Goal: Information Seeking & Learning: Learn about a topic

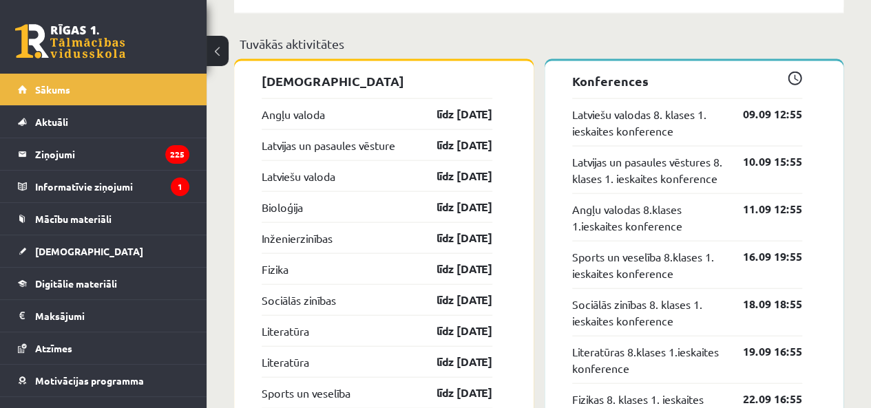
scroll to position [1428, 0]
click at [484, 132] on div "Latvijas un pasaules vēsture līdz [DATE]" at bounding box center [377, 144] width 231 height 31
click at [281, 205] on link "Bioloģija" at bounding box center [282, 206] width 41 height 17
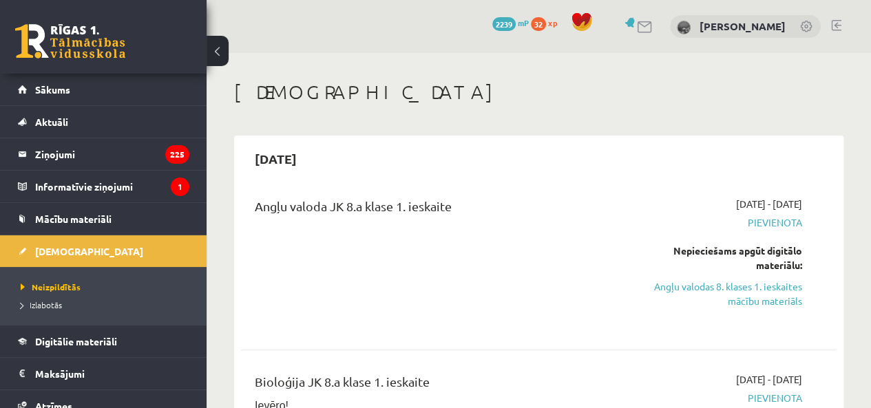
click at [279, 202] on div "Angļu valoda JK 8.a klase 1. ieskaite" at bounding box center [434, 209] width 358 height 25
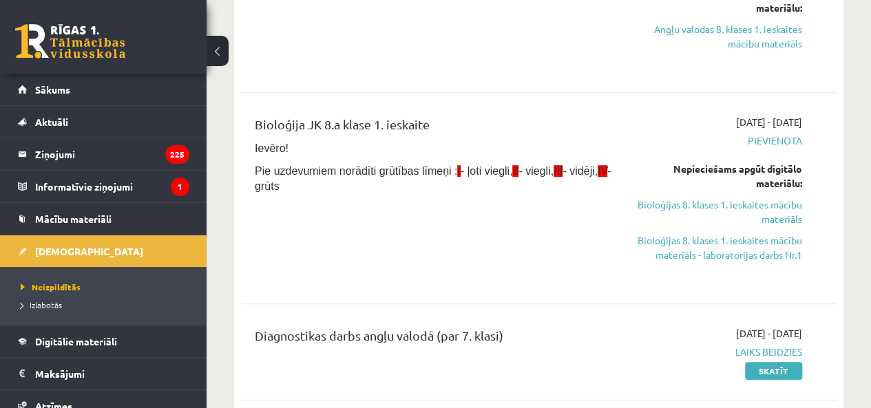
scroll to position [344, 0]
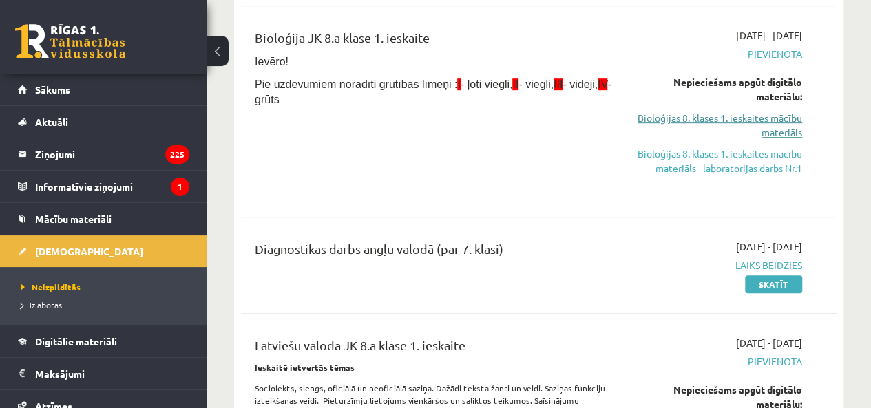
click at [777, 124] on link "Bioloģijas 8. klases 1. ieskaites mācību materiāls" at bounding box center [718, 125] width 169 height 29
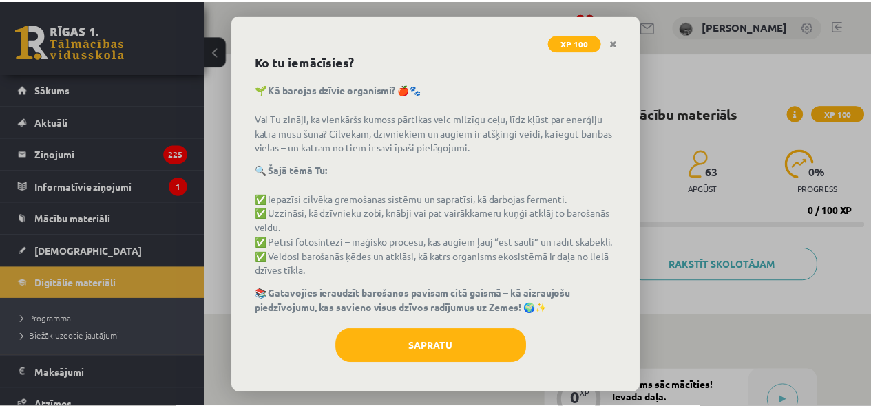
scroll to position [55, 0]
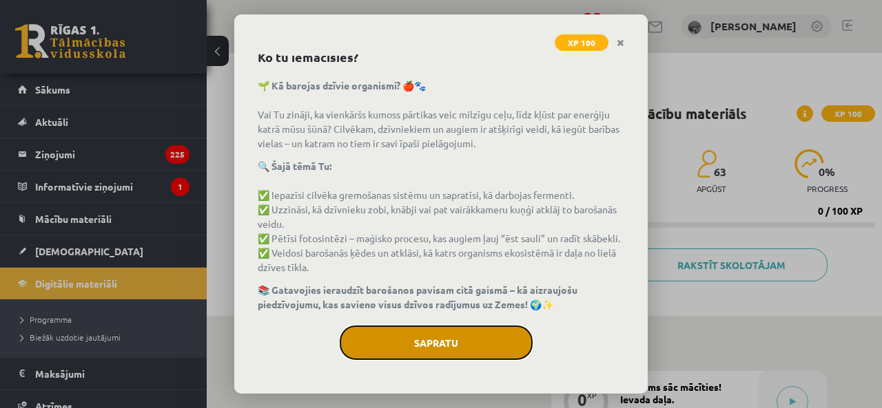
click at [479, 341] on button "Sapratu" at bounding box center [436, 343] width 193 height 34
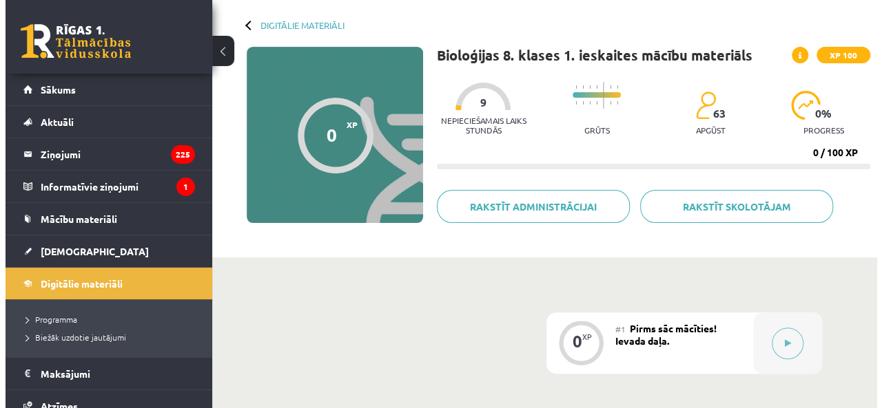
scroll to position [207, 0]
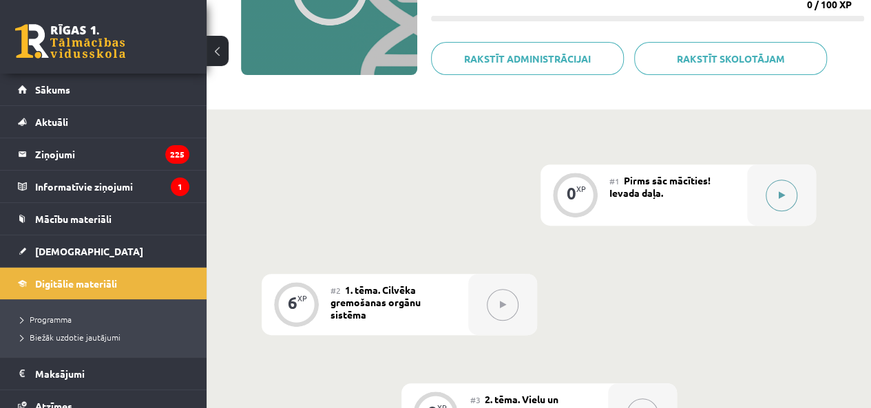
click at [789, 186] on button at bounding box center [782, 196] width 32 height 32
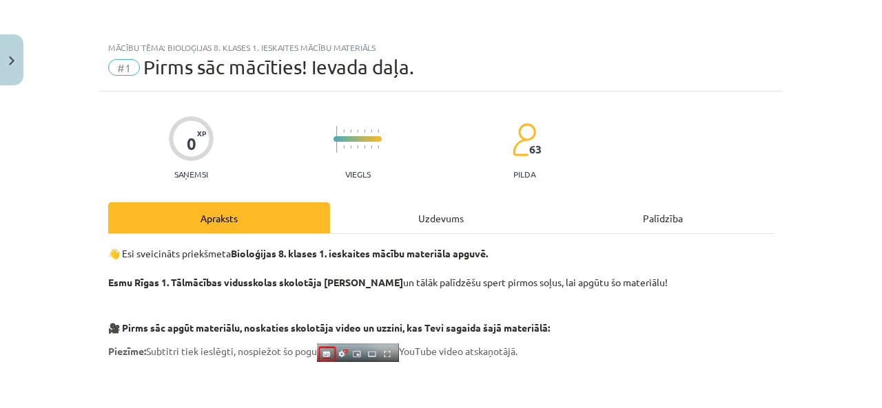
click at [421, 232] on div "Uzdevums" at bounding box center [441, 217] width 222 height 31
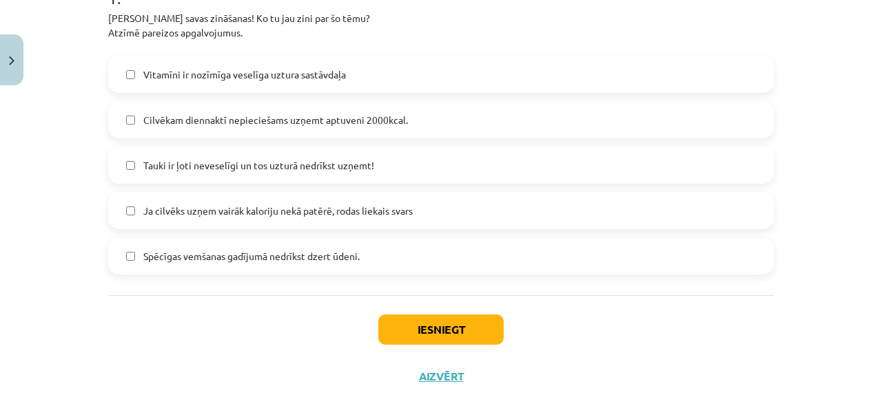
scroll to position [241, 0]
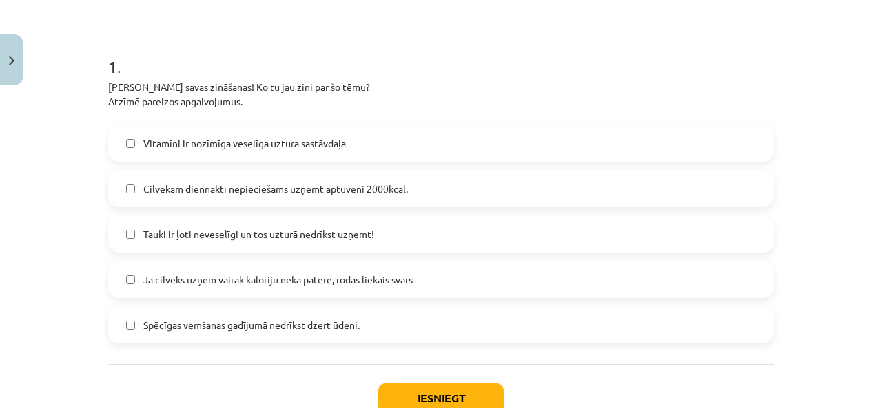
click at [323, 235] on span "Tauki ir ļoti neveselīgi un tos uzturā nedrīkst uzņemt!" at bounding box center [258, 234] width 231 height 14
click at [340, 174] on label "Cilvēkam diennaktī nepieciešams uzņemt aptuveni 2000kcal." at bounding box center [440, 188] width 663 height 34
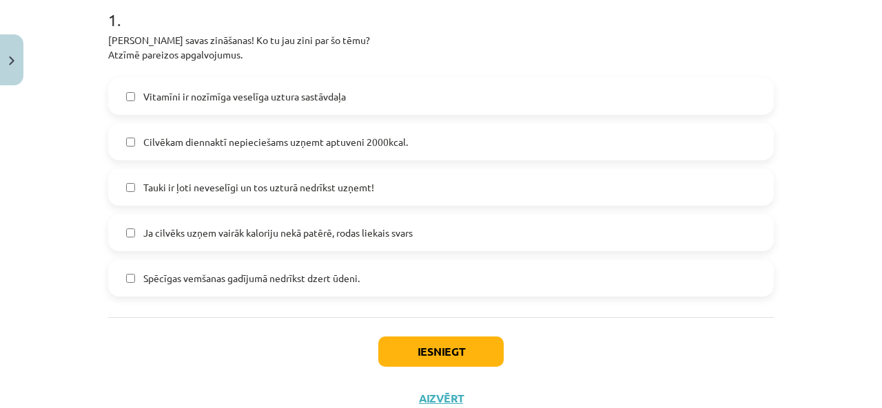
scroll to position [335, 0]
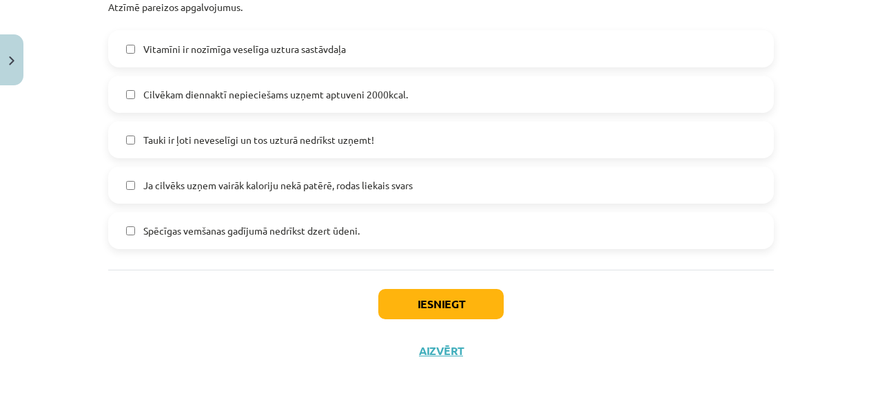
click at [336, 189] on span "Ja cilvēks uzņem vairāk kaloriju nekā patērē, rodas liekais svars" at bounding box center [277, 185] width 269 height 14
click at [413, 302] on button "Iesniegt" at bounding box center [440, 304] width 125 height 30
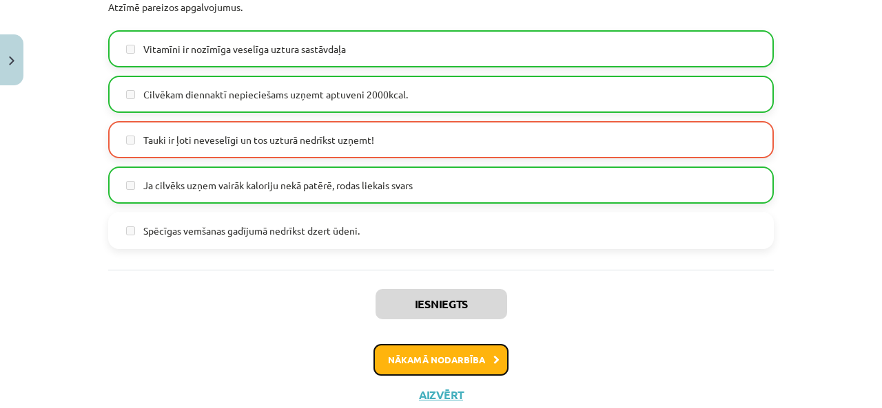
click at [387, 357] on button "Nākamā nodarbība" at bounding box center [440, 360] width 135 height 32
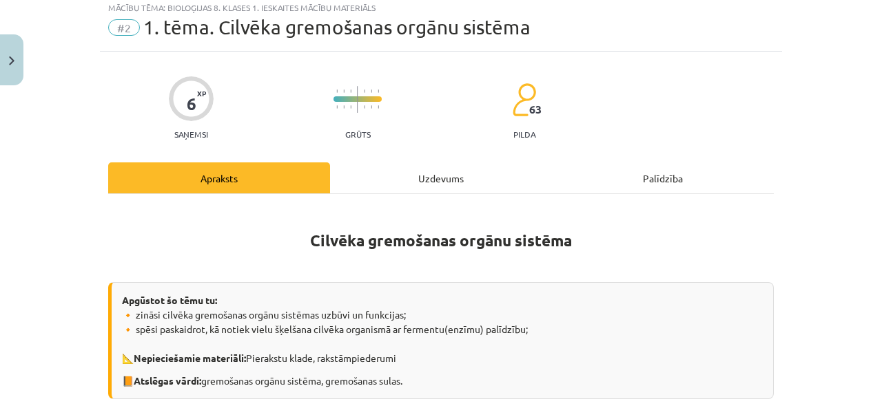
scroll to position [34, 0]
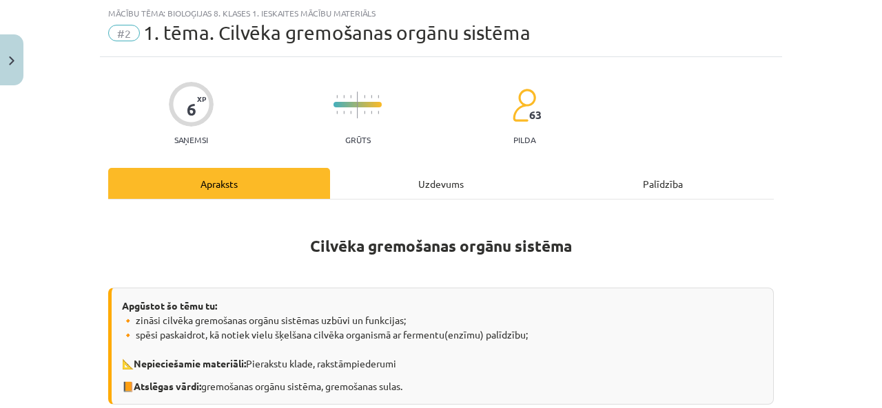
click at [416, 178] on div "Uzdevums" at bounding box center [441, 183] width 222 height 31
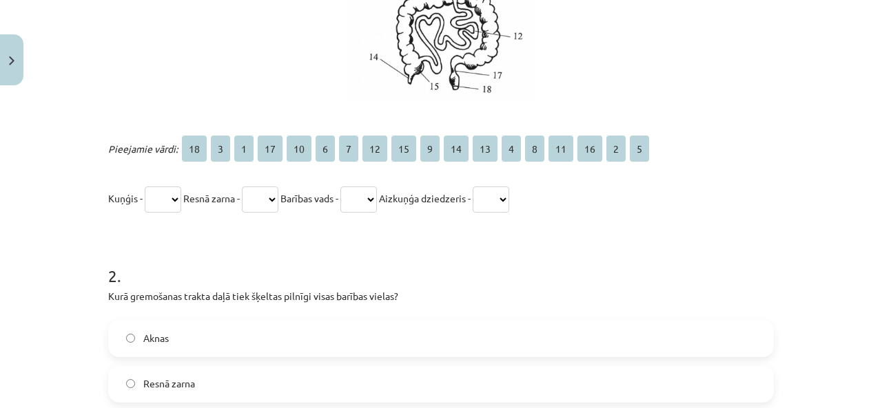
scroll to position [654, 0]
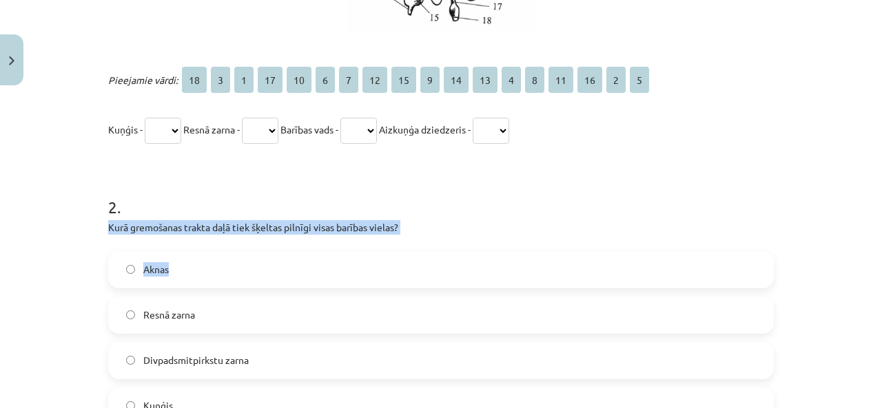
drag, startPoint x: 84, startPoint y: 216, endPoint x: 323, endPoint y: 236, distance: 239.8
click at [342, 242] on div "Mācību tēma: Bioloģijas 8. klases 1. ieskaites mācību materiāls #2 1. tēma. Cil…" at bounding box center [441, 204] width 882 height 408
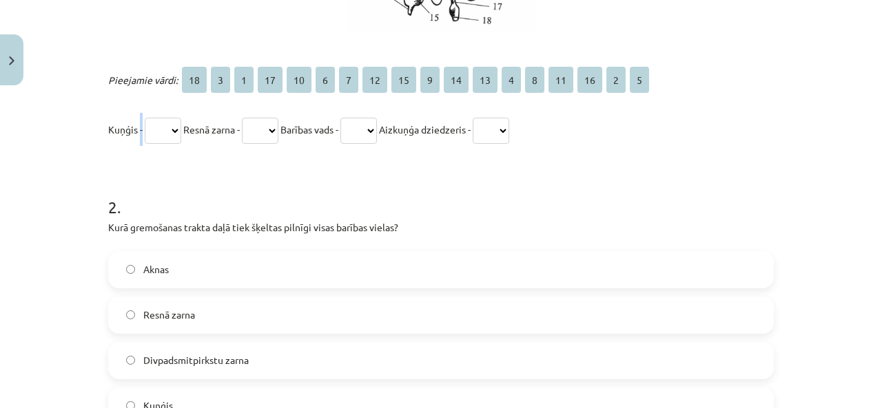
drag, startPoint x: 136, startPoint y: 134, endPoint x: 129, endPoint y: 147, distance: 14.5
click at [135, 135] on p "Kuņģis - ** * * ** ** * * ** ** * ** ** * * ** ** * * Resnā zarna - ** * * ** *…" at bounding box center [440, 129] width 665 height 33
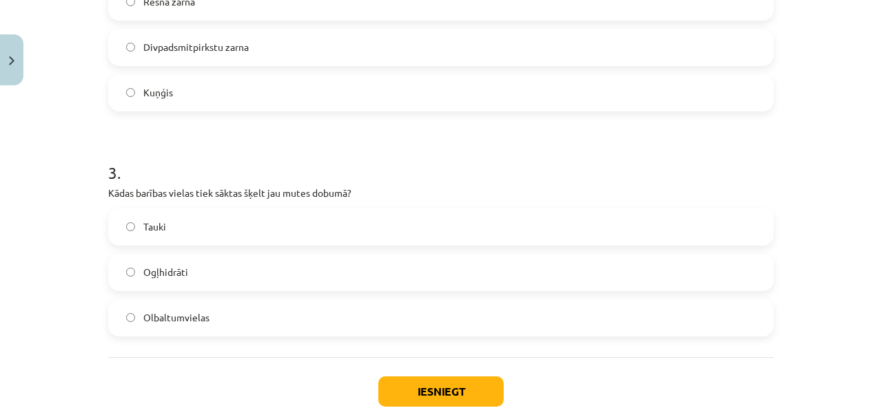
scroll to position [1054, 0]
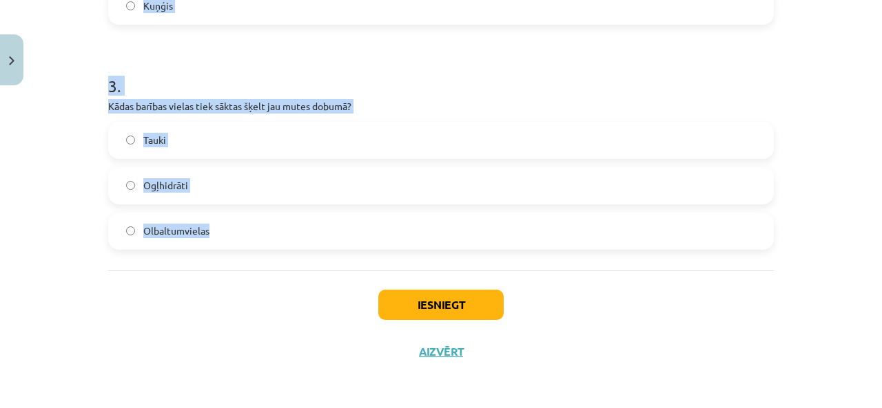
drag, startPoint x: 77, startPoint y: 189, endPoint x: 357, endPoint y: 258, distance: 287.8
click at [357, 258] on div "Mācību tēma: Bioloģijas 8. klases 1. ieskaites mācību materiāls #2 1. tēma. Cil…" at bounding box center [441, 204] width 882 height 408
copy form "2 . Kurā gremošanas trakta daļā tiek šķeltas pilnīgi visas barības vielas? Akna…"
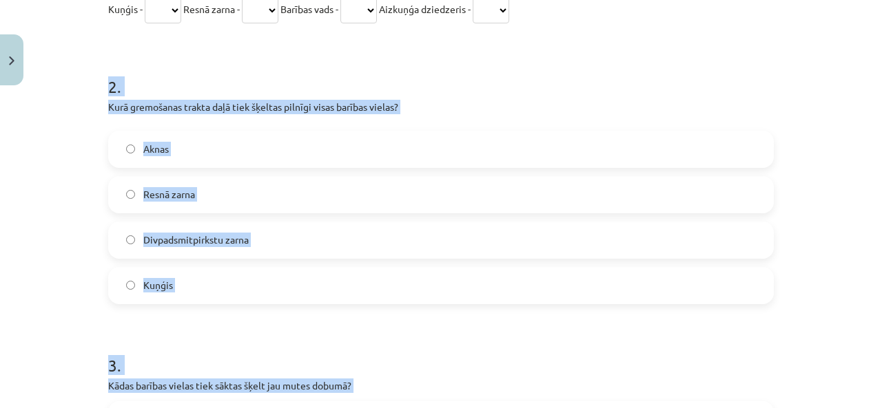
scroll to position [779, 0]
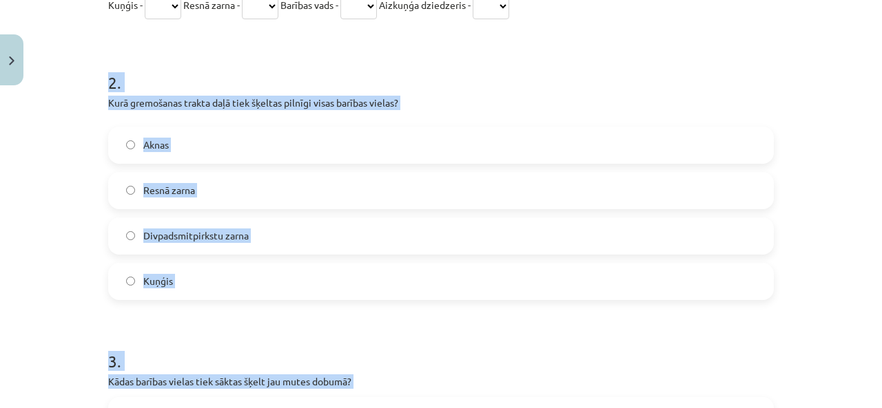
click at [289, 205] on label "Resnā zarna" at bounding box center [440, 191] width 663 height 34
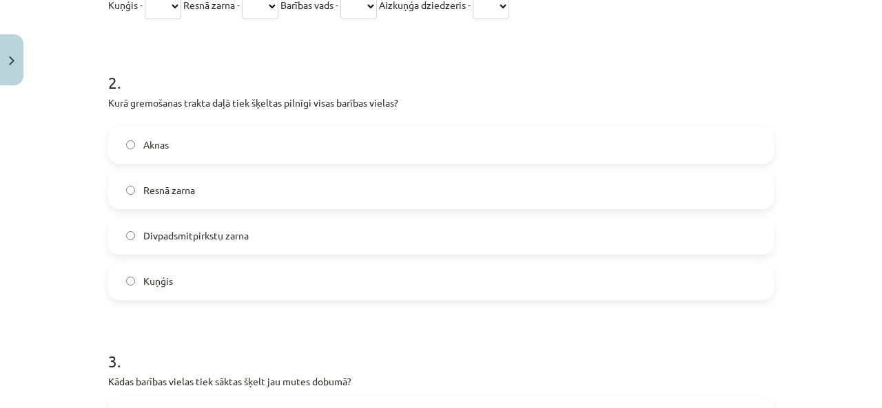
click at [291, 219] on label "Divpadsmitpirkstu zarna" at bounding box center [440, 236] width 663 height 34
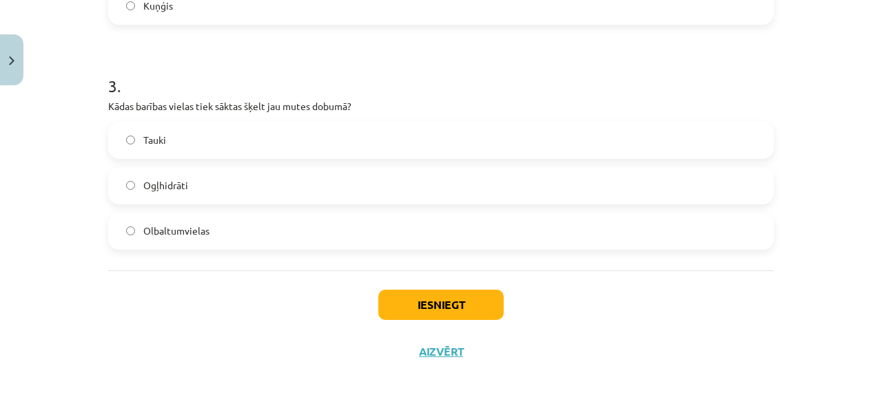
click at [220, 196] on label "Ogļhidrāti" at bounding box center [440, 186] width 663 height 34
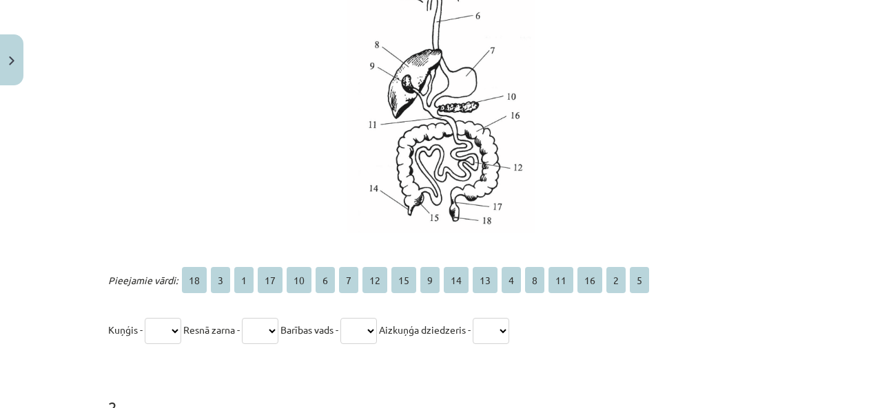
scroll to position [503, 0]
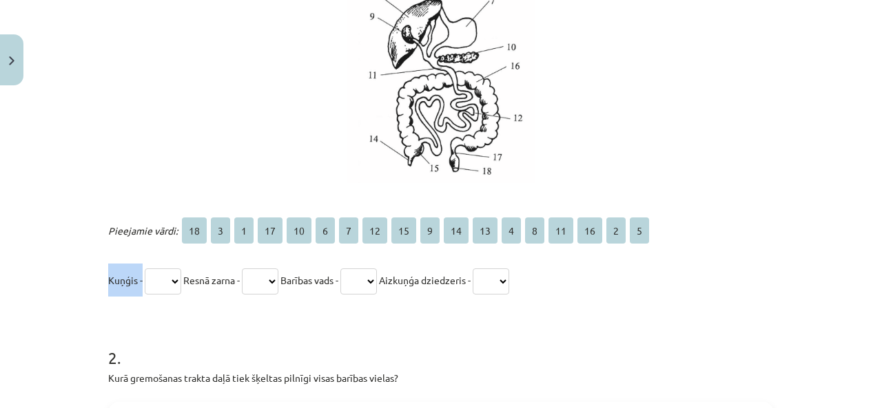
click at [155, 293] on p "Kuņģis - ** * * ** ** * * ** ** * ** ** * * ** ** * * Resnā zarna - ** * * ** *…" at bounding box center [440, 280] width 665 height 33
click at [180, 278] on select "** * * ** ** * * ** ** * ** ** * * ** ** * *" at bounding box center [163, 282] width 36 height 26
select select "*"
click at [145, 269] on select "** * * ** ** * * ** ** * ** ** * * ** ** * *" at bounding box center [163, 282] width 36 height 26
click at [271, 280] on select "** * * ** ** * * ** ** * ** ** * * ** ** * *" at bounding box center [260, 282] width 36 height 26
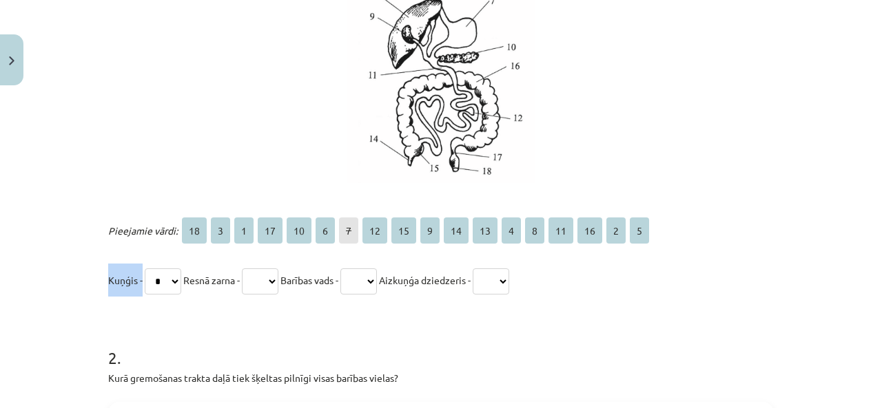
select select "**"
click at [247, 269] on select "** * * ** ** * * ** ** * ** ** * * ** ** * *" at bounding box center [260, 282] width 36 height 26
click at [362, 286] on select "** * * ** ** * * ** ** * ** ** * * ** ** * *" at bounding box center [358, 282] width 36 height 26
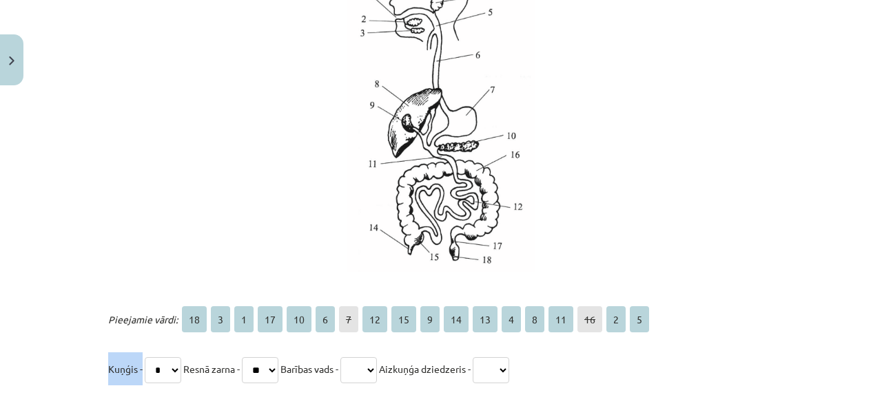
scroll to position [435, 0]
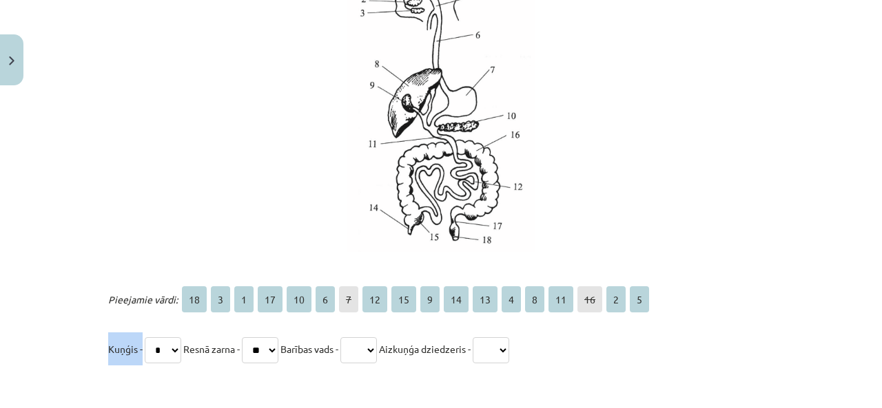
click at [362, 356] on select "** * * ** ** * * ** ** * ** ** * * ** ** * *" at bounding box center [358, 350] width 36 height 26
select select "*"
click at [355, 337] on select "** * * ** ** * * ** ** * ** ** * * ** ** * *" at bounding box center [358, 350] width 36 height 26
click at [509, 348] on select "** * * ** ** * * ** ** * ** ** * * ** ** * *" at bounding box center [490, 350] width 36 height 26
click at [598, 196] on p at bounding box center [440, 92] width 665 height 320
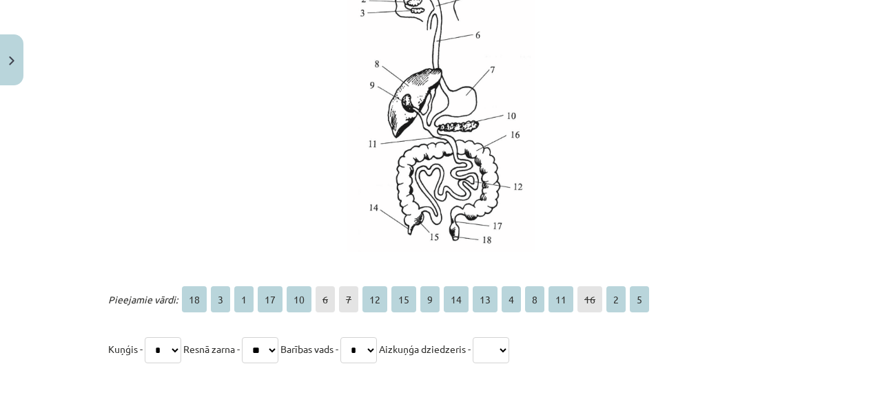
click at [509, 352] on select "** * * ** ** * * ** ** * ** ** * * ** ** * *" at bounding box center [490, 350] width 36 height 26
select select "**"
click at [494, 337] on select "** * * ** ** * * ** ** * ** ** * * ** ** * *" at bounding box center [490, 350] width 36 height 26
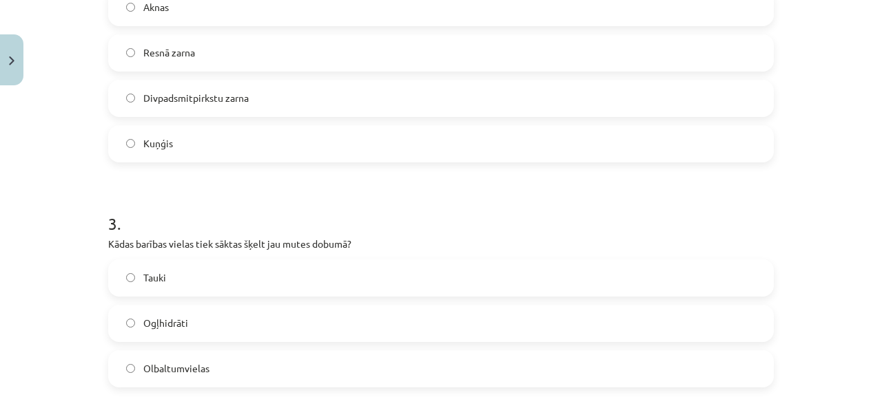
scroll to position [1054, 0]
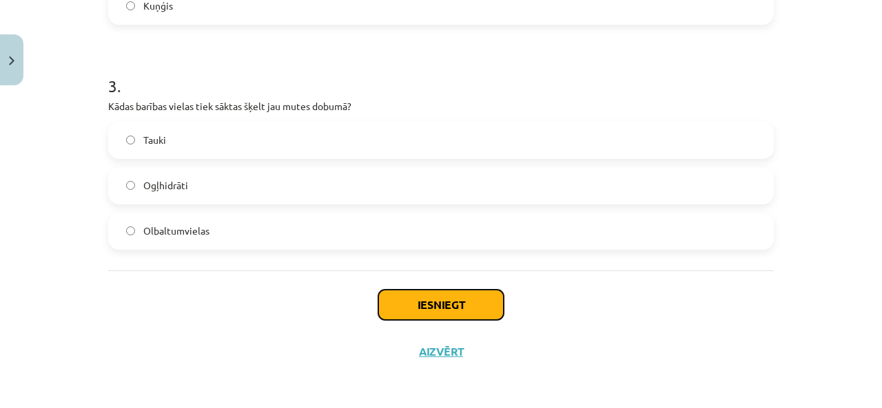
click at [442, 309] on button "Iesniegt" at bounding box center [440, 305] width 125 height 30
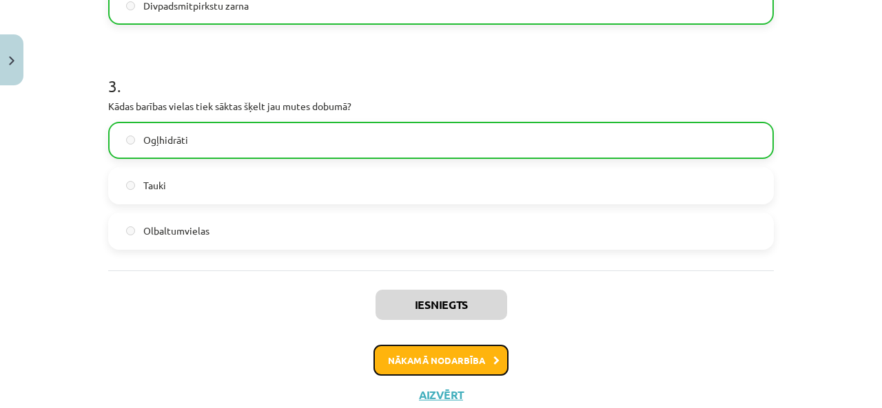
click at [483, 355] on button "Nākamā nodarbība" at bounding box center [440, 361] width 135 height 32
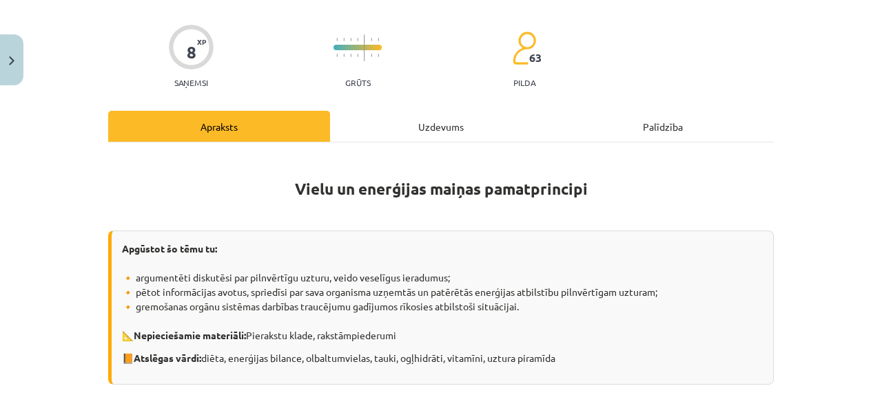
scroll to position [34, 0]
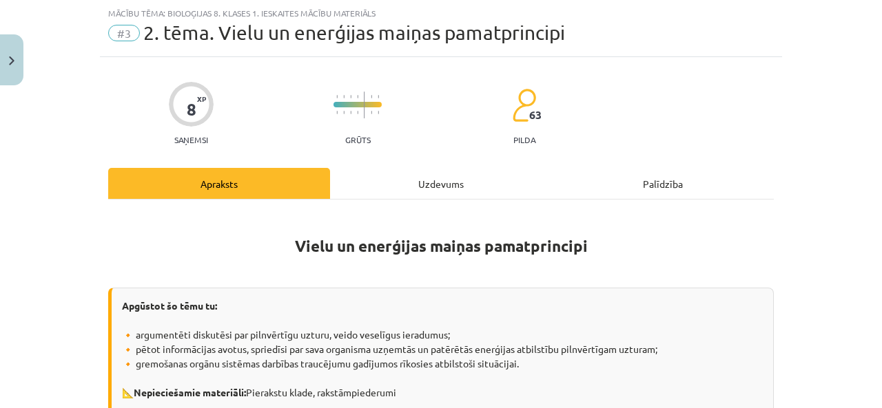
click at [414, 195] on div "Uzdevums" at bounding box center [441, 183] width 222 height 31
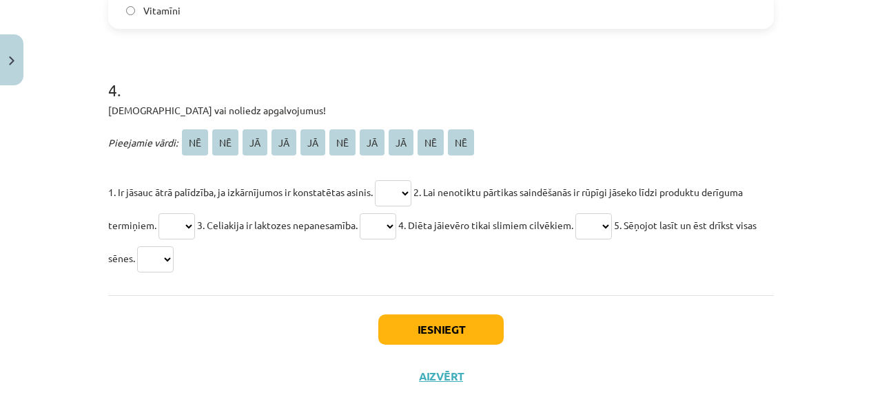
scroll to position [1123, 0]
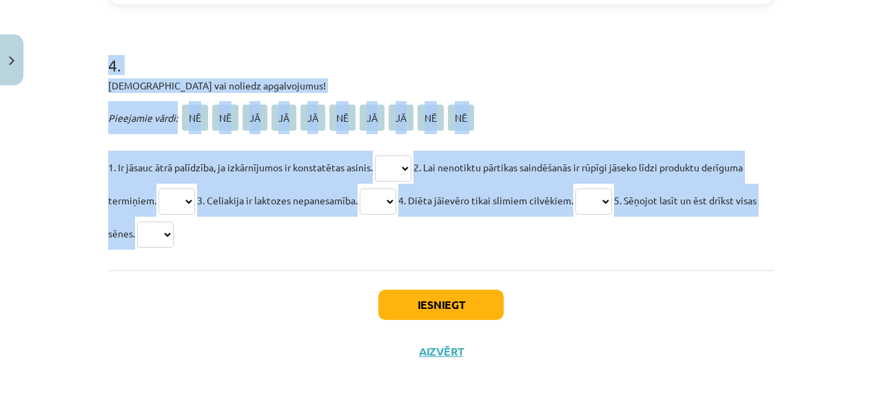
drag, startPoint x: 131, startPoint y: 61, endPoint x: 529, endPoint y: 247, distance: 439.6
click at [529, 247] on div "Mācību tēma: Bioloģijas 8. klases 1. ieskaites mācību materiāls #3 2. tēma. Vie…" at bounding box center [441, 204] width 882 height 408
copy form "1 . Atzīmē pareizo atbildi - kada vielu grupa minēta aprakstā! Bioloģiski aktīv…"
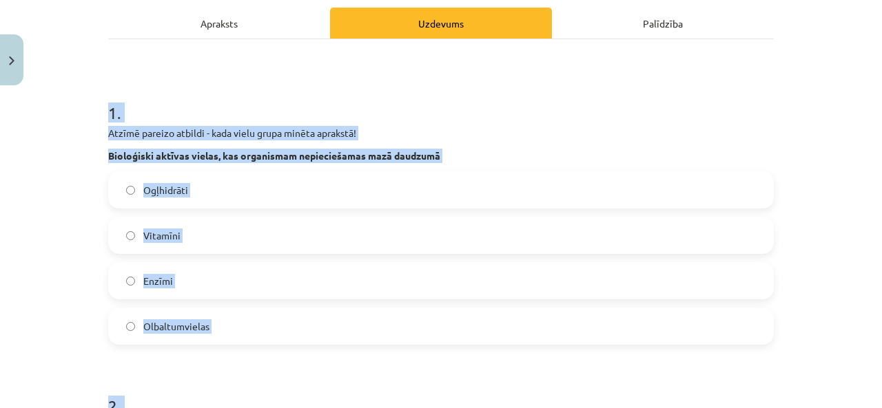
scroll to position [158, 0]
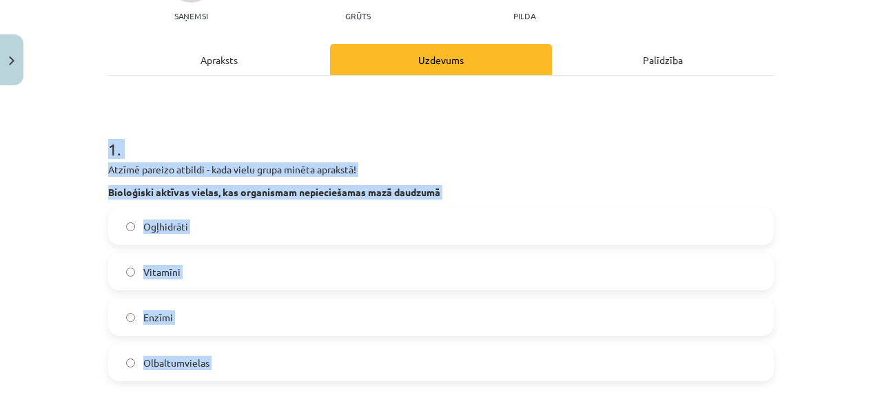
click at [247, 265] on label "Vitamīni" at bounding box center [440, 272] width 663 height 34
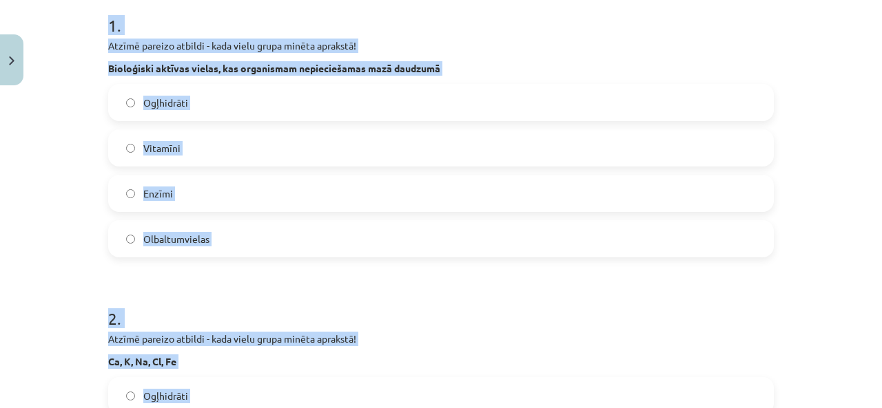
scroll to position [434, 0]
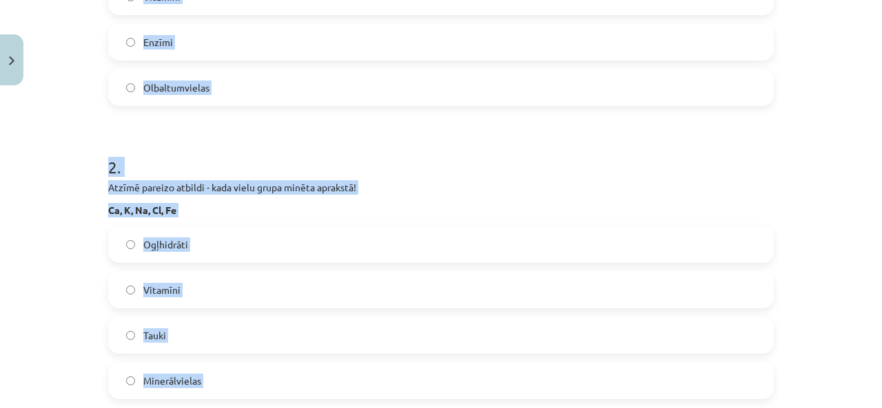
click at [402, 155] on h1 "2 ." at bounding box center [440, 155] width 665 height 43
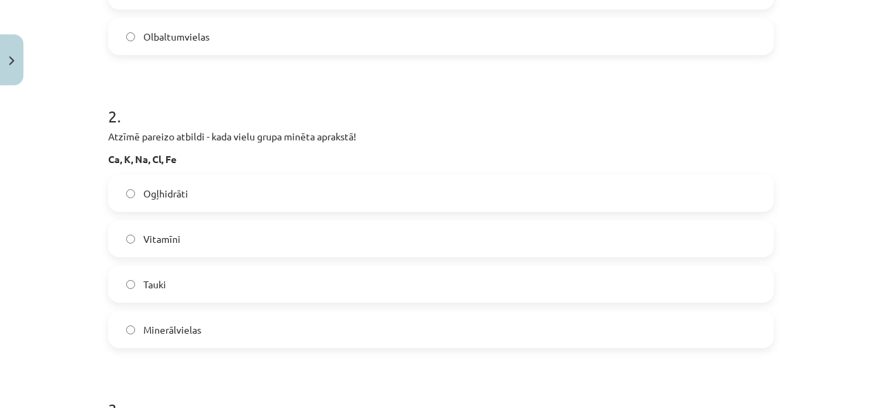
scroll to position [503, 0]
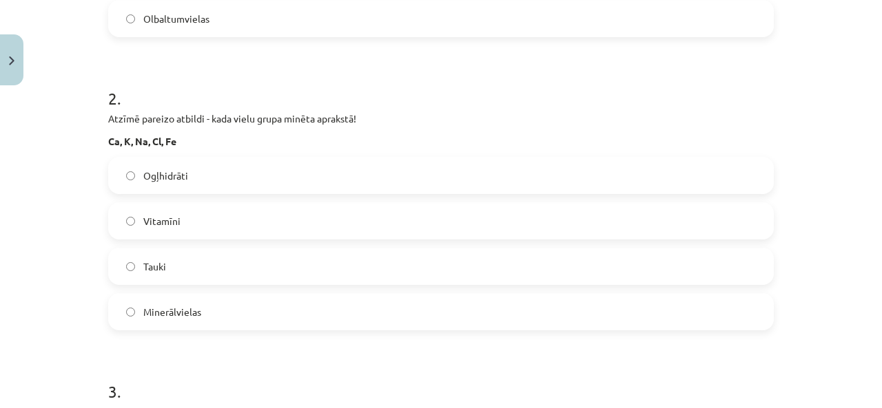
click at [227, 304] on label "Minerālvielas" at bounding box center [440, 312] width 663 height 34
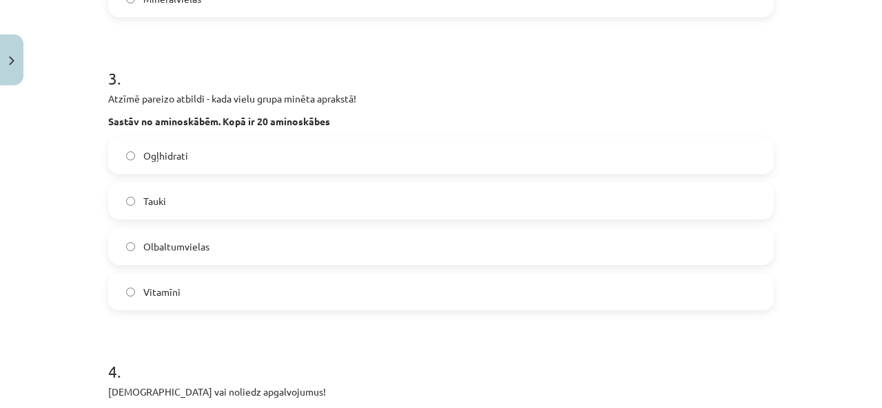
scroll to position [847, 0]
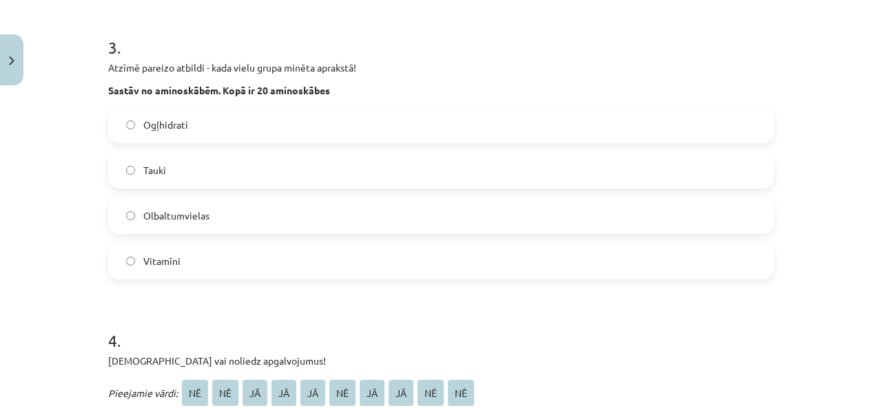
click at [238, 209] on label "Olbaltumvielas" at bounding box center [440, 215] width 663 height 34
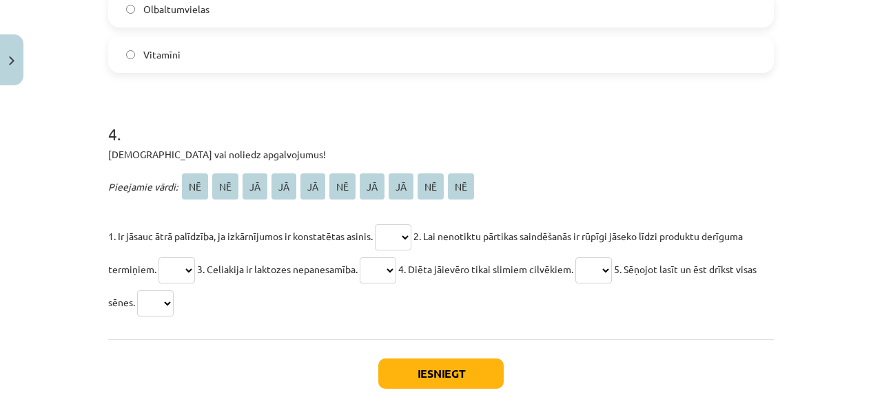
scroll to position [1123, 0]
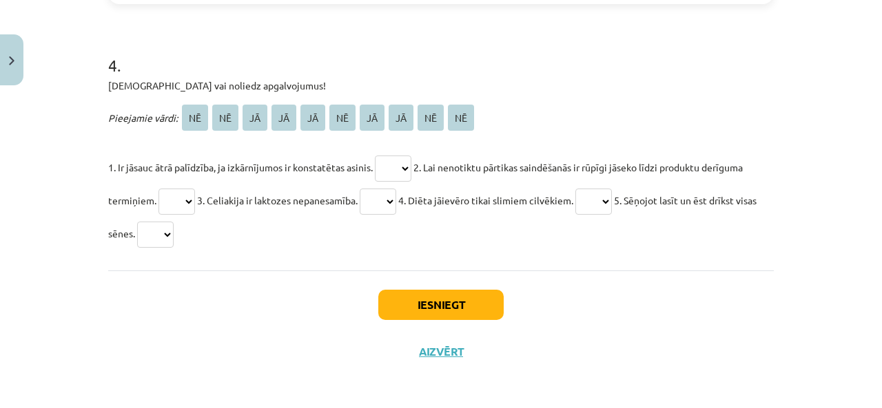
click at [182, 200] on select "** ** ** ** ** ** ** ** ** **" at bounding box center [176, 202] width 36 height 26
select select "**"
click at [158, 189] on select "** ** ** ** ** ** ** ** ** **" at bounding box center [176, 202] width 36 height 26
click at [393, 168] on select "** ** ** ** ** ** ** ** ** **" at bounding box center [393, 169] width 36 height 26
select select "**"
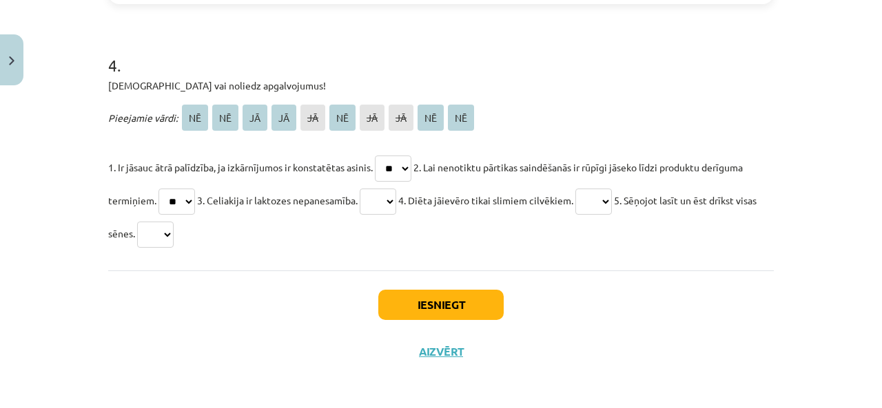
click at [375, 156] on select "** ** ** ** ** ** ** ** ** **" at bounding box center [393, 169] width 36 height 26
click at [374, 185] on p "1. Ir jāsauc ātrā palīdzība, ja izkārnījumos ir konstatētas asinis. ** ** ** **…" at bounding box center [440, 200] width 665 height 99
click at [376, 195] on select "** ** ** ** ** ** ** ** ** **" at bounding box center [377, 202] width 36 height 26
select select "**"
click at [365, 189] on select "** ** ** ** ** ** ** ** ** **" at bounding box center [377, 202] width 36 height 26
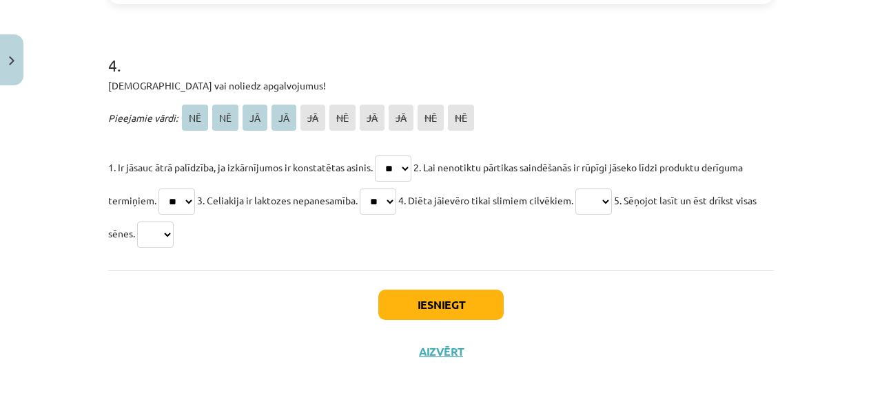
click at [598, 212] on select "** ** ** ** ** ** ** ** ** **" at bounding box center [593, 202] width 36 height 26
select select "**"
click at [589, 189] on select "** ** ** ** ** ** ** ** ** **" at bounding box center [593, 202] width 36 height 26
click at [167, 239] on select "** ** ** ** ** ** ** ** ** **" at bounding box center [155, 235] width 36 height 26
select select "**"
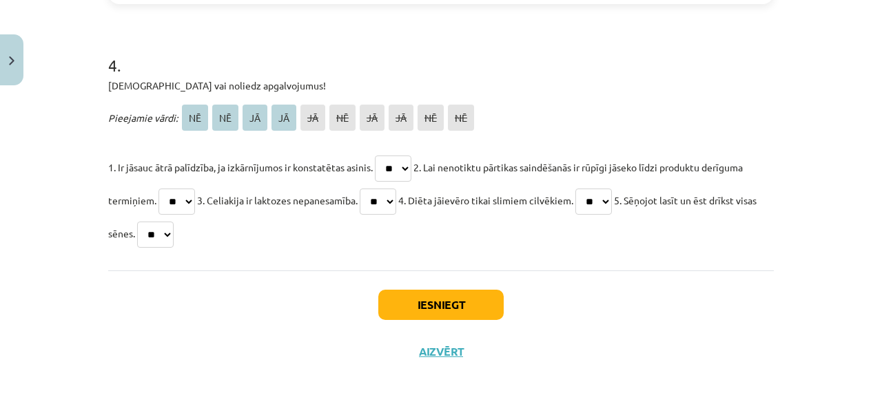
click at [157, 222] on select "** ** ** ** ** ** ** ** ** **" at bounding box center [155, 235] width 36 height 26
click at [434, 304] on button "Iesniegt" at bounding box center [440, 305] width 125 height 30
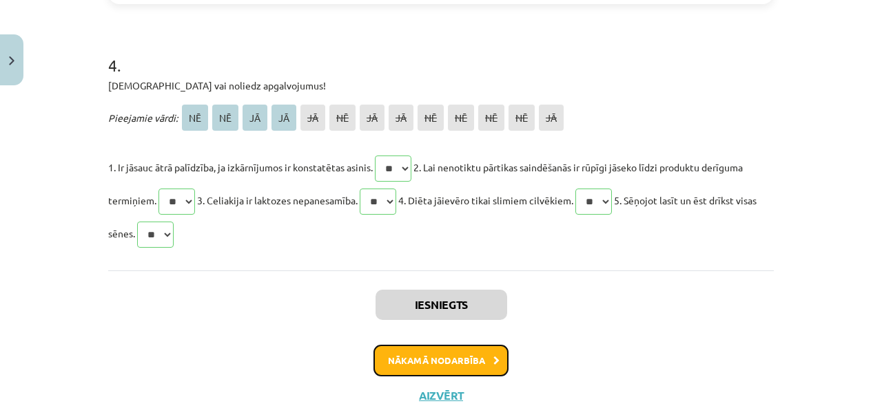
click at [424, 362] on button "Nākamā nodarbība" at bounding box center [440, 361] width 135 height 32
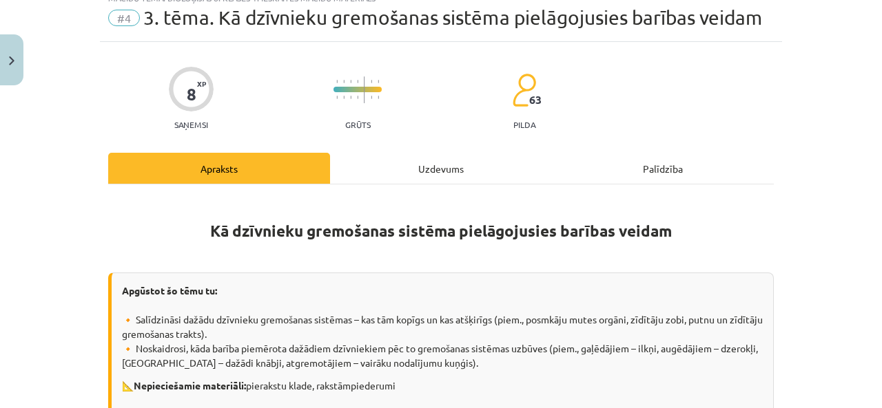
scroll to position [34, 0]
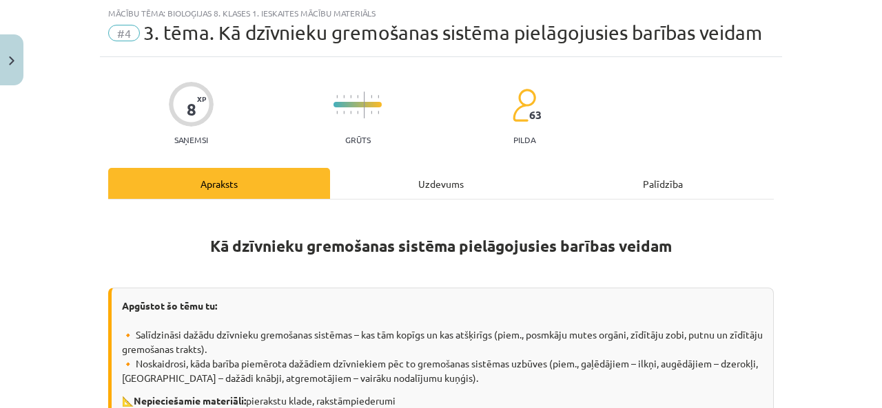
drag, startPoint x: 464, startPoint y: 182, endPoint x: 454, endPoint y: 187, distance: 11.1
click at [461, 182] on div "Uzdevums" at bounding box center [441, 183] width 222 height 31
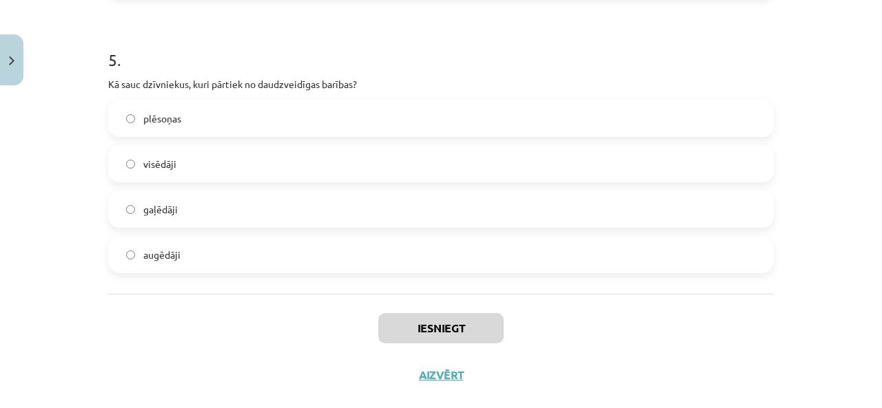
scroll to position [1646, 0]
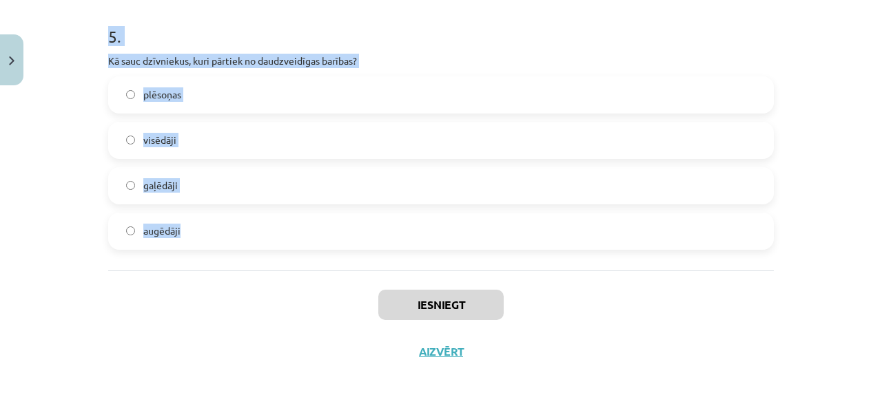
drag, startPoint x: 95, startPoint y: 126, endPoint x: 413, endPoint y: 240, distance: 338.1
copy form "1 . Kuri dzīvnieki pārtiek no sīkiem ūdensdzīvniekiem un barību uzņem ar tauste…"
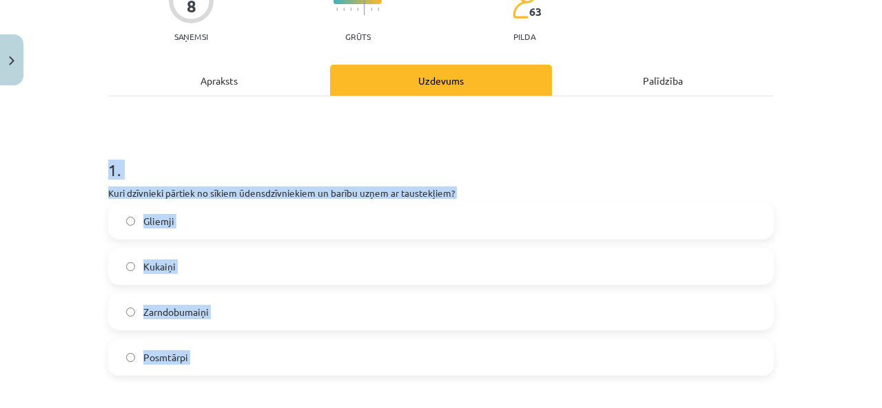
scroll to position [344, 0]
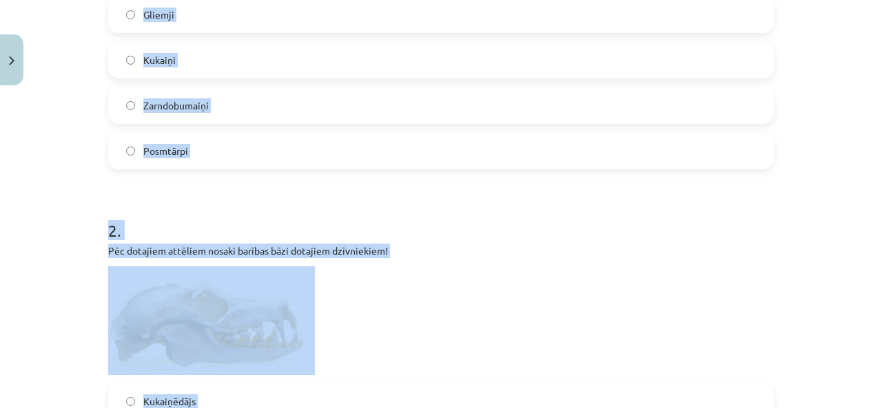
click at [348, 104] on label "Zarndobumaiņi" at bounding box center [440, 105] width 663 height 34
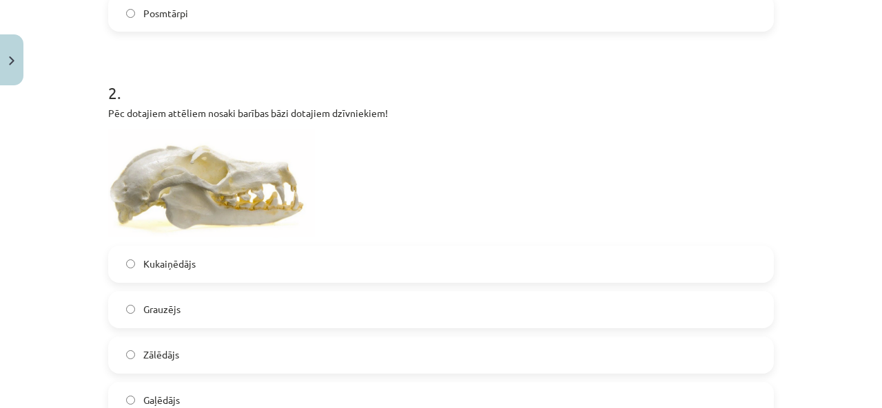
scroll to position [551, 0]
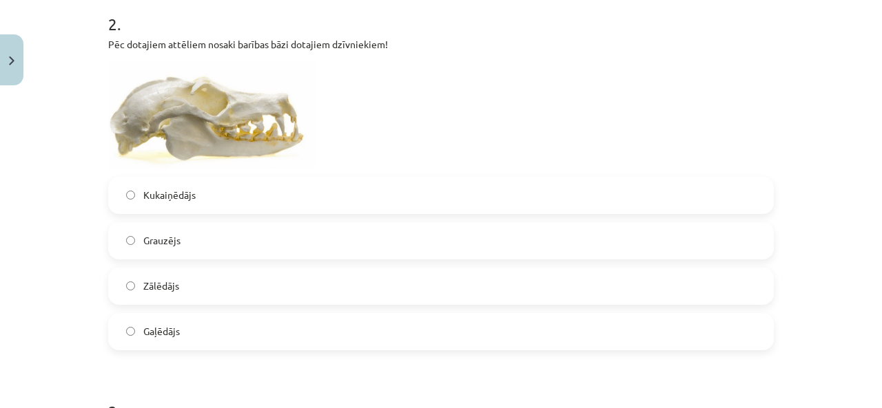
click at [274, 294] on label "Zālēdājs" at bounding box center [440, 286] width 663 height 34
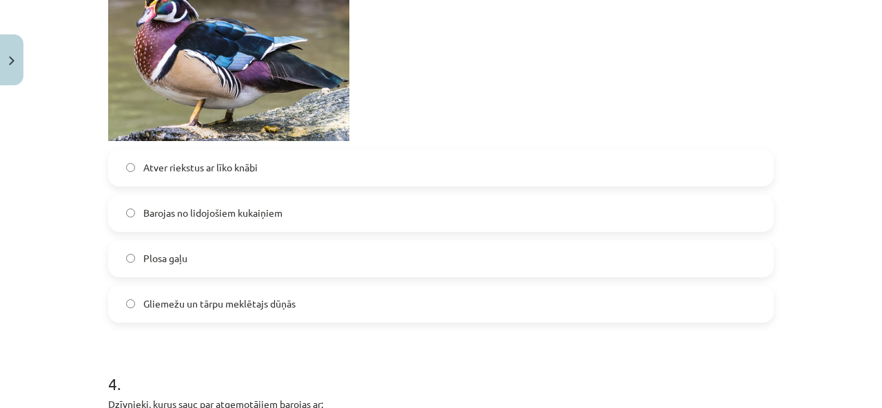
scroll to position [1033, 0]
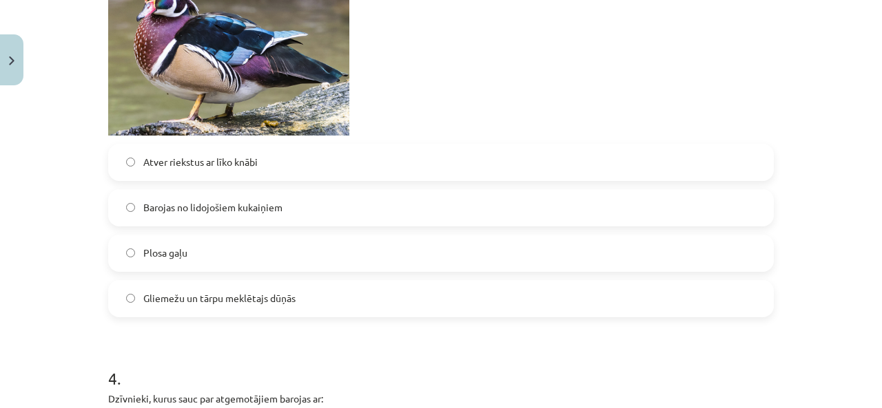
click at [238, 207] on span "Barojas no lidojošiem kukaiņiem" at bounding box center [212, 207] width 139 height 14
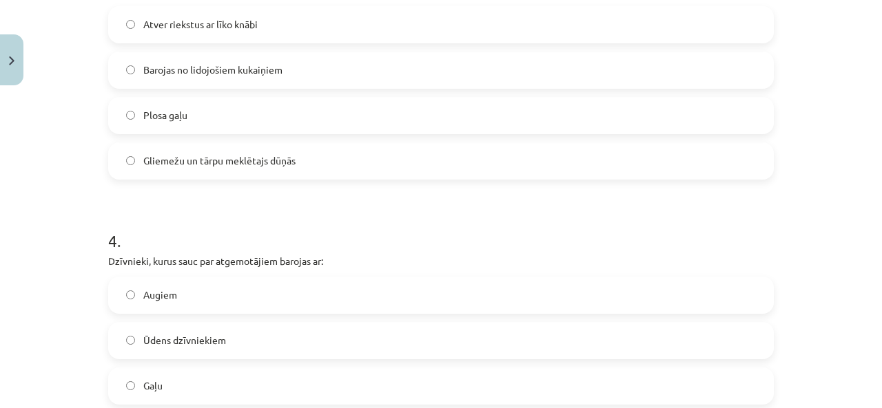
scroll to position [1240, 0]
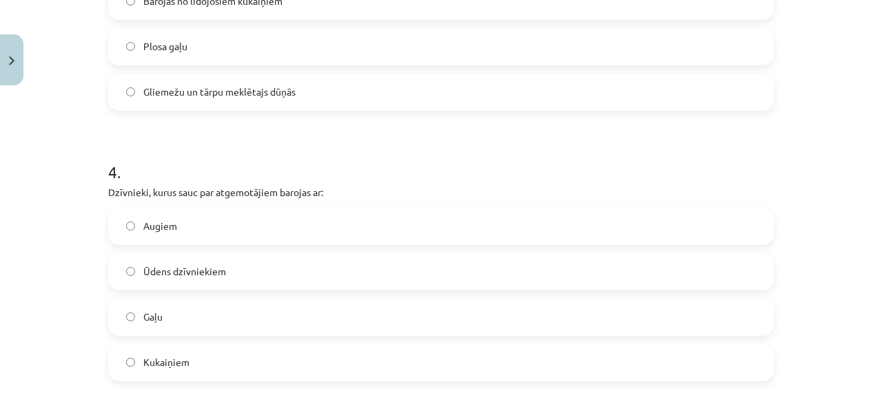
click at [243, 231] on label "Augiem" at bounding box center [440, 226] width 663 height 34
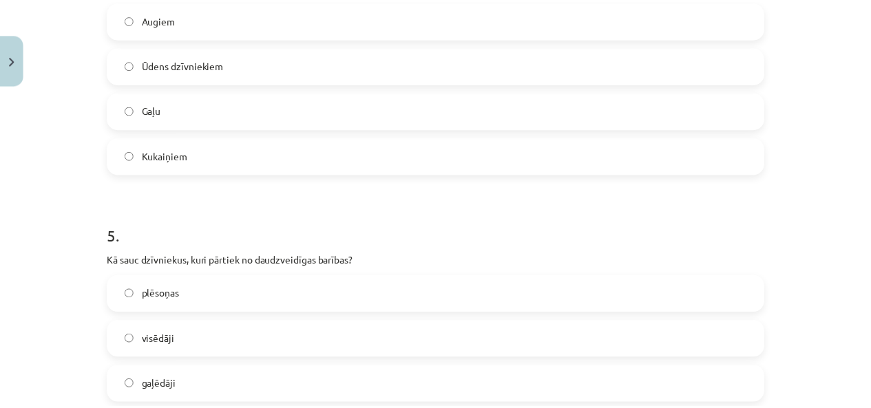
scroll to position [1515, 0]
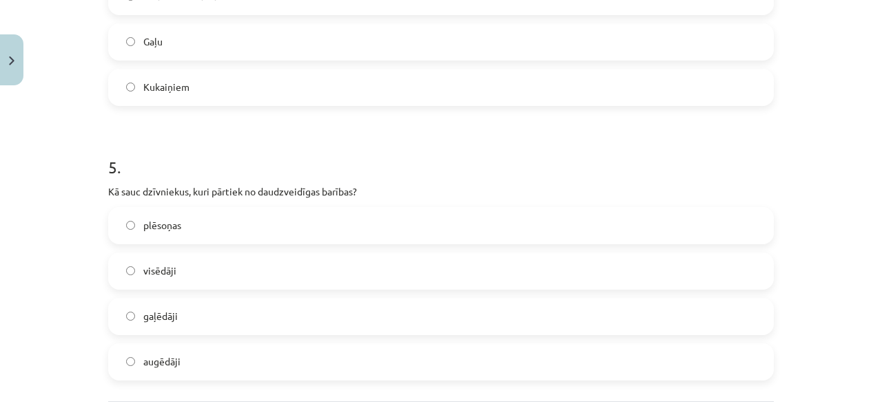
click at [230, 260] on label "visēdāji" at bounding box center [440, 271] width 663 height 34
click at [19, 65] on button "Close" at bounding box center [11, 59] width 23 height 51
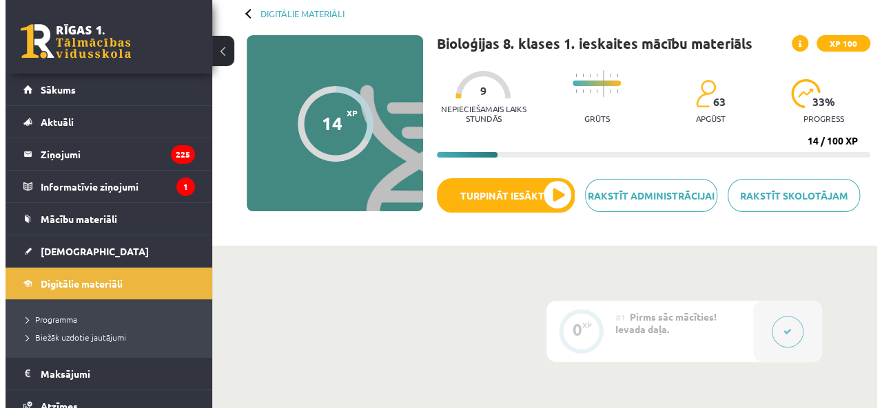
scroll to position [69, 0]
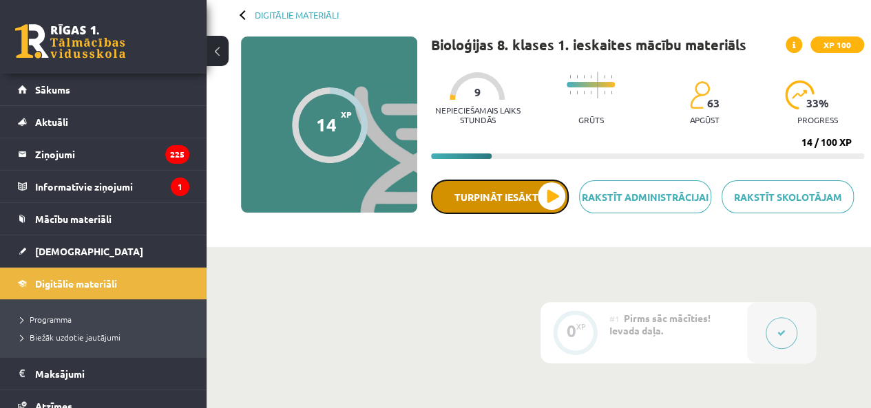
click at [544, 194] on button "Turpināt iesākto" at bounding box center [500, 197] width 138 height 34
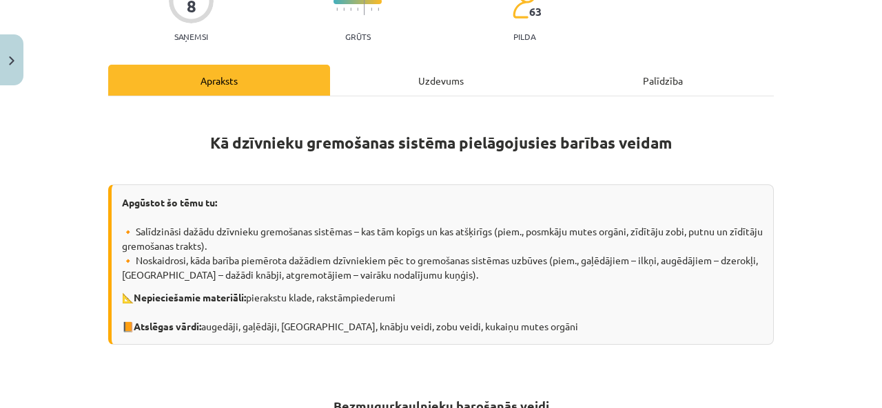
click at [362, 81] on div "Uzdevums" at bounding box center [441, 80] width 222 height 31
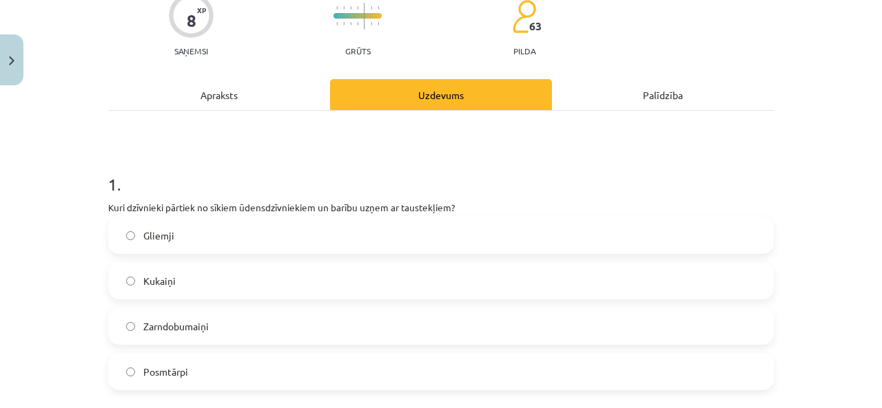
scroll to position [379, 0]
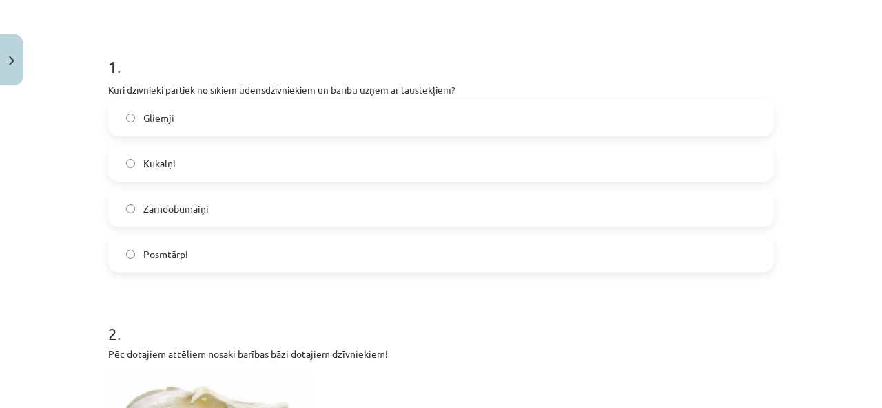
click at [359, 220] on label "Zarndobumaiņi" at bounding box center [440, 208] width 663 height 34
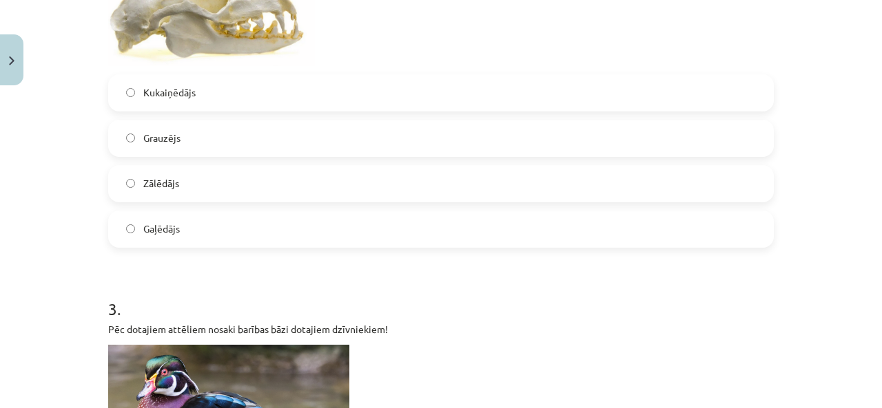
scroll to position [654, 0]
click at [258, 185] on label "Zālēdājs" at bounding box center [440, 183] width 663 height 34
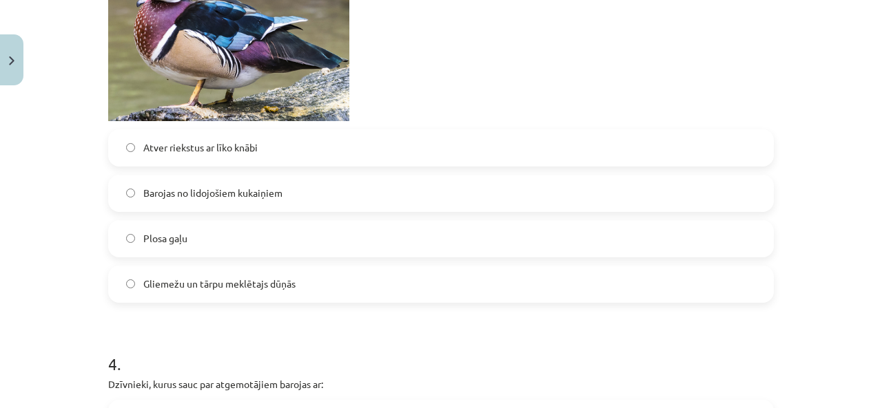
scroll to position [1067, 0]
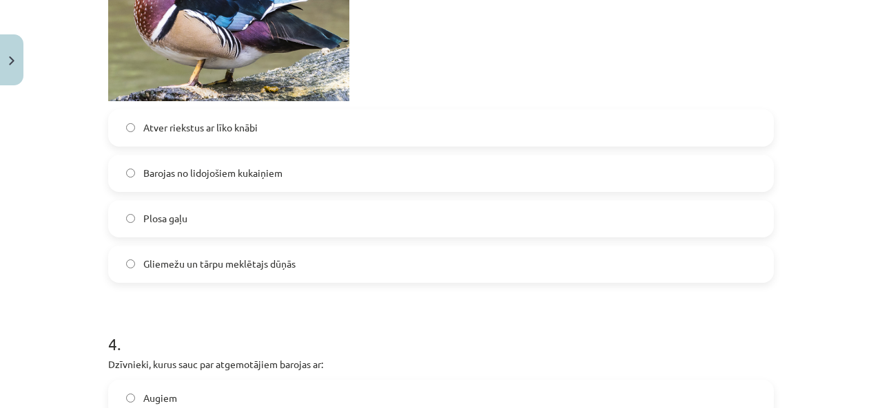
click at [263, 171] on span "Barojas no lidojošiem kukaiņiem" at bounding box center [212, 173] width 139 height 14
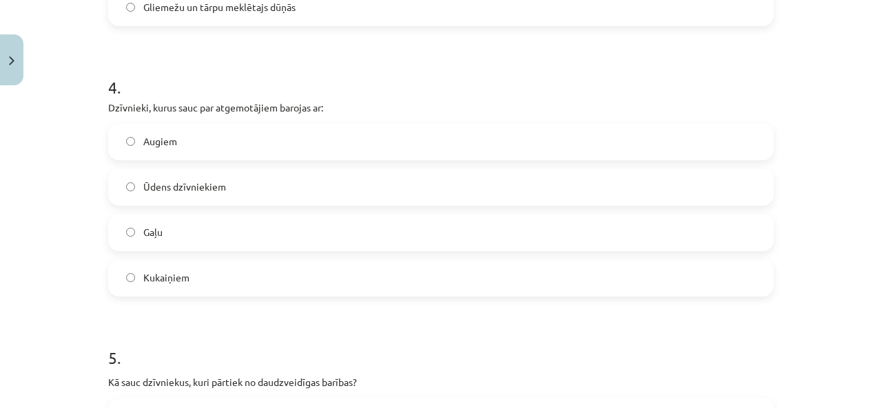
scroll to position [1343, 0]
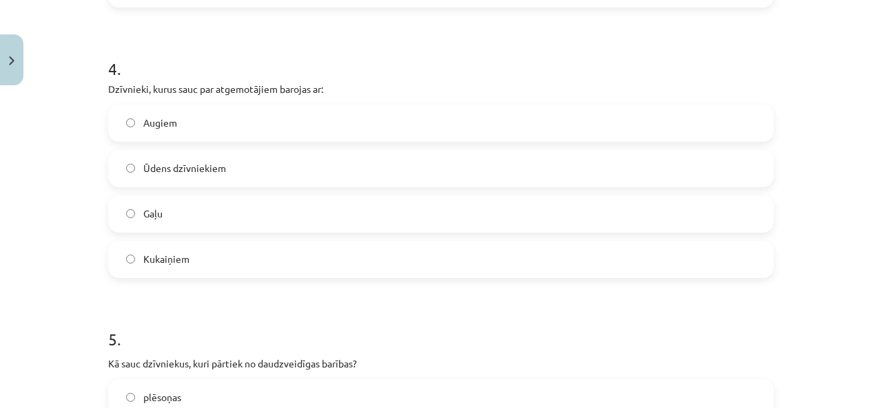
click at [204, 111] on label "Augiem" at bounding box center [440, 123] width 663 height 34
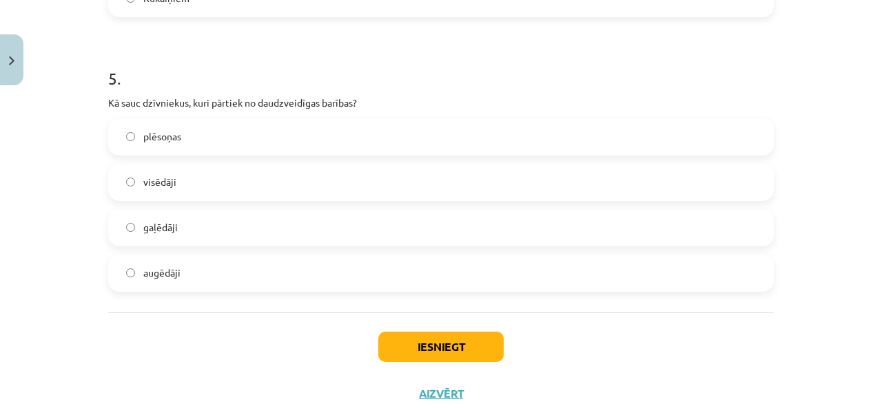
scroll to position [1646, 0]
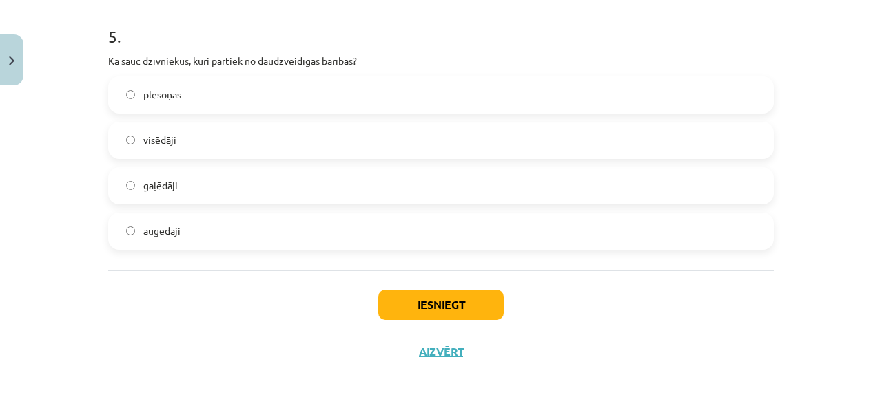
click at [229, 129] on label "visēdāji" at bounding box center [440, 140] width 663 height 34
click at [452, 312] on button "Iesniegt" at bounding box center [440, 305] width 125 height 30
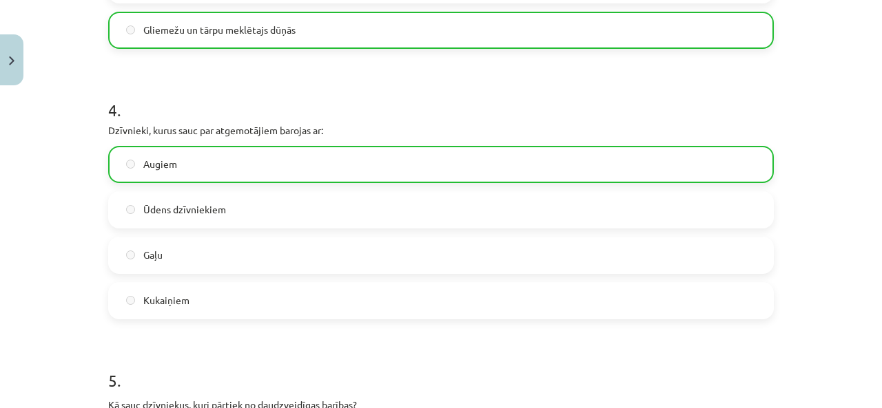
scroll to position [1689, 0]
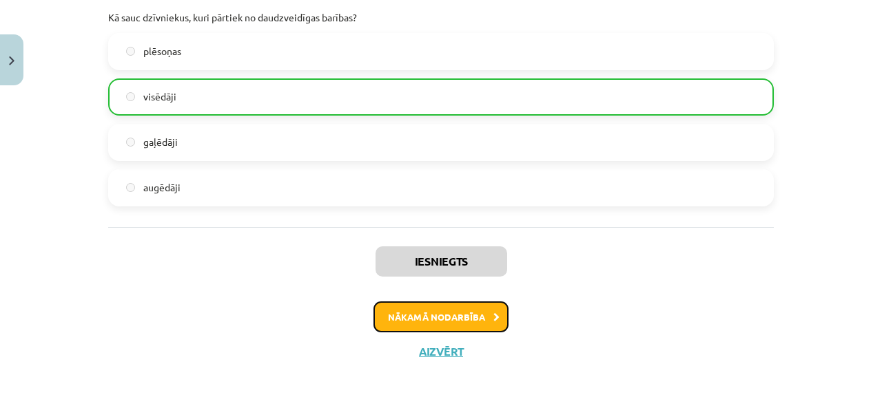
click at [449, 322] on button "Nākamā nodarbība" at bounding box center [440, 318] width 135 height 32
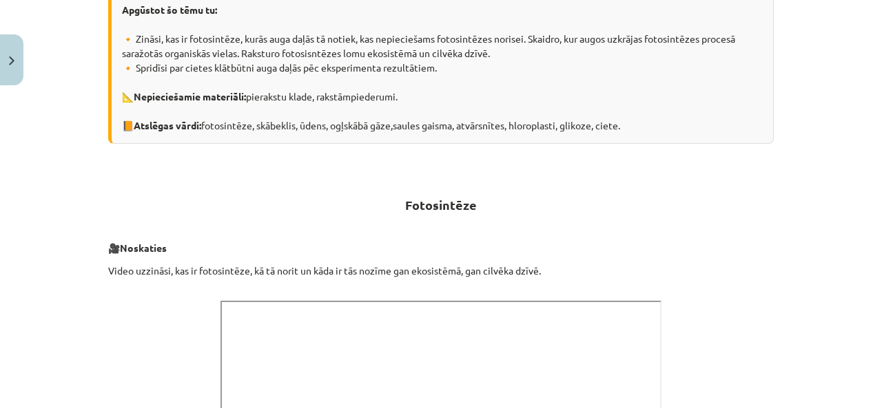
scroll to position [34, 0]
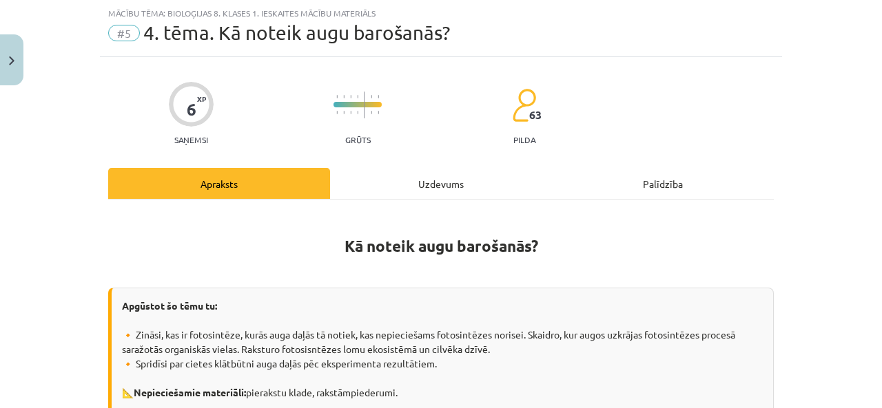
click at [410, 193] on div "Uzdevums" at bounding box center [441, 183] width 222 height 31
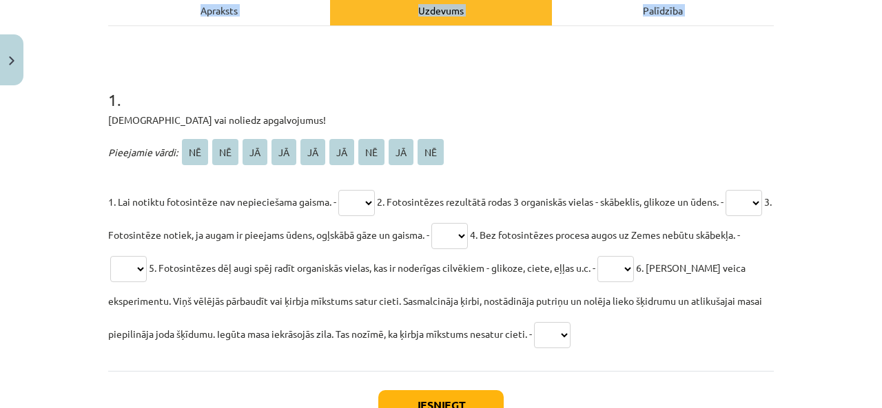
scroll to position [309, 0]
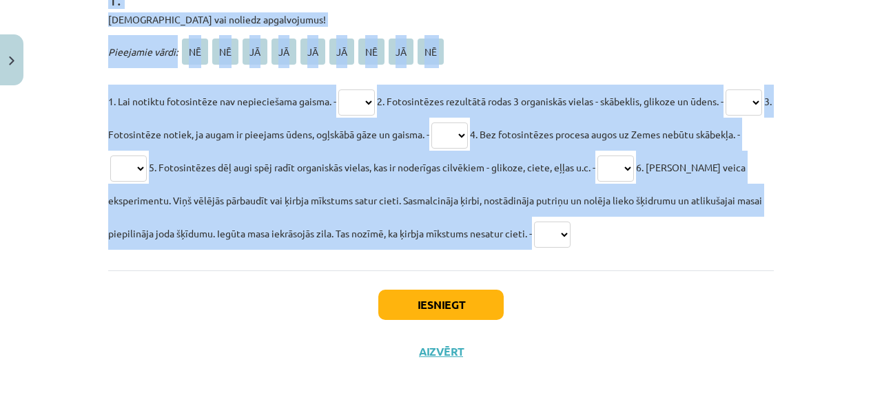
drag, startPoint x: 83, startPoint y: 273, endPoint x: 693, endPoint y: 252, distance: 610.5
click at [693, 252] on div "Mācību tēma: Bioloģijas 8. klases 1. ieskaites mācību materiāls #5 4. tēma. Kā …" at bounding box center [441, 204] width 882 height 408
copy div "1 . Apstiprini vai noliedz apgalvojumus! Pieejamie vārdi: NĒ NĒ JĀ JĀ JĀ JĀ NĒ …"
click at [499, 24] on p "Apstiprini vai noliedz apgalvojumus!" at bounding box center [440, 19] width 665 height 14
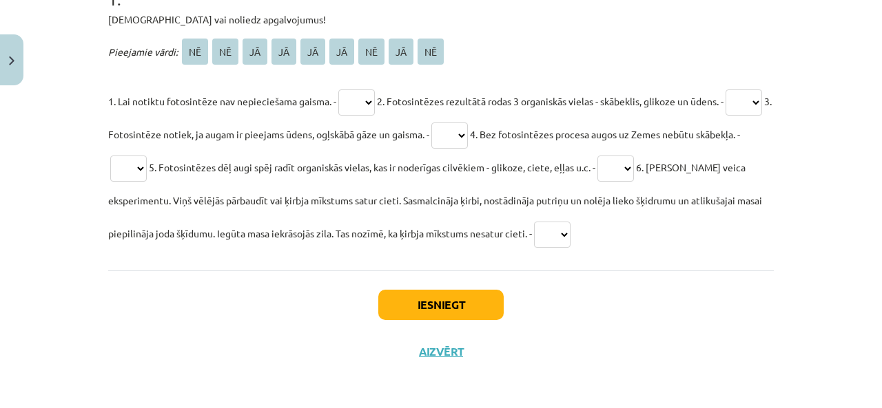
click at [344, 97] on select "** ** ** ** ** ** ** ** **" at bounding box center [356, 103] width 36 height 26
select select "**"
click at [338, 90] on select "** ** ** ** ** ** ** ** **" at bounding box center [356, 103] width 36 height 26
click at [725, 116] on select "** ** ** ** ** ** ** ** **" at bounding box center [743, 103] width 36 height 26
select select "**"
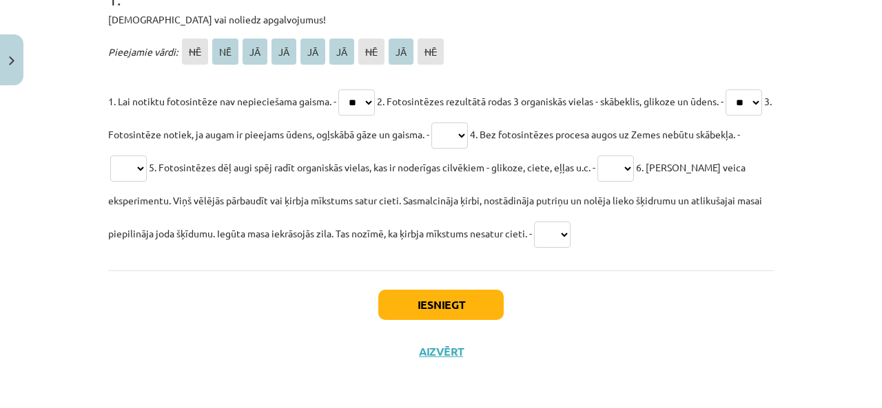
click at [725, 116] on select "** ** ** ** ** ** ** ** **" at bounding box center [743, 103] width 36 height 26
click at [468, 146] on select "** ** ** ** ** ** ** ** **" at bounding box center [449, 136] width 36 height 26
select select "**"
click at [468, 123] on select "** ** ** ** ** ** ** ** **" at bounding box center [449, 136] width 36 height 26
click at [147, 166] on select "** ** ** ** ** ** ** ** **" at bounding box center [128, 169] width 36 height 26
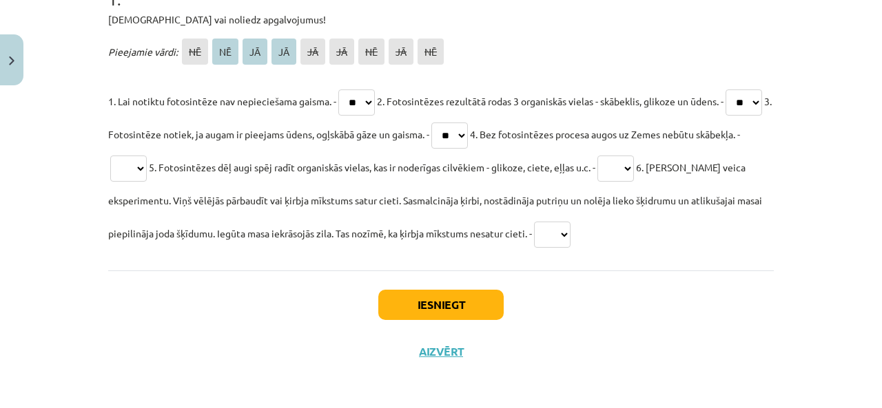
select select "**"
click at [147, 156] on select "** ** ** ** ** ** ** ** **" at bounding box center [128, 169] width 36 height 26
click at [634, 170] on select "** ** ** ** ** ** ** ** **" at bounding box center [615, 169] width 36 height 26
select select "**"
click at [634, 156] on select "** ** ** ** ** ** ** ** **" at bounding box center [615, 169] width 36 height 26
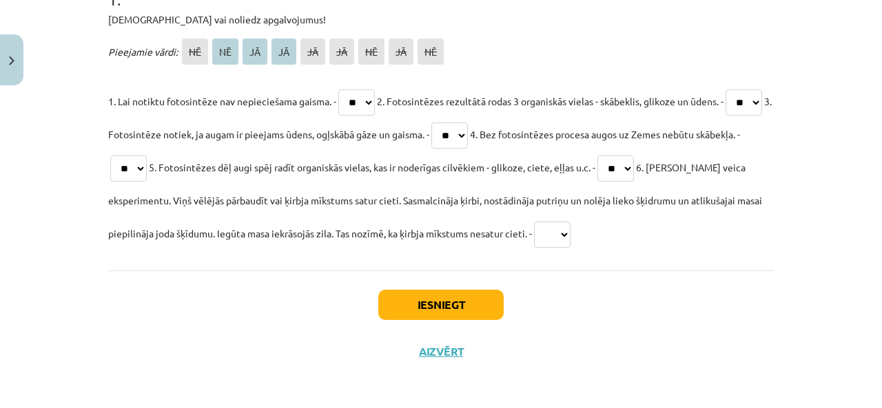
click at [556, 222] on select "** ** ** ** ** ** ** ** **" at bounding box center [552, 235] width 36 height 26
select select "**"
click at [534, 222] on select "** ** ** ** ** ** ** ** **" at bounding box center [552, 235] width 36 height 26
click at [424, 301] on button "Iesniegt" at bounding box center [440, 305] width 125 height 30
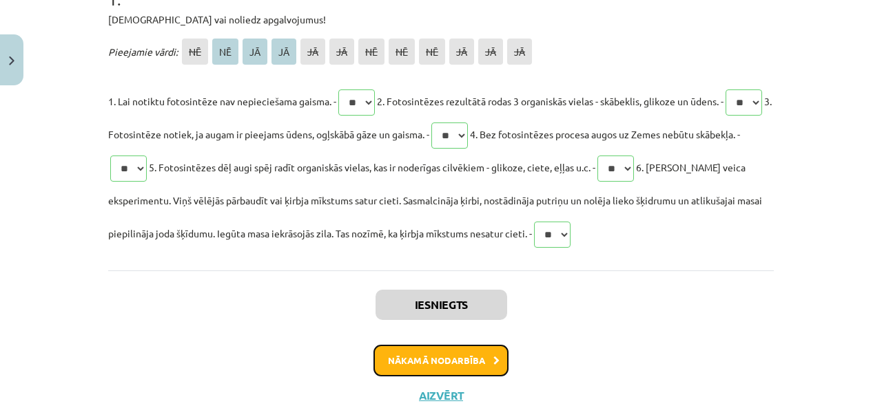
click at [474, 358] on button "Nākamā nodarbība" at bounding box center [440, 361] width 135 height 32
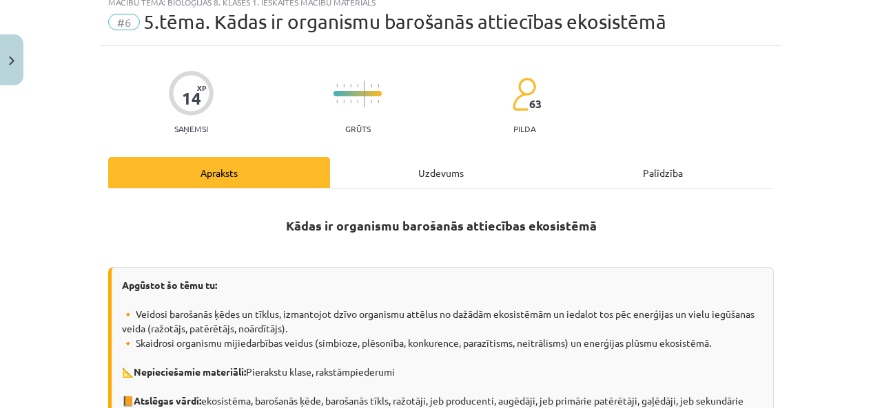
scroll to position [34, 0]
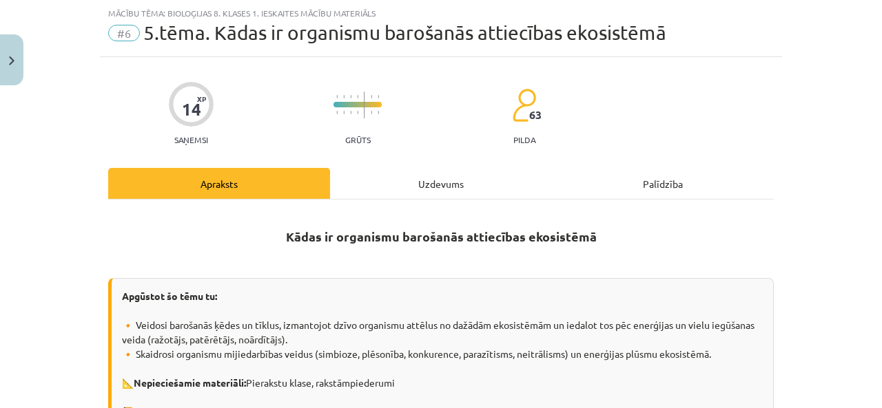
drag, startPoint x: 393, startPoint y: 174, endPoint x: 393, endPoint y: 182, distance: 9.0
click at [393, 176] on div "Uzdevums" at bounding box center [441, 183] width 222 height 31
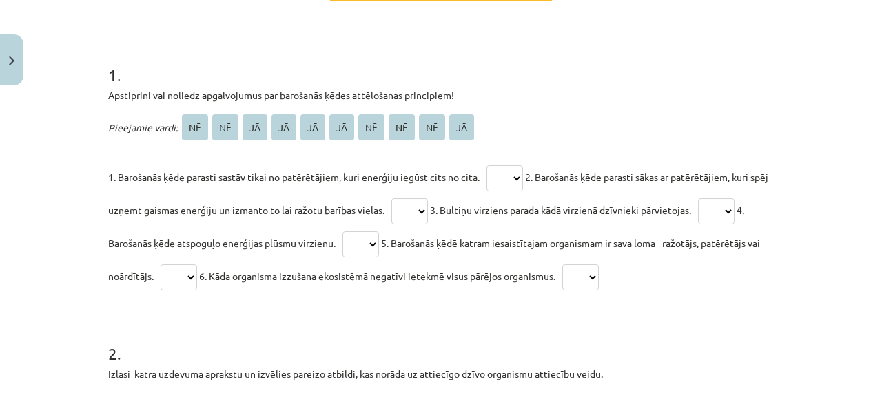
scroll to position [610, 0]
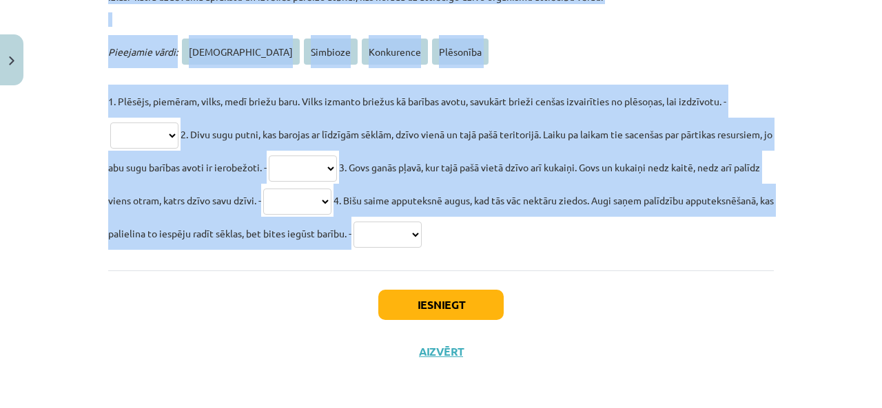
drag, startPoint x: 76, startPoint y: 271, endPoint x: 630, endPoint y: 254, distance: 553.9
click at [630, 254] on div "Mācību tēma: Bioloģijas 8. klases 1. ieskaites mācību materiāls #6 5.tēma. Kāda…" at bounding box center [441, 204] width 882 height 408
copy form "1 . Apstiprini vai noliedz apgalvojumus par barošanās ķēdes attēlošanas princip…"
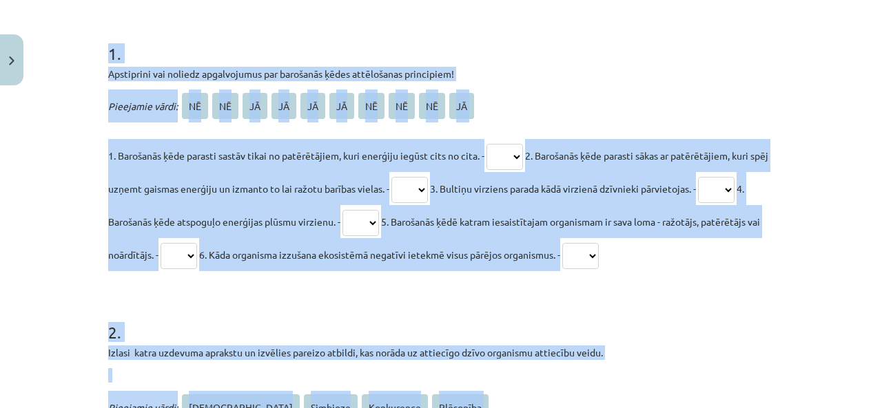
scroll to position [275, 0]
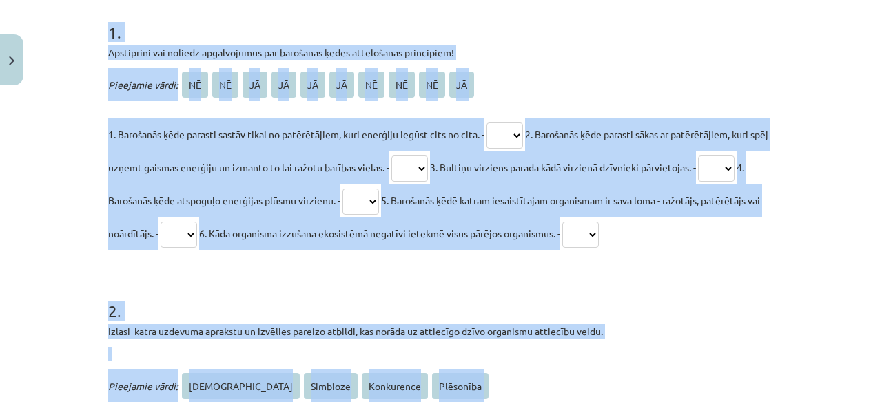
click at [508, 140] on select "** ** ** ** ** ** ** ** ** **" at bounding box center [504, 136] width 36 height 26
select select "**"
click at [486, 123] on select "** ** ** ** ** ** ** ** ** **" at bounding box center [504, 136] width 36 height 26
click at [428, 167] on select "** ** ** ** ** ** ** ** ** **" at bounding box center [409, 169] width 36 height 26
select select "**"
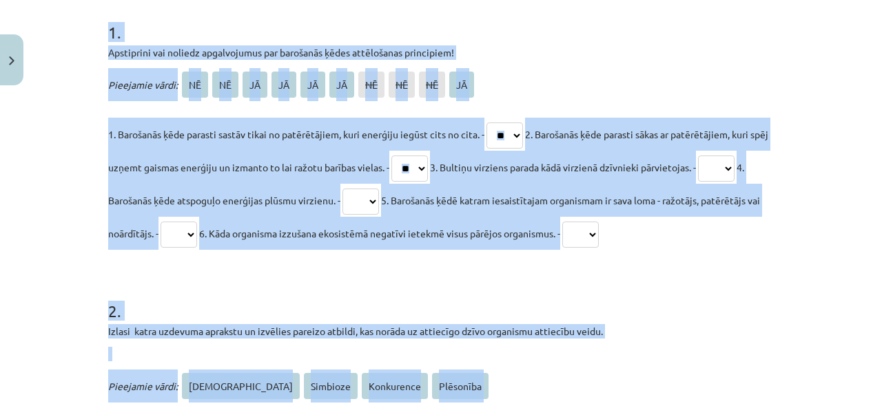
click at [409, 156] on select "** ** ** ** ** ** ** ** ** **" at bounding box center [409, 169] width 36 height 26
click at [698, 182] on select "** ** ** ** ** ** ** ** ** **" at bounding box center [716, 169] width 36 height 26
select select "**"
click at [698, 182] on select "** ** ** ** ** ** ** ** ** **" at bounding box center [716, 169] width 36 height 26
click at [417, 177] on select "** ** ** ** ** ** ** ** ** **" at bounding box center [409, 169] width 36 height 26
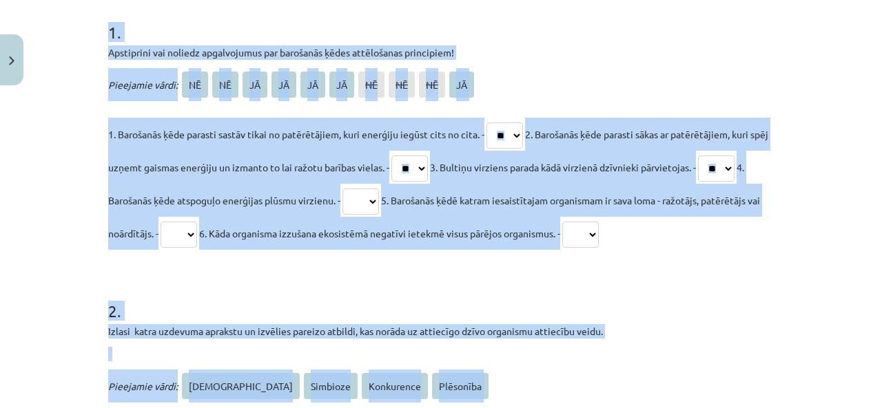
click at [504, 233] on span "6. Kāda organisma izzušana ekosistēmā negatīvi ietekmē visus pārējos organismus…" at bounding box center [379, 233] width 361 height 12
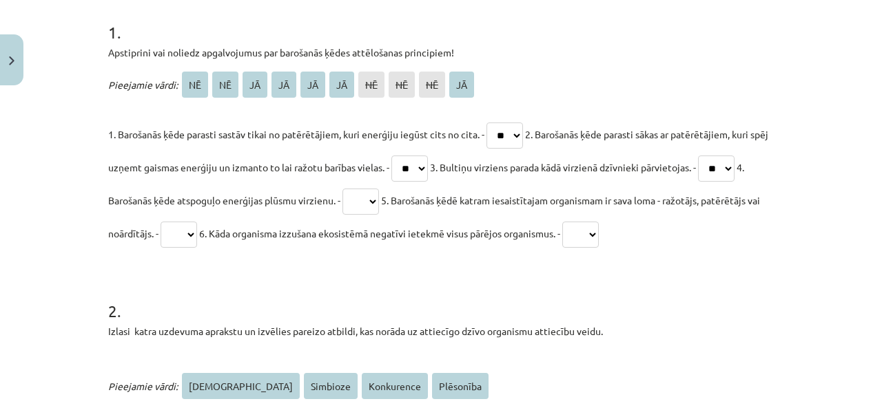
click at [379, 200] on select "** ** ** ** ** ** ** ** ** **" at bounding box center [360, 202] width 36 height 26
select select "**"
click at [379, 189] on select "** ** ** ** ** ** ** ** ** **" at bounding box center [360, 202] width 36 height 26
click at [197, 240] on select "** ** ** ** ** ** ** ** ** **" at bounding box center [178, 235] width 36 height 26
select select "**"
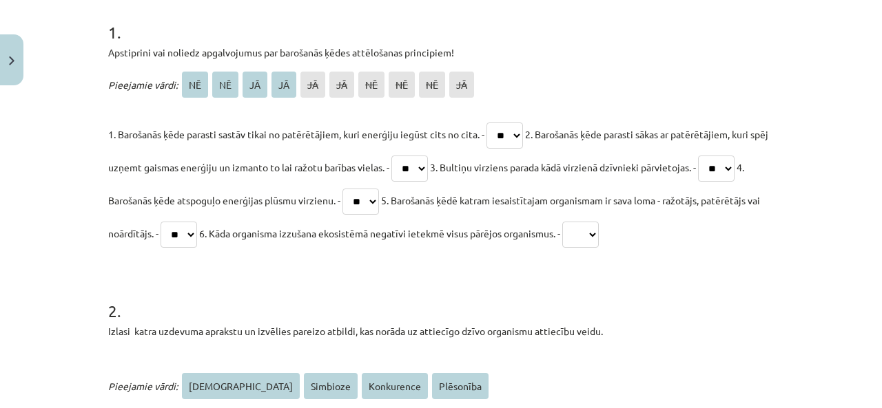
click at [197, 222] on select "** ** ** ** ** ** ** ** ** **" at bounding box center [178, 235] width 36 height 26
click at [598, 228] on select "** ** ** ** ** ** ** ** ** **" at bounding box center [580, 235] width 36 height 26
select select "**"
click at [598, 222] on select "** ** ** ** ** ** ** ** ** **" at bounding box center [580, 235] width 36 height 26
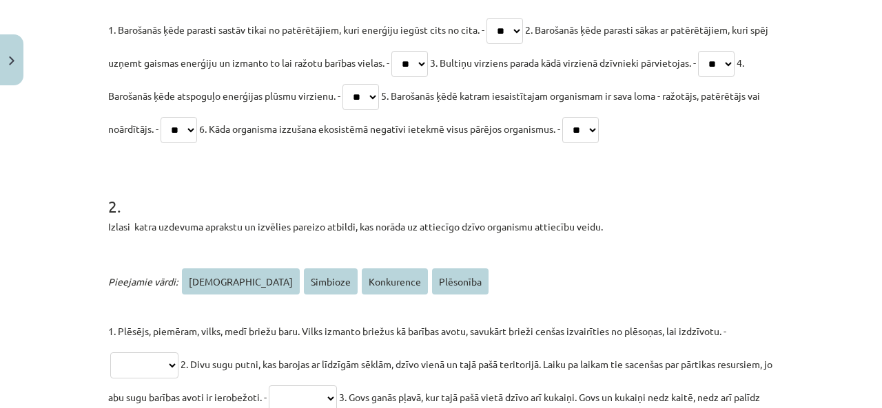
scroll to position [482, 0]
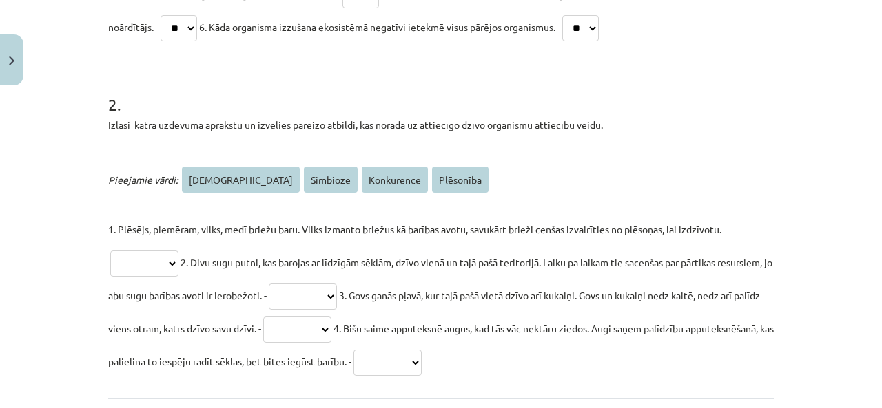
click at [149, 268] on select "**********" at bounding box center [144, 264] width 68 height 26
select select "*********"
click at [110, 251] on select "**********" at bounding box center [144, 264] width 68 height 26
click at [337, 297] on select "**********" at bounding box center [303, 297] width 68 height 26
select select "**********"
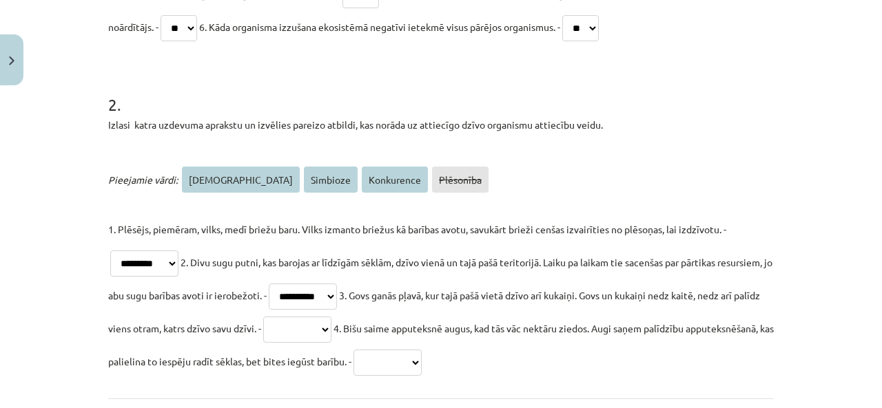
click at [325, 284] on select "**********" at bounding box center [303, 297] width 68 height 26
click at [395, 312] on p "**********" at bounding box center [440, 295] width 665 height 165
click at [331, 322] on select "**********" at bounding box center [297, 330] width 68 height 26
select select "**********"
click at [331, 317] on select "**********" at bounding box center [297, 330] width 68 height 26
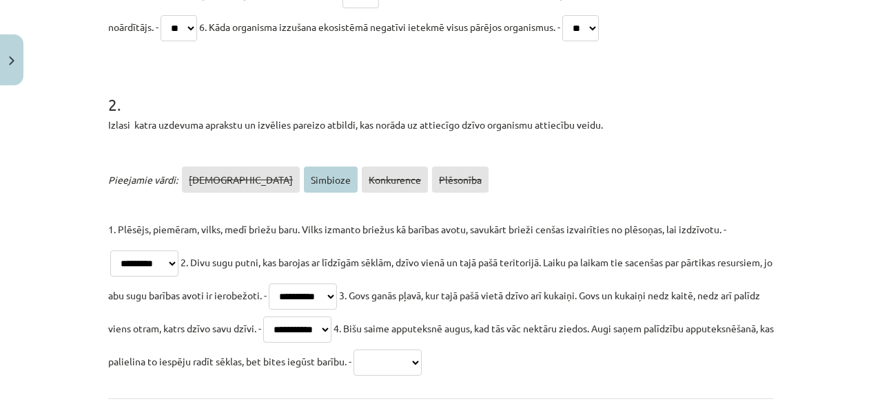
click at [421, 366] on select "**********" at bounding box center [387, 363] width 68 height 26
select select "********"
click at [421, 350] on select "**********" at bounding box center [387, 363] width 68 height 26
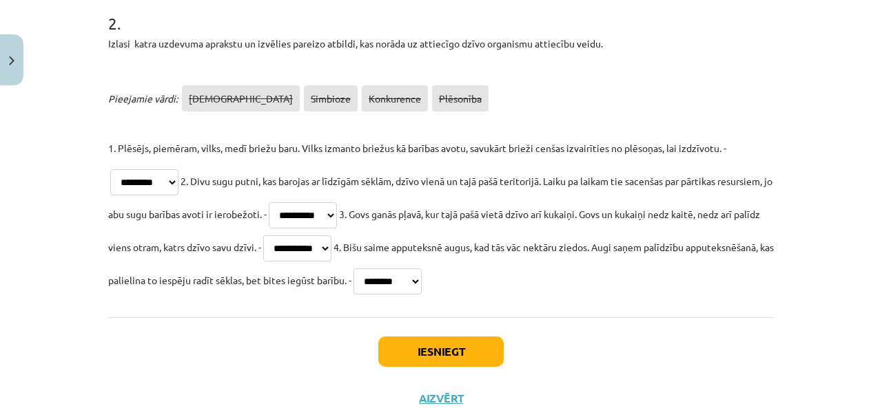
scroll to position [610, 0]
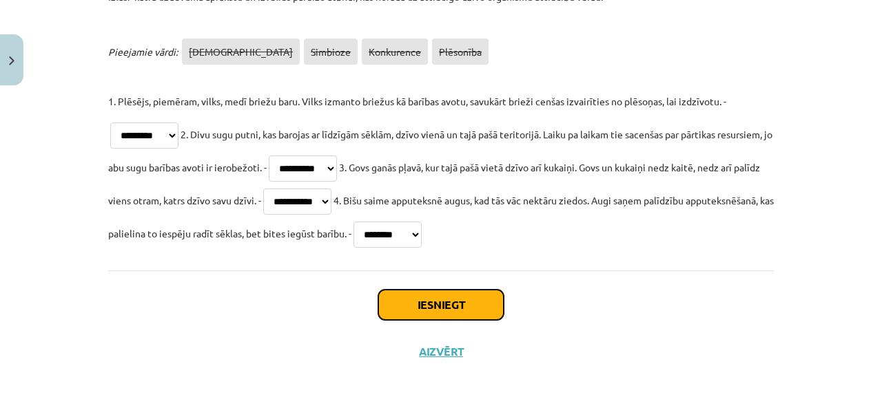
click at [464, 303] on button "Iesniegt" at bounding box center [440, 305] width 125 height 30
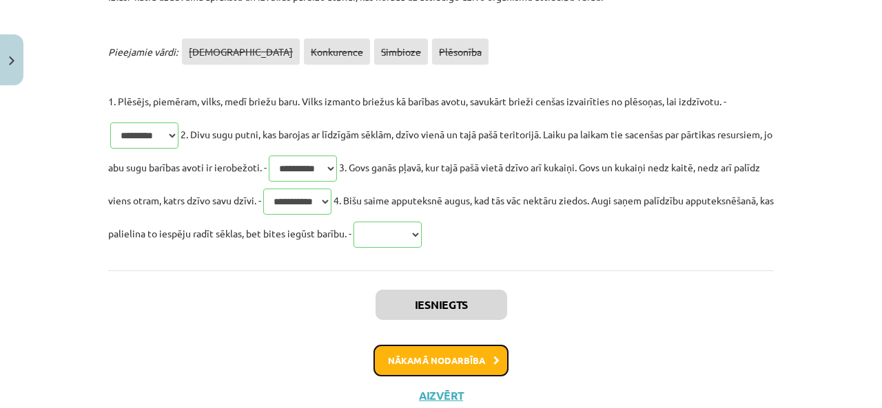
click at [441, 363] on button "Nākamā nodarbība" at bounding box center [440, 361] width 135 height 32
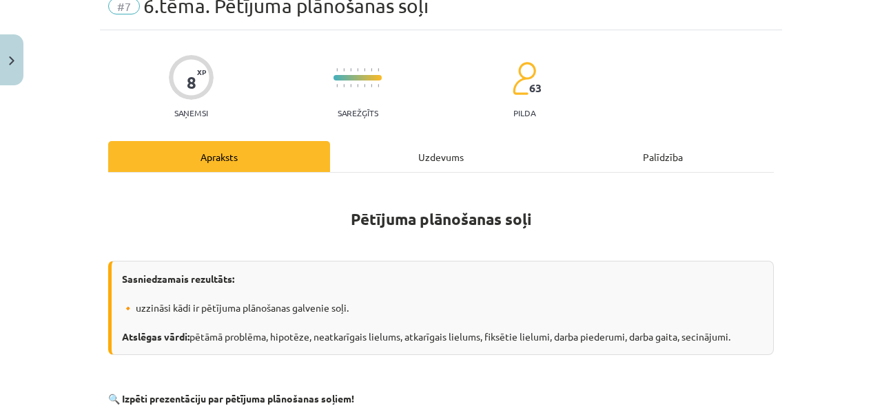
scroll to position [34, 0]
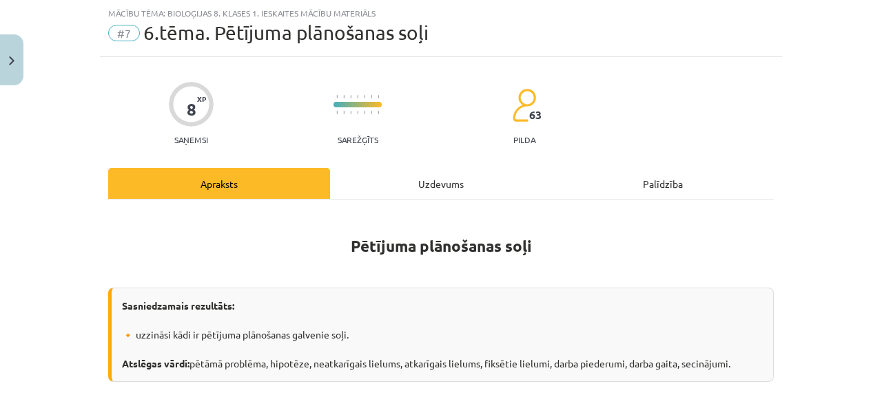
click at [388, 188] on div "Uzdevums" at bounding box center [441, 183] width 222 height 31
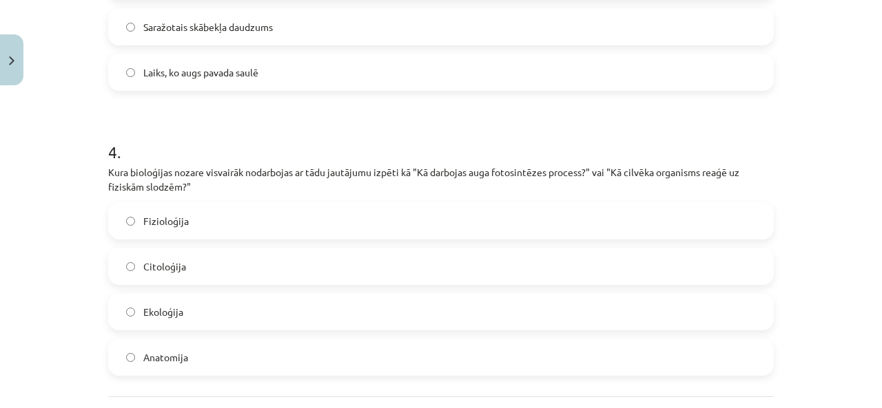
scroll to position [1109, 0]
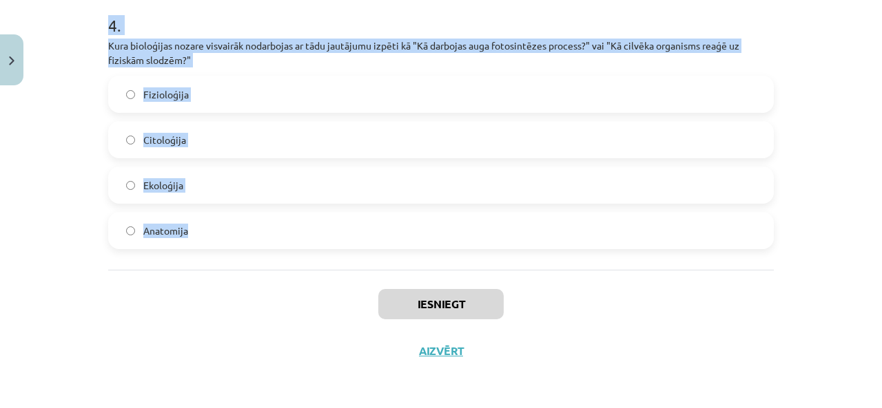
drag, startPoint x: 72, startPoint y: 140, endPoint x: 485, endPoint y: 245, distance: 426.3
click at [486, 242] on div "Mācību tēma: Bioloģijas 8. klases 1. ieskaites mācību materiāls #7 6.tēma. Pētī…" at bounding box center [441, 204] width 882 height 408
copy form "1 . Kā sauc pētījuma posmu, kurā tiek detalizēti aprakstīts, ko un kā darīs eks…"
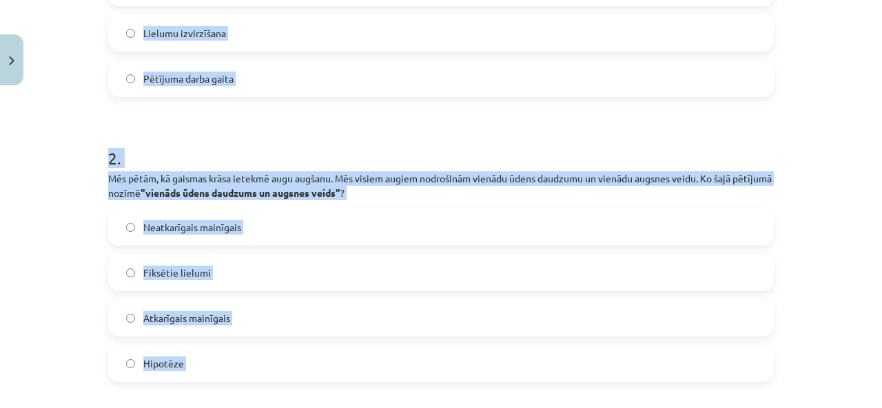
scroll to position [76, 0]
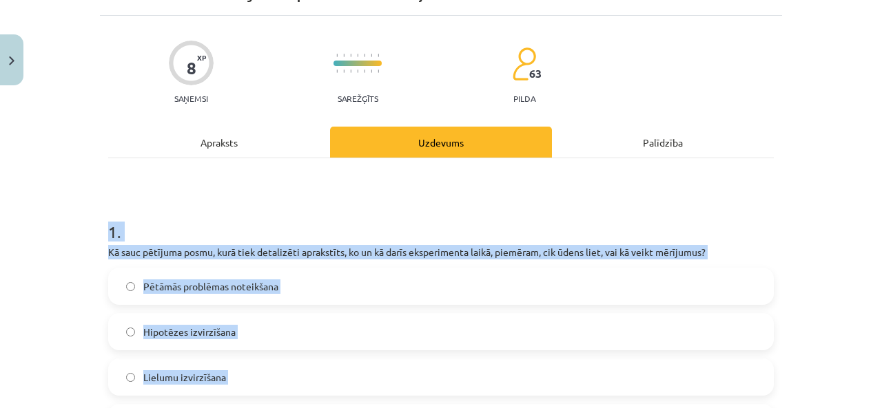
click at [350, 304] on div "Pētāmās problēmas noteikšana" at bounding box center [440, 286] width 665 height 37
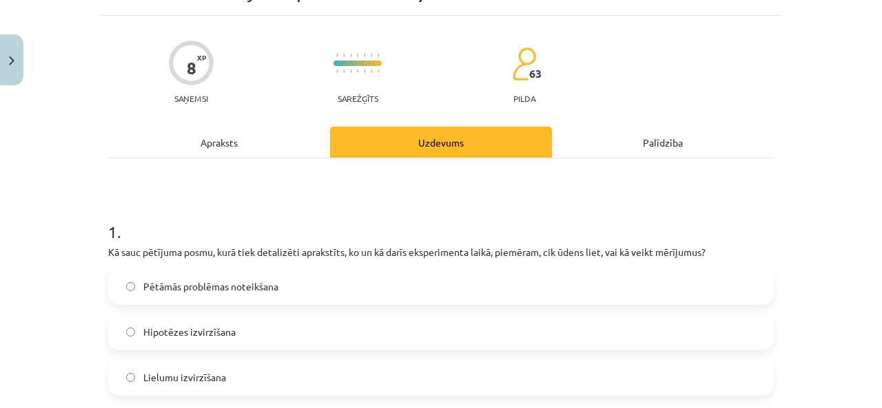
click at [369, 264] on div "1 . Kā sauc pētījuma posmu, kurā tiek detalizēti aprakstīts, ko un kā darīs eks…" at bounding box center [440, 319] width 665 height 243
click at [364, 278] on label "Pētāmās problēmas noteikšana" at bounding box center [440, 286] width 663 height 34
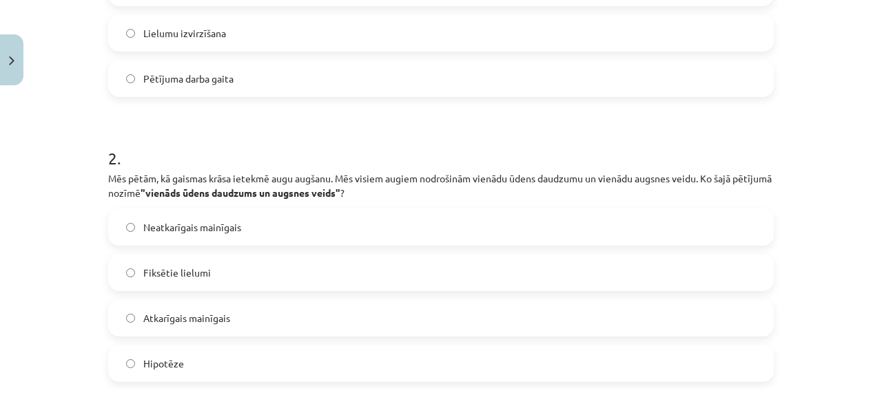
scroll to position [489, 0]
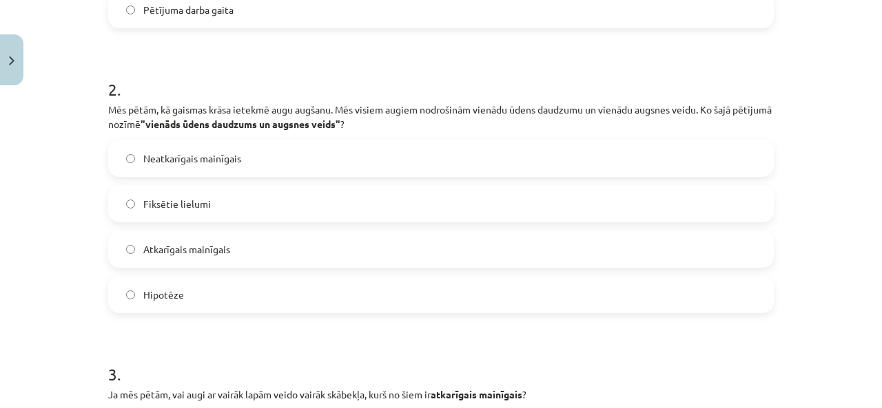
click at [226, 196] on label "Fiksētie lielumi" at bounding box center [440, 204] width 663 height 34
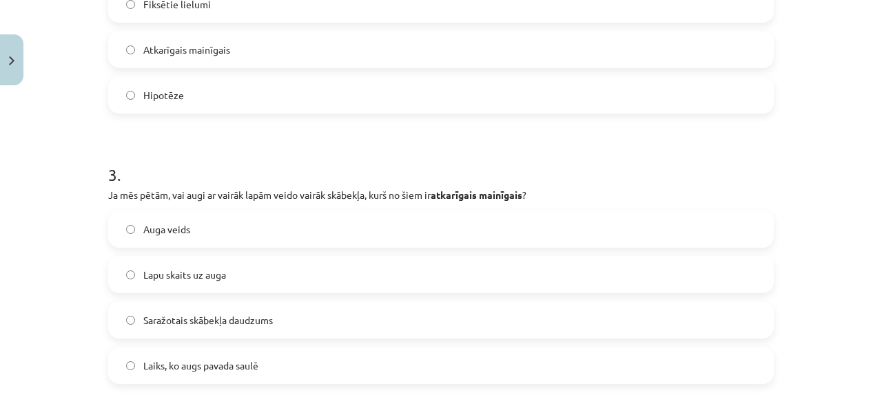
scroll to position [696, 0]
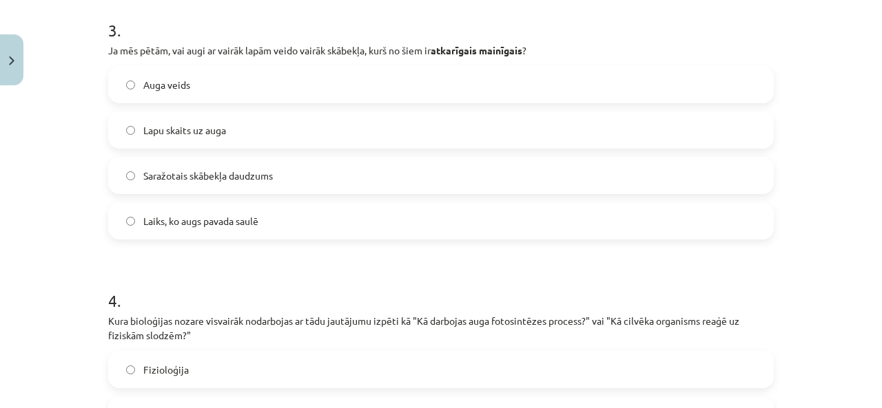
click at [282, 170] on label "Saražotais skābekļa daudzums" at bounding box center [440, 175] width 663 height 34
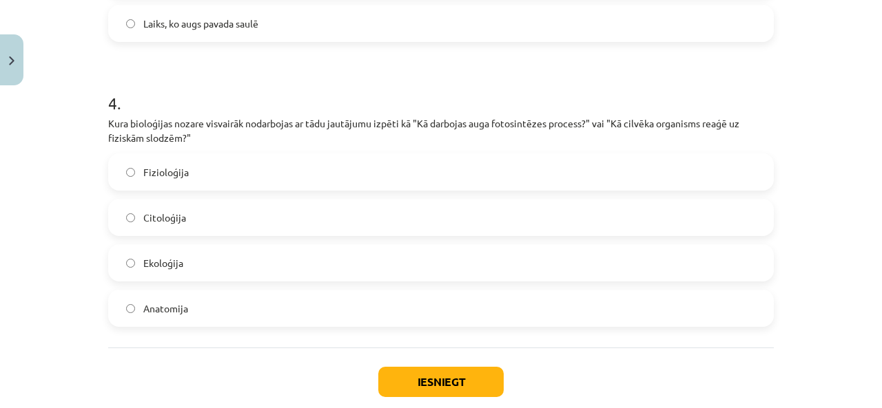
scroll to position [1109, 0]
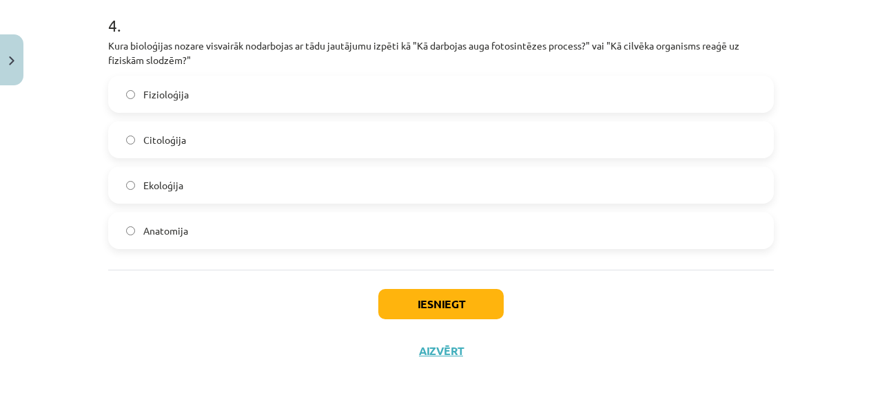
click at [271, 90] on label "Fizioloģija" at bounding box center [440, 94] width 663 height 34
click at [406, 304] on button "Iesniegt" at bounding box center [440, 304] width 125 height 30
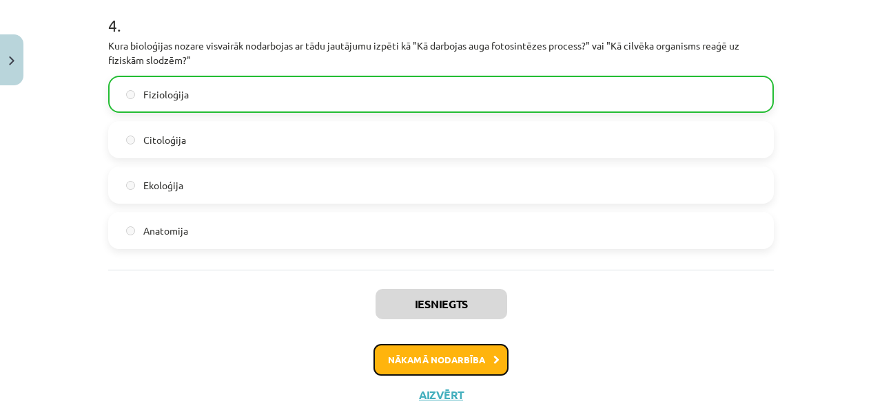
click at [432, 356] on button "Nākamā nodarbība" at bounding box center [440, 360] width 135 height 32
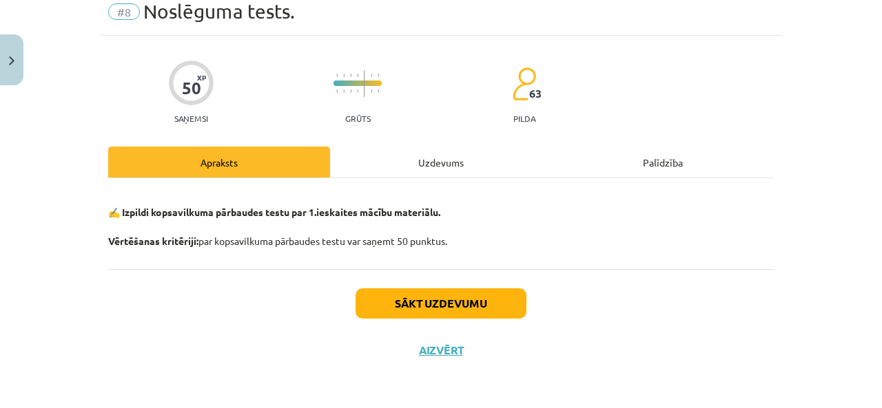
scroll to position [34, 0]
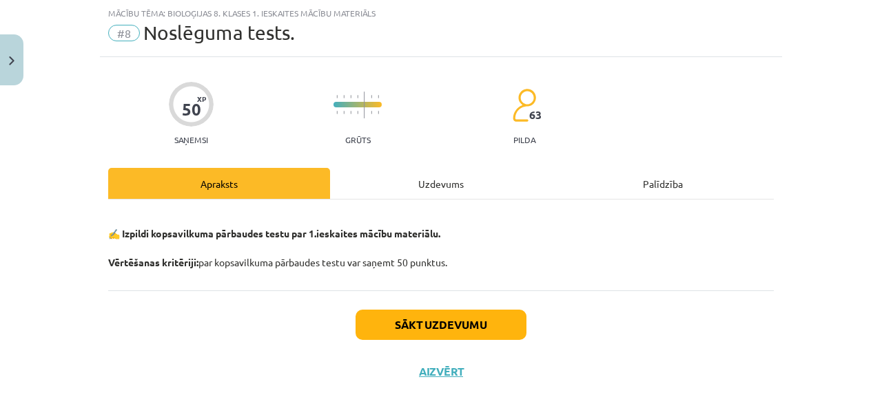
click at [413, 180] on div "Uzdevums" at bounding box center [441, 183] width 222 height 31
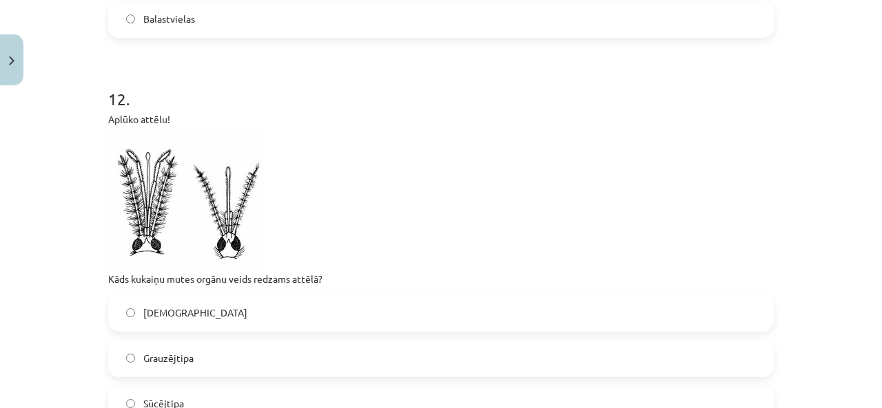
scroll to position [4415, 0]
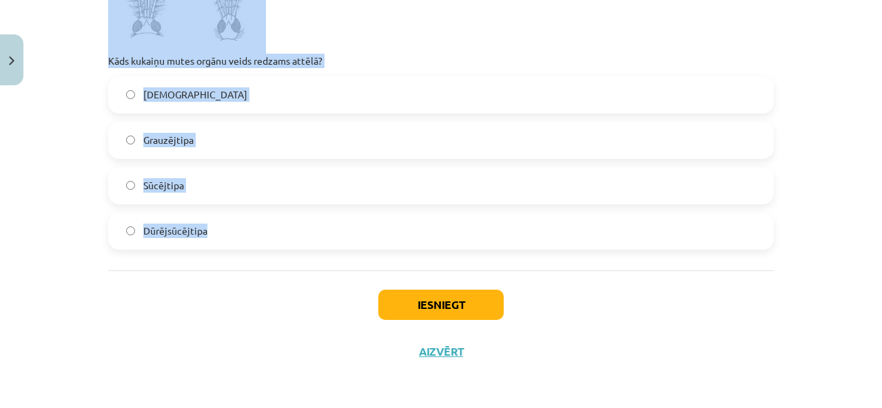
drag, startPoint x: 62, startPoint y: 272, endPoint x: 462, endPoint y: 224, distance: 403.0
click at [462, 224] on div "Mācību tēma: Bioloģijas 8. klases 1. ieskaites mācību materiāls #8 Noslēguma te…" at bounding box center [441, 204] width 882 height 408
copy form "1 . Zemāk ir dotas četras barošanās ķēdes, kurās katrā ir pieci organismi. Izvē…"
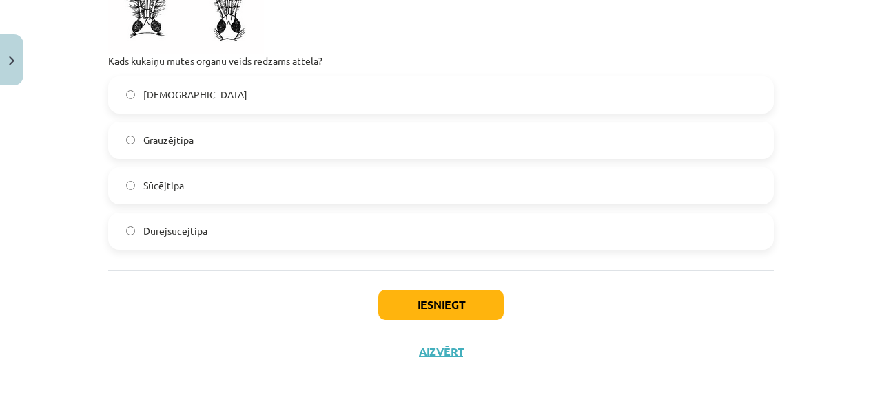
click at [182, 293] on div "Iesniegt Aizvērt" at bounding box center [440, 319] width 665 height 96
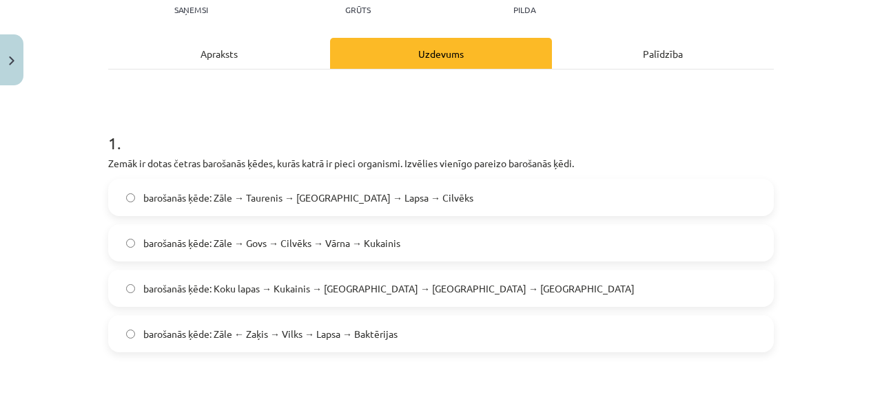
scroll to position [214, 0]
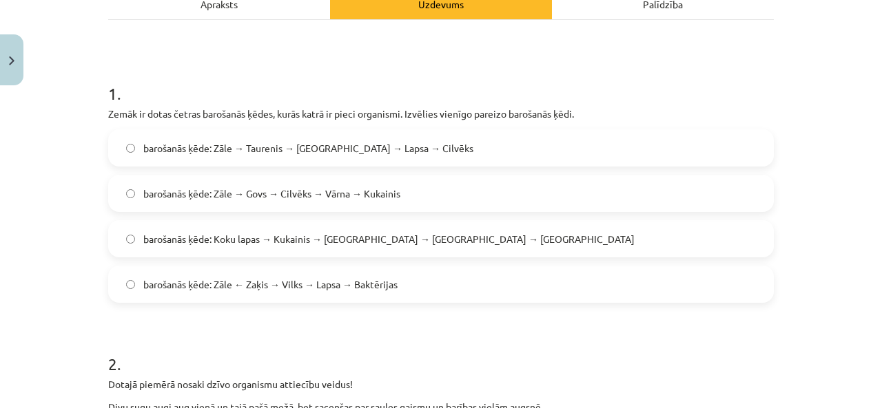
click at [364, 232] on span "barošanās ķēde: Koku lapas → Kukainis → Varde → Čūska → Ērglis" at bounding box center [388, 239] width 491 height 14
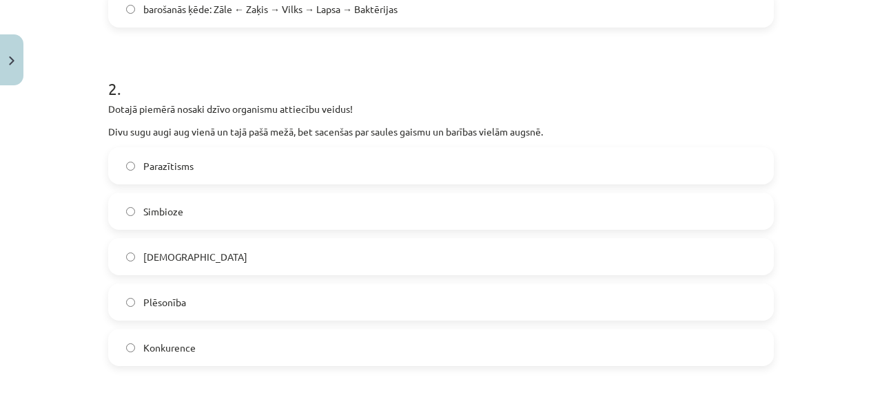
click at [213, 336] on label "Konkurence" at bounding box center [440, 348] width 663 height 34
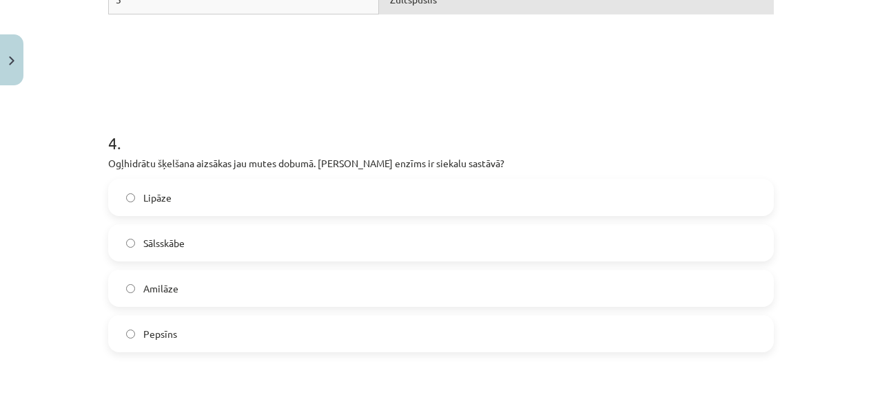
scroll to position [1385, 0]
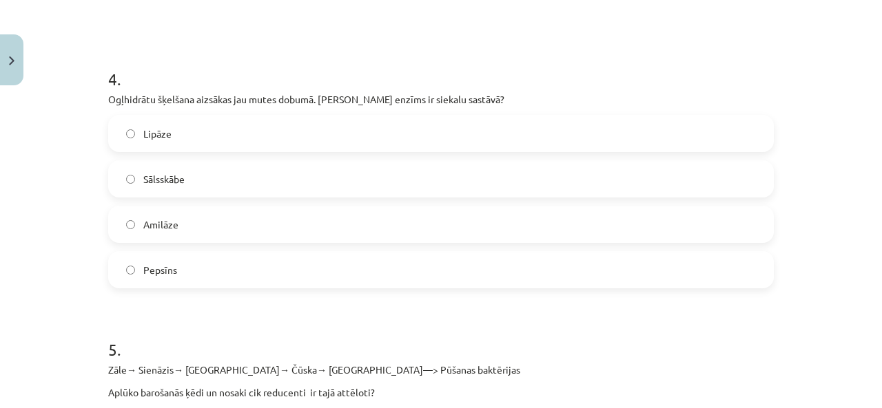
click at [250, 221] on label "Amilāze" at bounding box center [440, 224] width 663 height 34
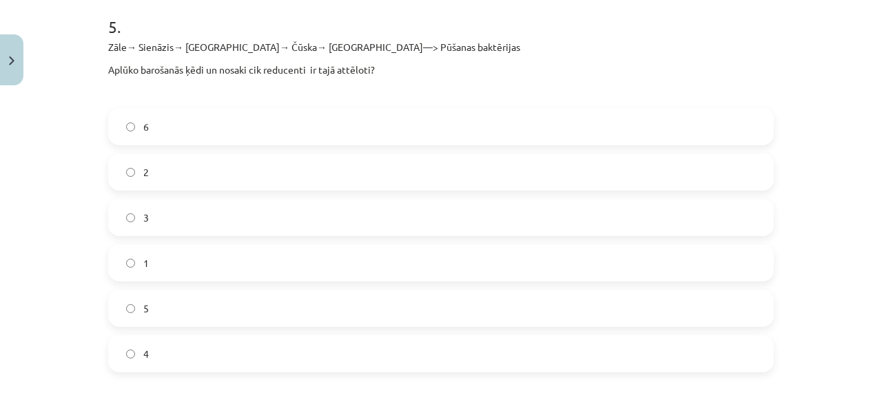
scroll to position [1729, 0]
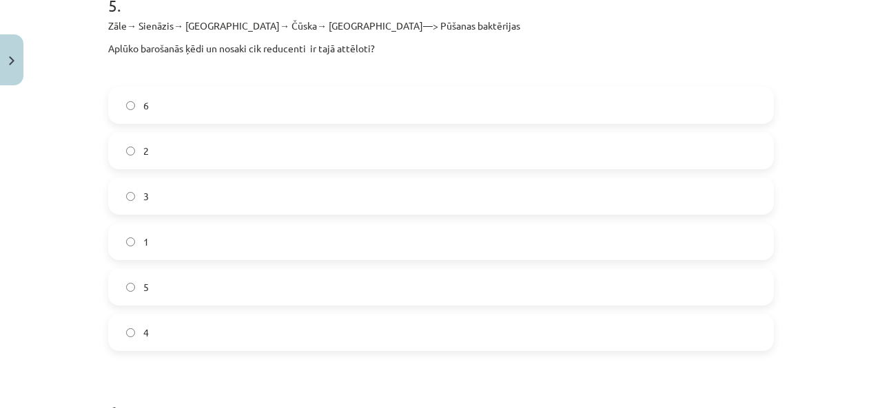
click at [197, 244] on label "1" at bounding box center [440, 242] width 663 height 34
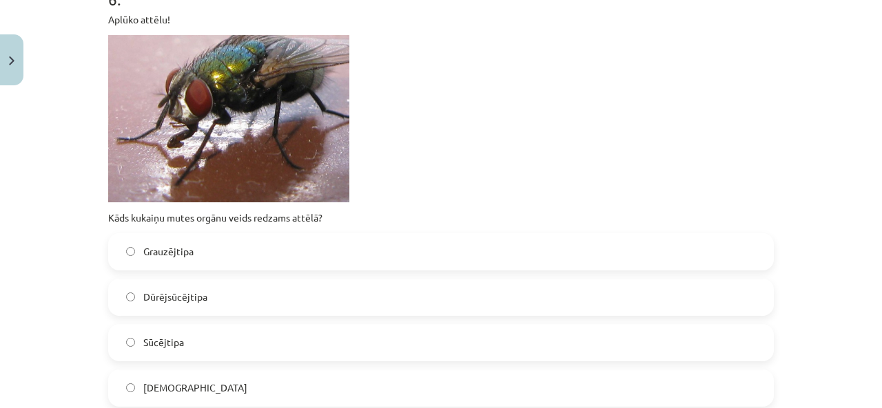
scroll to position [2280, 0]
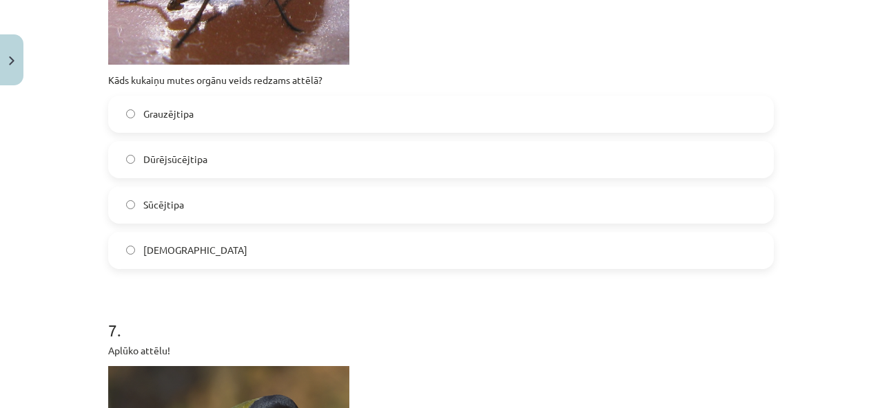
click at [240, 109] on label "Grauzējtipa" at bounding box center [440, 114] width 663 height 34
click at [233, 217] on label "Sūcējtipa" at bounding box center [440, 205] width 663 height 34
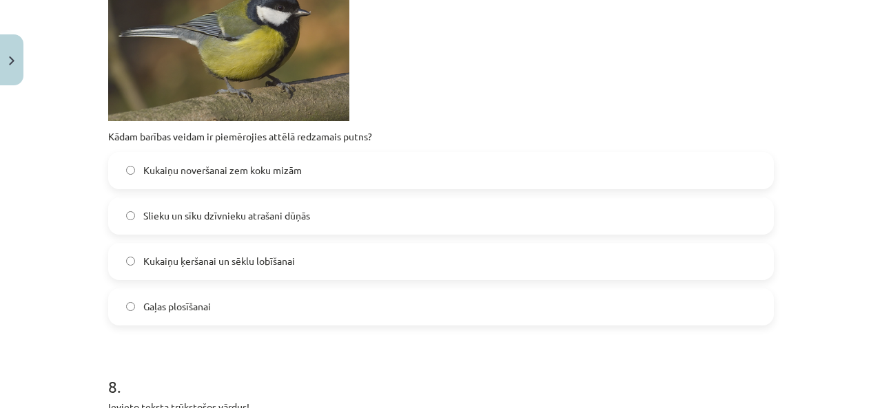
scroll to position [2762, 0]
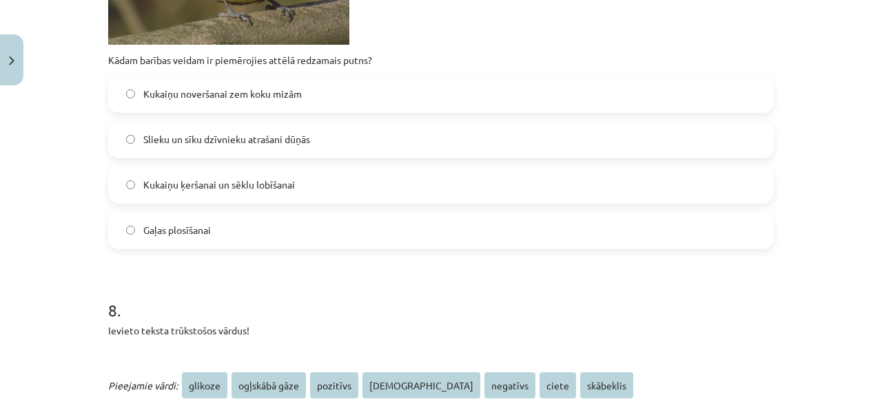
drag, startPoint x: 233, startPoint y: 184, endPoint x: 231, endPoint y: 238, distance: 53.7
click at [233, 183] on span "Kukaiņu ķeršanai un sēklu lobīšanai" at bounding box center [219, 185] width 152 height 14
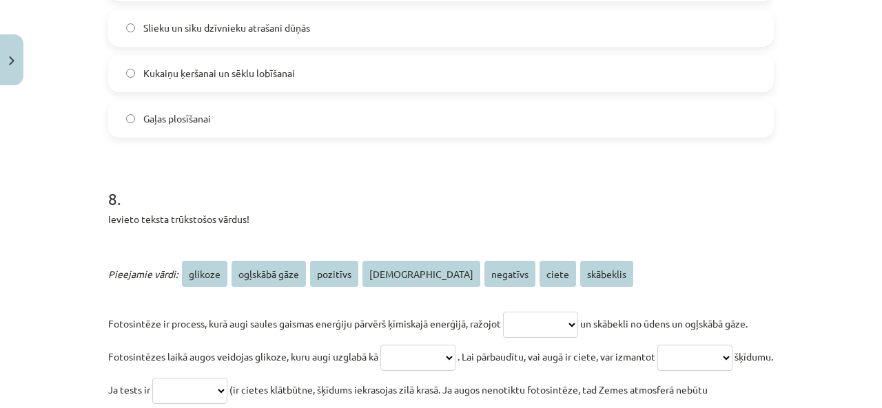
scroll to position [3038, 0]
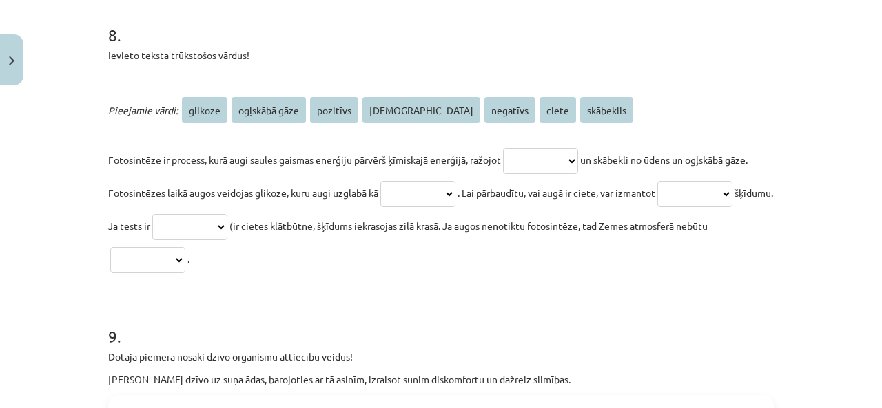
click at [538, 155] on select "**********" at bounding box center [540, 161] width 75 height 26
select select "*******"
click at [503, 148] on select "**********" at bounding box center [540, 161] width 75 height 26
click at [455, 202] on select "**********" at bounding box center [417, 194] width 75 height 26
select select "**********"
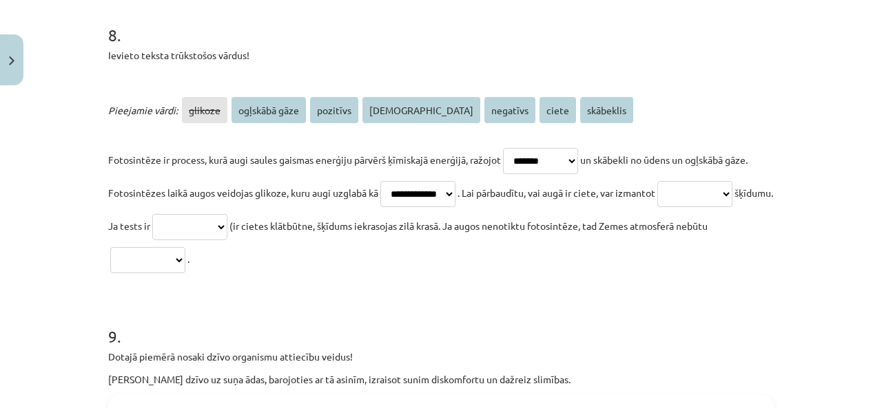
click at [403, 181] on select "**********" at bounding box center [417, 194] width 75 height 26
click at [657, 207] on select "**********" at bounding box center [694, 194] width 75 height 26
select select "*****"
click at [657, 207] on select "**********" at bounding box center [694, 194] width 75 height 26
click at [227, 231] on select "**********" at bounding box center [189, 227] width 75 height 26
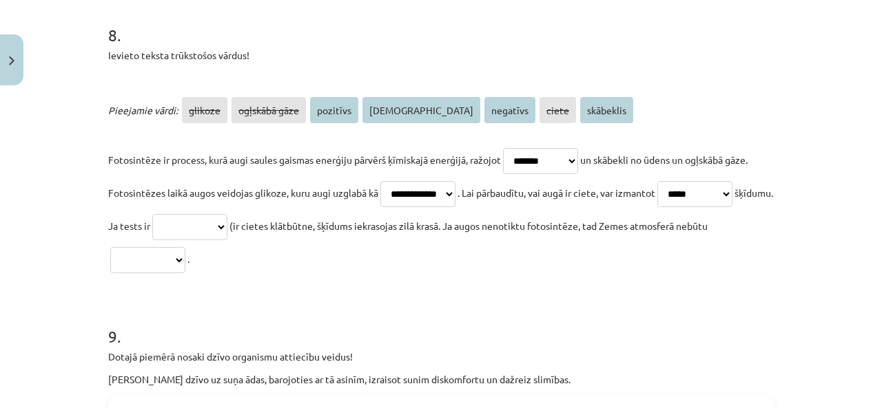
select select "****"
click at [227, 214] on select "**********" at bounding box center [189, 227] width 75 height 26
click at [185, 262] on select "**********" at bounding box center [147, 260] width 75 height 26
select select "********"
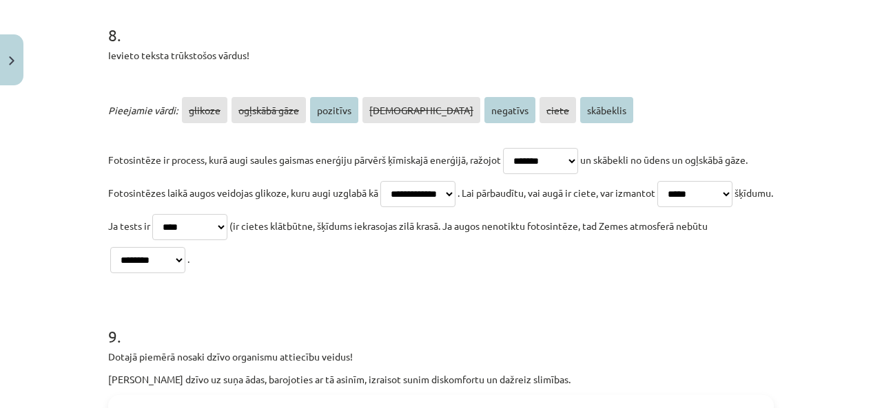
click at [185, 247] on select "**********" at bounding box center [147, 260] width 75 height 26
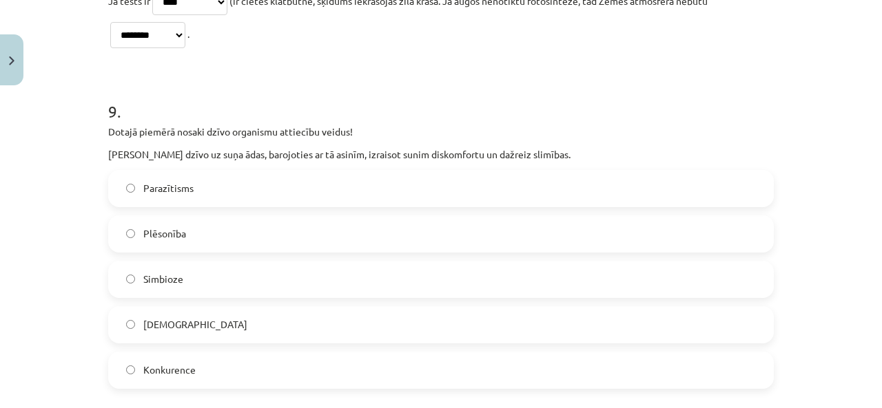
scroll to position [3313, 0]
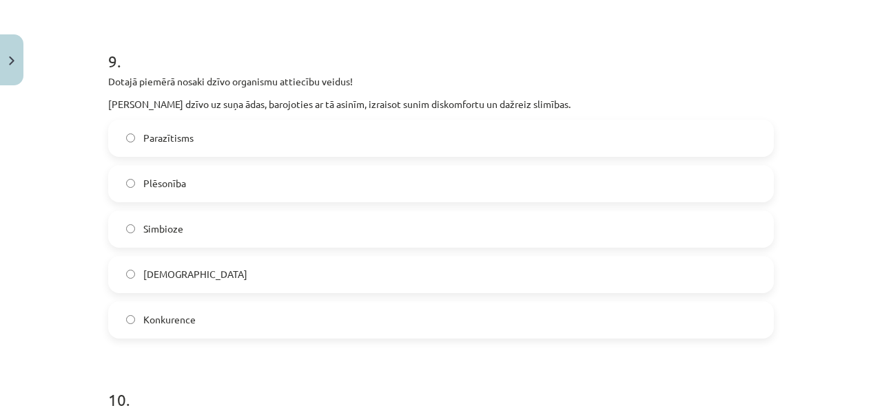
click at [269, 140] on label "Parazītisms" at bounding box center [440, 138] width 663 height 34
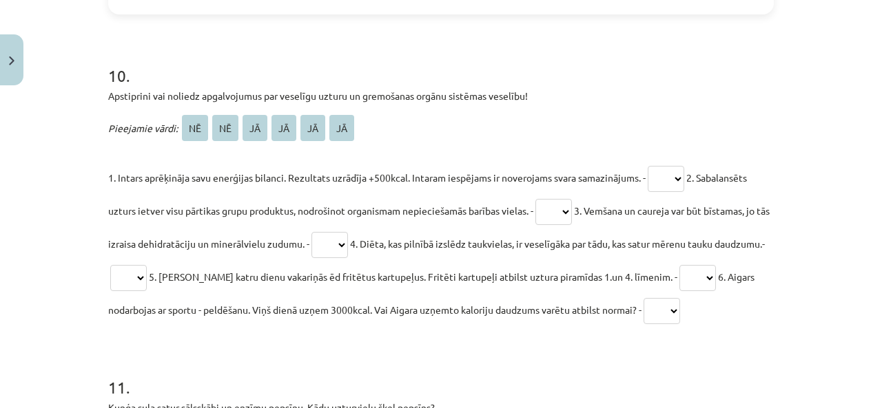
scroll to position [3658, 0]
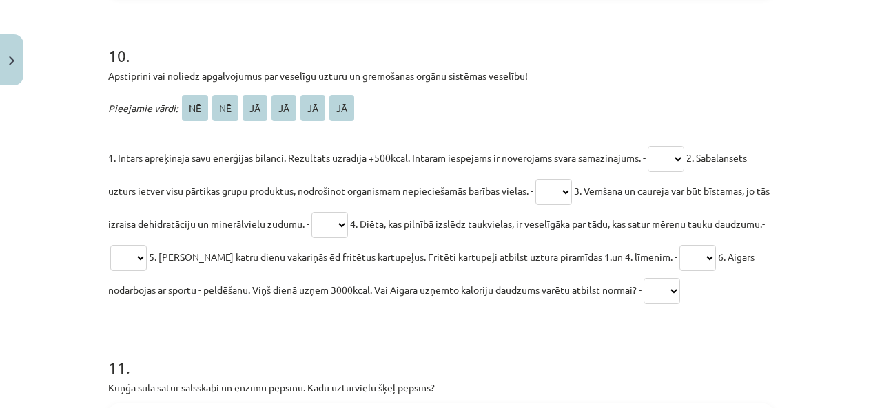
click at [649, 158] on select "** ** ** ** ** **" at bounding box center [665, 159] width 36 height 26
select select "**"
click at [648, 146] on select "** ** ** ** ** **" at bounding box center [665, 159] width 36 height 26
click at [561, 187] on select "** ** ** ** ** **" at bounding box center [553, 192] width 36 height 26
select select "**"
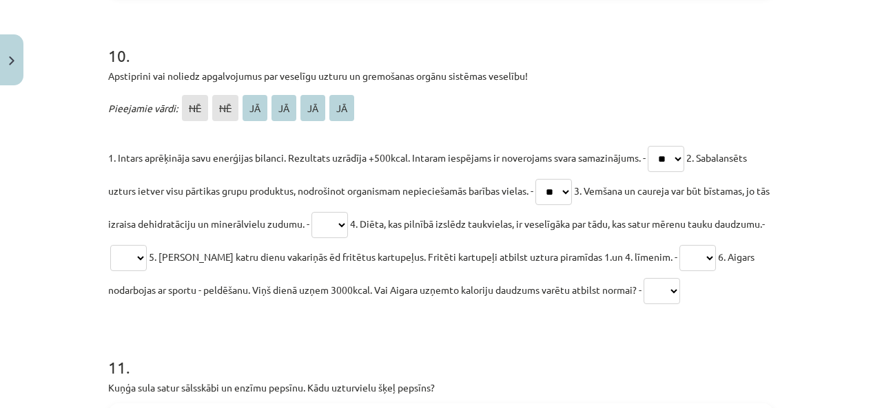
click at [537, 179] on select "** ** ** ** ** **" at bounding box center [553, 192] width 36 height 26
click at [340, 231] on select "** ** ** ** ** **" at bounding box center [329, 225] width 36 height 26
select select "**"
click at [324, 212] on select "** ** ** ** ** **" at bounding box center [329, 225] width 36 height 26
click at [147, 249] on select "** ** ** ** ** **" at bounding box center [128, 258] width 36 height 26
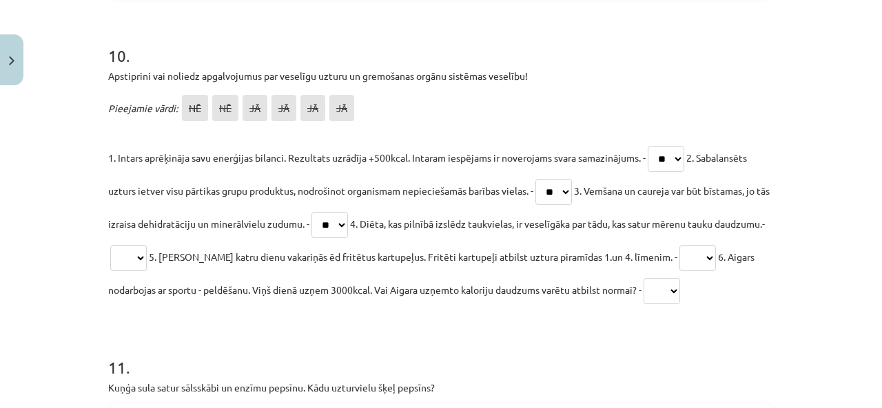
select select "**"
click at [147, 245] on select "** ** ** ** ** **" at bounding box center [128, 258] width 36 height 26
click at [703, 258] on select "** ** ** ** ** **" at bounding box center [697, 258] width 36 height 26
select select "**"
click at [687, 245] on select "** ** ** ** ** **" at bounding box center [697, 258] width 36 height 26
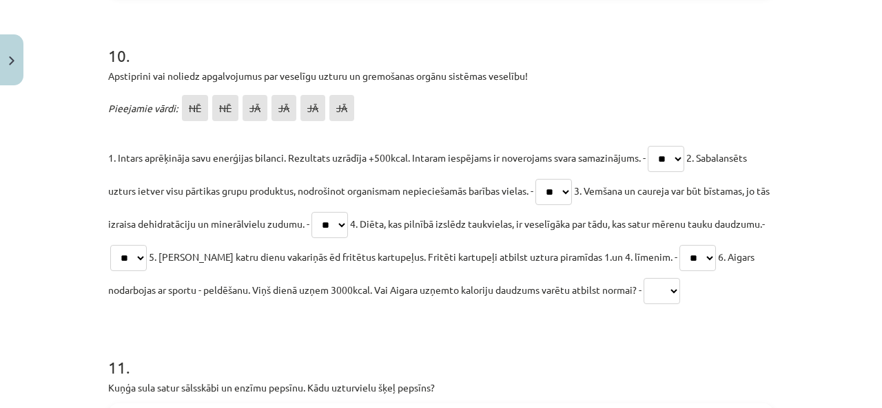
click at [680, 281] on select "** ** ** ** ** **" at bounding box center [661, 291] width 36 height 26
click at [676, 278] on select "** ** ** ** ** **" at bounding box center [661, 291] width 36 height 26
click at [680, 290] on select "** ** ** ** ** **" at bounding box center [661, 291] width 36 height 26
select select "**"
click at [676, 278] on select "** ** ** ** ** **" at bounding box center [661, 291] width 36 height 26
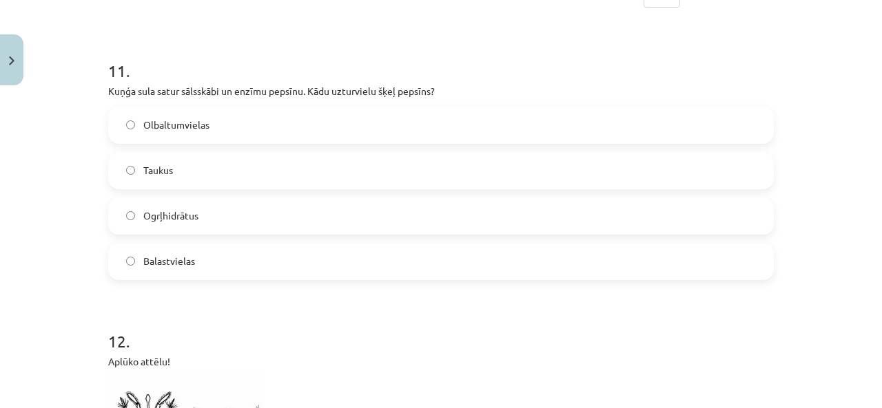
scroll to position [3933, 0]
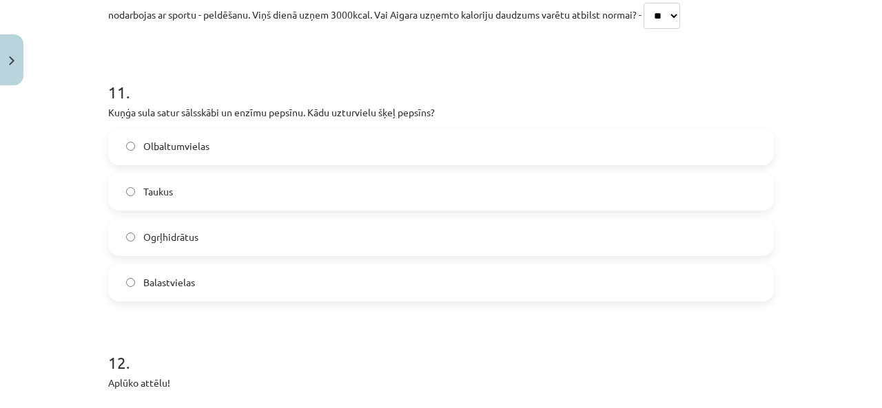
click at [292, 143] on label "Olbaltumvielas" at bounding box center [440, 146] width 663 height 34
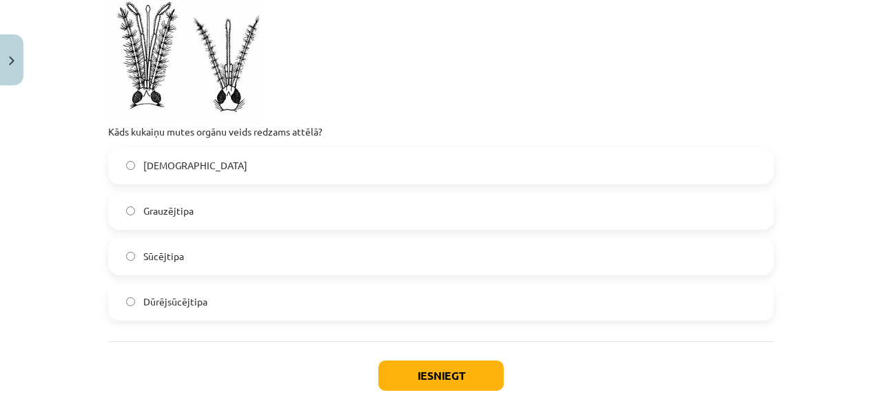
scroll to position [4346, 0]
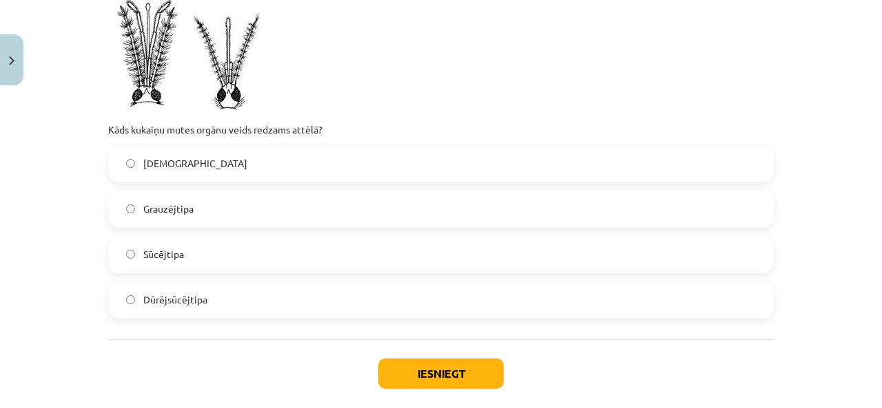
click at [249, 211] on label "Grauzējtipa" at bounding box center [440, 209] width 663 height 34
click at [418, 362] on button "Iesniegt" at bounding box center [440, 374] width 125 height 30
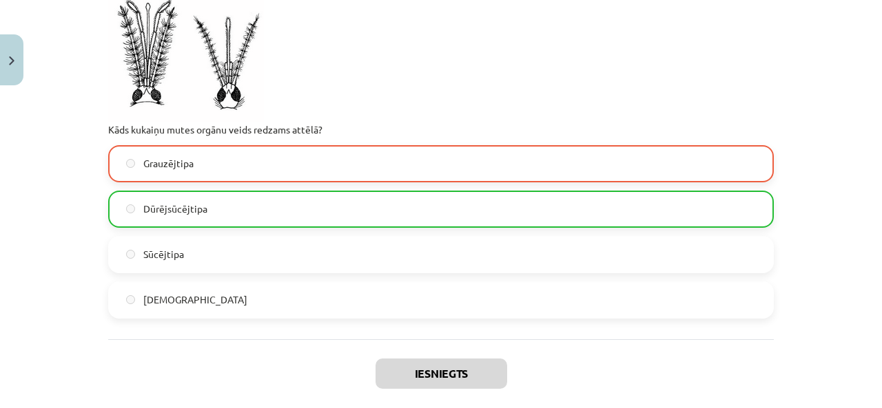
scroll to position [4458, 0]
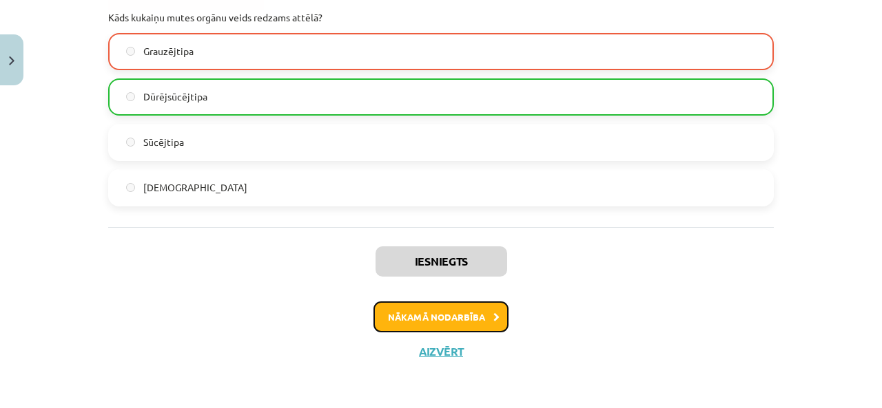
click at [421, 315] on button "Nākamā nodarbība" at bounding box center [440, 318] width 135 height 32
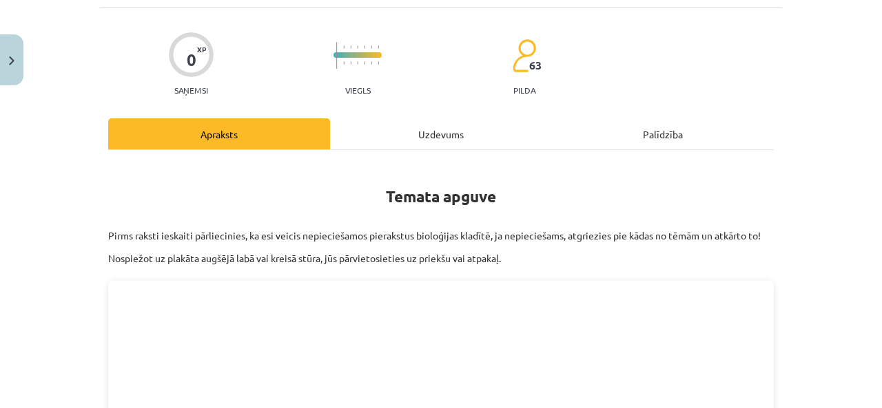
scroll to position [34, 0]
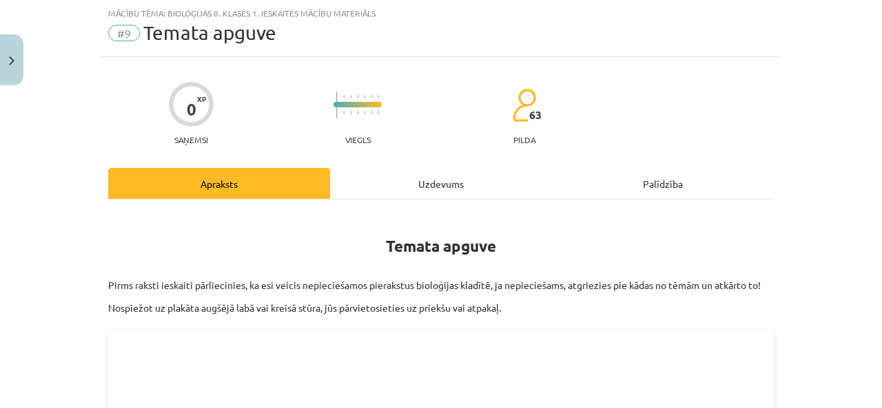
click at [392, 191] on div "Uzdevums" at bounding box center [441, 183] width 222 height 31
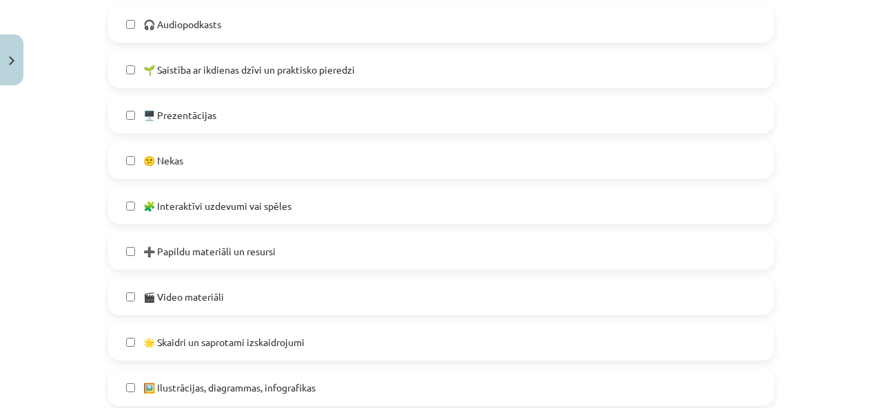
scroll to position [379, 0]
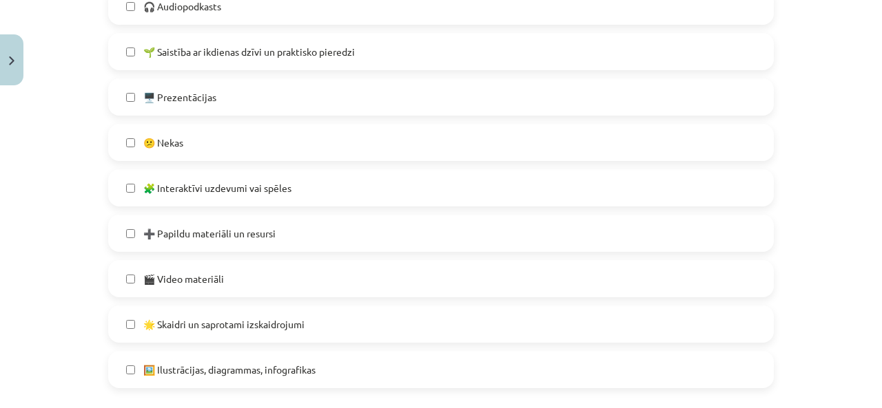
click at [305, 147] on label "😕 Nekas" at bounding box center [440, 142] width 663 height 34
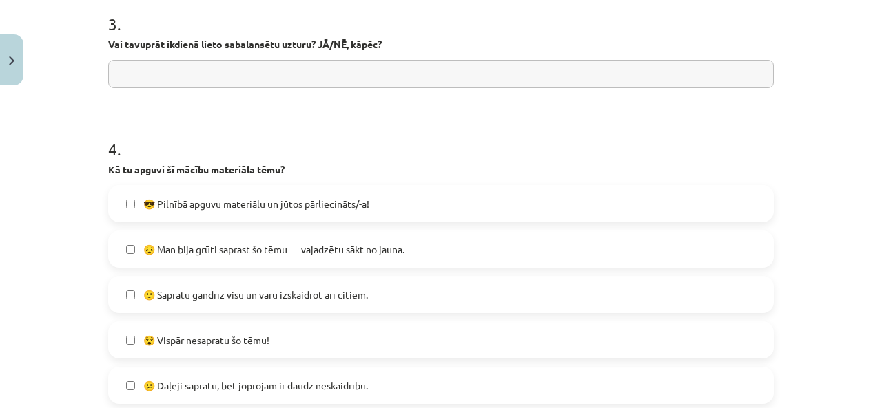
scroll to position [1067, 0]
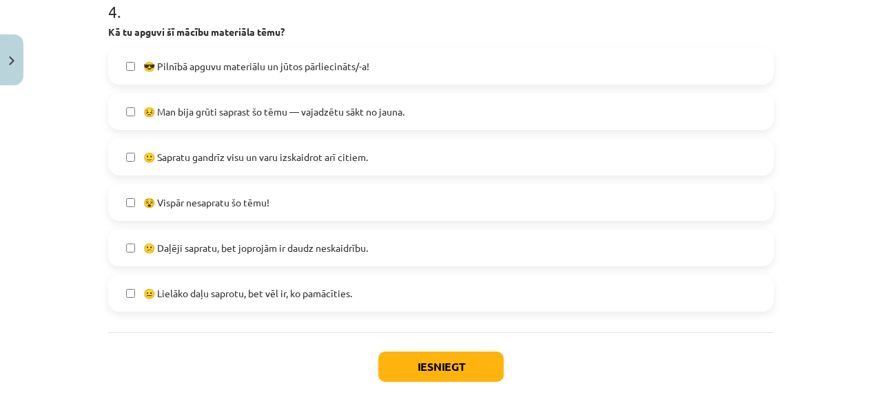
click at [289, 292] on span "😐 Lielāko daļu saprotu, bet vēl ir, ko pamācīties." at bounding box center [247, 293] width 209 height 14
click at [468, 366] on button "Iesniegt" at bounding box center [440, 367] width 125 height 30
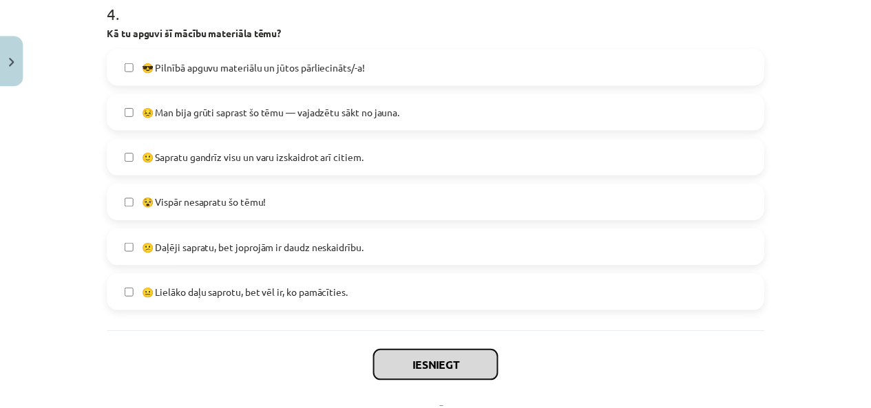
scroll to position [1129, 0]
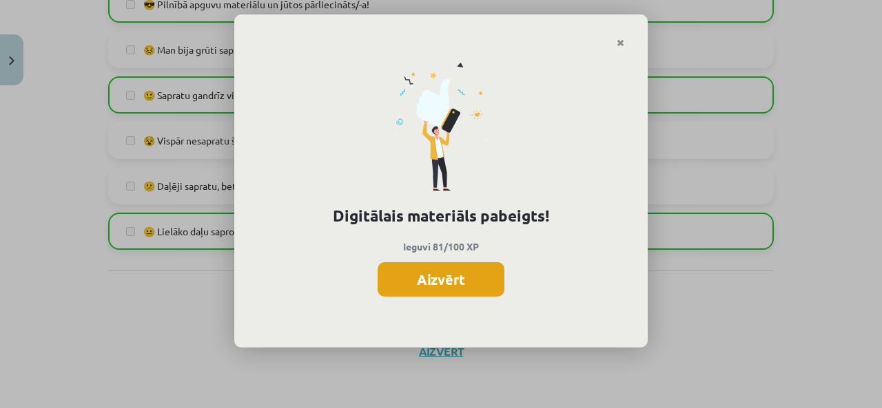
click at [482, 287] on button "Aizvērt" at bounding box center [440, 279] width 127 height 34
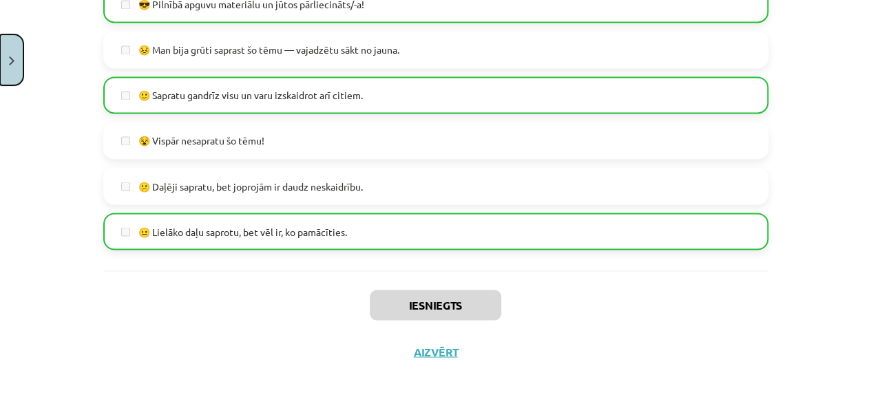
click at [17, 72] on button "Close" at bounding box center [11, 59] width 23 height 51
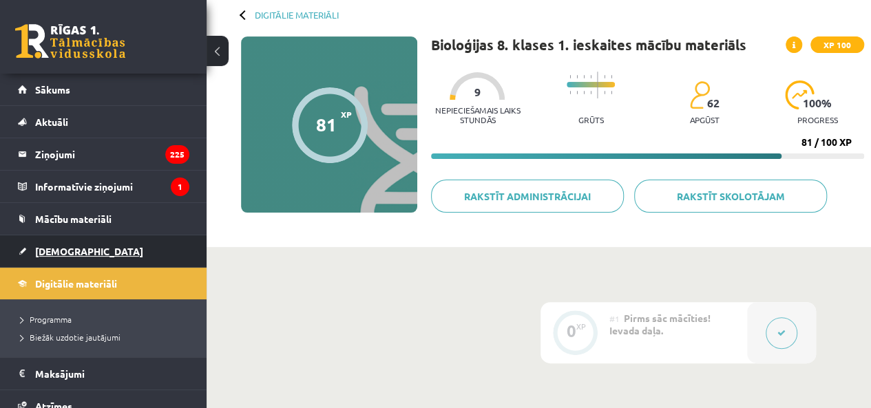
click at [92, 255] on link "[DEMOGRAPHIC_DATA]" at bounding box center [103, 252] width 171 height 32
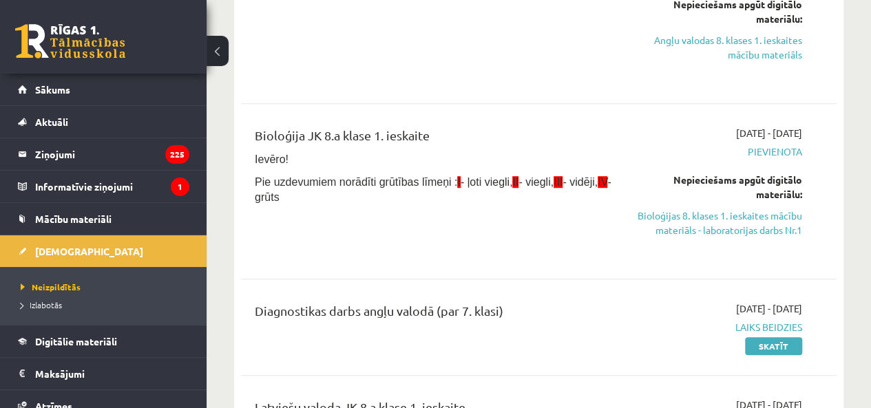
scroll to position [275, 0]
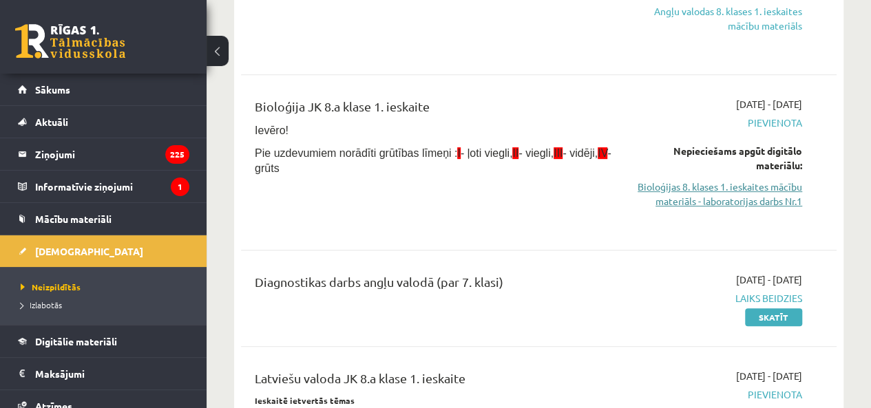
click at [770, 205] on link "Bioloģijas 8. klases 1. ieskaites mācību materiāls - laboratorijas darbs Nr.1" at bounding box center [718, 194] width 169 height 29
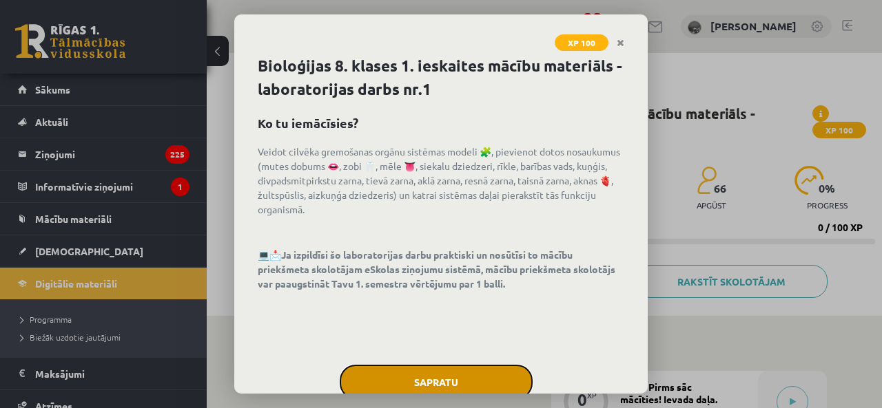
click at [434, 386] on button "Sapratu" at bounding box center [436, 382] width 193 height 34
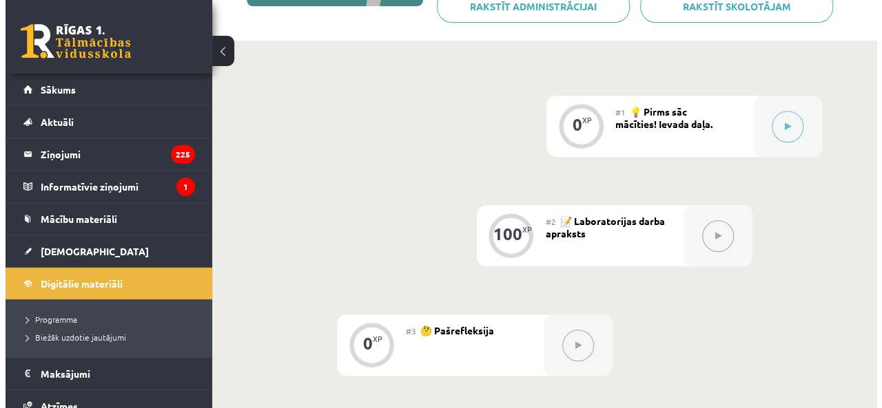
scroll to position [275, 0]
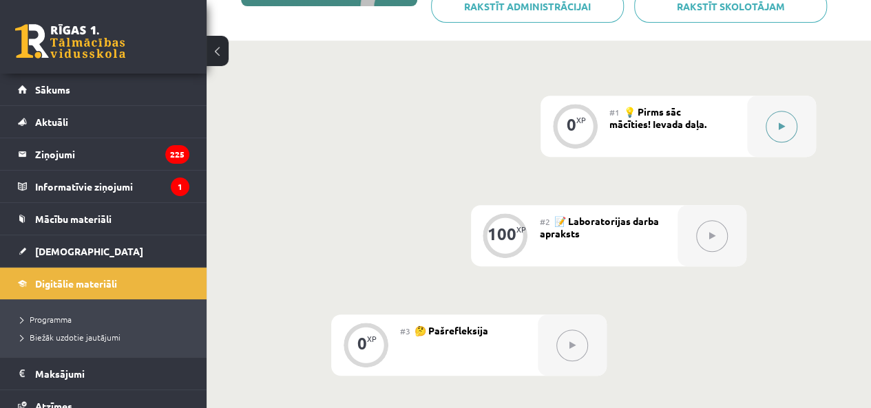
click at [799, 140] on div at bounding box center [781, 126] width 69 height 61
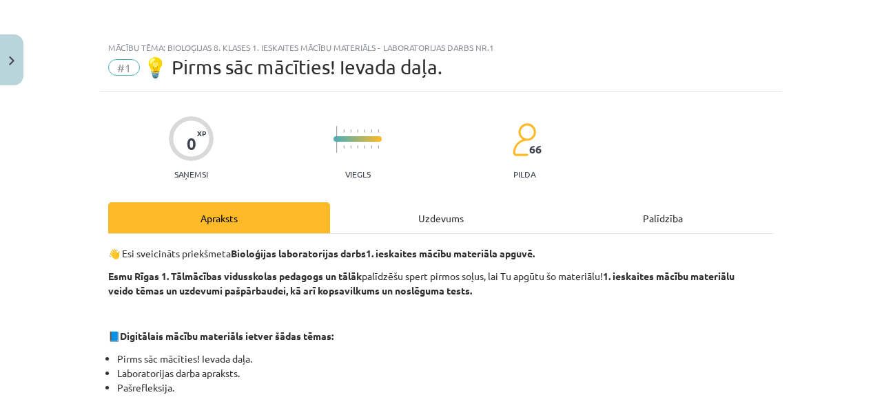
click at [448, 226] on div "Uzdevums" at bounding box center [441, 217] width 222 height 31
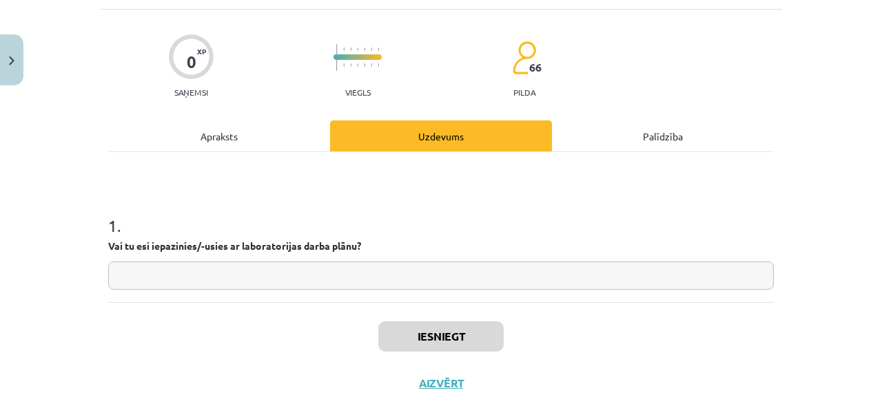
scroll to position [114, 0]
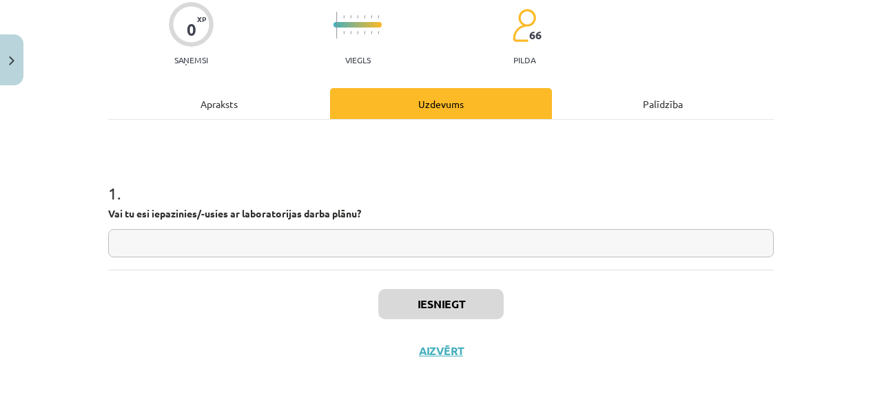
click at [421, 255] on input "text" at bounding box center [440, 243] width 665 height 28
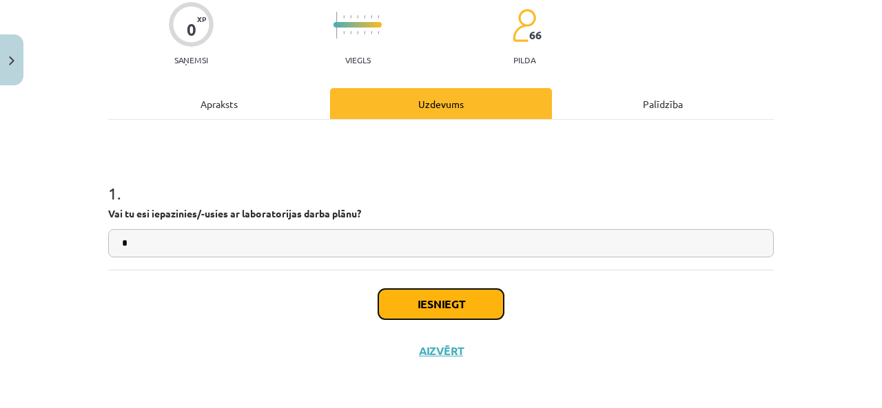
click at [483, 306] on button "Iesniegt" at bounding box center [440, 304] width 125 height 30
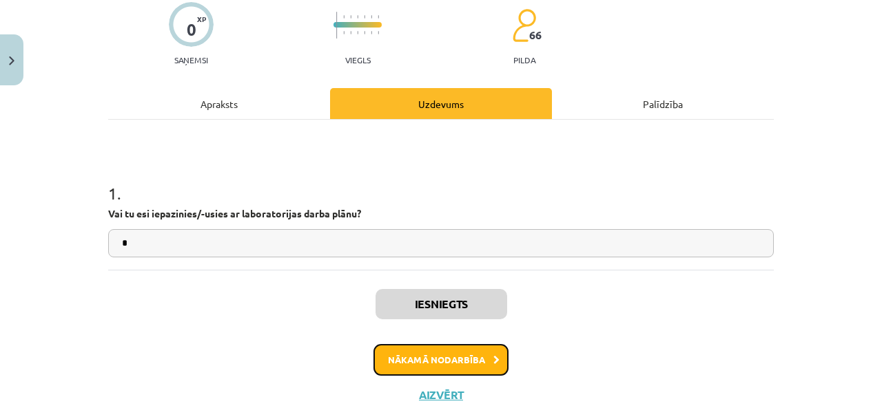
click at [472, 359] on button "Nākamā nodarbība" at bounding box center [440, 360] width 135 height 32
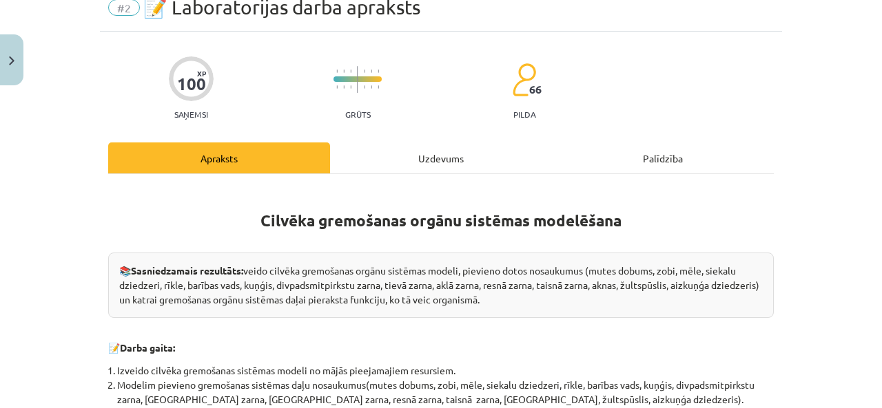
scroll to position [34, 0]
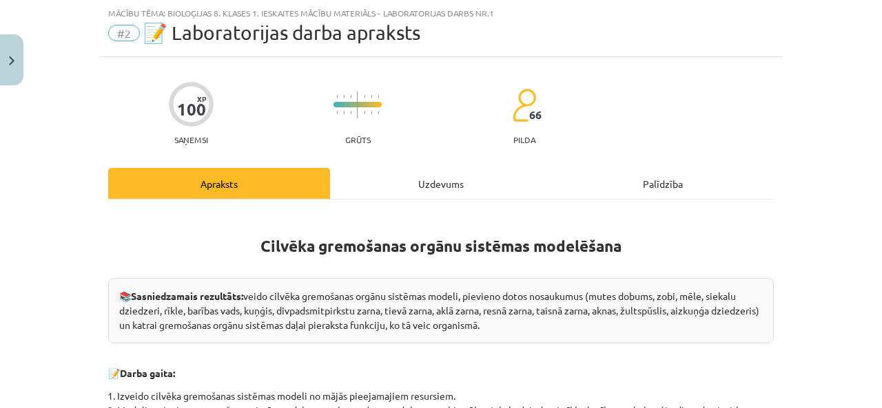
click at [437, 196] on div "Uzdevums" at bounding box center [441, 183] width 222 height 31
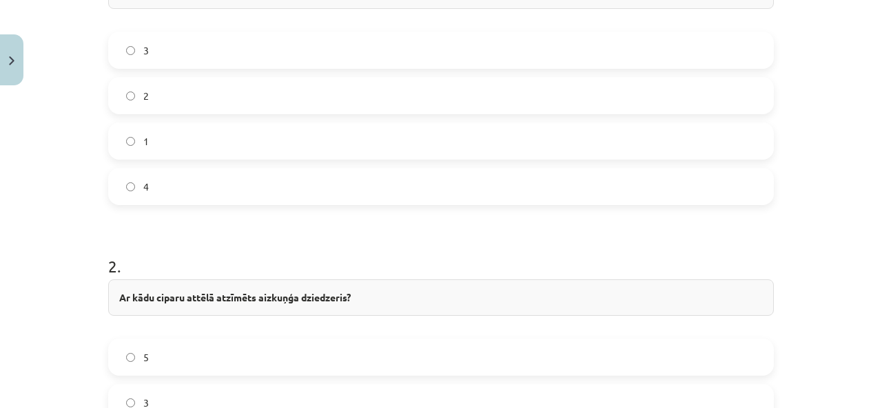
scroll to position [728, 0]
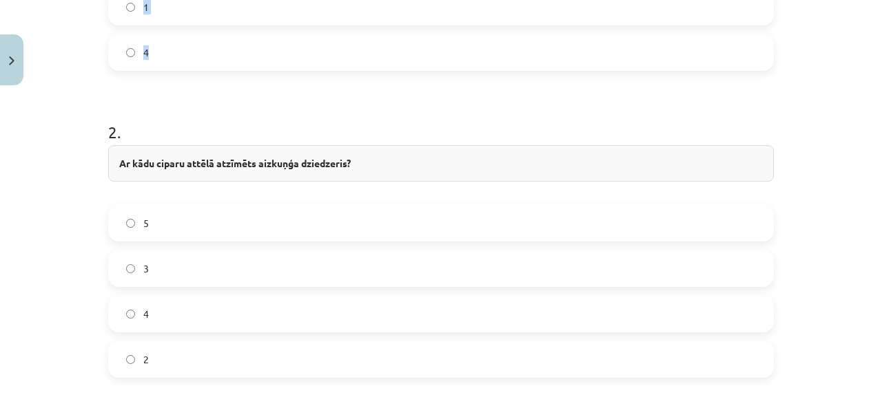
drag, startPoint x: 105, startPoint y: 216, endPoint x: 375, endPoint y: 60, distance: 311.6
click at [375, 60] on div "Mācību tēma: Bioloģijas 8. klases 1. ieskaites mācību materiāls - laboratorijas…" at bounding box center [441, 204] width 882 height 408
copy div "1 . 🔍 Aplūko attēlu! Ar kādu ciparu attēla atzīmēts kuņģis? 3 2 1 4"
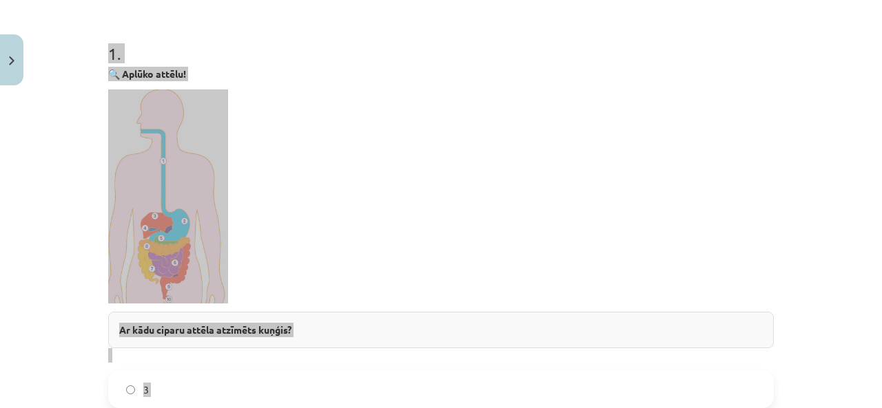
scroll to position [246, 0]
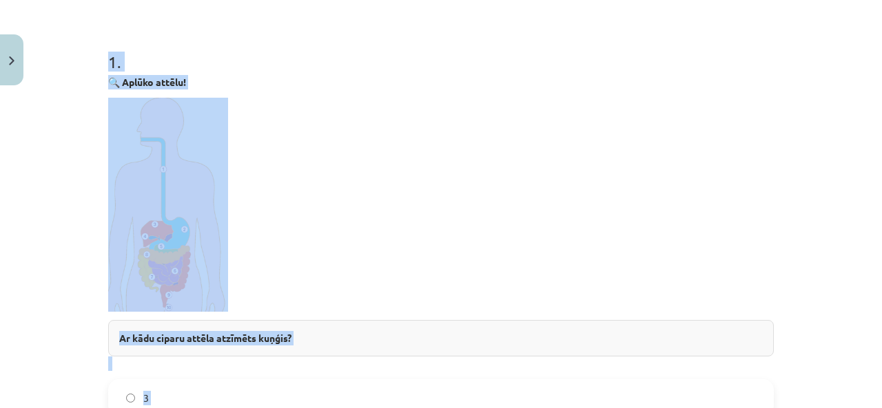
click at [360, 183] on p at bounding box center [440, 205] width 665 height 214
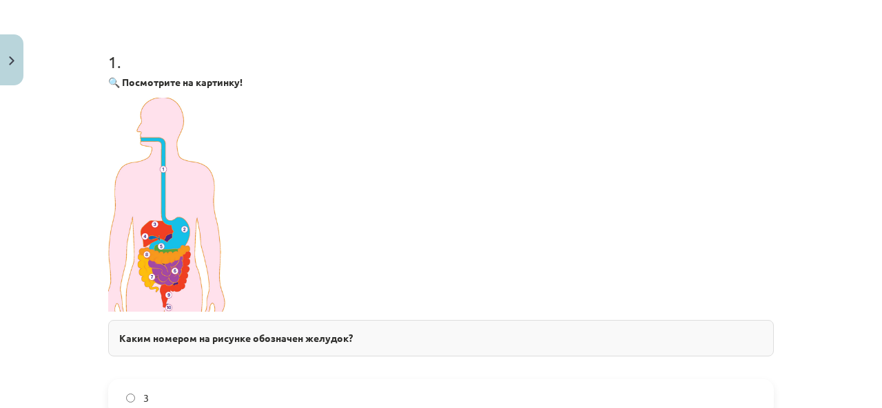
click at [270, 258] on p at bounding box center [440, 205] width 665 height 214
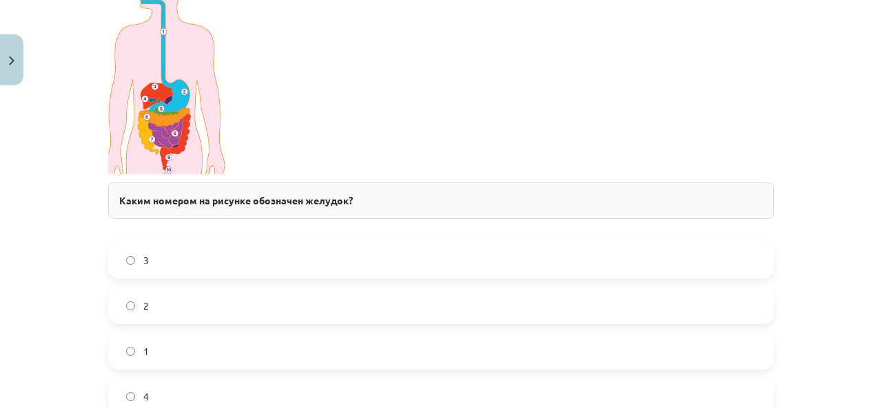
scroll to position [521, 0]
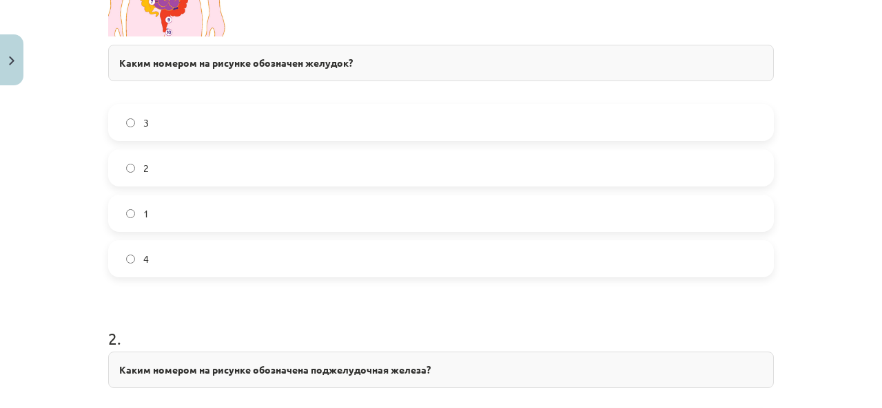
click at [260, 163] on label "2" at bounding box center [440, 168] width 663 height 34
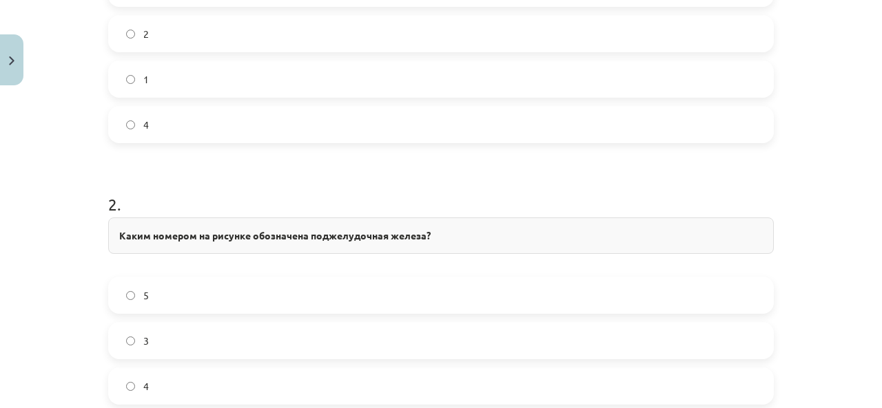
scroll to position [728, 0]
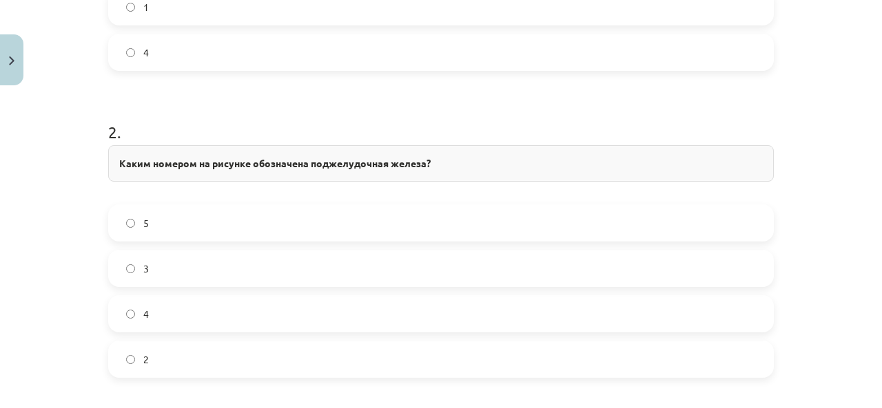
click at [293, 255] on label "3" at bounding box center [440, 268] width 663 height 34
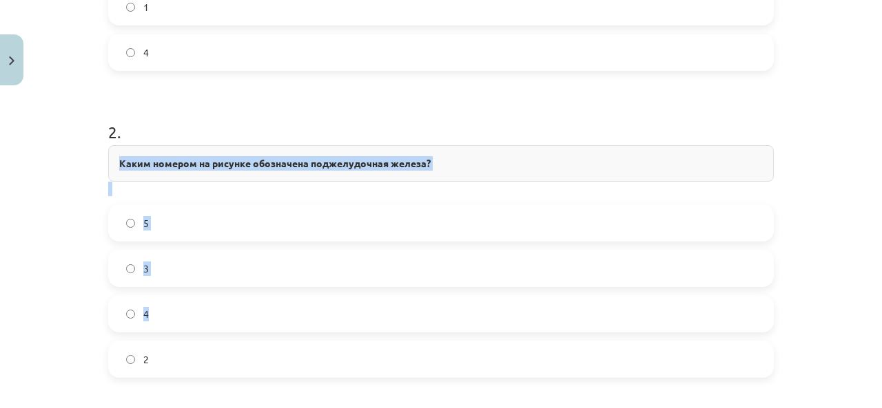
drag, startPoint x: 66, startPoint y: 143, endPoint x: 325, endPoint y: 262, distance: 285.0
click at [336, 279] on div "Тема урока: Биология 8 класс 1-й контрольный материал - лабораторная работа № 1…" at bounding box center [441, 204] width 882 height 408
click at [63, 152] on div "Тема урока: Биология 8 класс 1-й контрольный материал - лабораторная работа № 1…" at bounding box center [441, 204] width 882 height 408
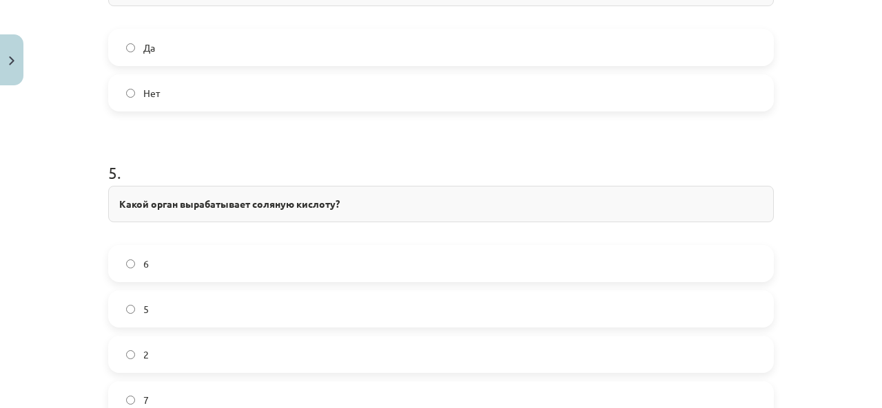
scroll to position [1685, 0]
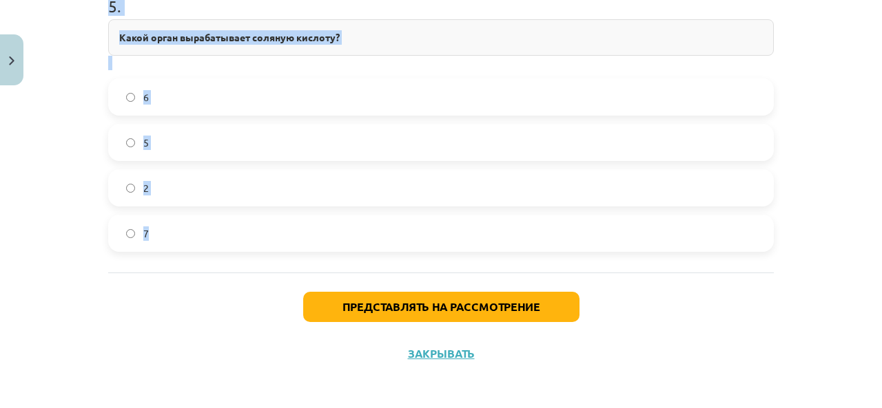
drag, startPoint x: 71, startPoint y: 136, endPoint x: 346, endPoint y: 248, distance: 296.6
click at [346, 248] on div "Тема урока: Биология 8 класс 1-й контрольный материал - лабораторная работа № 1…" at bounding box center [441, 204] width 882 height 408
copy form "2 . Каким номером на рисунке обозначена поджелудочная железа? 5 3 4 2 3 . Какой…"
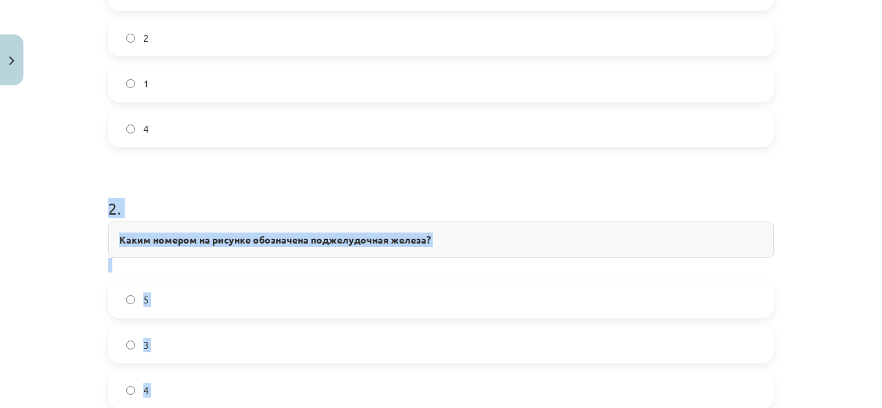
scroll to position [720, 0]
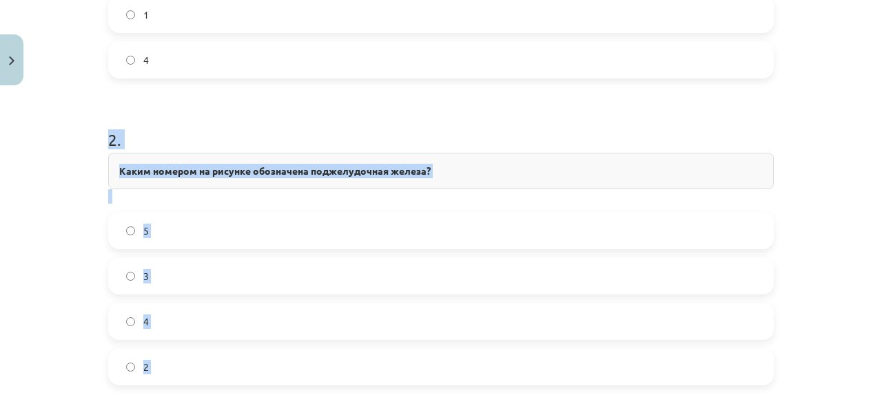
click at [357, 311] on label "4" at bounding box center [440, 321] width 663 height 34
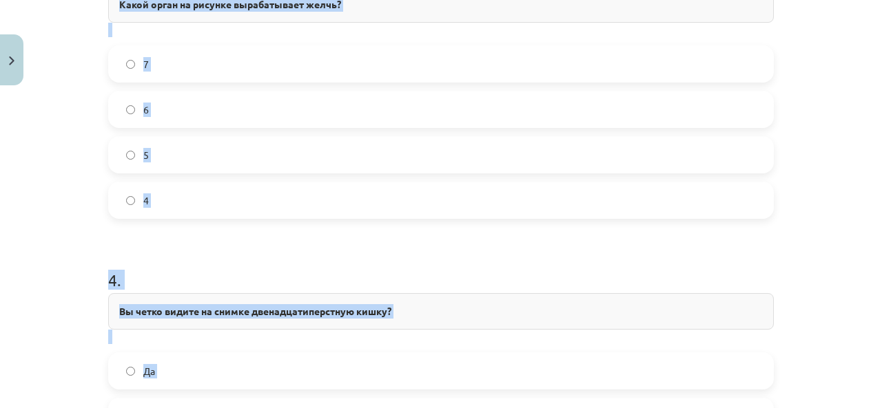
scroll to position [1202, 0]
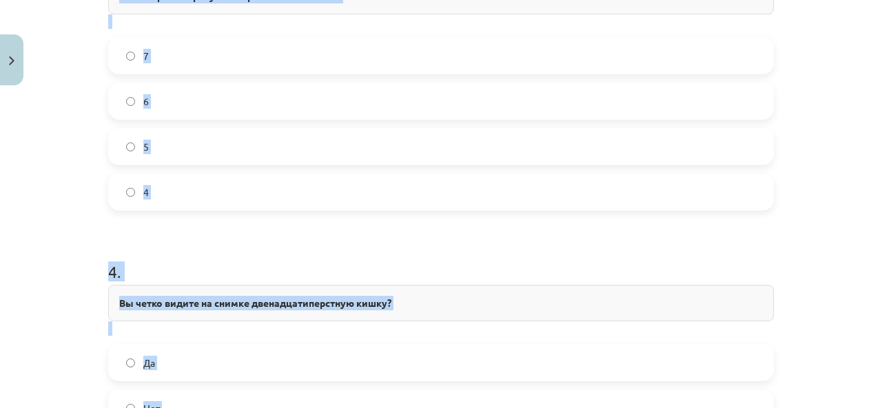
click at [249, 100] on label "6" at bounding box center [440, 101] width 663 height 34
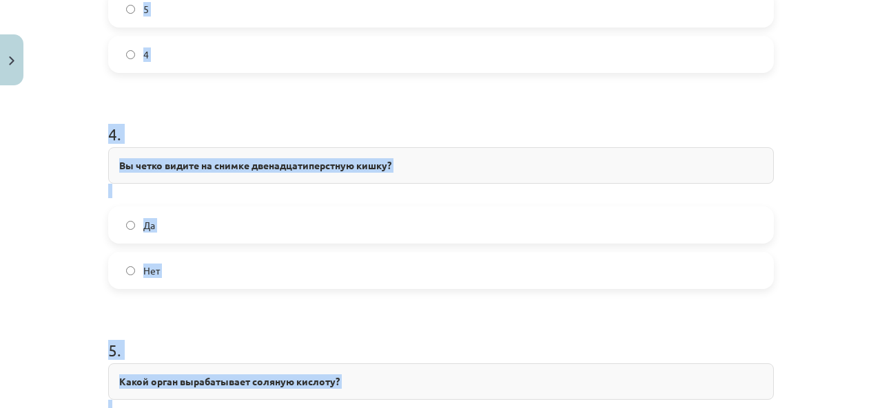
click at [185, 218] on label "Да" at bounding box center [440, 225] width 663 height 34
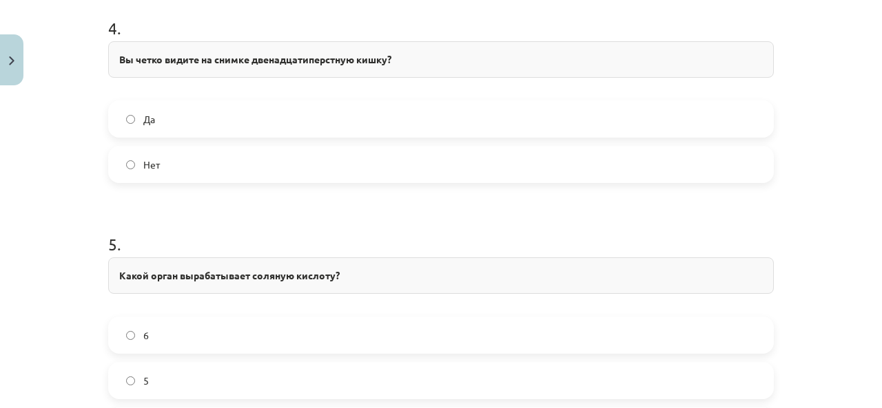
scroll to position [1616, 0]
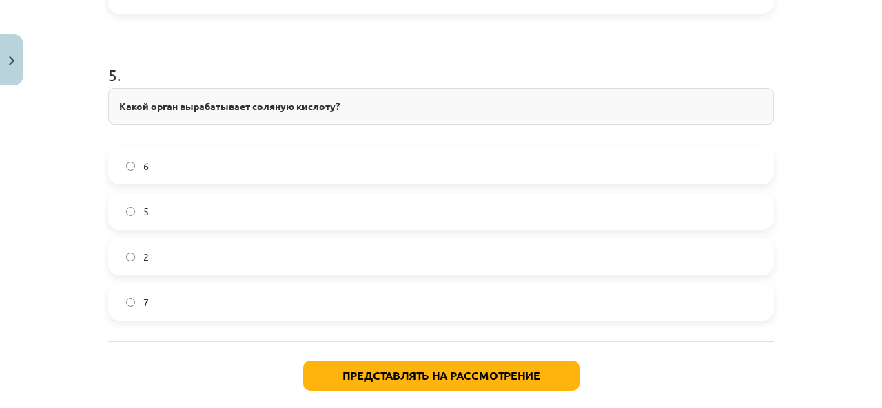
click at [190, 262] on label "2" at bounding box center [440, 257] width 663 height 34
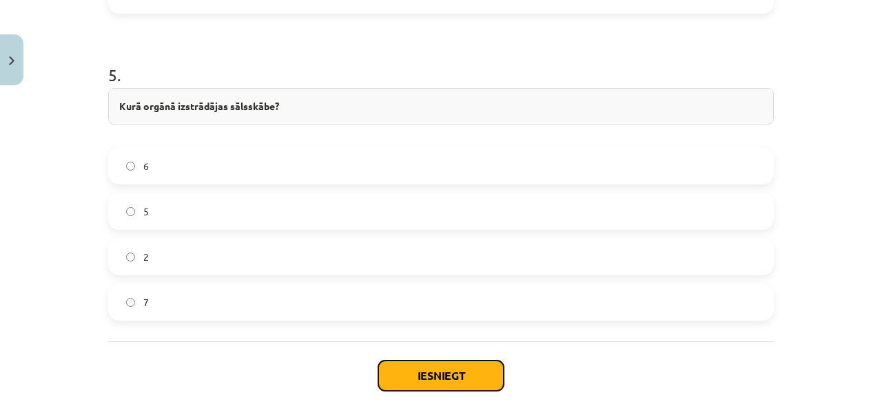
click at [435, 366] on button "Iesniegt" at bounding box center [440, 376] width 125 height 30
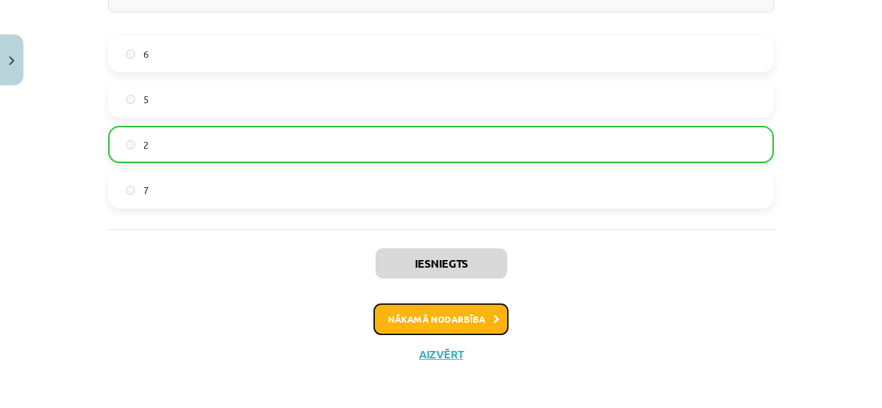
click at [437, 313] on button "Nākamā nodarbība" at bounding box center [440, 320] width 135 height 32
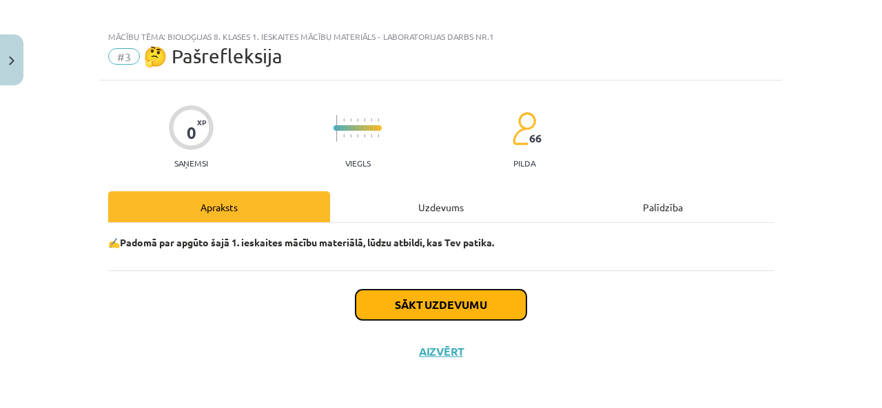
click at [437, 313] on button "Sākt uzdevumu" at bounding box center [440, 305] width 171 height 30
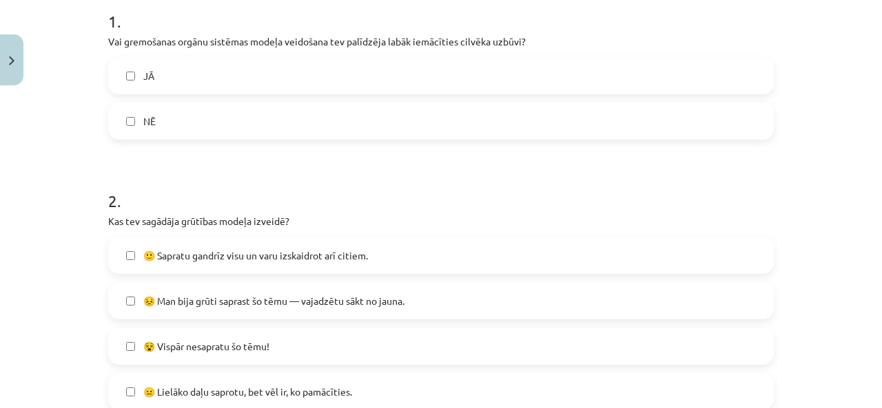
scroll to position [424, 0]
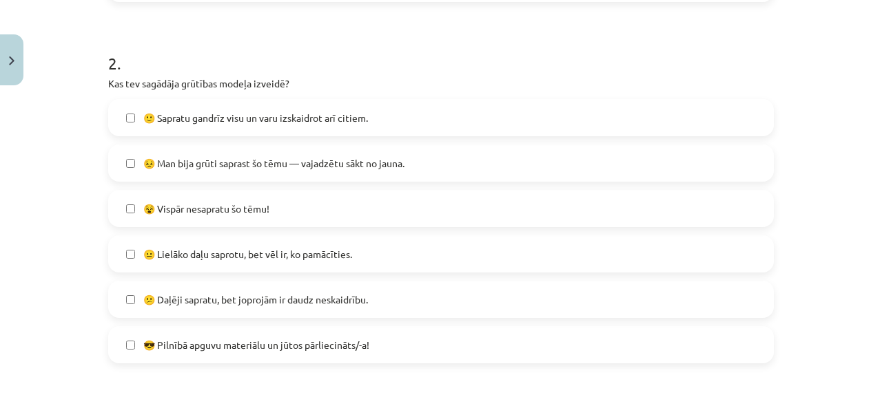
click at [317, 245] on label "😐 Lielāko daļu saprotu, bet vēl ir, ko pamācīties." at bounding box center [440, 254] width 663 height 34
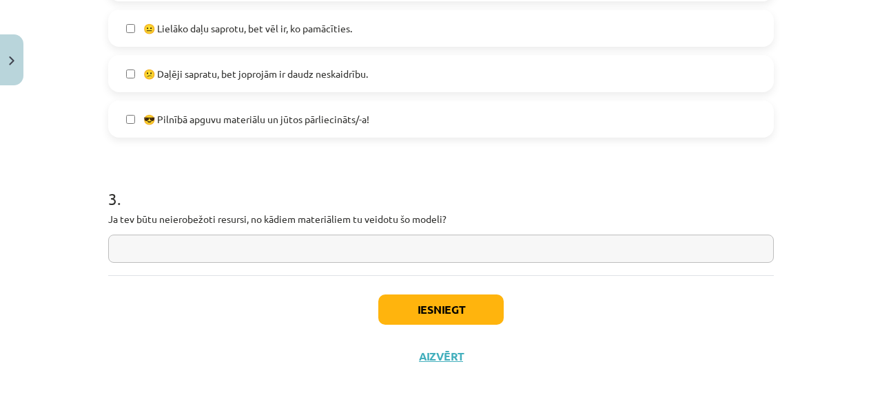
scroll to position [656, 0]
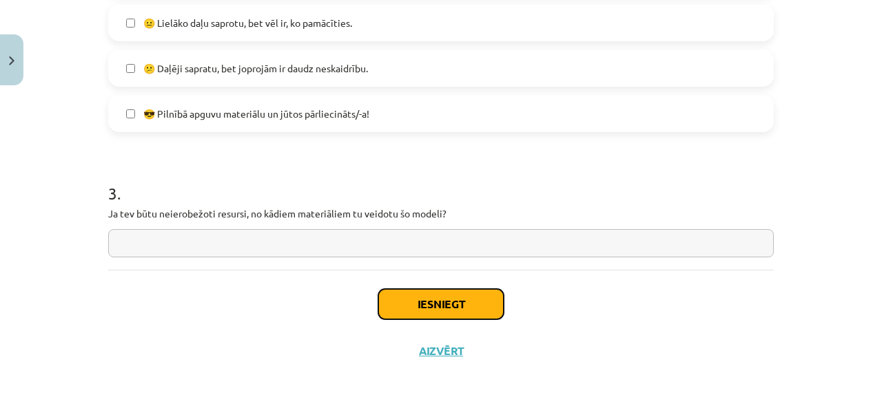
click at [401, 304] on button "Iesniegt" at bounding box center [440, 304] width 125 height 30
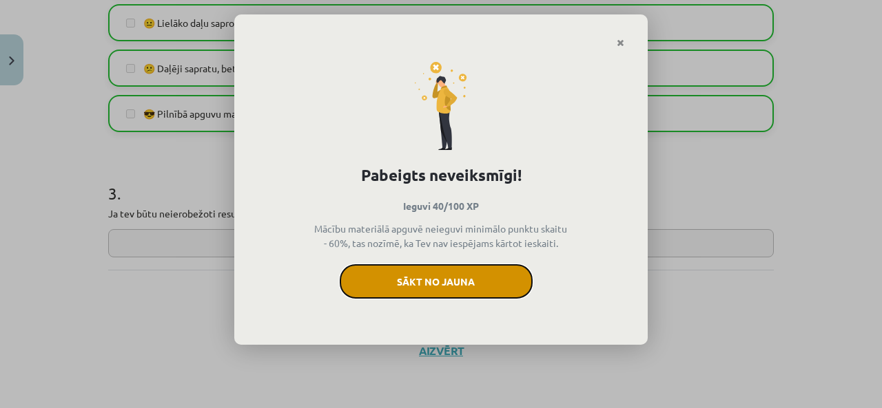
click at [415, 276] on button "Sākt no jauna" at bounding box center [436, 281] width 193 height 34
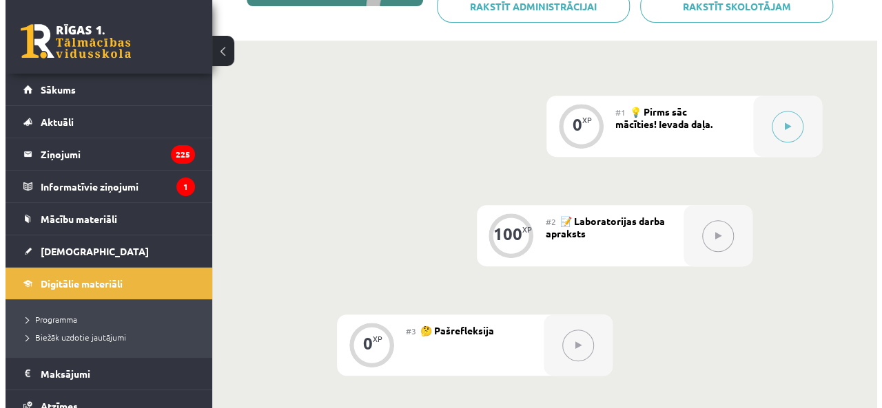
scroll to position [344, 0]
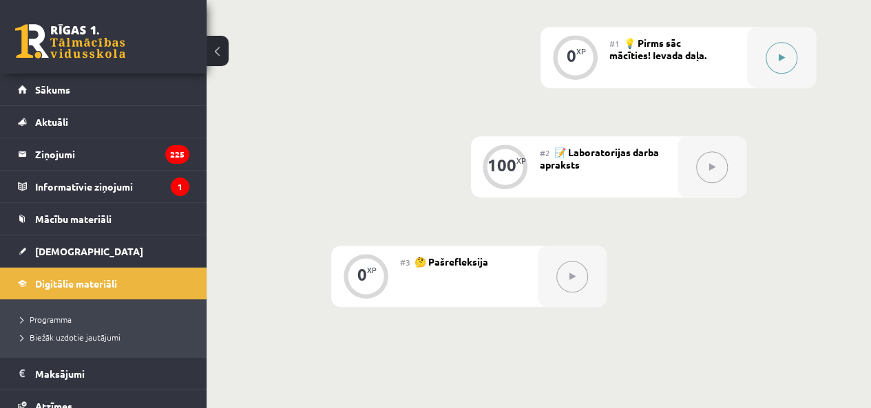
click at [782, 56] on icon at bounding box center [782, 58] width 6 height 8
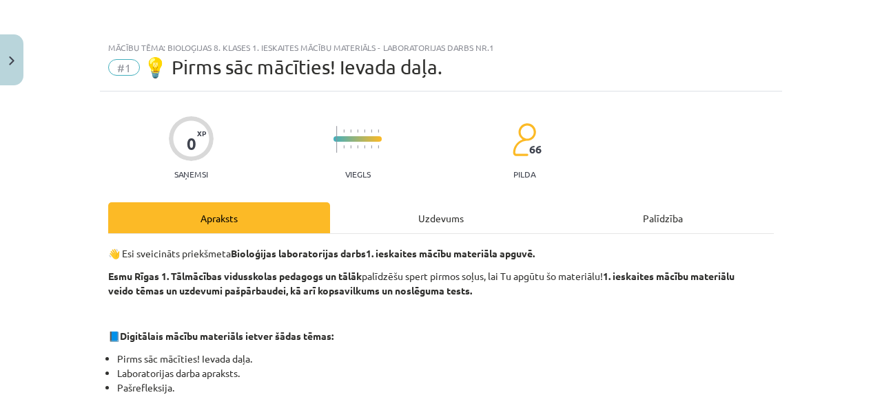
click at [457, 222] on div "Uzdevums" at bounding box center [441, 217] width 222 height 31
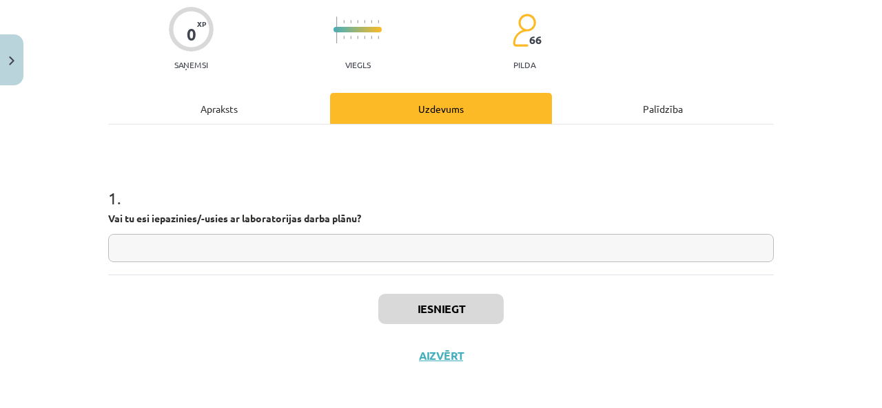
scroll to position [114, 0]
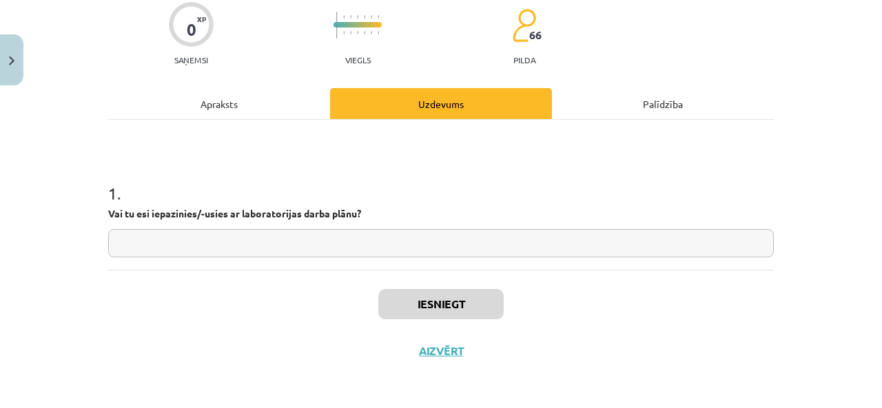
click at [410, 234] on input "text" at bounding box center [440, 243] width 665 height 28
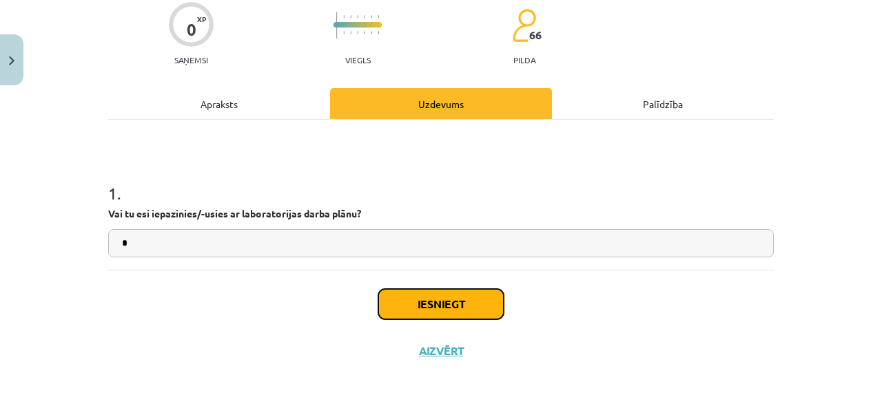
click at [409, 309] on button "Iesniegt" at bounding box center [440, 304] width 125 height 30
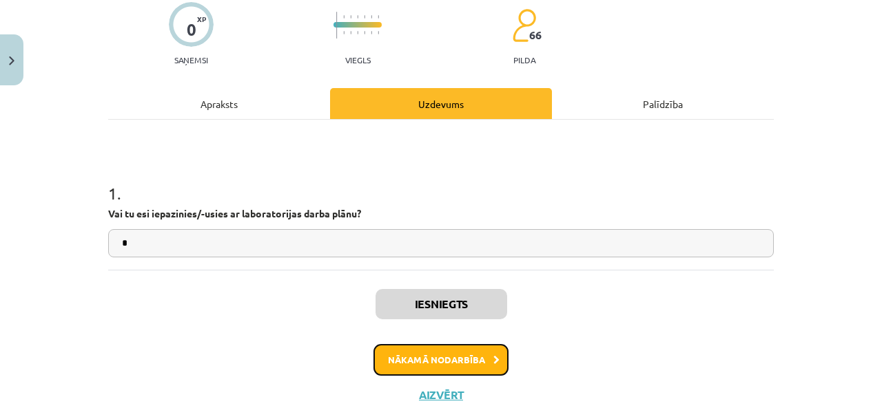
click at [412, 364] on button "Nākamā nodarbība" at bounding box center [440, 360] width 135 height 32
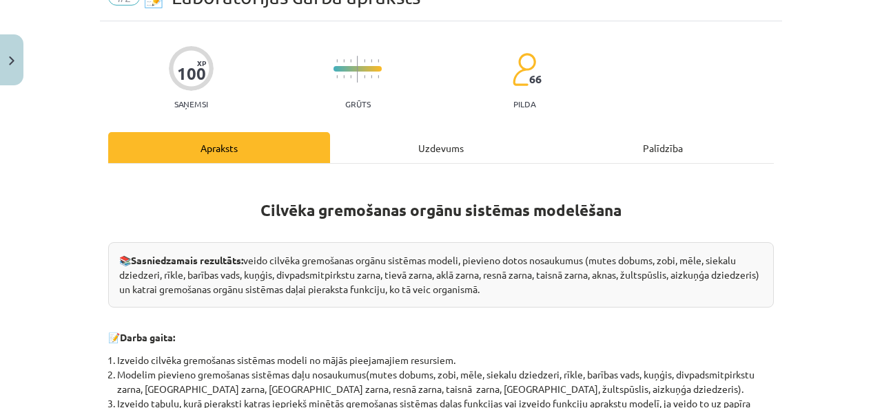
scroll to position [34, 0]
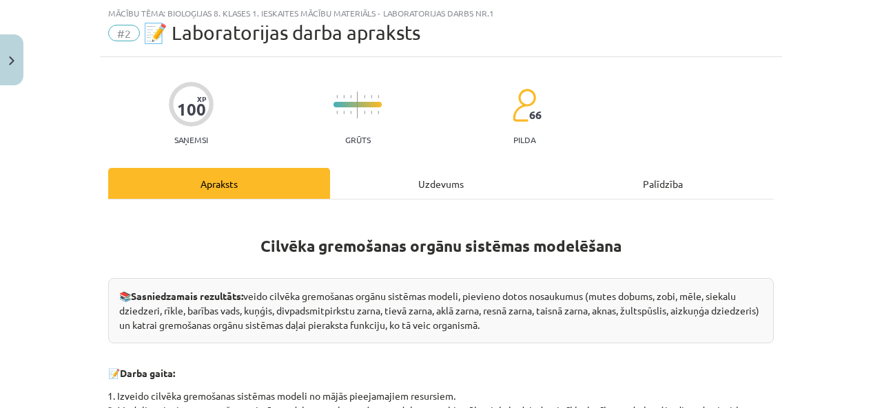
click at [404, 194] on div "Uzdevums" at bounding box center [441, 183] width 222 height 31
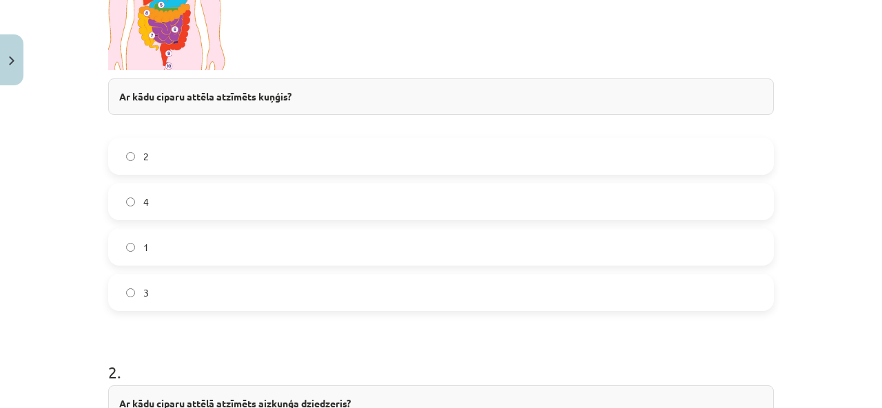
scroll to position [519, 0]
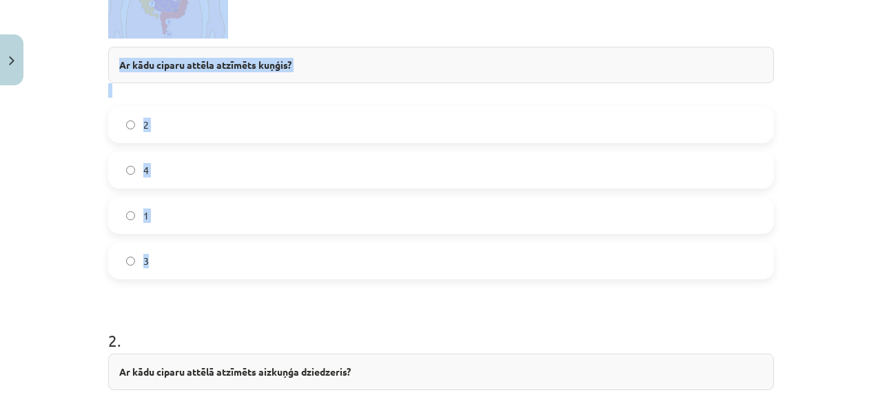
drag, startPoint x: 94, startPoint y: 66, endPoint x: 345, endPoint y: 248, distance: 309.7
copy div "1 . 🔍 Aplūko attēlu! Ar kādu ciparu attēla atzīmēts kuņģis? 2 4 1 3"
click at [390, 50] on div "Ar kādu ciparu attēla atzīmēts kuņģis?" at bounding box center [440, 65] width 665 height 36
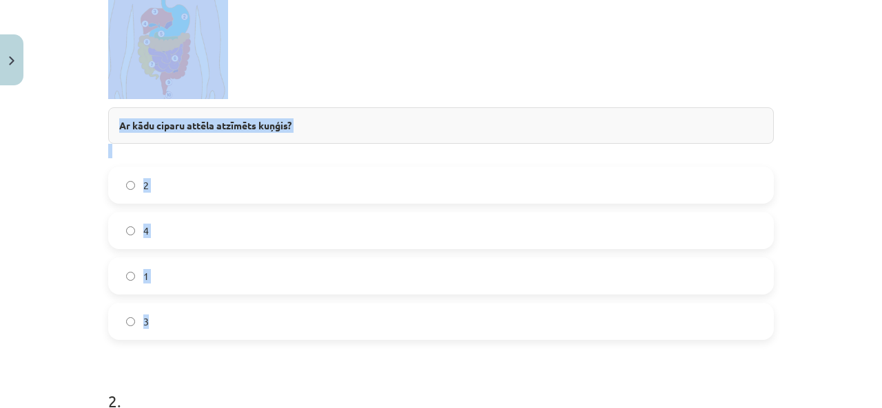
scroll to position [382, 0]
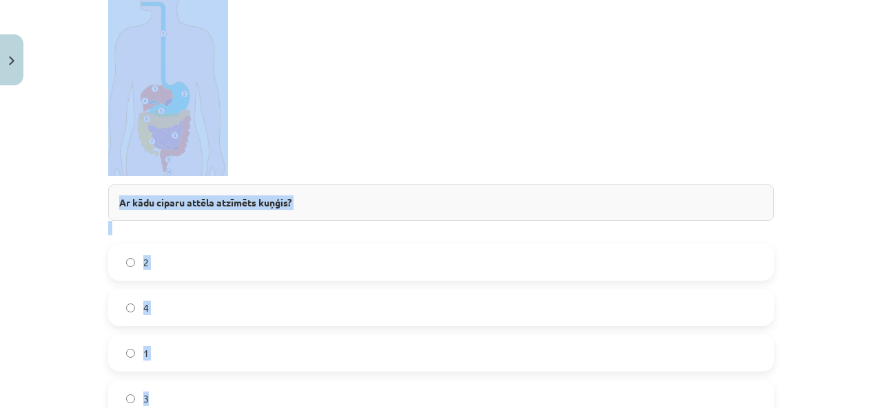
click at [384, 89] on p at bounding box center [440, 69] width 665 height 214
click at [384, 93] on p at bounding box center [440, 69] width 665 height 214
click at [383, 94] on p at bounding box center [440, 69] width 665 height 214
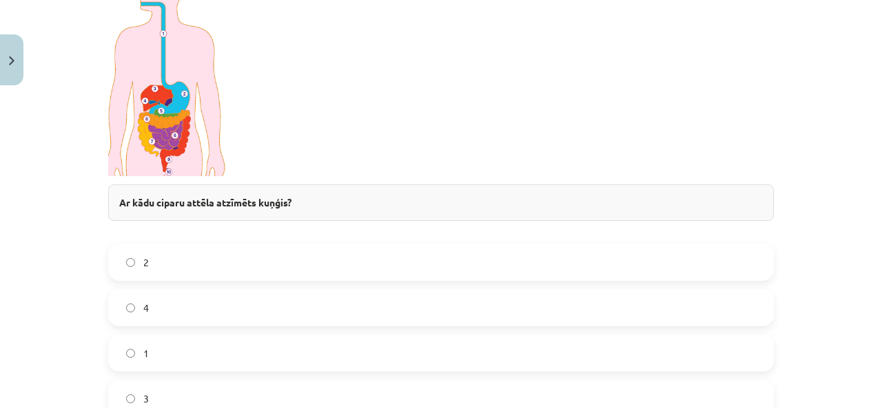
drag, startPoint x: 45, startPoint y: 70, endPoint x: 234, endPoint y: 95, distance: 190.4
click at [234, 95] on div "Mācību tēma: Bioloģijas 8. klases 1. ieskaites mācību materiāls - laboratorijas…" at bounding box center [441, 204] width 882 height 408
drag, startPoint x: 281, startPoint y: 62, endPoint x: 262, endPoint y: 73, distance: 22.2
drag, startPoint x: 262, startPoint y: 73, endPoint x: 280, endPoint y: 46, distance: 32.3
click at [280, 46] on p at bounding box center [440, 69] width 665 height 214
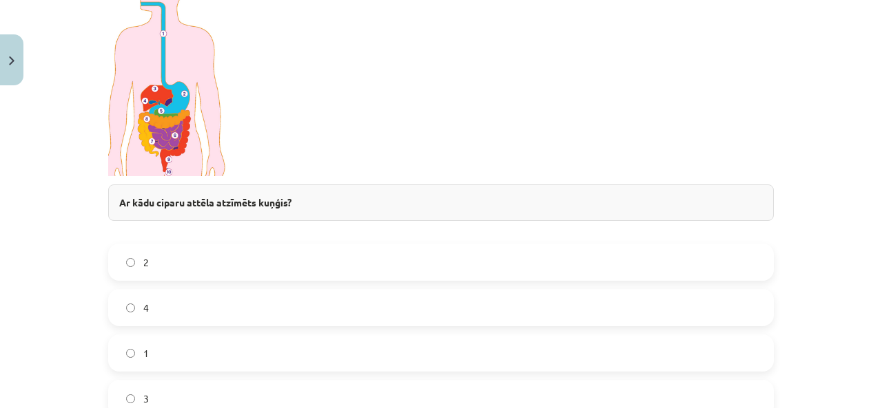
drag, startPoint x: 267, startPoint y: 52, endPoint x: 256, endPoint y: 118, distance: 67.0
click at [256, 118] on p at bounding box center [440, 69] width 665 height 214
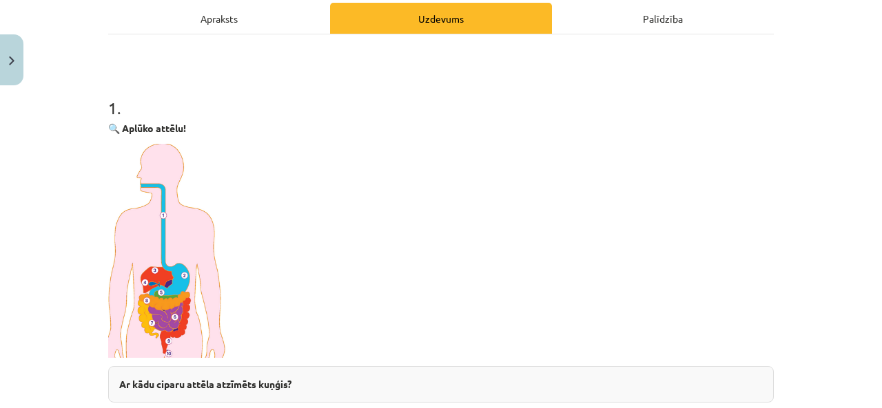
scroll to position [175, 0]
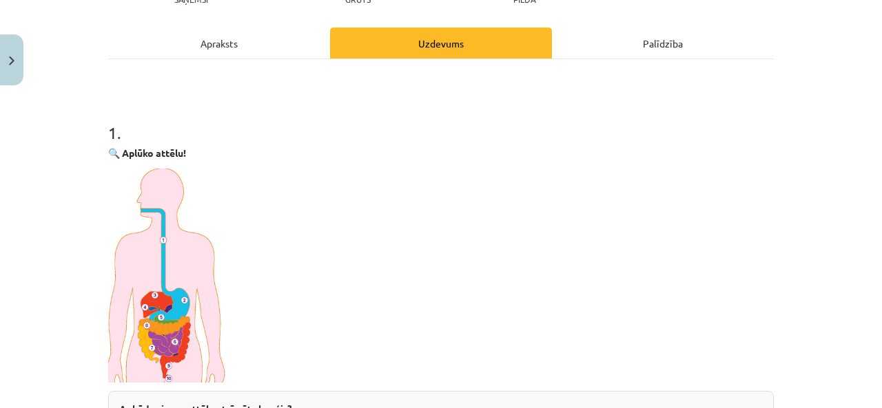
click at [300, 144] on div "1 . 🔍 Aplūko attēlu! Ar kādu ciparu attēla atzīmēts kuņģis? 2 4 1 3" at bounding box center [440, 361] width 665 height 525
drag, startPoint x: 79, startPoint y: 216, endPoint x: 240, endPoint y: 247, distance: 164.9
click at [240, 247] on div "Mācību tēma: Bioloģijas 8. klases 1. ieskaites mācību materiāls - laboratorijas…" at bounding box center [441, 204] width 882 height 408
drag, startPoint x: 240, startPoint y: 247, endPoint x: 567, endPoint y: 250, distance: 327.1
click at [567, 250] on p at bounding box center [440, 276] width 665 height 214
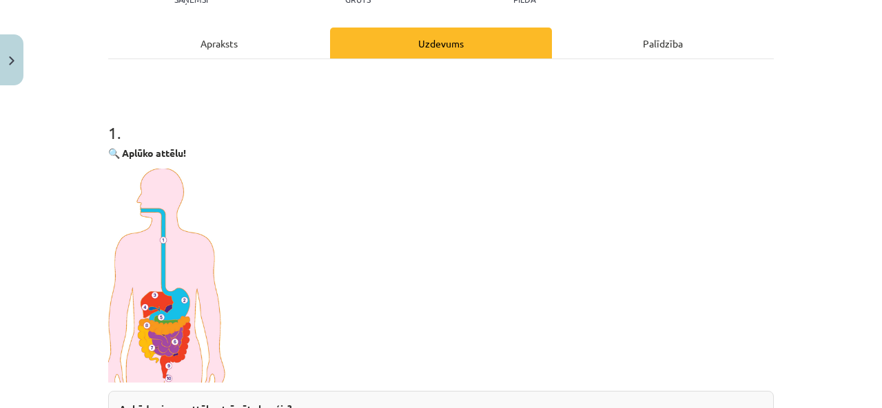
click at [429, 228] on p at bounding box center [440, 276] width 665 height 214
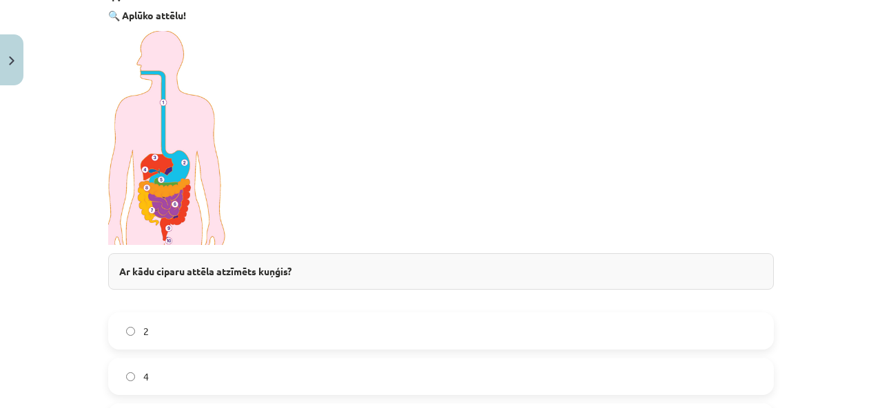
scroll to position [450, 0]
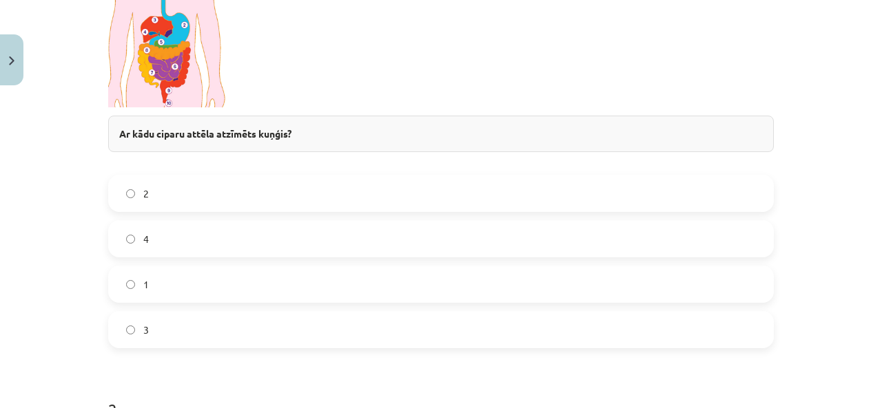
click at [195, 326] on label "3" at bounding box center [440, 330] width 663 height 34
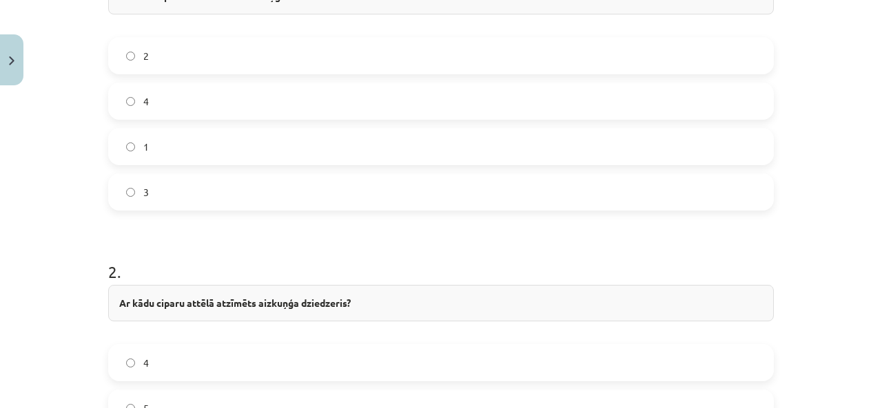
scroll to position [726, 0]
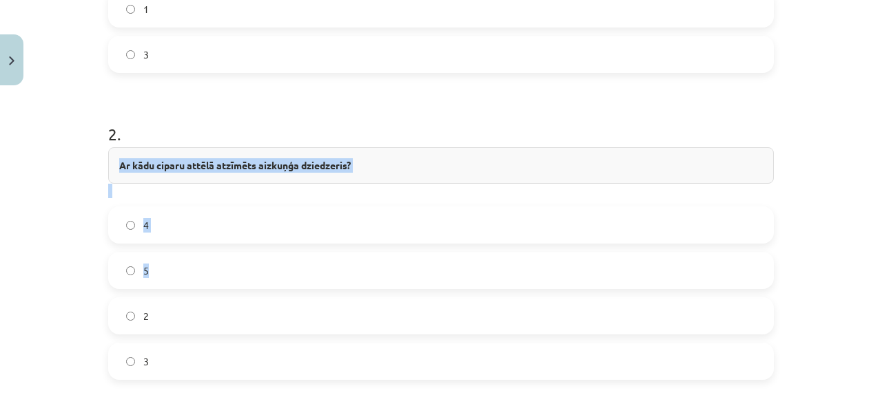
drag, startPoint x: 84, startPoint y: 145, endPoint x: 340, endPoint y: 133, distance: 256.5
click at [355, 174] on div "Mācību tēma: Bioloģijas 8. klases 1. ieskaites mācību materiāls - laboratorijas…" at bounding box center [441, 204] width 882 height 408
drag, startPoint x: 204, startPoint y: 102, endPoint x: 81, endPoint y: 153, distance: 132.8
click at [183, 105] on h1 "2 ." at bounding box center [440, 122] width 665 height 43
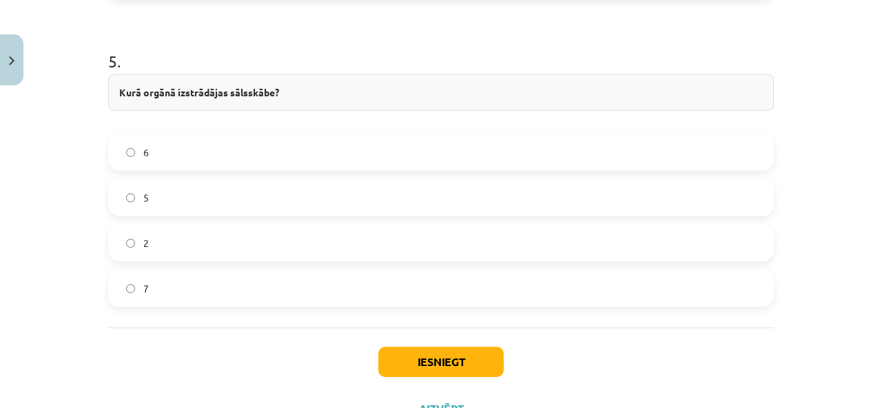
scroll to position [1685, 0]
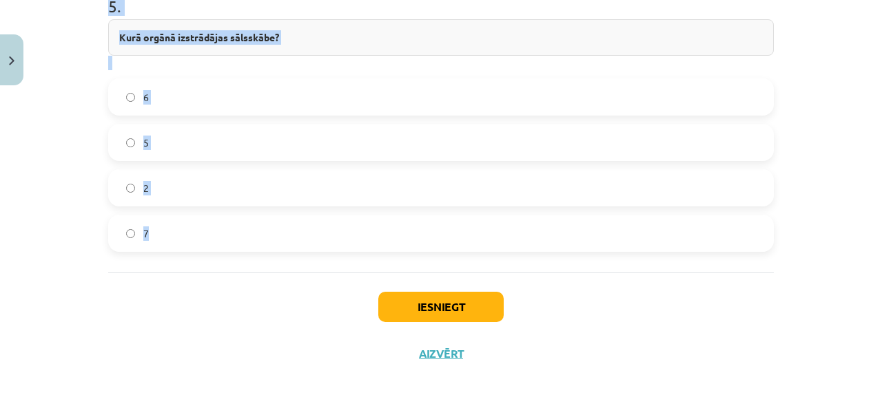
drag, startPoint x: 83, startPoint y: 147, endPoint x: 288, endPoint y: 235, distance: 223.4
click at [288, 235] on div "Mācību tēma: Bioloģijas 8. klases 1. ieskaites mācību materiāls - laboratorijas…" at bounding box center [441, 204] width 882 height 408
copy form "Ar kādu ciparu attēlā atzīmēts aizkuņģa dziedzeris? 4 5 2 3 3 . Kurš orgāns att…"
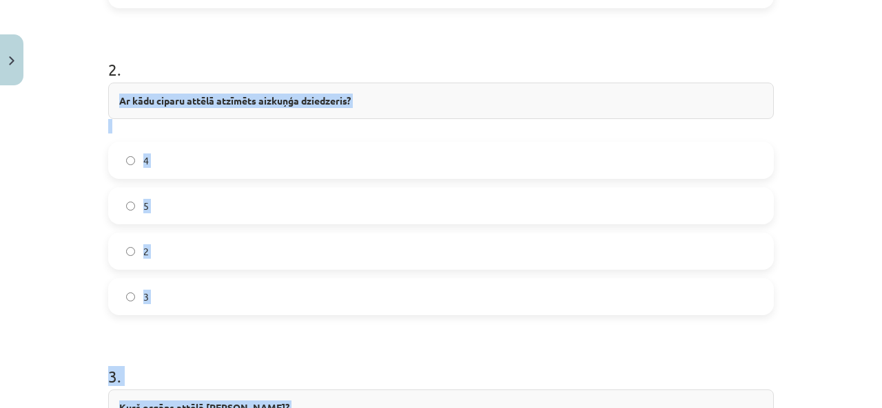
scroll to position [789, 0]
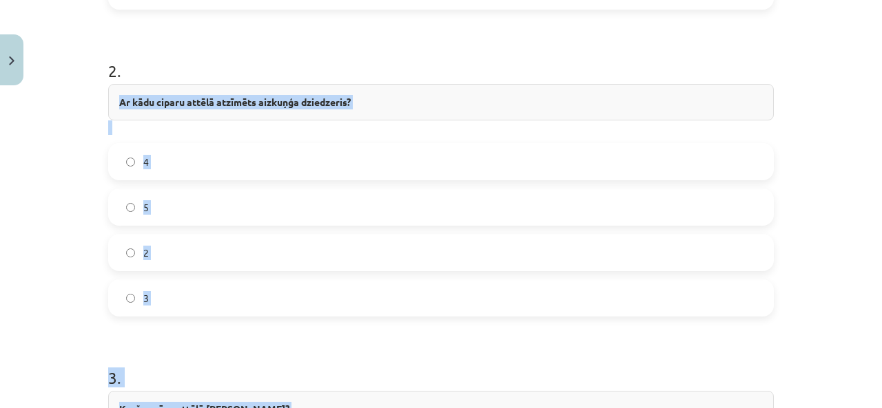
click at [260, 174] on label "4" at bounding box center [440, 162] width 663 height 34
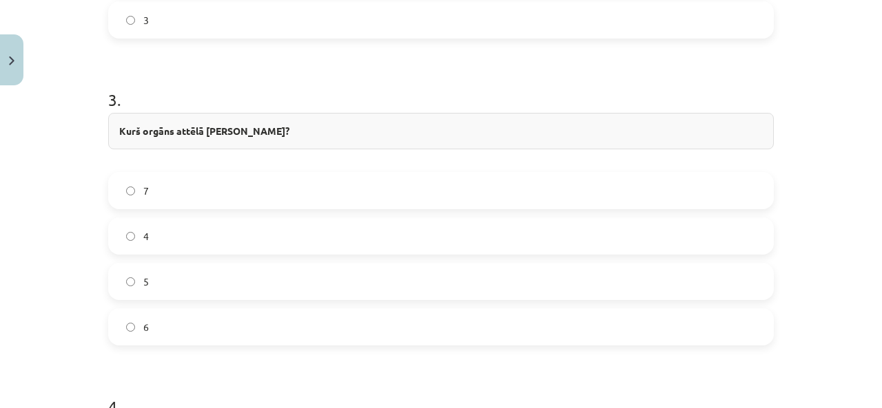
scroll to position [1134, 0]
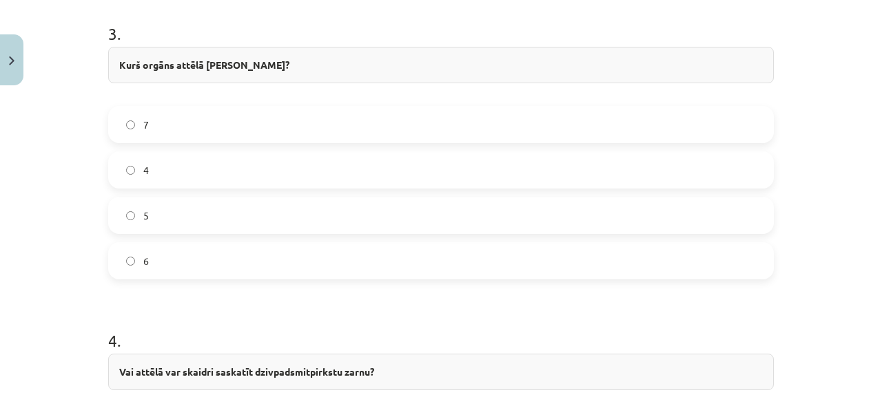
click at [231, 254] on label "6" at bounding box center [440, 261] width 663 height 34
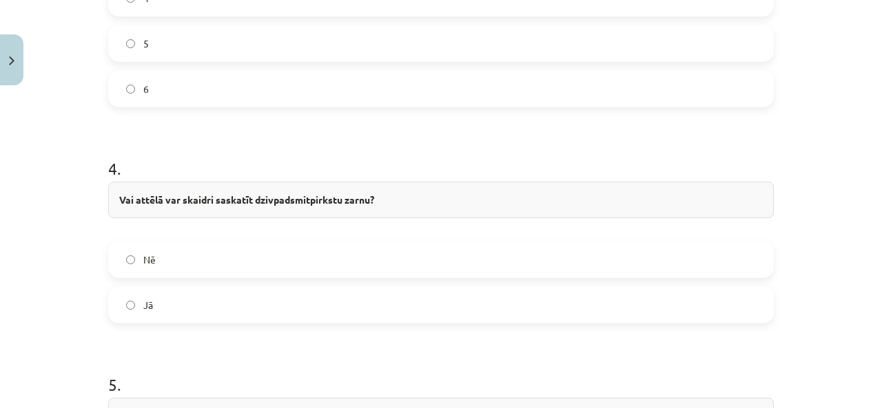
scroll to position [1340, 0]
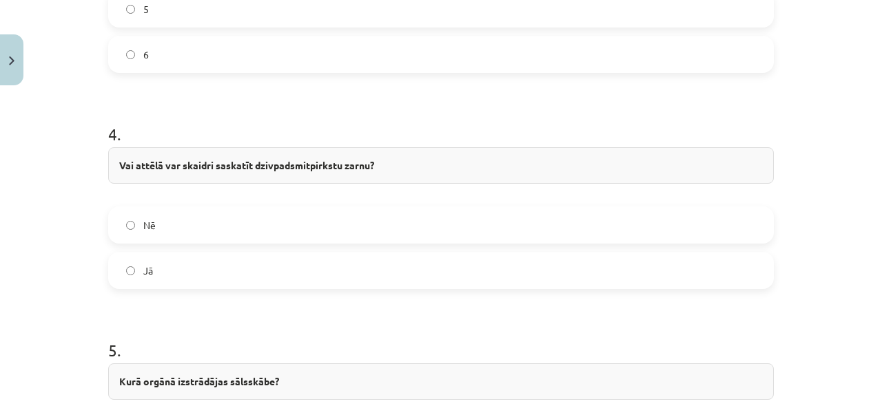
click at [208, 267] on label "Jā" at bounding box center [440, 270] width 663 height 34
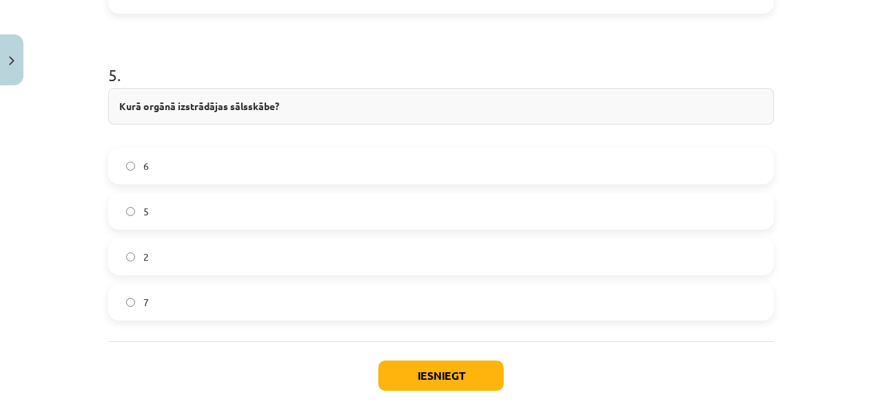
scroll to position [1685, 0]
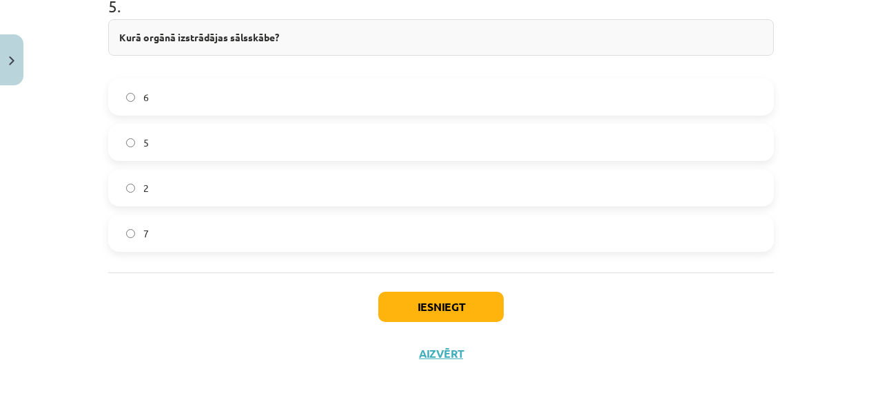
click at [194, 187] on label "2" at bounding box center [440, 188] width 663 height 34
click at [437, 305] on button "Iesniegt" at bounding box center [440, 307] width 125 height 30
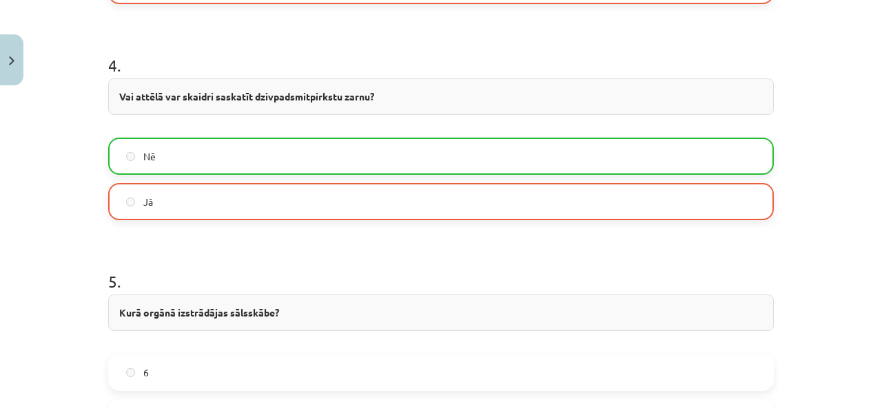
scroll to position [1616, 0]
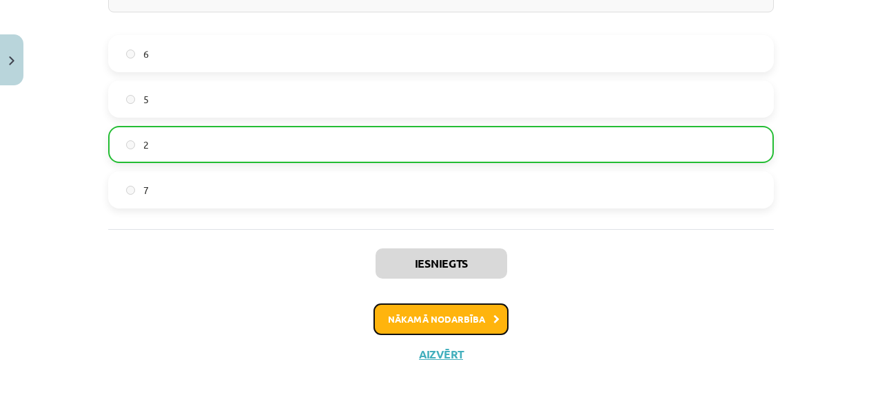
click at [485, 313] on button "Nākamā nodarbība" at bounding box center [440, 320] width 135 height 32
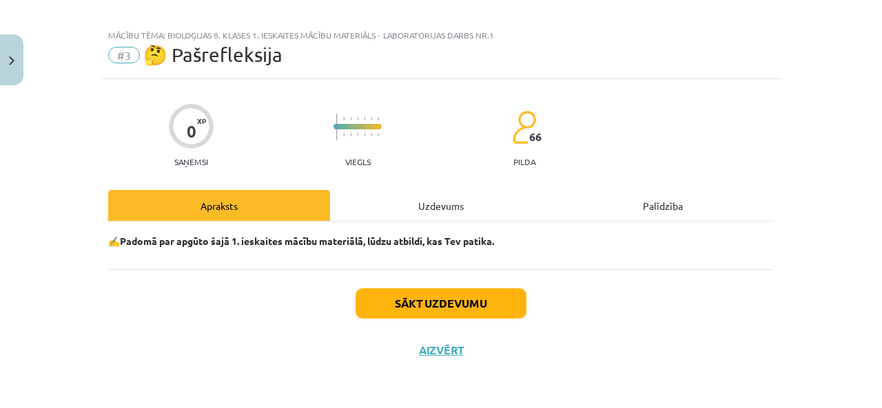
scroll to position [11, 0]
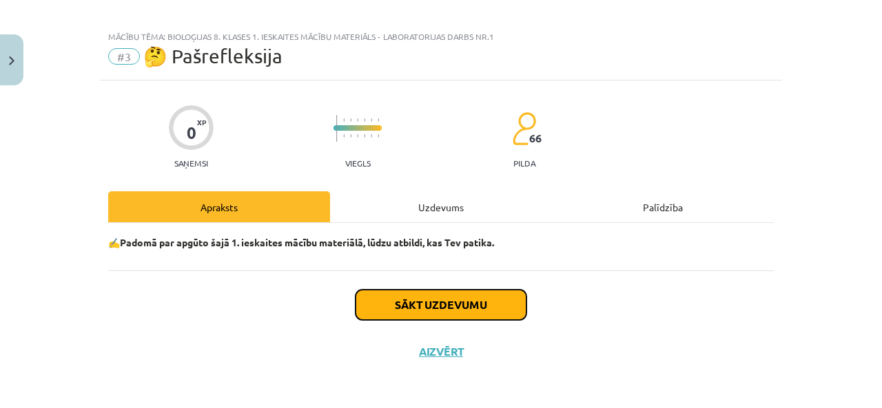
click at [464, 306] on button "Sākt uzdevumu" at bounding box center [440, 305] width 171 height 30
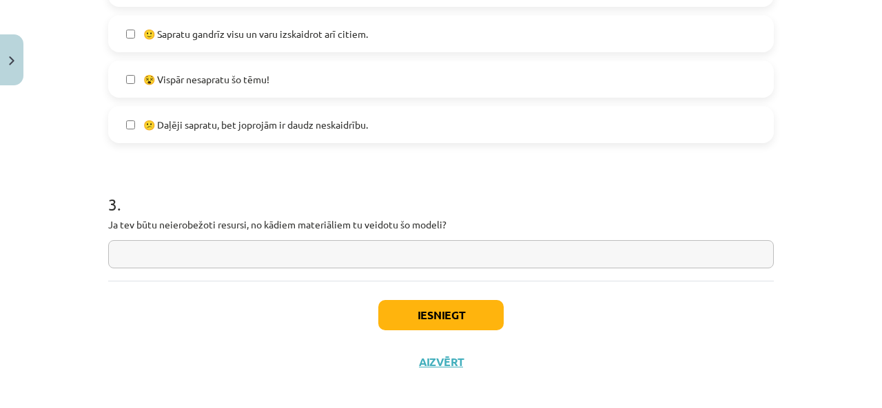
scroll to position [656, 0]
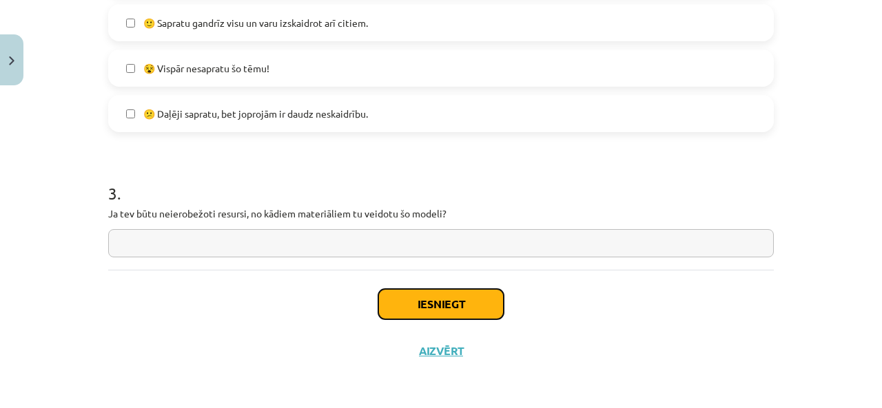
click at [423, 311] on button "Iesniegt" at bounding box center [440, 304] width 125 height 30
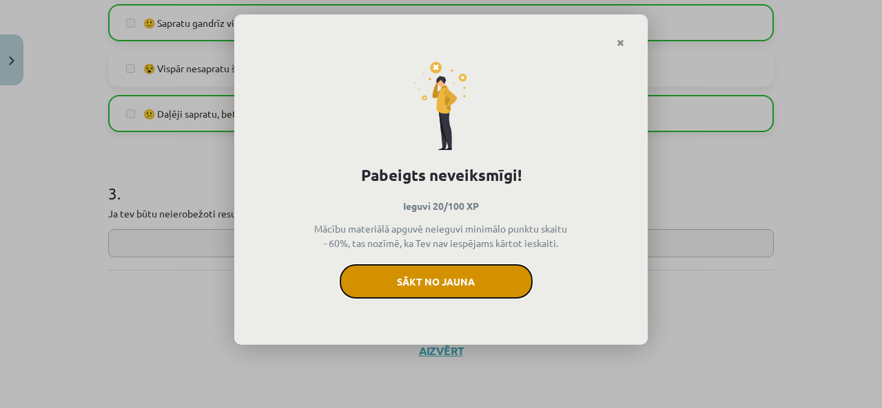
click at [460, 279] on button "Sākt no jauna" at bounding box center [436, 281] width 193 height 34
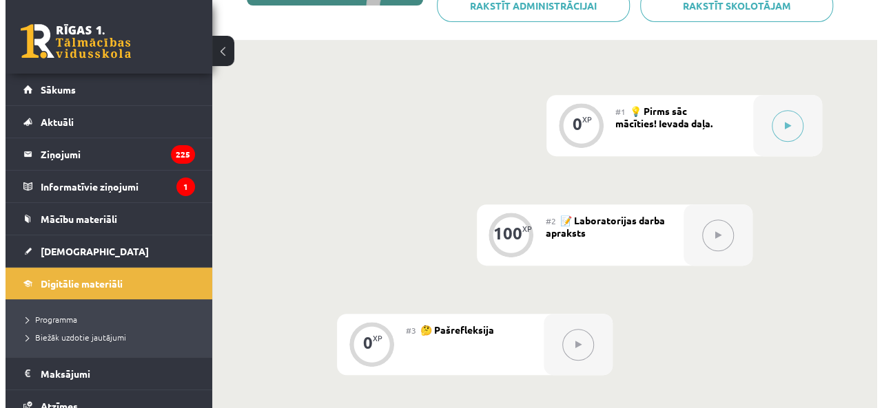
scroll to position [275, 0]
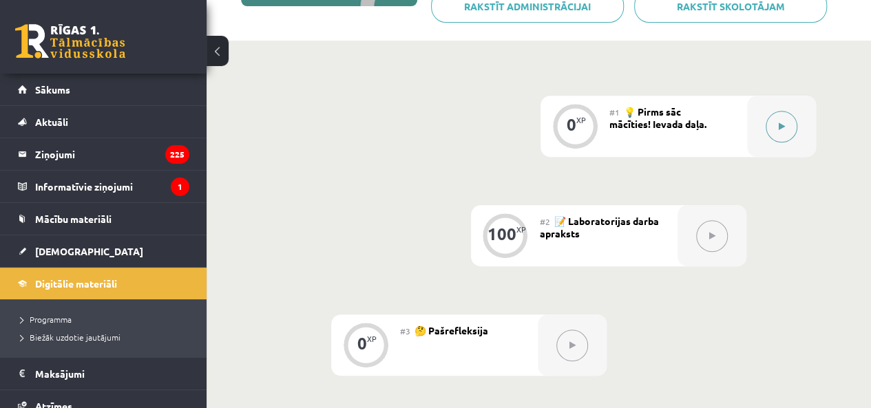
click at [789, 133] on button at bounding box center [782, 127] width 32 height 32
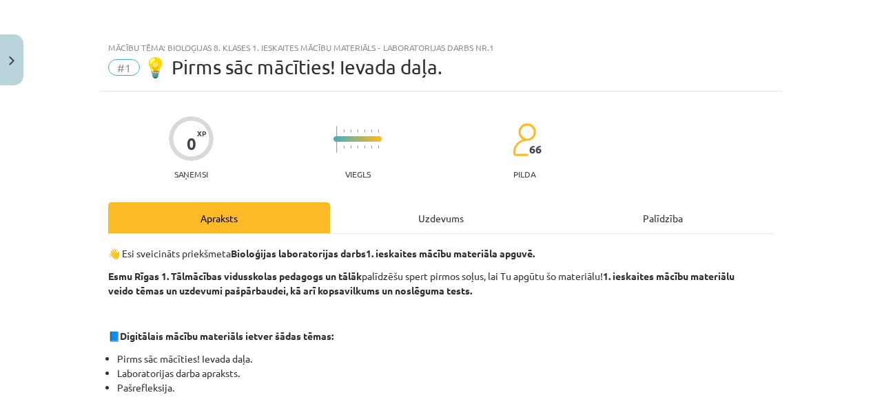
click at [508, 216] on div "Uzdevums" at bounding box center [441, 217] width 222 height 31
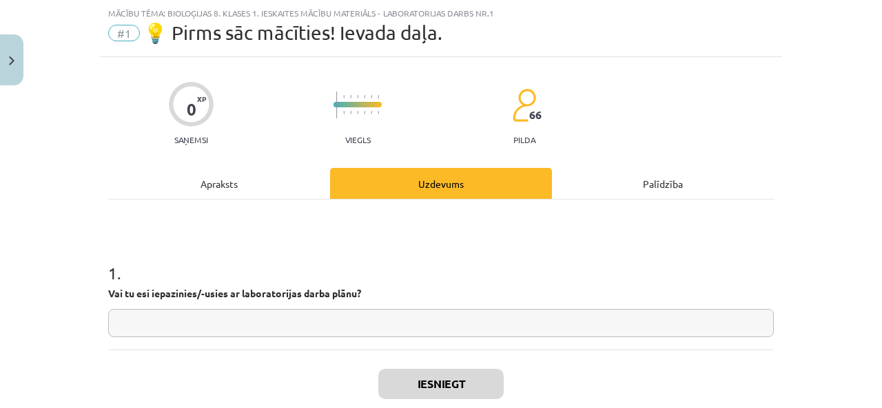
scroll to position [114, 0]
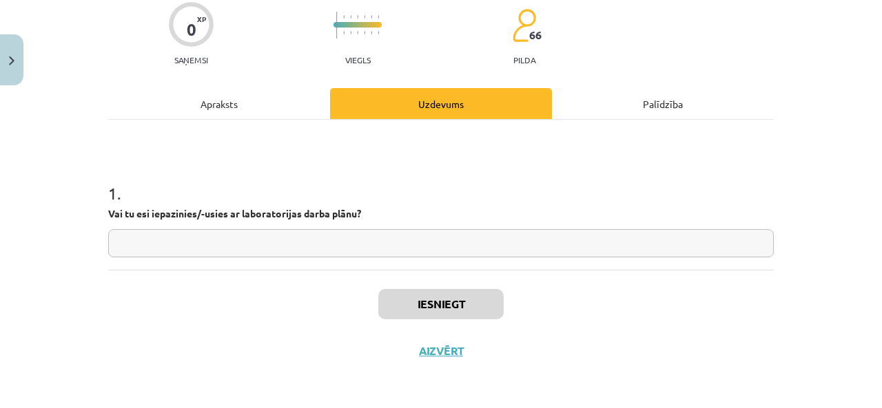
click at [451, 255] on input "text" at bounding box center [440, 243] width 665 height 28
click at [454, 236] on input "text" at bounding box center [440, 243] width 665 height 28
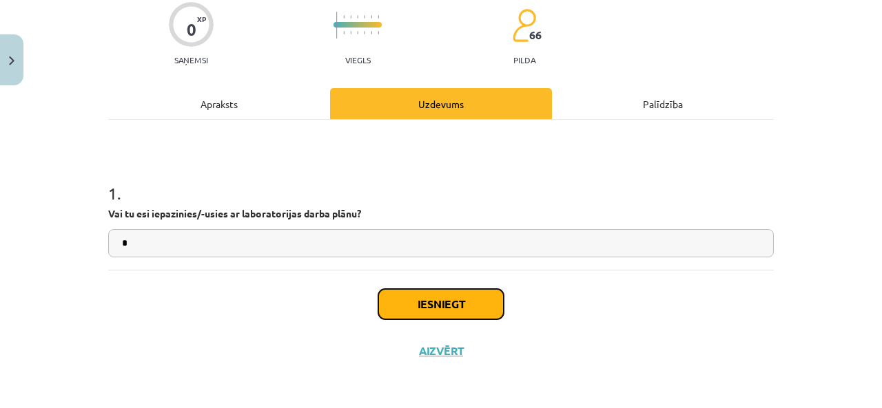
click at [453, 291] on button "Iesniegt" at bounding box center [440, 304] width 125 height 30
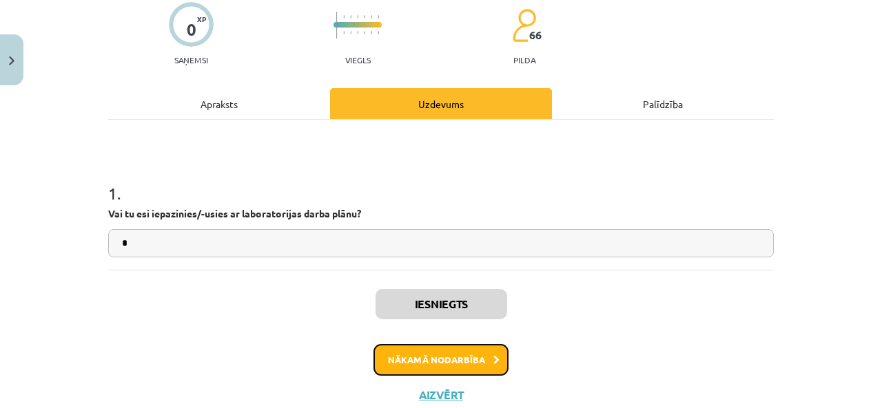
click at [417, 360] on button "Nākamā nodarbība" at bounding box center [440, 360] width 135 height 32
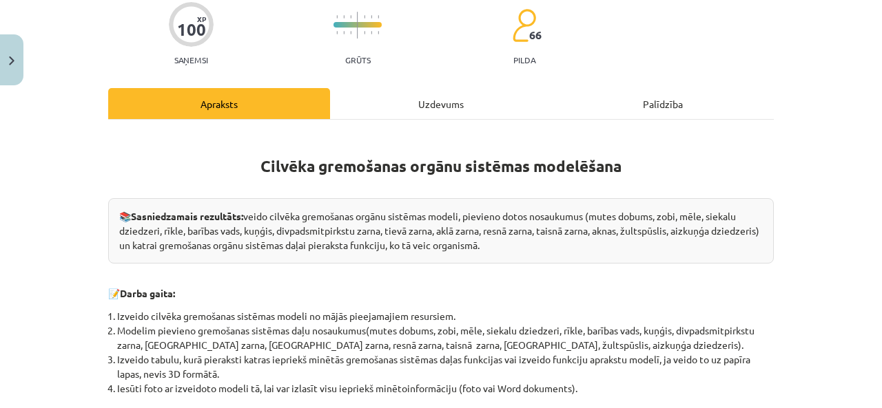
scroll to position [34, 0]
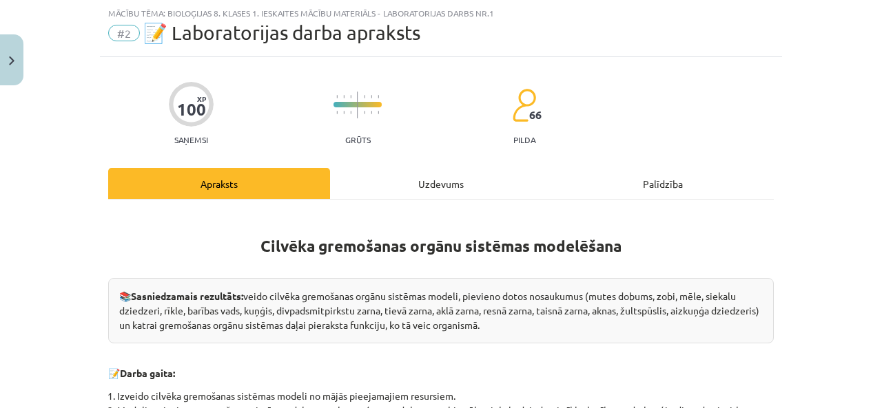
click at [414, 189] on div "Uzdevums" at bounding box center [441, 183] width 222 height 31
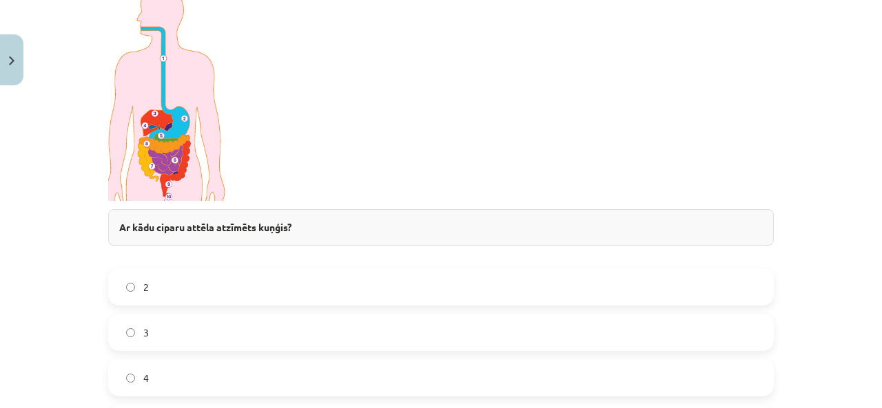
scroll to position [379, 0]
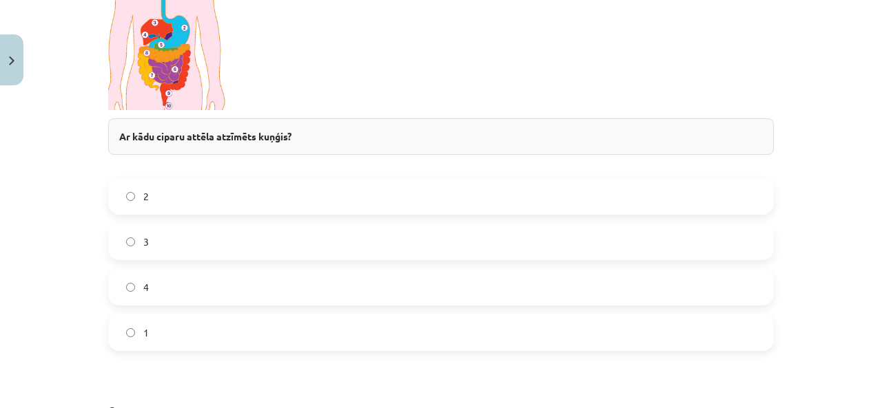
click at [223, 201] on label "2" at bounding box center [440, 196] width 663 height 34
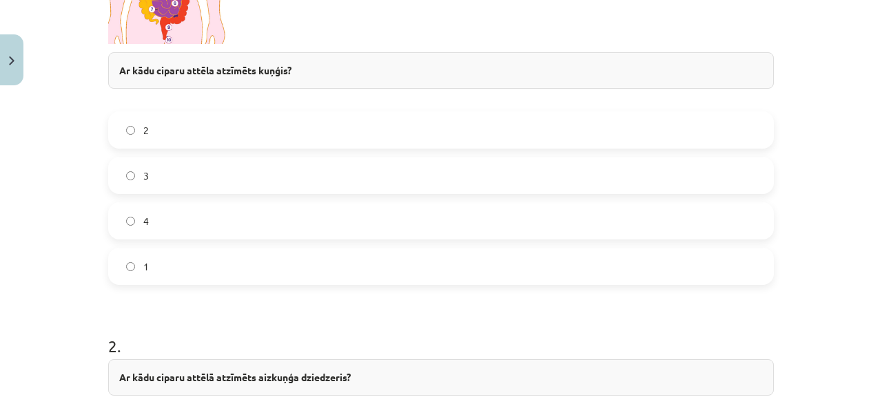
scroll to position [792, 0]
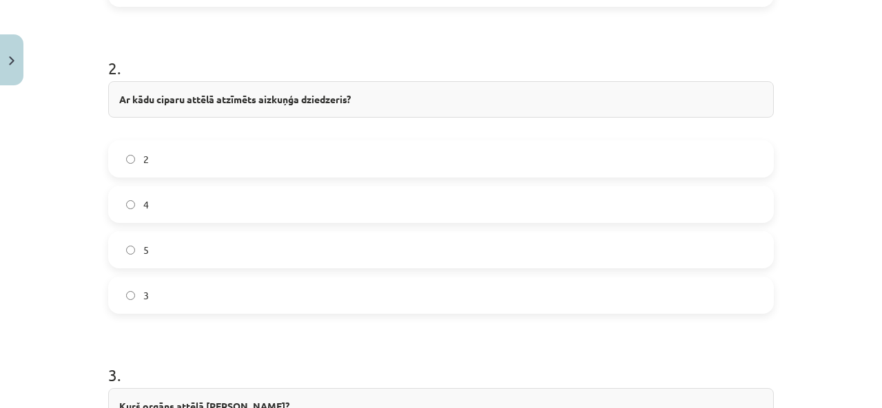
click at [255, 246] on label "5" at bounding box center [440, 250] width 663 height 34
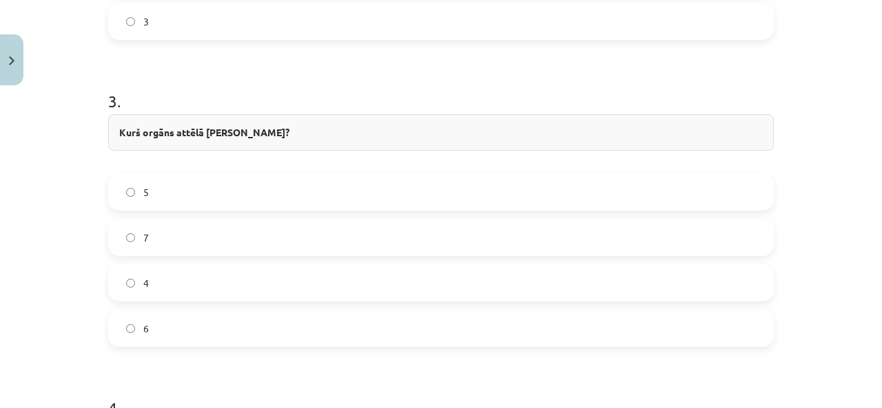
scroll to position [1067, 0]
click at [190, 288] on label "4" at bounding box center [440, 281] width 663 height 34
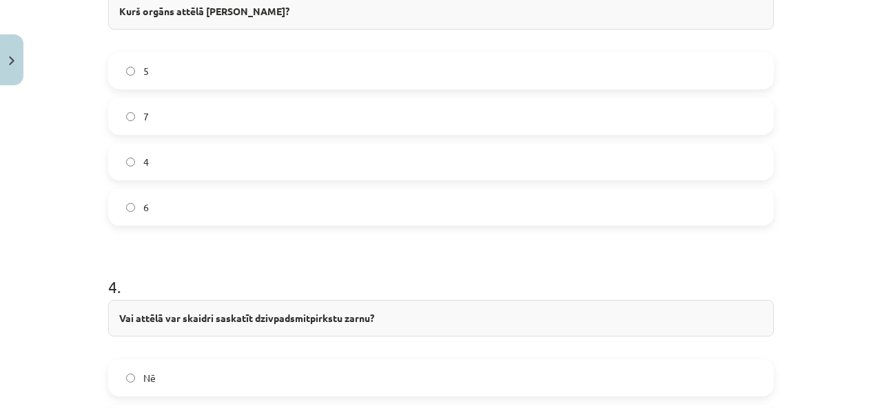
scroll to position [1343, 0]
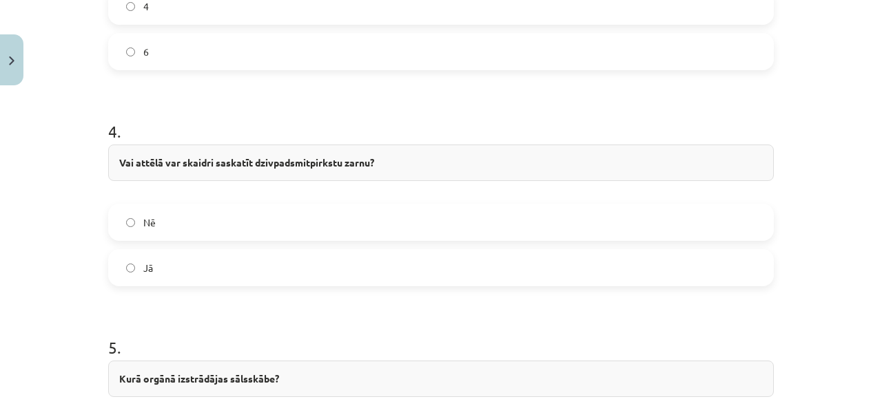
click at [201, 225] on label "Nē" at bounding box center [440, 222] width 663 height 34
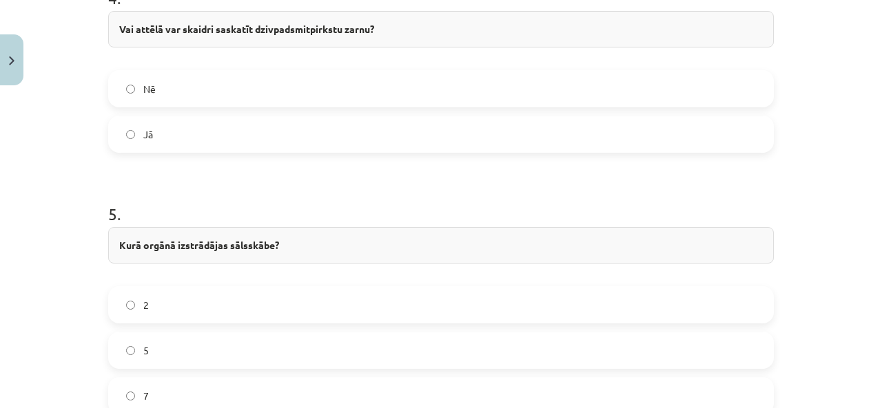
scroll to position [1685, 0]
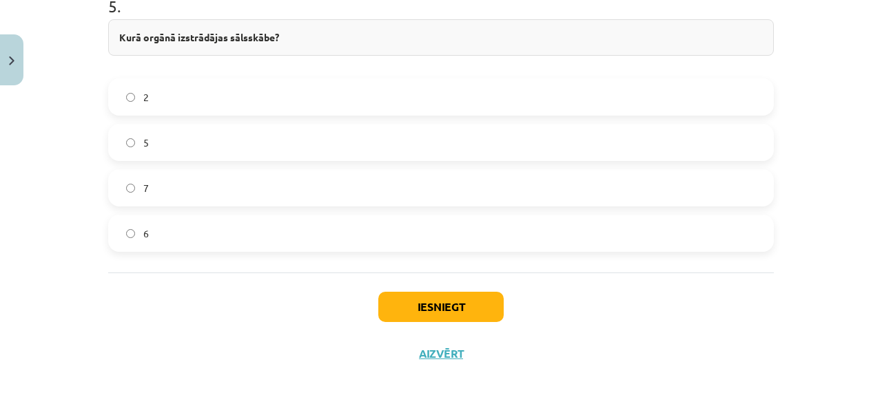
click at [174, 93] on label "2" at bounding box center [440, 97] width 663 height 34
click at [459, 306] on button "Iesniegt" at bounding box center [440, 307] width 125 height 30
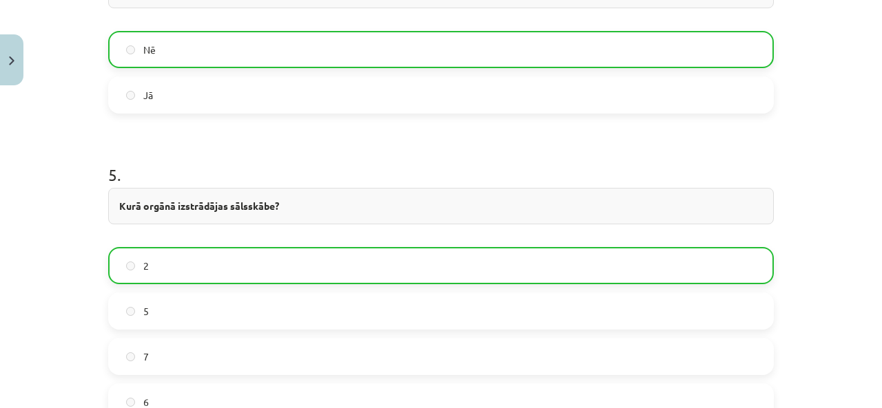
scroll to position [1728, 0]
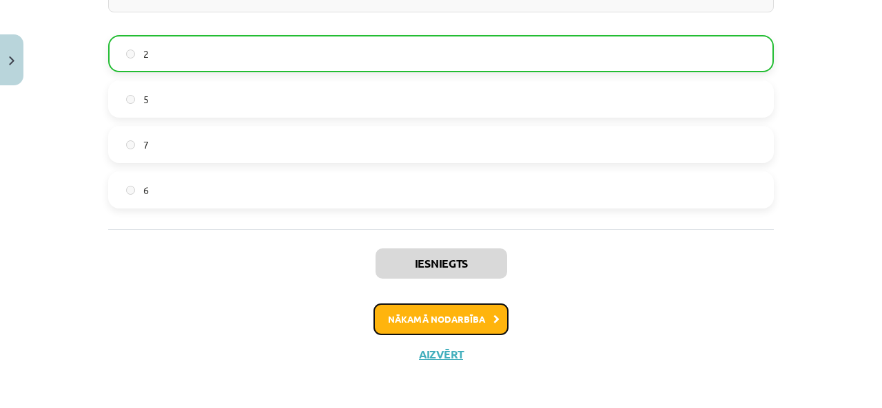
click at [468, 312] on button "Nākamā nodarbība" at bounding box center [440, 320] width 135 height 32
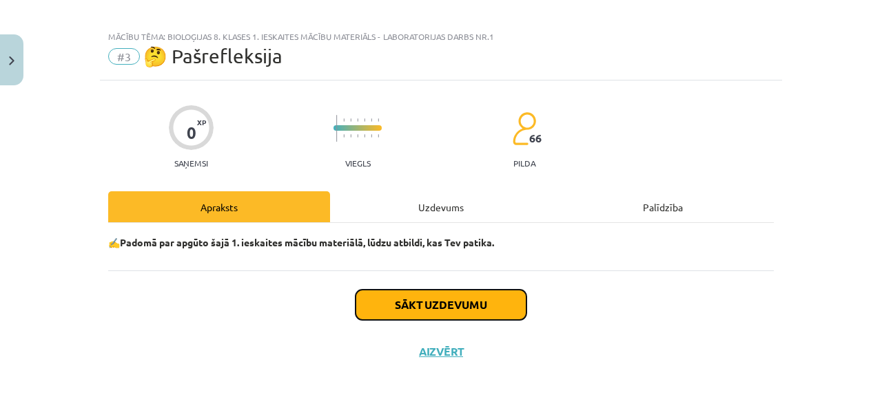
click at [461, 305] on button "Sākt uzdevumu" at bounding box center [440, 305] width 171 height 30
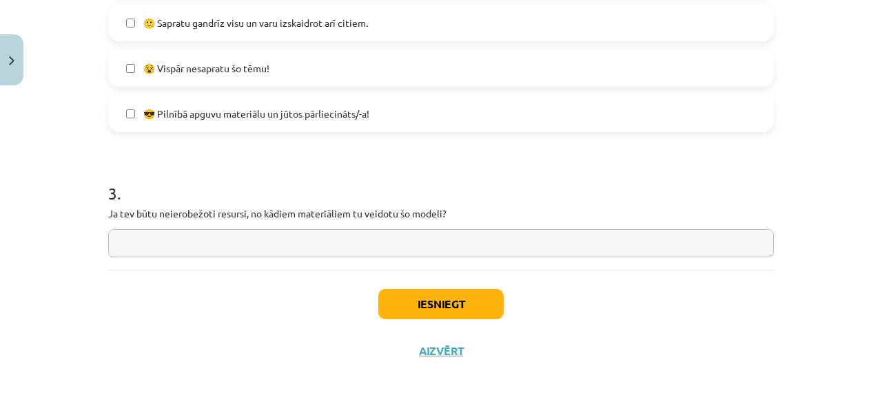
scroll to position [518, 0]
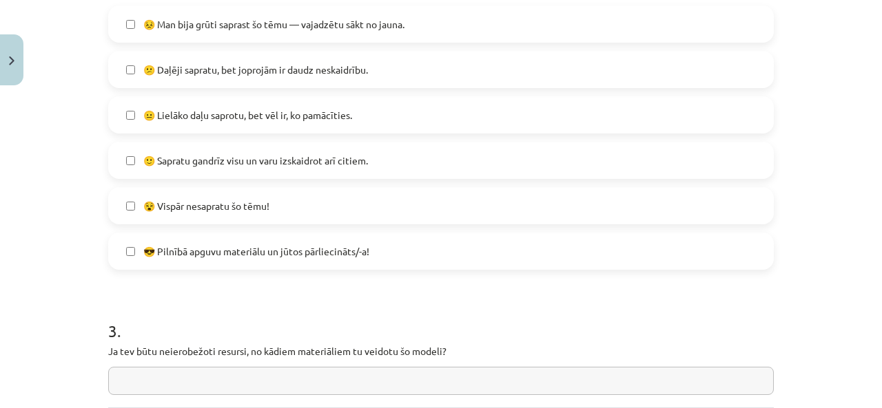
click at [313, 168] on label "🙂 Sapratu gandrīz visu un varu izskaidrot arī citiem." at bounding box center [440, 160] width 663 height 34
click at [328, 93] on div "😣 Man bija grūti saprast šo tēmu — vajadzētu sākt no jauna. 😕 Daļēji sapratu, b…" at bounding box center [440, 138] width 665 height 264
click at [326, 111] on span "😐 Lielāko daļu saprotu, bet vēl ir, ko pamācīties." at bounding box center [247, 115] width 209 height 14
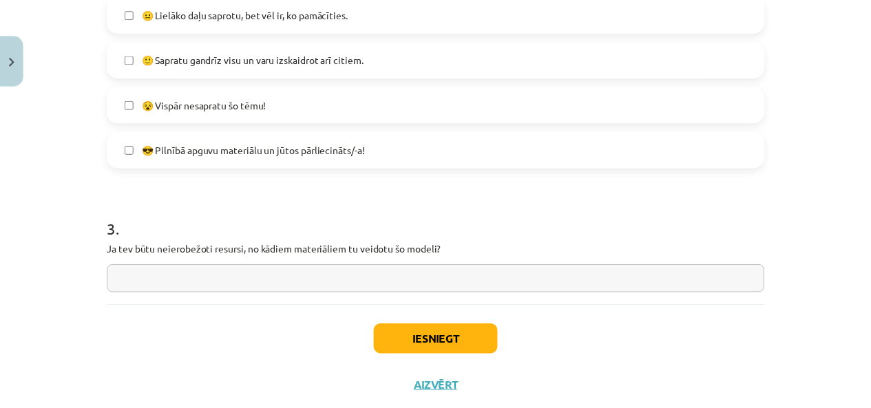
scroll to position [656, 0]
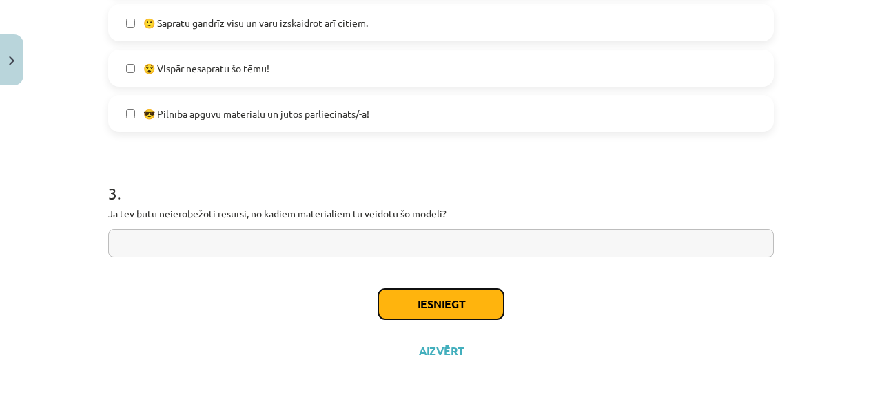
click at [427, 305] on button "Iesniegt" at bounding box center [440, 304] width 125 height 30
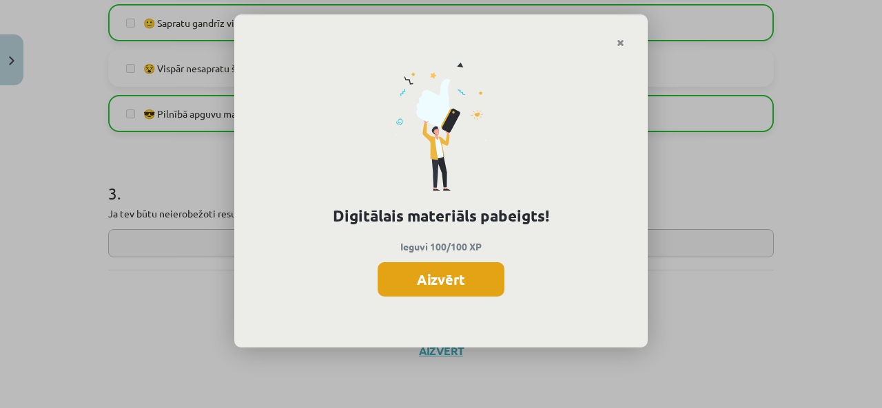
click at [471, 282] on button "Aizvērt" at bounding box center [440, 279] width 127 height 34
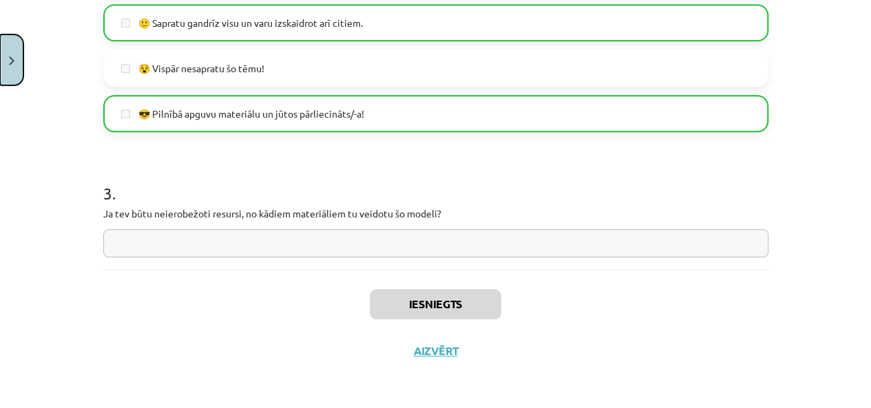
click at [21, 59] on button "Close" at bounding box center [11, 59] width 23 height 51
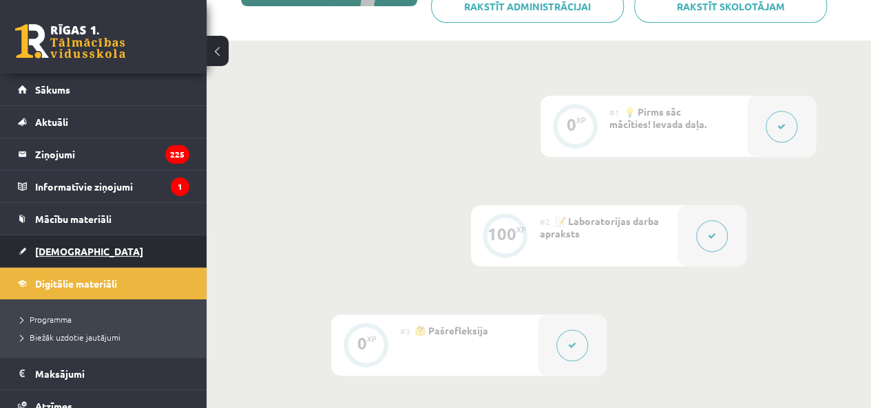
click at [101, 255] on link "[DEMOGRAPHIC_DATA]" at bounding box center [103, 252] width 171 height 32
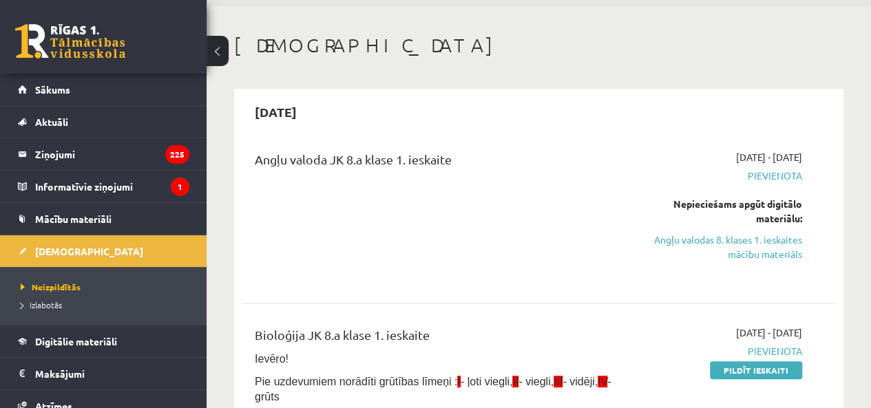
scroll to position [69, 0]
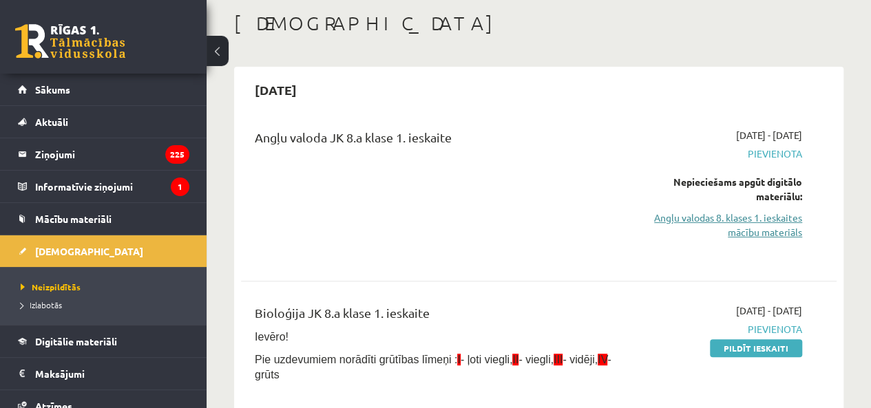
click at [731, 214] on link "Angļu valodas 8. klases 1. ieskaites mācību materiāls" at bounding box center [718, 225] width 169 height 29
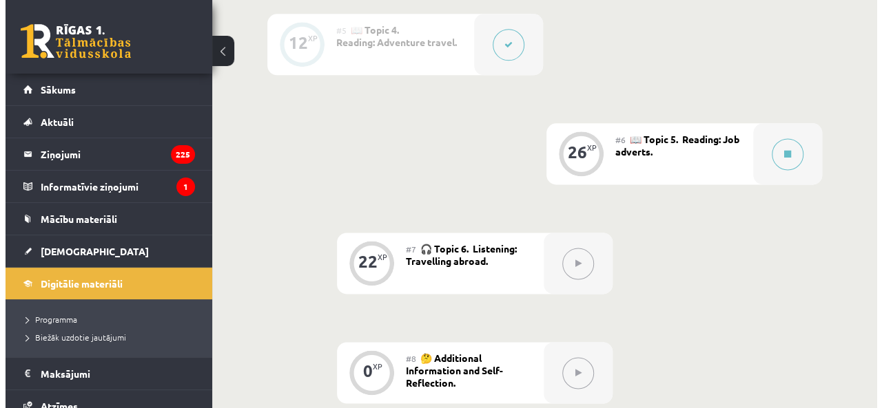
scroll to position [895, 0]
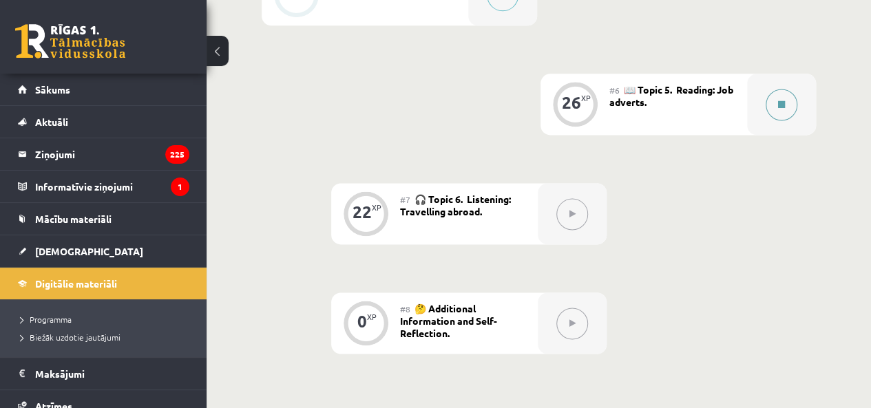
click at [797, 99] on div at bounding box center [781, 104] width 69 height 61
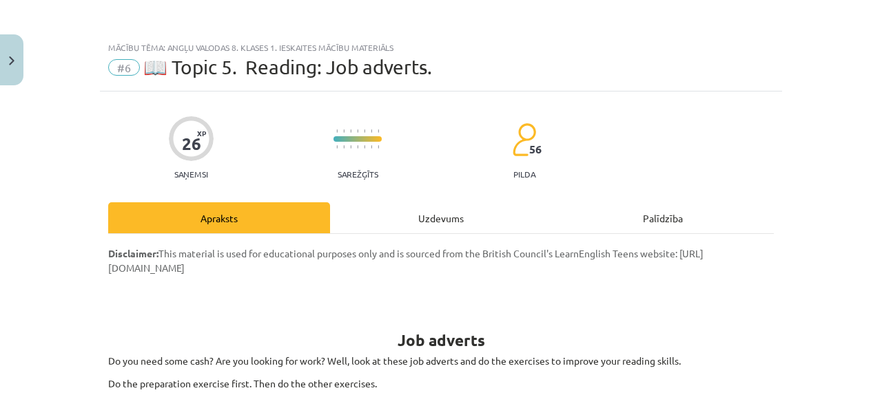
drag, startPoint x: 459, startPoint y: 242, endPoint x: 459, endPoint y: 224, distance: 18.6
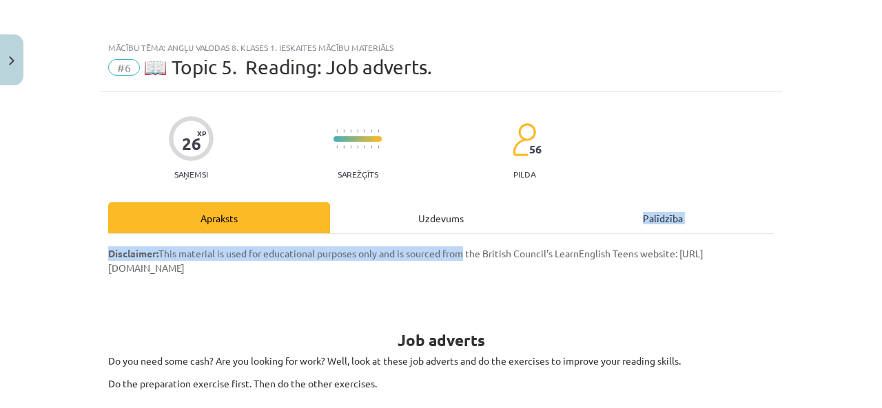
click at [459, 224] on div "Uzdevums" at bounding box center [441, 217] width 222 height 31
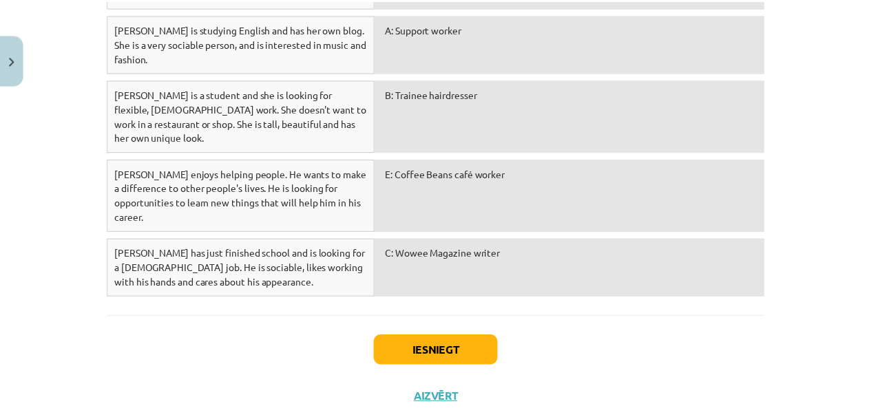
scroll to position [1074, 0]
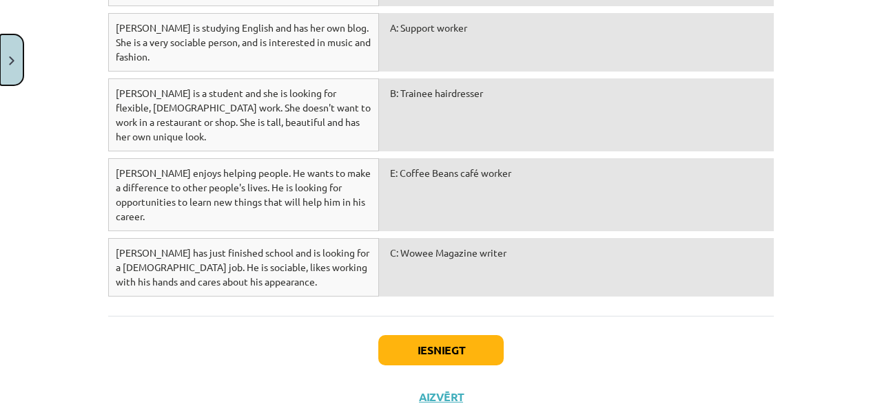
click at [4, 41] on button "Close" at bounding box center [11, 59] width 23 height 51
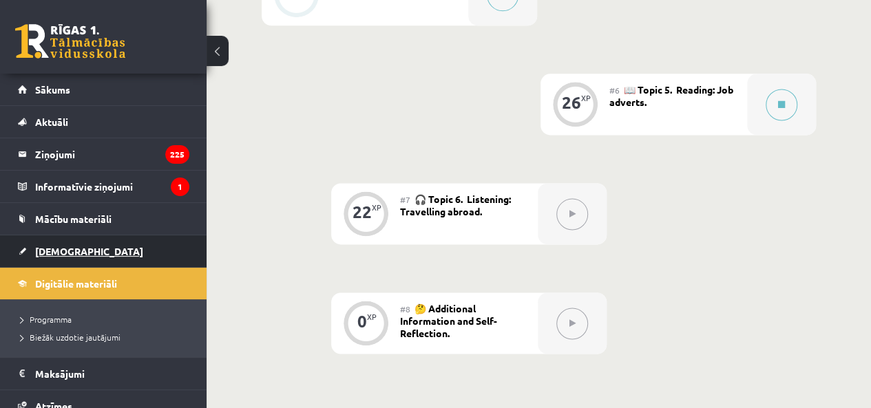
click at [109, 251] on link "[DEMOGRAPHIC_DATA]" at bounding box center [103, 252] width 171 height 32
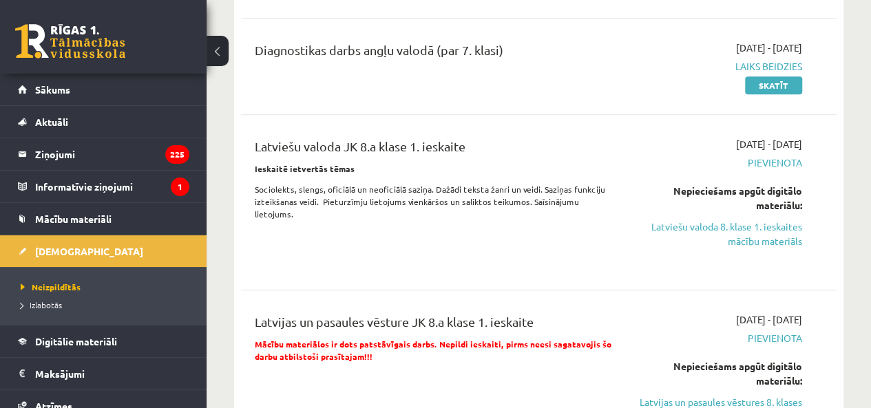
scroll to position [482, 0]
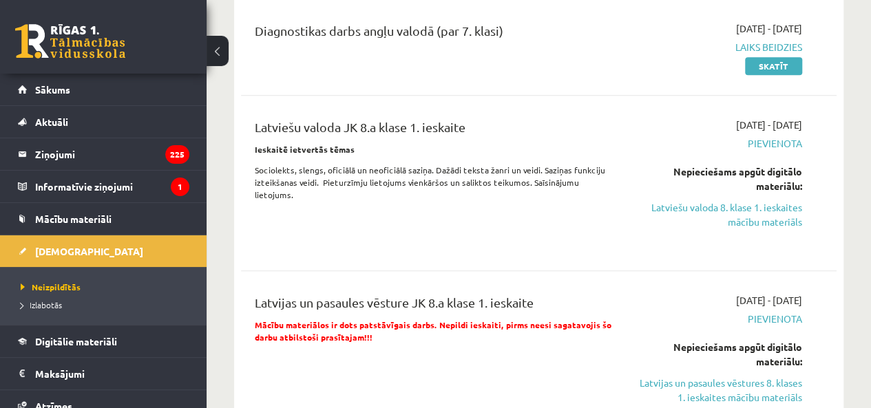
click at [508, 65] on div "Diagnostikas darbs angļu valodā (par 7. klasi)" at bounding box center [433, 47] width 379 height 52
click at [774, 209] on link "Latviešu valoda 8. klase 1. ieskaites mācību materiāls" at bounding box center [718, 214] width 169 height 29
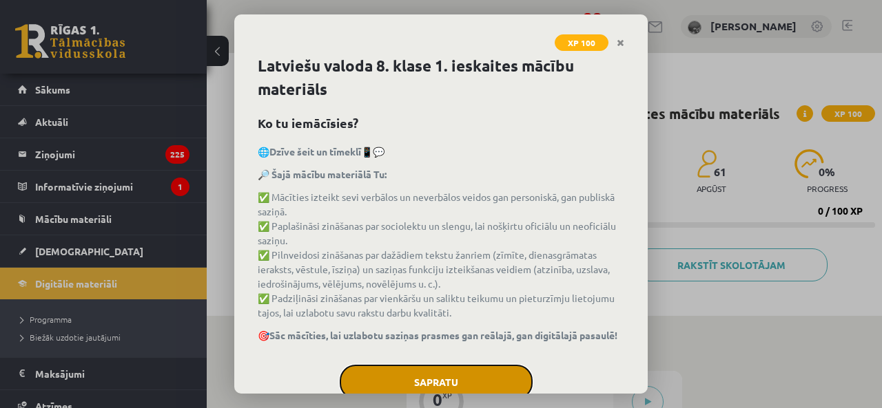
click at [492, 374] on button "Sapratu" at bounding box center [436, 382] width 193 height 34
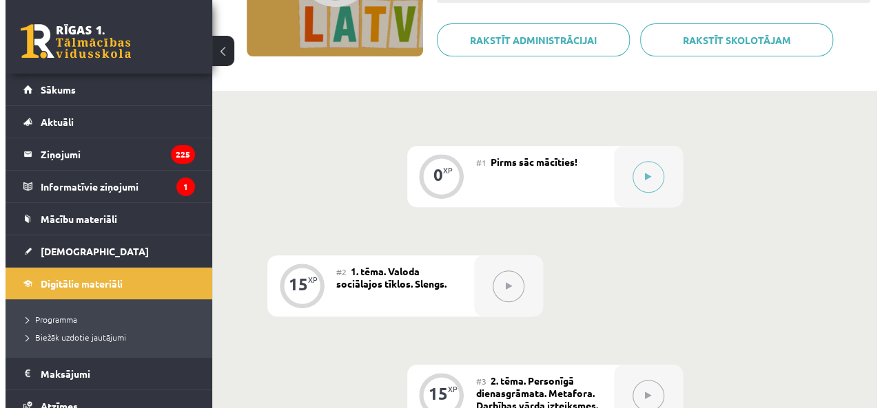
scroll to position [207, 0]
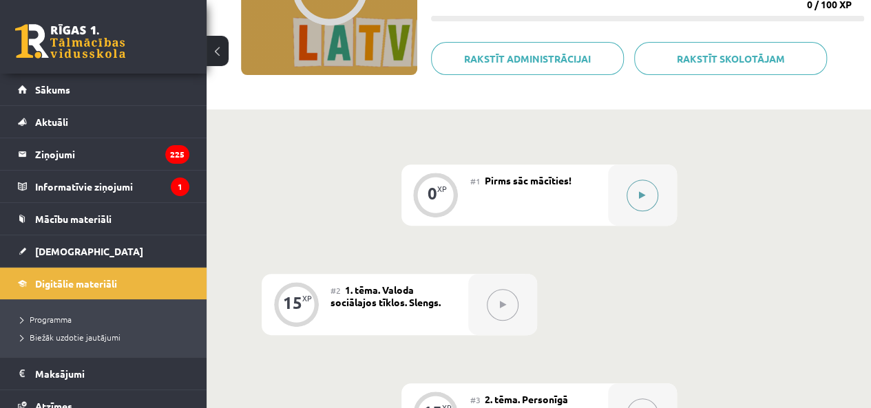
click at [643, 198] on icon at bounding box center [642, 195] width 6 height 8
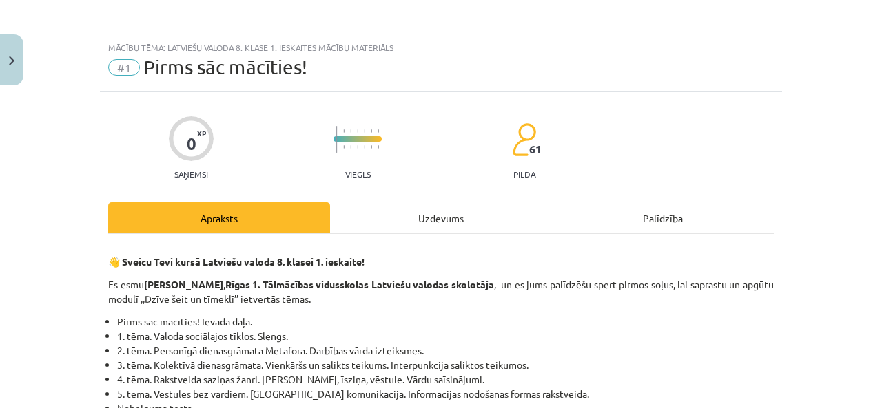
click at [506, 211] on div "Uzdevums" at bounding box center [441, 217] width 222 height 31
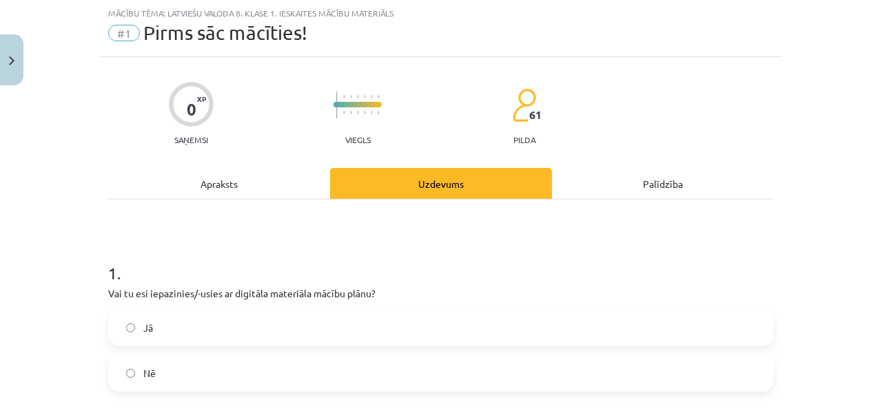
scroll to position [176, 0]
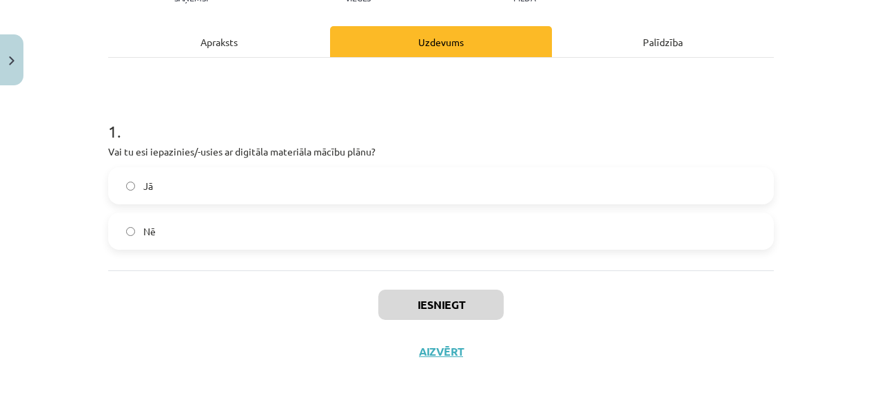
click at [446, 227] on label "Nē" at bounding box center [440, 231] width 663 height 34
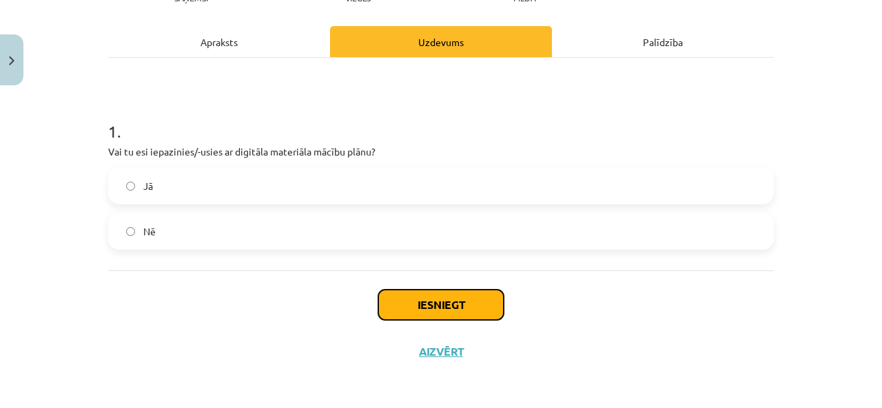
click at [441, 290] on button "Iesniegt" at bounding box center [440, 305] width 125 height 30
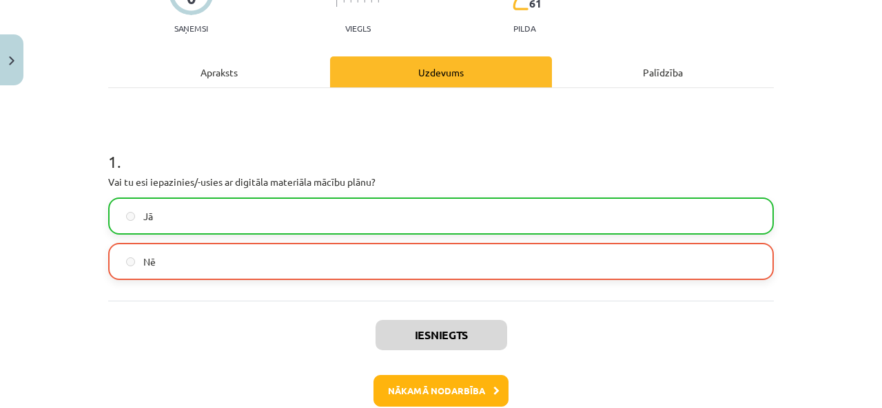
scroll to position [220, 0]
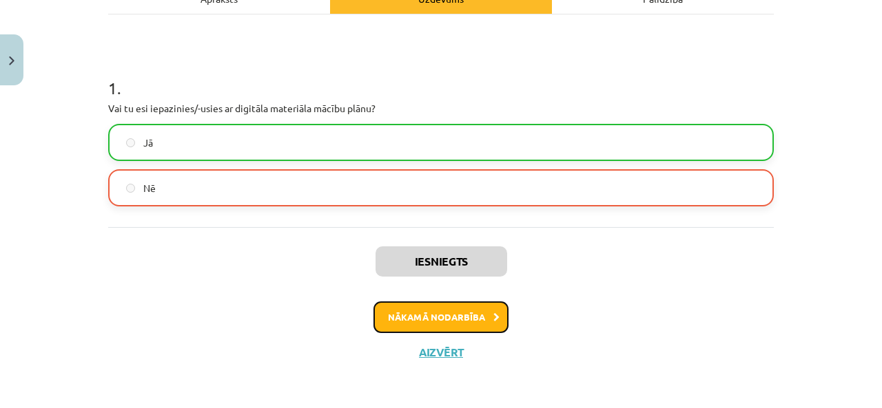
click at [420, 314] on button "Nākamā nodarbība" at bounding box center [440, 318] width 135 height 32
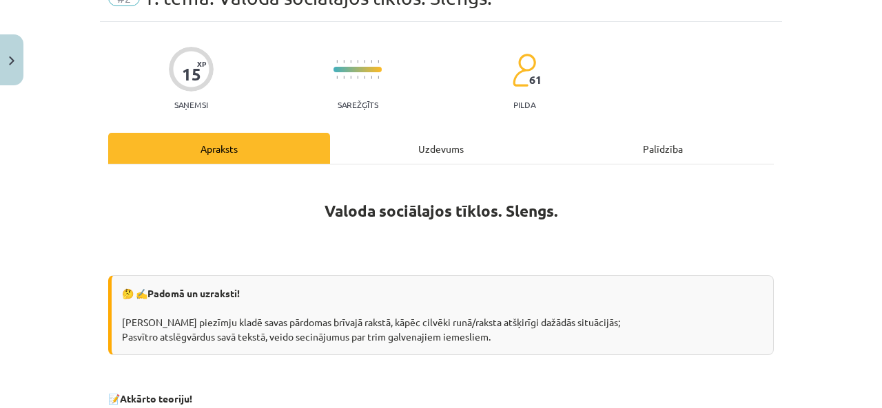
scroll to position [34, 0]
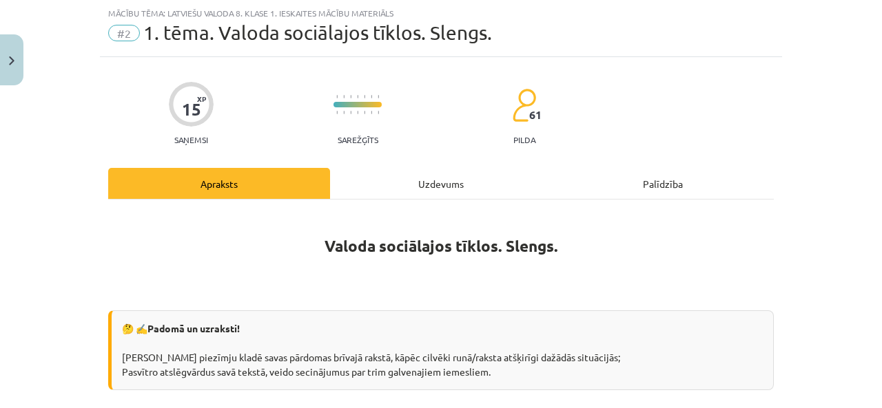
click at [428, 195] on div "Uzdevums" at bounding box center [441, 183] width 222 height 31
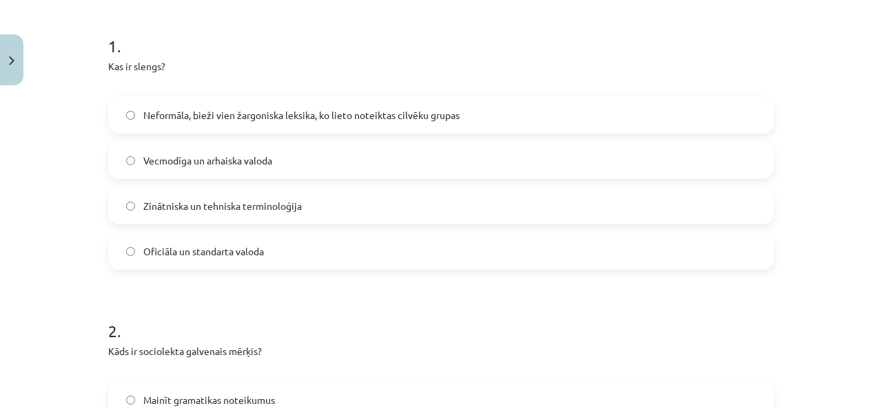
scroll to position [241, 0]
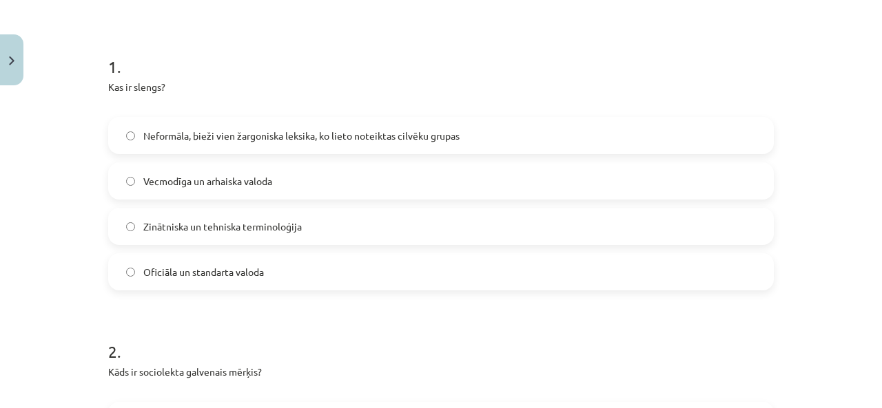
click at [197, 155] on div "Neformāla, bieži vien žargoniska leksika, ko lieto noteiktas cilvēku grupas Vec…" at bounding box center [440, 204] width 665 height 174
click at [205, 147] on label "Neformāla, bieži vien žargoniska leksika, ko lieto noteiktas cilvēku grupas" at bounding box center [440, 135] width 663 height 34
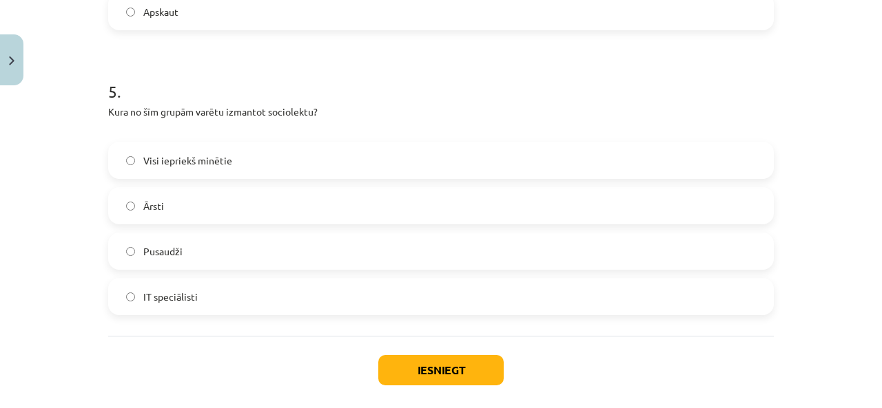
scroll to position [1423, 0]
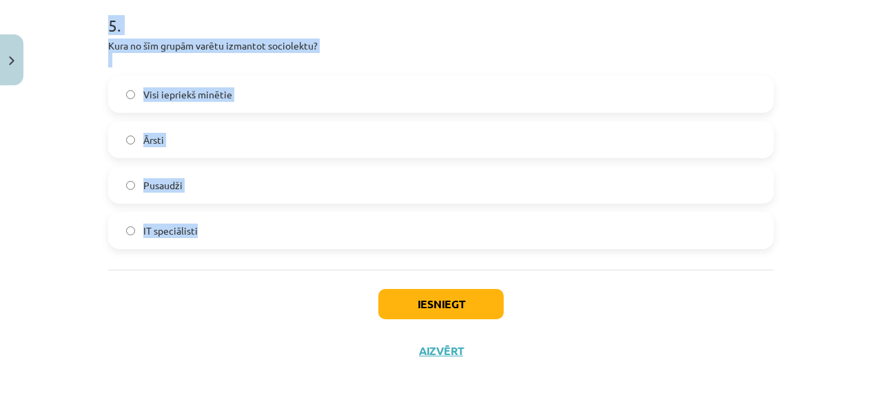
drag, startPoint x: 90, startPoint y: 69, endPoint x: 433, endPoint y: 227, distance: 377.5
click at [433, 227] on div "Mācību tēma: Latviešu valoda 8. klase 1. ieskaites mācību materiāls #2 1. tēma.…" at bounding box center [441, 204] width 882 height 408
copy form "1 . Kas ir slengs? Neformāla, bieži vien žargoniska leksika, ko lieto noteiktas…"
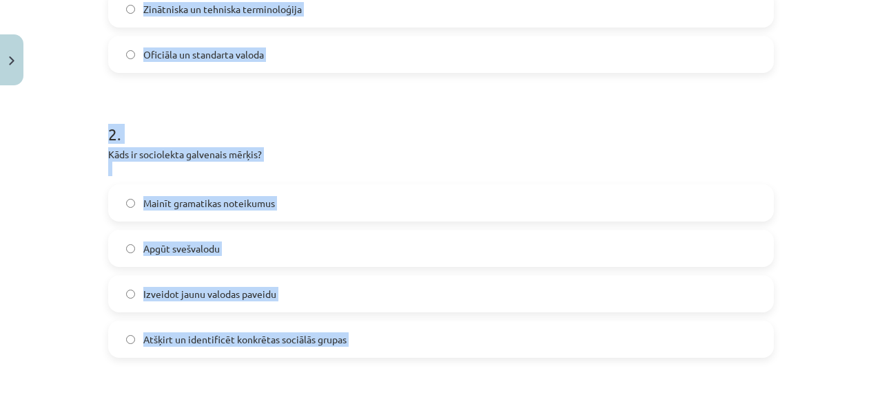
scroll to position [252, 0]
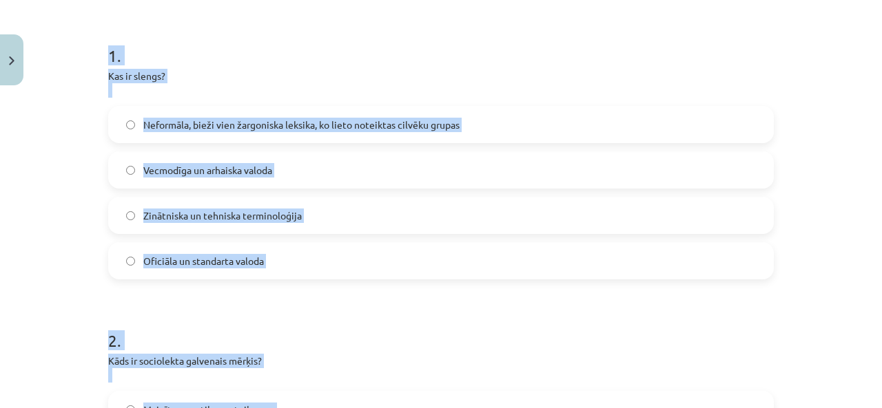
click at [382, 87] on p "Kas ir slengs?" at bounding box center [440, 83] width 665 height 29
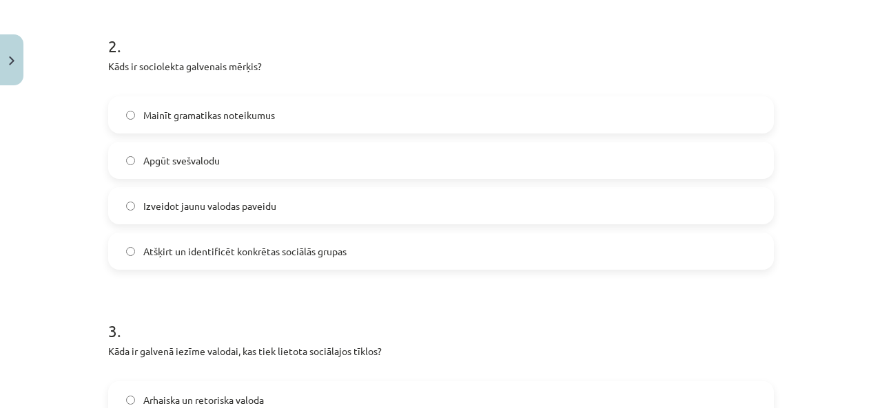
scroll to position [528, 0]
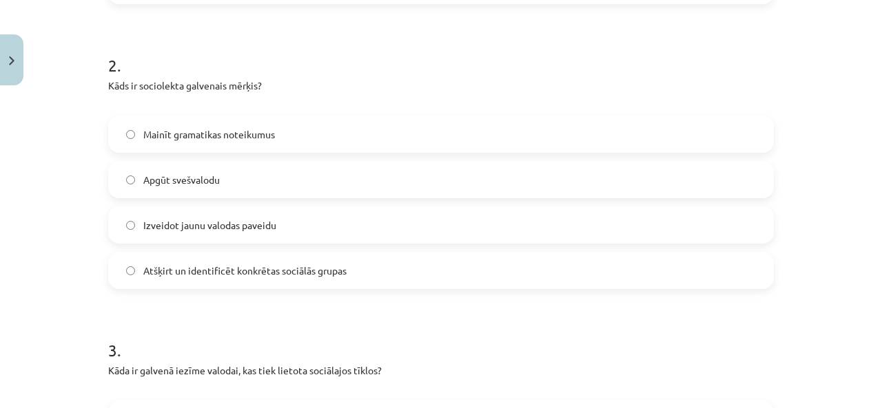
click at [277, 262] on label "Atšķirt un identificēt konkrētas sociālās grupas" at bounding box center [440, 270] width 663 height 34
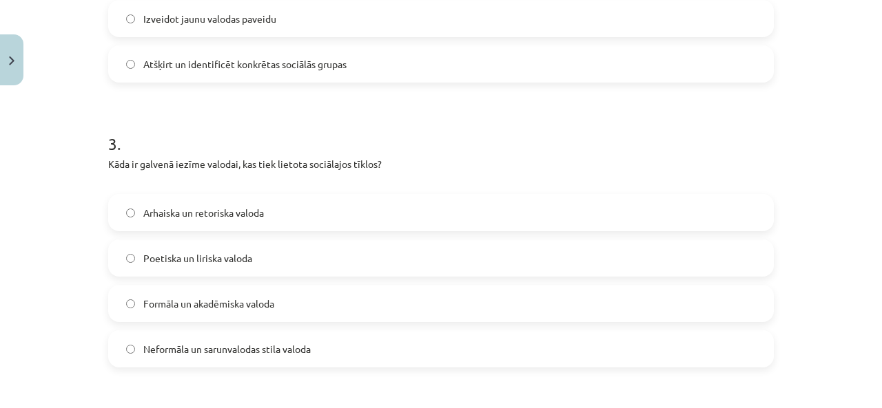
scroll to position [803, 0]
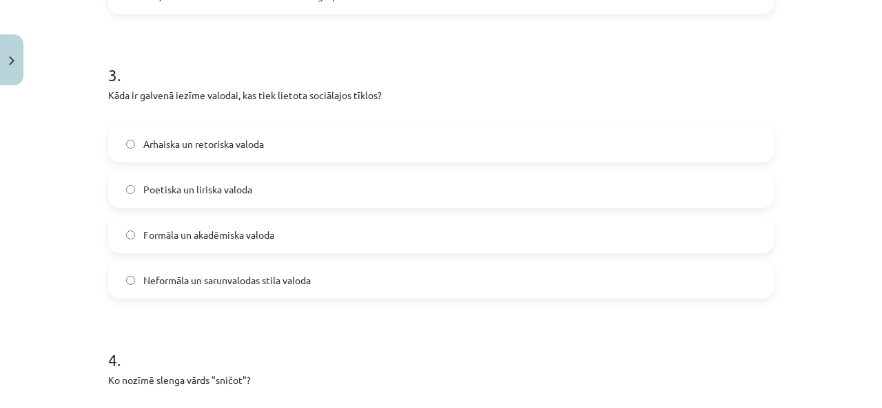
click at [229, 278] on span "Neformāla un sarunvalodas stila valoda" at bounding box center [226, 280] width 167 height 14
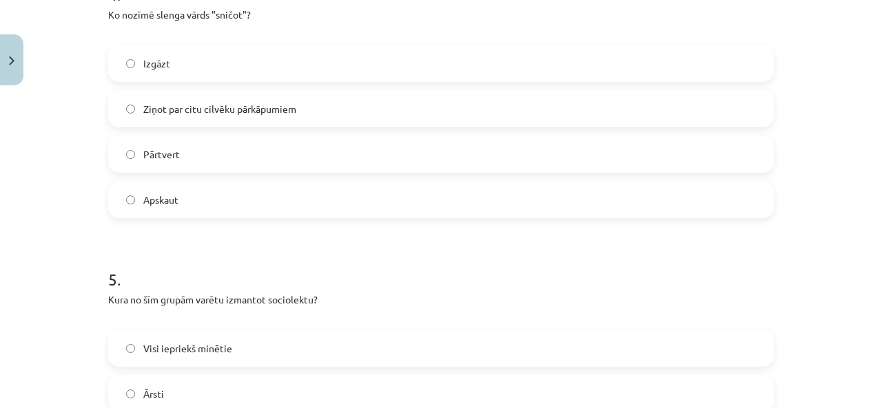
scroll to position [1078, 0]
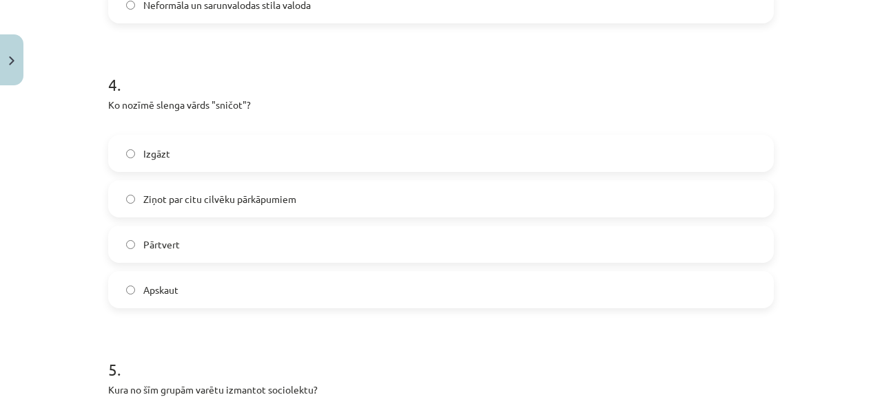
click at [269, 192] on span "Ziņot par citu cilvēku pārkāpumiem" at bounding box center [219, 199] width 153 height 14
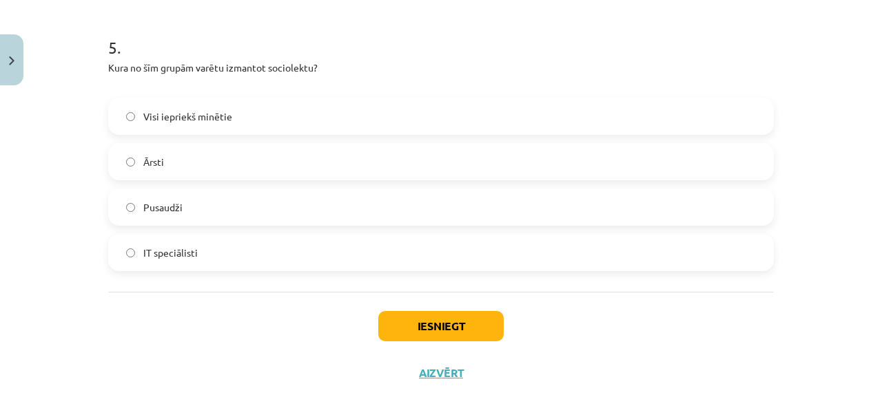
scroll to position [1423, 0]
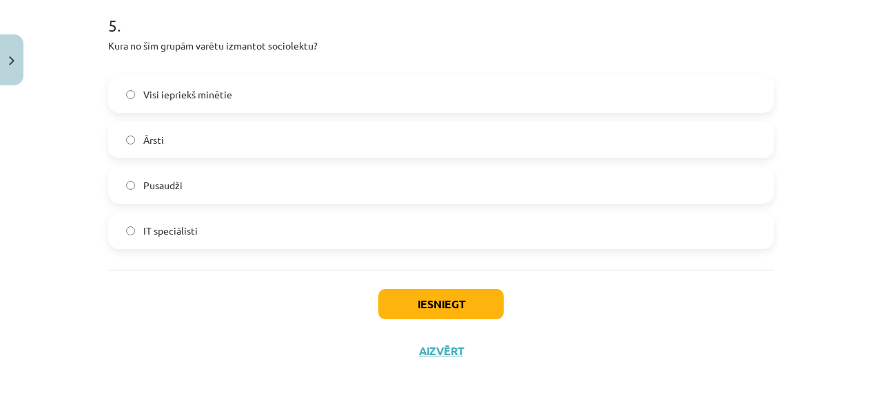
click at [243, 92] on label "Visi iepriekš minētie" at bounding box center [440, 94] width 663 height 34
click at [424, 303] on button "Iesniegt" at bounding box center [440, 304] width 125 height 30
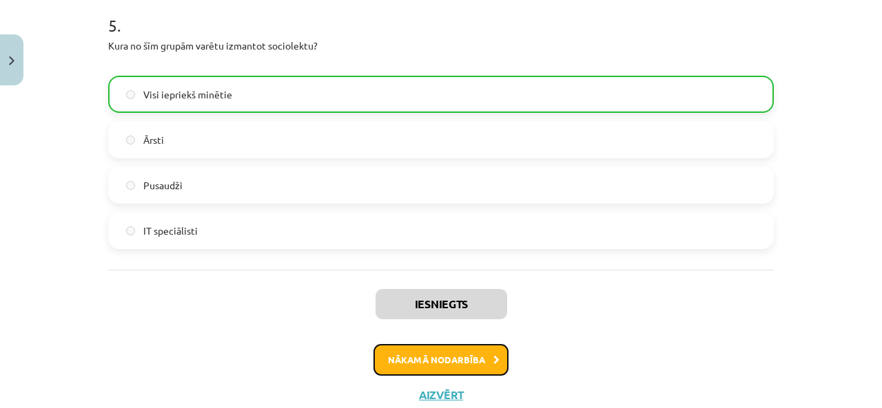
click at [447, 363] on button "Nākamā nodarbība" at bounding box center [440, 360] width 135 height 32
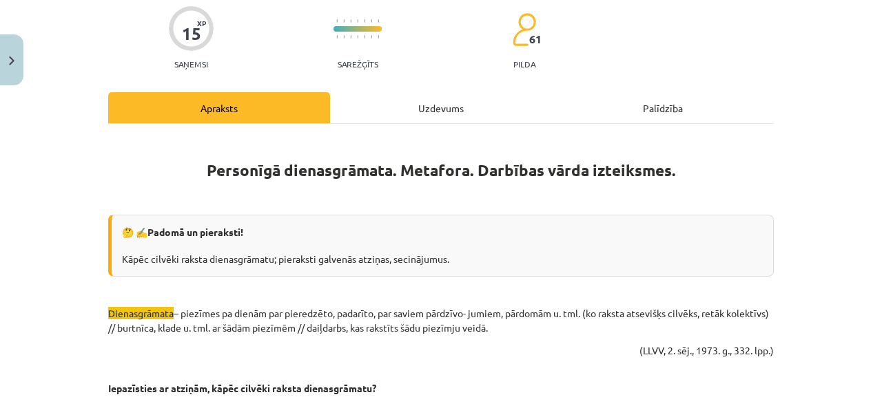
scroll to position [34, 0]
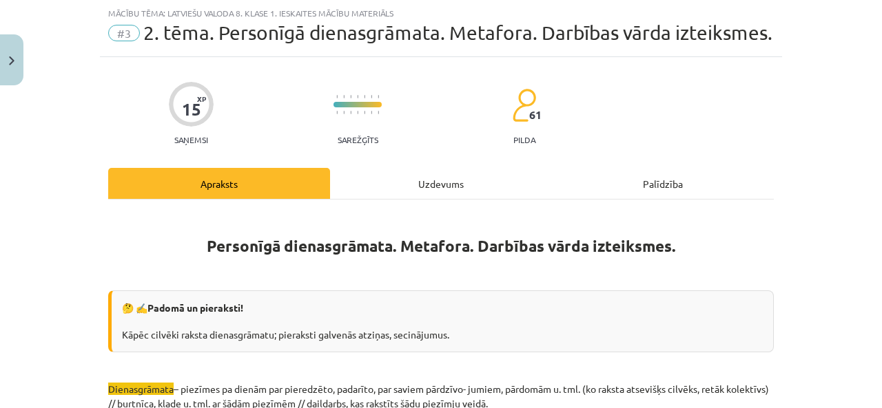
click at [418, 187] on div "Uzdevums" at bounding box center [441, 183] width 222 height 31
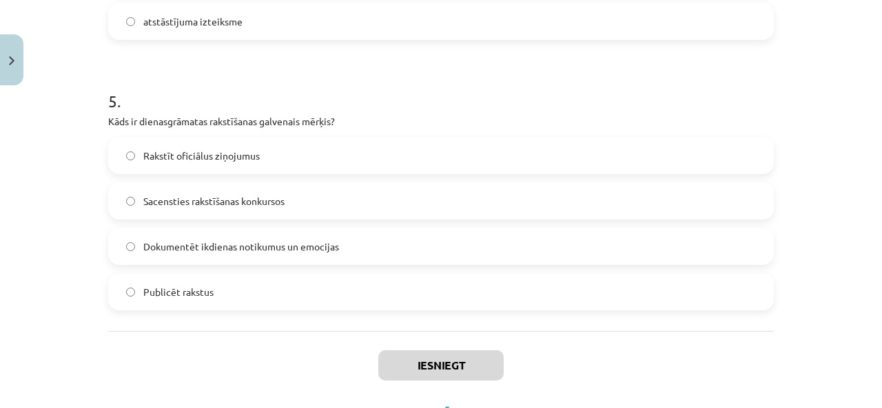
scroll to position [1437, 0]
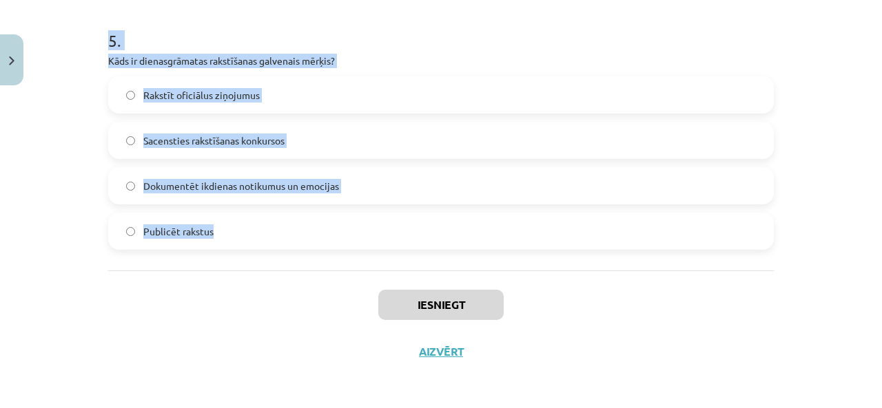
drag, startPoint x: 97, startPoint y: 141, endPoint x: 445, endPoint y: 234, distance: 360.0
click at [445, 234] on div "Mācību tēma: Latviešu valoda 8. klase 1. ieskaites mācību materiāls #3 2. tēma.…" at bounding box center [441, 204] width 882 height 408
copy form "1 . Kādā veidā dienasgrāmata palīdz cilvēkiem? Uzlabo fizisko izturību Uzlabo m…"
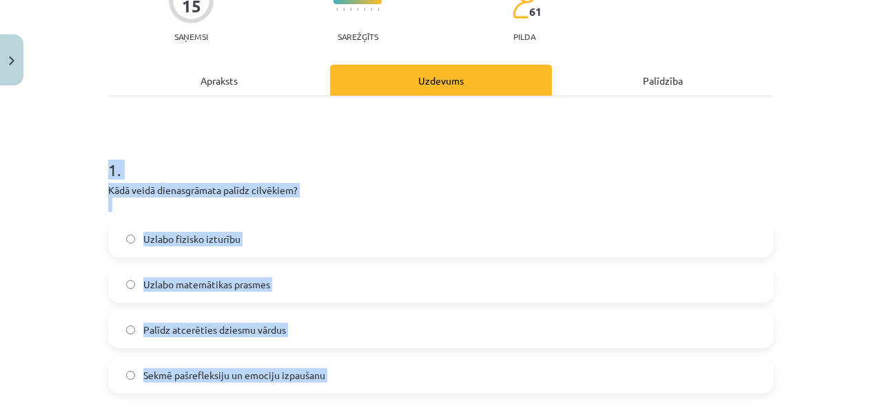
scroll to position [344, 0]
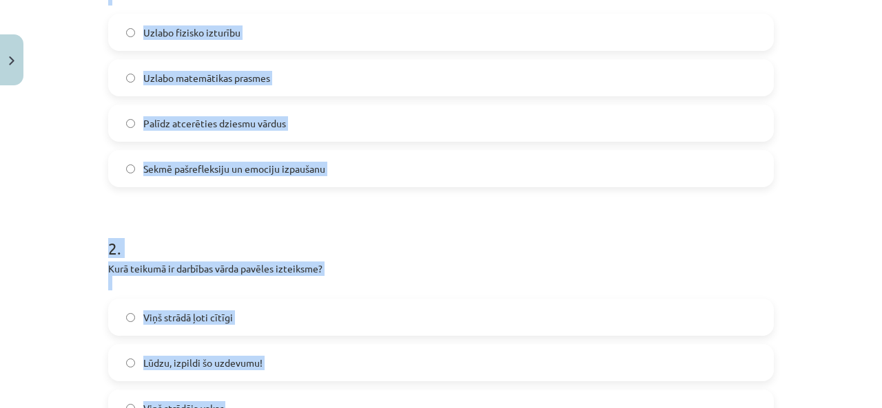
click at [353, 161] on label "Sekmē pašrefleksiju un emociju izpaušanu" at bounding box center [440, 169] width 663 height 34
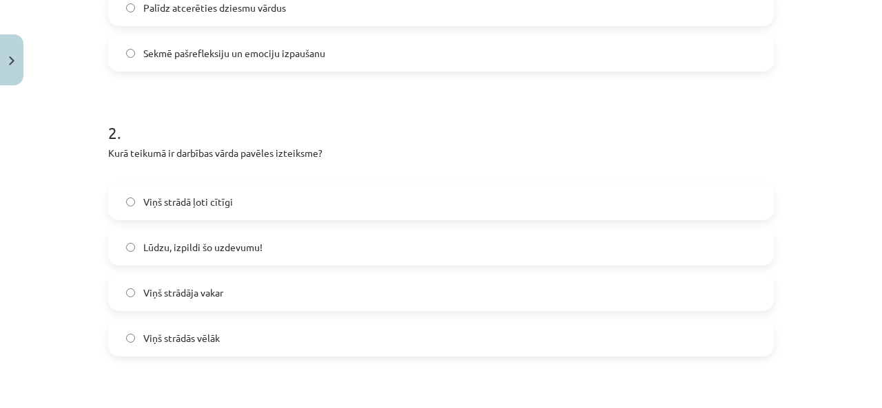
scroll to position [482, 0]
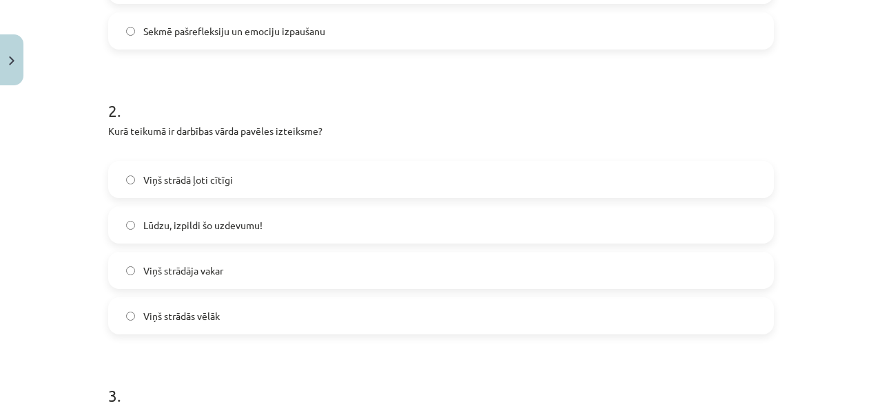
click at [295, 216] on label "Lūdzu, izpildi šo uzdevumu!" at bounding box center [440, 225] width 663 height 34
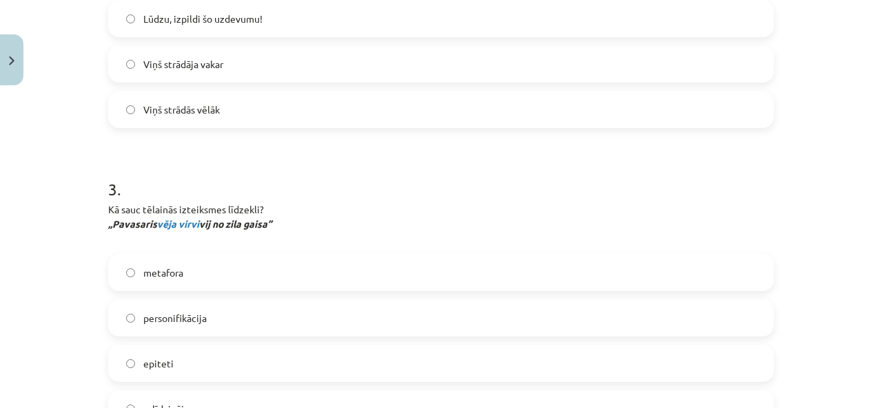
scroll to position [826, 0]
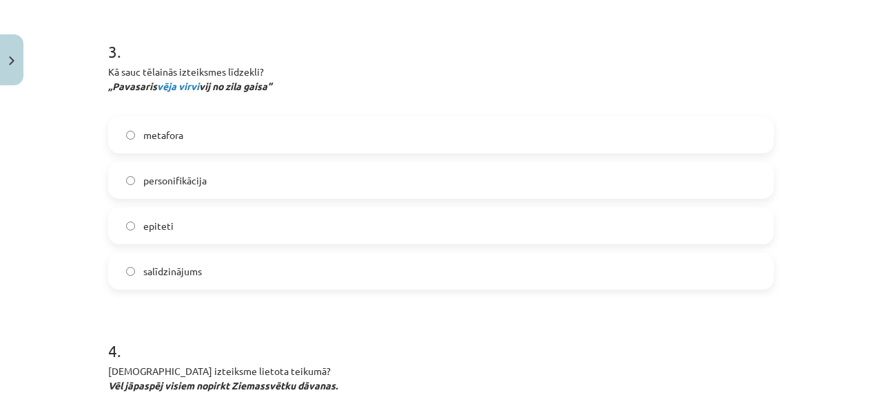
click at [295, 169] on label "personifikācija" at bounding box center [440, 180] width 663 height 34
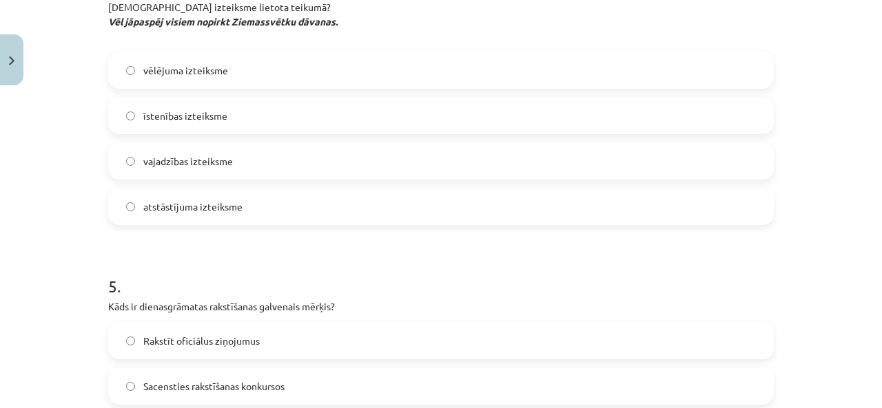
scroll to position [1171, 0]
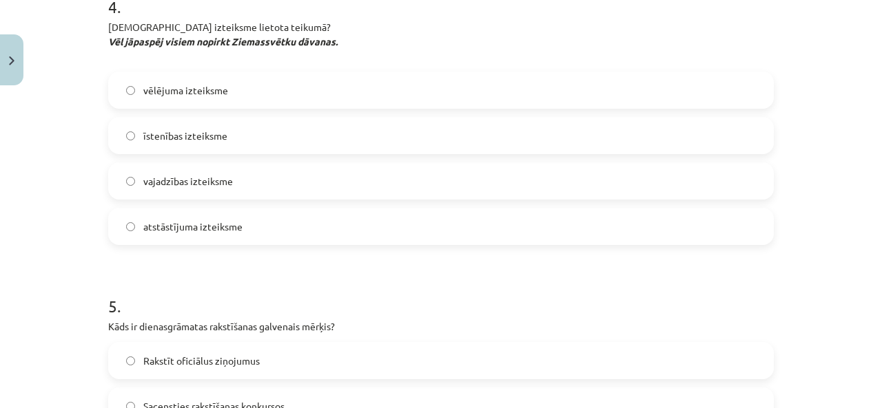
click at [271, 191] on label "vajadzības izteiksme" at bounding box center [440, 181] width 663 height 34
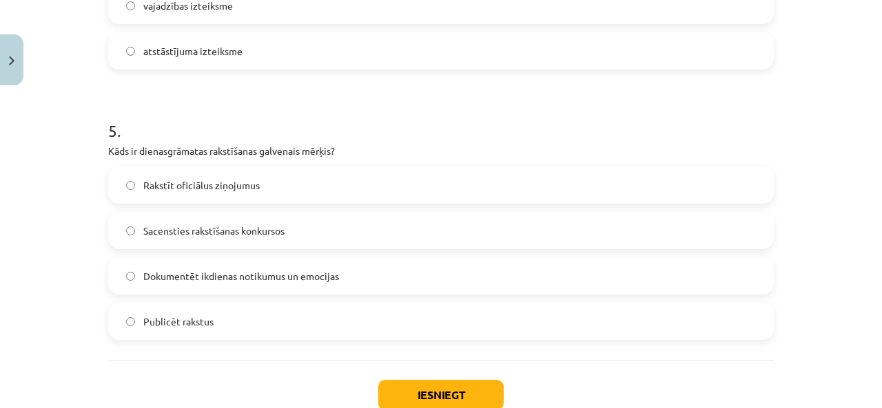
scroll to position [1377, 0]
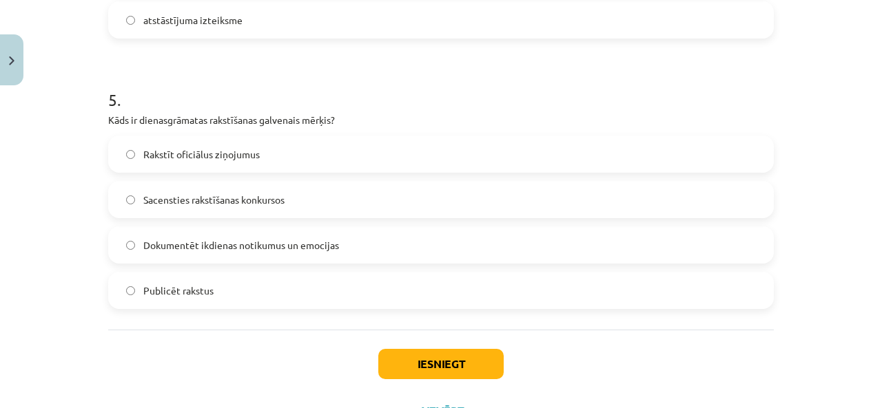
click at [269, 252] on label "Dokumentēt ikdienas notikumus un emocijas" at bounding box center [440, 245] width 663 height 34
click at [415, 359] on button "Iesniegt" at bounding box center [440, 364] width 125 height 30
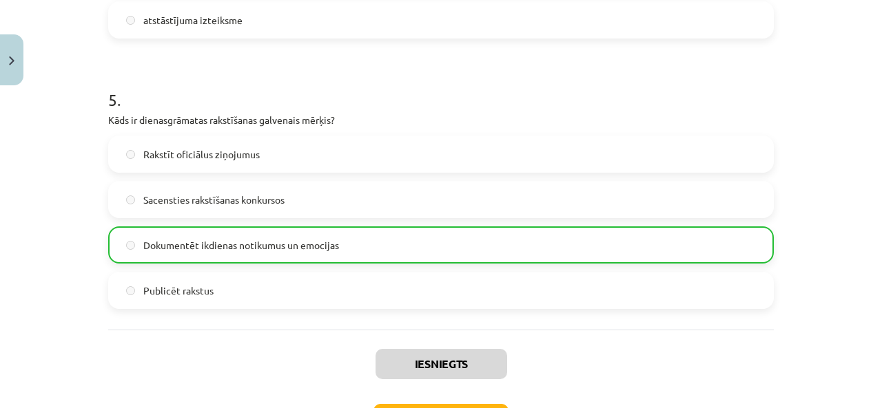
scroll to position [1480, 0]
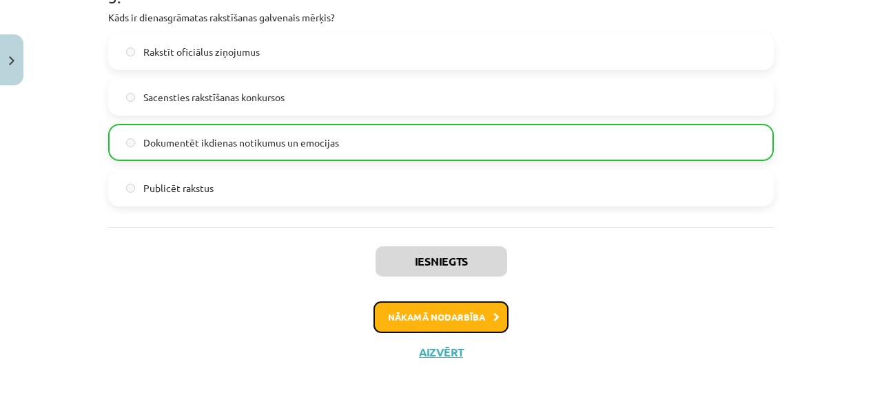
click at [430, 312] on button "Nākamā nodarbība" at bounding box center [440, 318] width 135 height 32
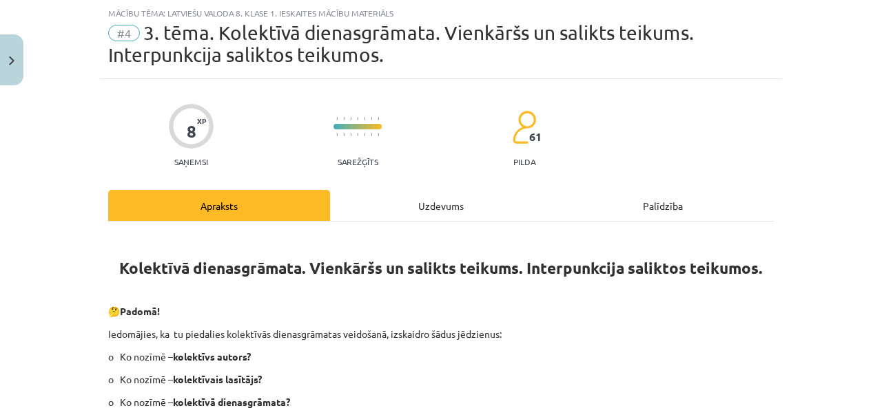
click at [418, 211] on div "Uzdevums" at bounding box center [441, 205] width 222 height 31
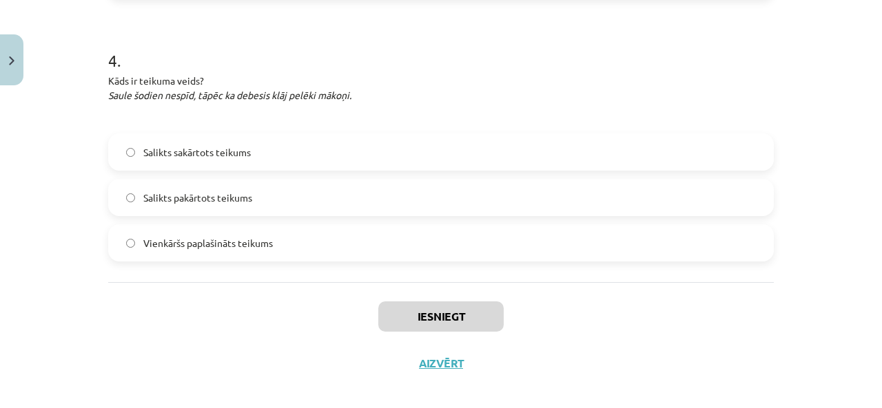
scroll to position [957, 0]
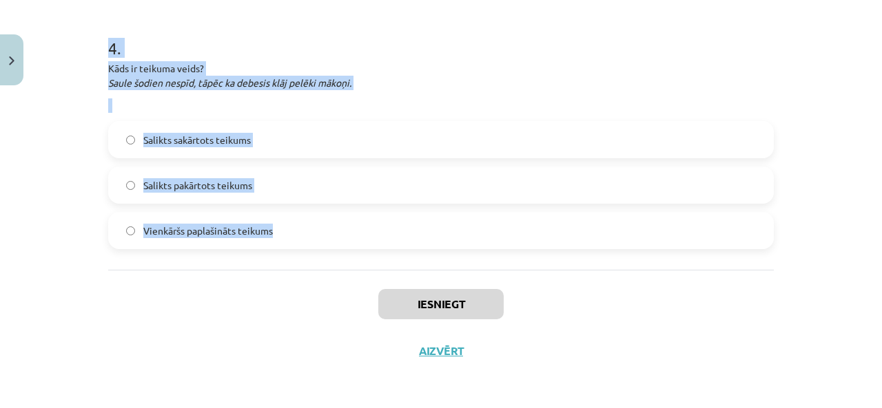
drag, startPoint x: 98, startPoint y: 159, endPoint x: 448, endPoint y: 233, distance: 357.7
copy form "1 . Esi godīgs! Vai esi izpildījis uzdevumus 3. tēmas mācību materiāla beigās? …"
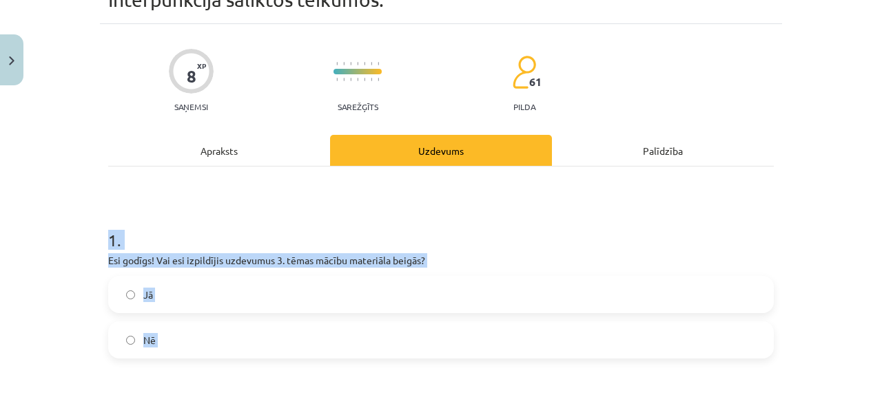
scroll to position [138, 0]
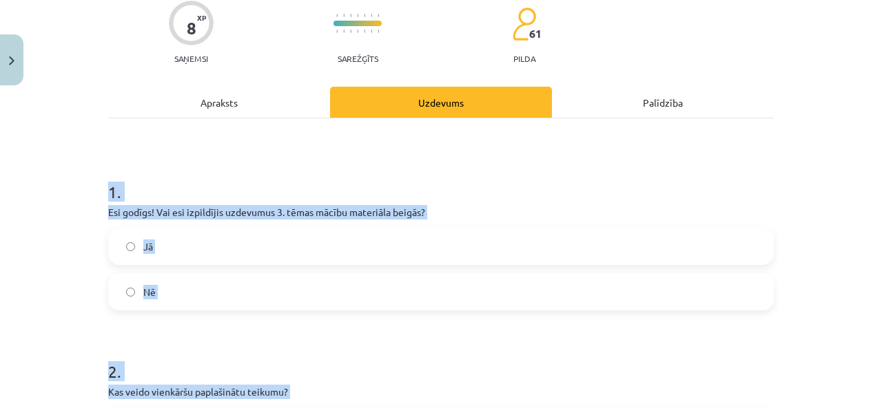
click at [439, 178] on h1 "1 ." at bounding box center [440, 179] width 665 height 43
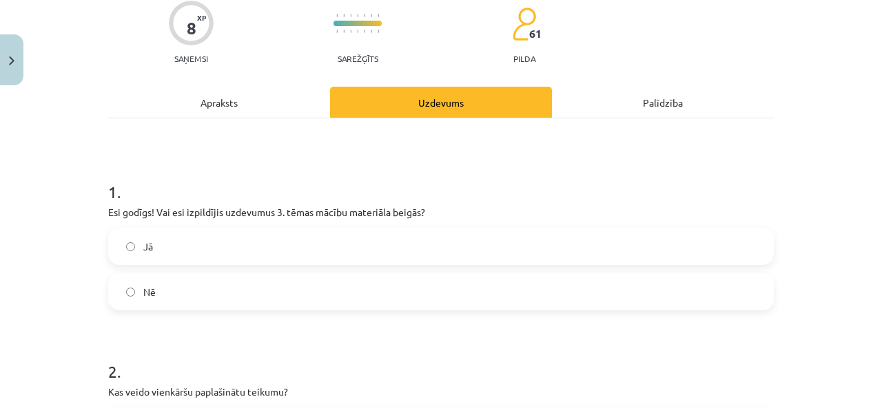
click at [222, 250] on label "Jā" at bounding box center [440, 246] width 663 height 34
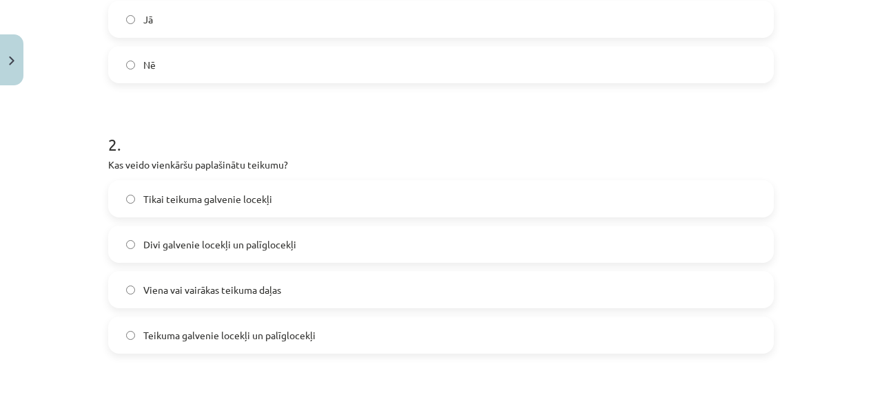
scroll to position [344, 0]
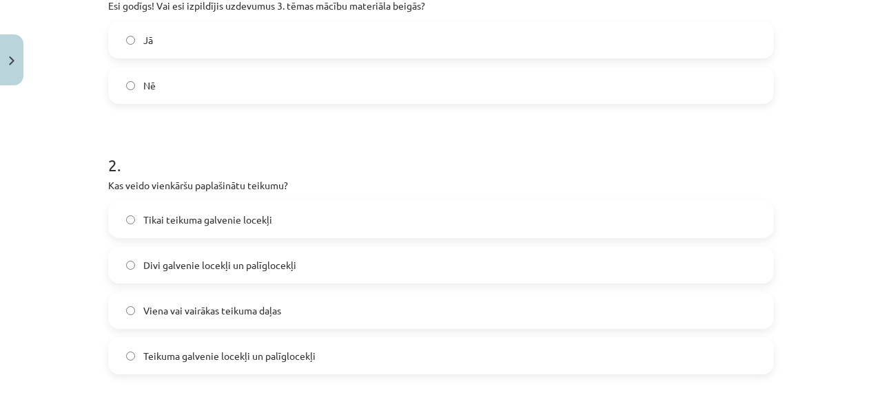
click at [328, 102] on div "Nē" at bounding box center [440, 85] width 665 height 37
click at [331, 76] on label "Nē" at bounding box center [440, 85] width 663 height 34
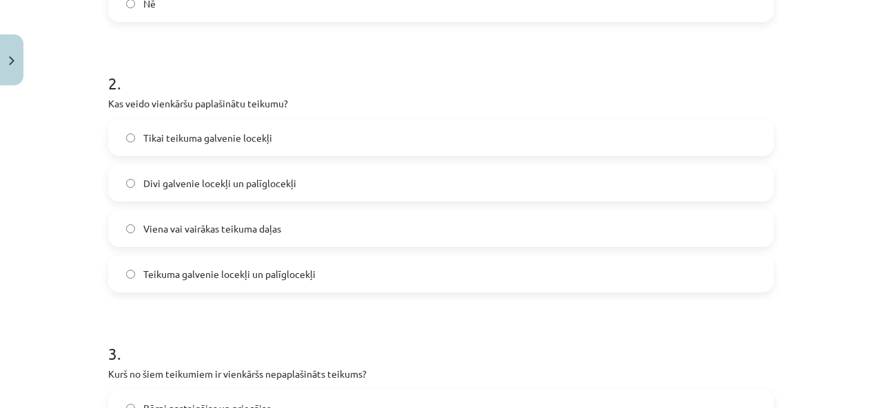
scroll to position [482, 0]
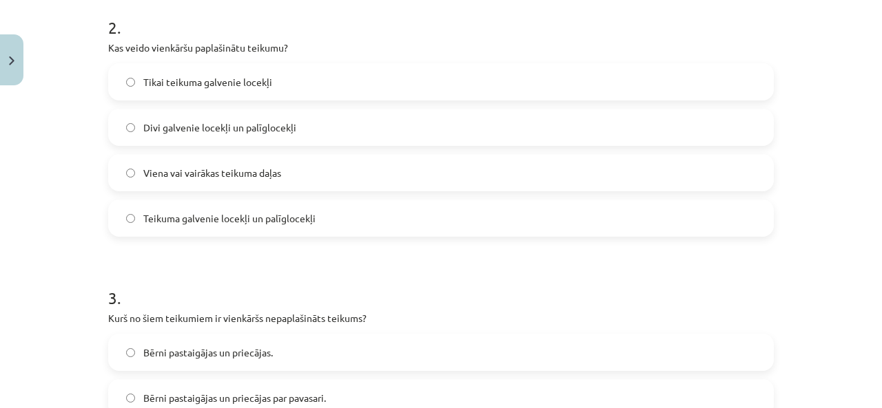
click at [255, 215] on span "Teikuma galvenie locekļi un palīglocekļi" at bounding box center [229, 218] width 172 height 14
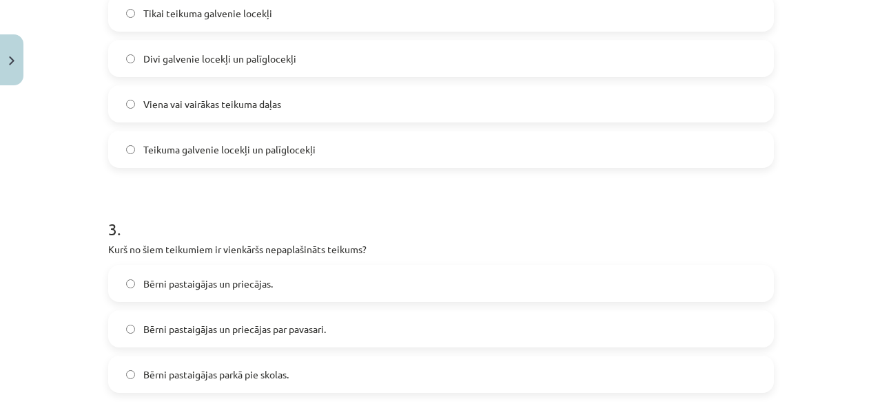
scroll to position [689, 0]
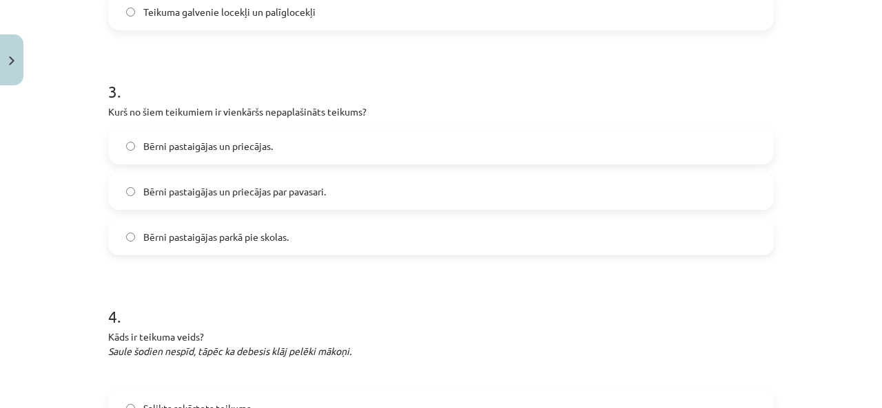
click at [348, 141] on label "Bērni pastaigājas un priecājas." at bounding box center [440, 146] width 663 height 34
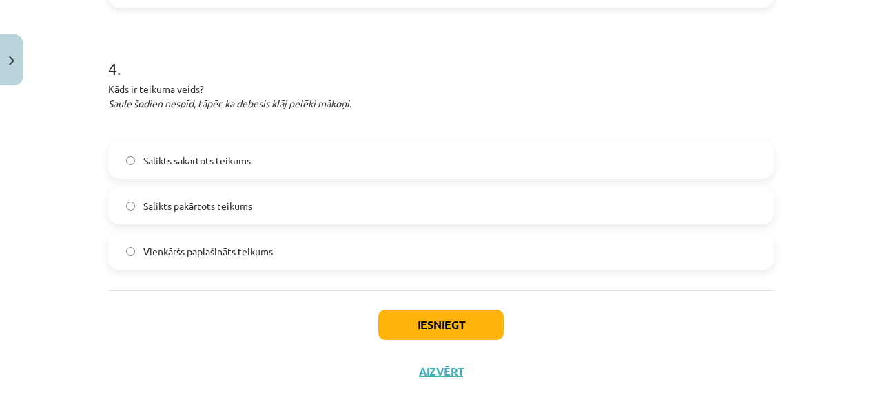
scroll to position [957, 0]
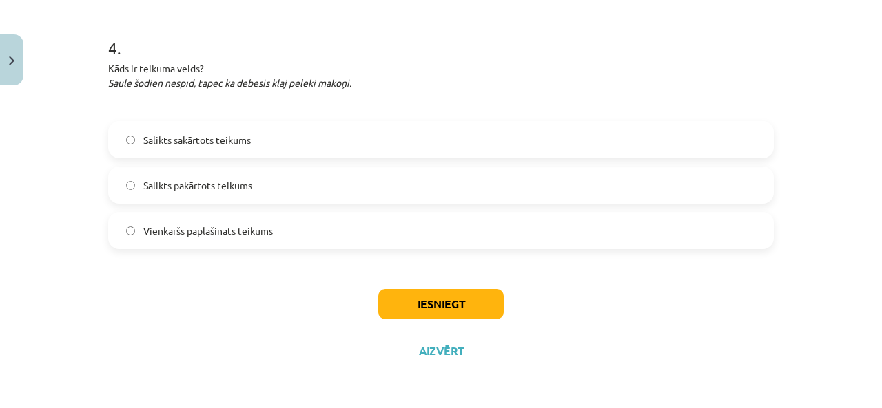
click at [315, 220] on label "Vienkāršs paplašināts teikums" at bounding box center [440, 230] width 663 height 34
click at [471, 301] on button "Iesniegt" at bounding box center [440, 304] width 125 height 30
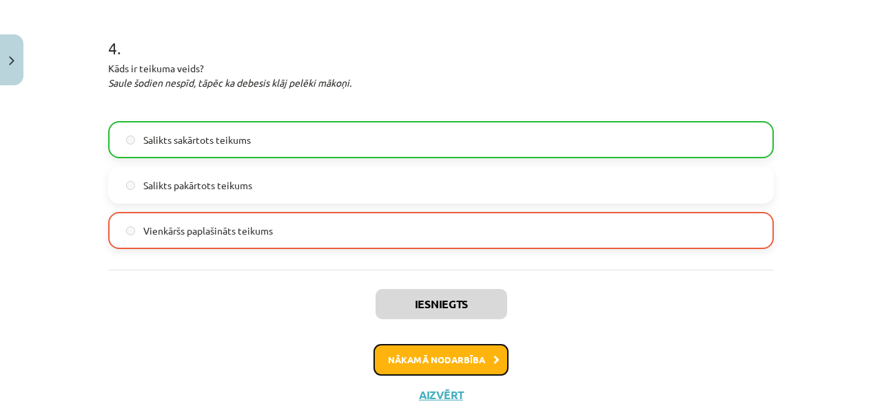
click at [459, 346] on button "Nākamā nodarbība" at bounding box center [440, 360] width 135 height 32
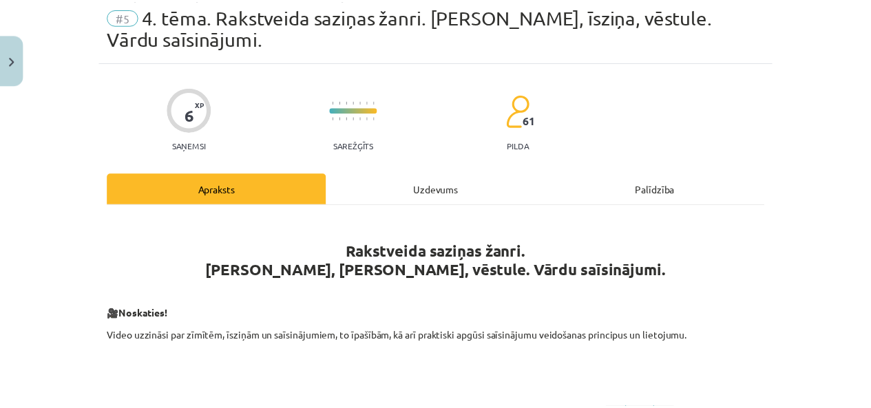
scroll to position [34, 0]
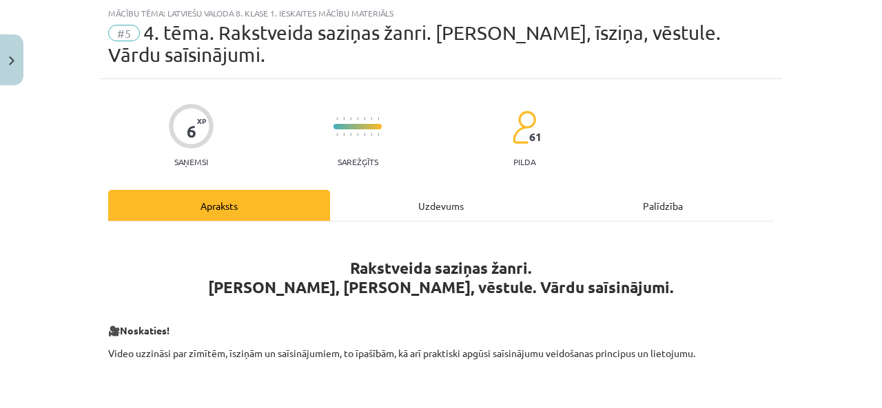
click at [14, 61] on button "Close" at bounding box center [11, 59] width 23 height 51
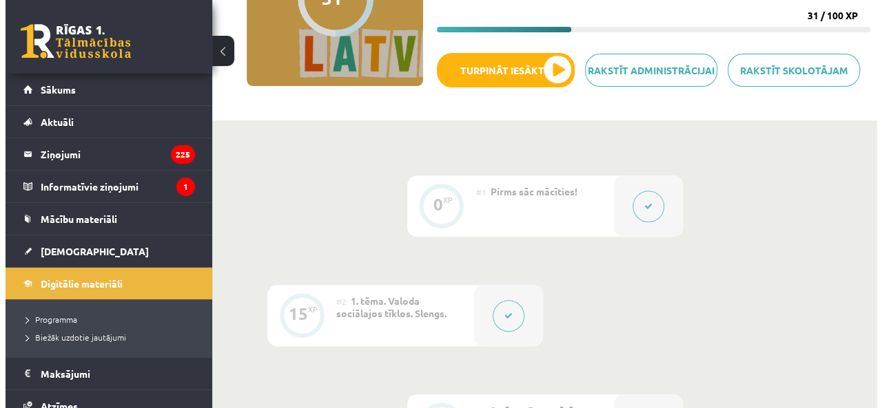
scroll to position [138, 0]
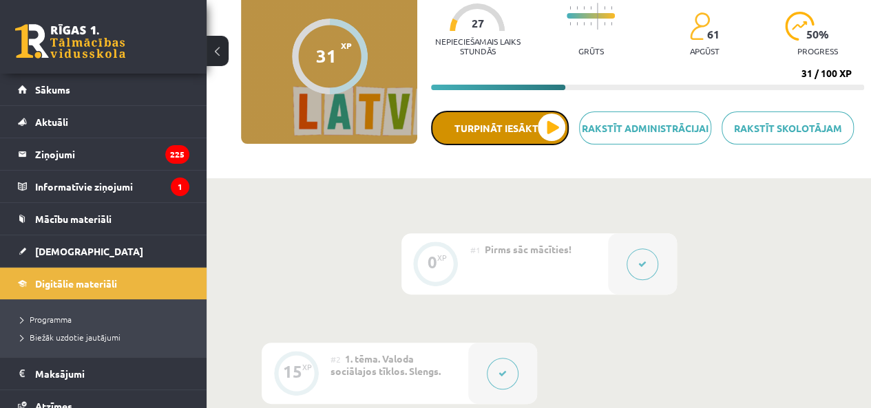
click at [551, 121] on button "Turpināt iesākto" at bounding box center [500, 128] width 138 height 34
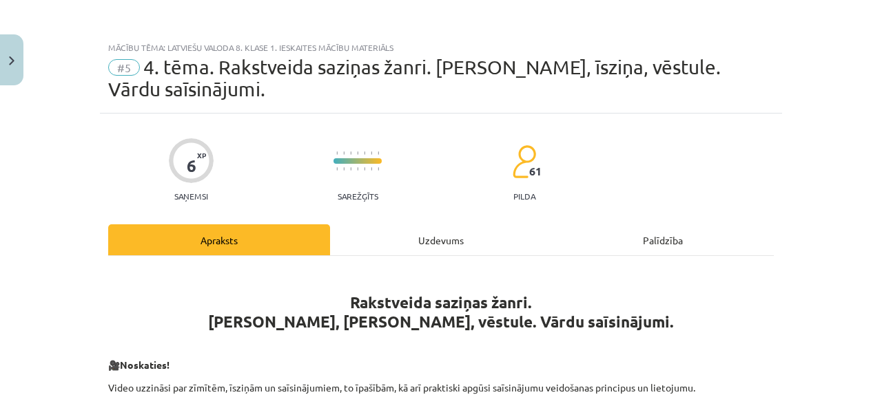
click at [449, 233] on div "Uzdevums" at bounding box center [441, 240] width 222 height 31
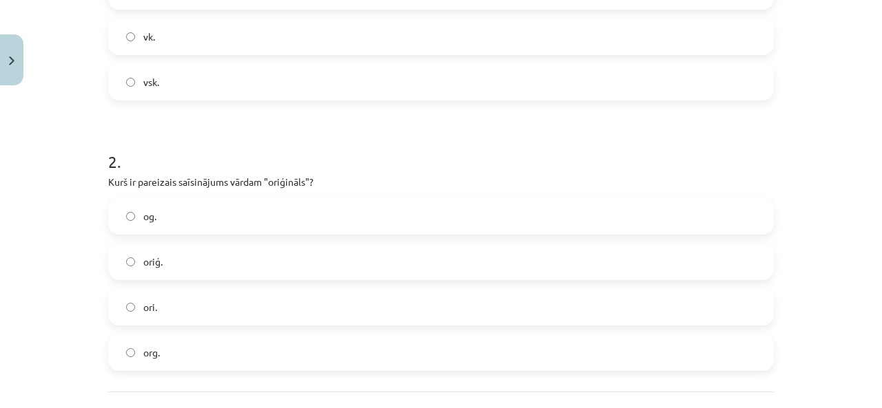
scroll to position [561, 0]
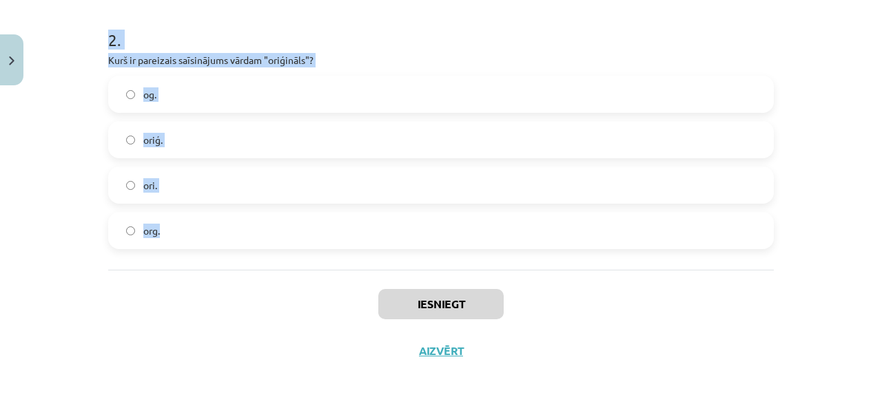
drag, startPoint x: 69, startPoint y: 156, endPoint x: 476, endPoint y: 227, distance: 413.0
click at [476, 227] on div "Mācību tēma: Latviešu valoda 8. klase 1. ieskaites mācību materiāls #5 4. tēma.…" at bounding box center [441, 204] width 882 height 408
copy form "1 . Kurš ir pareizais saīsinājums vārdam "vienskaitlis"? vs. vklt. vk. vsk. 2 .…"
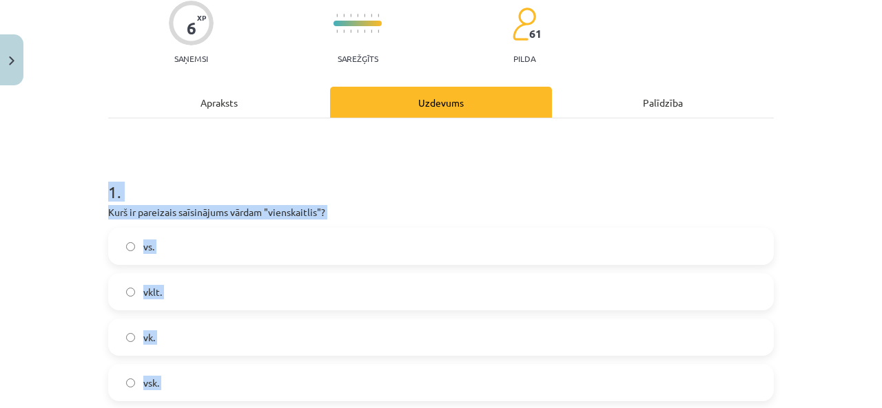
scroll to position [275, 0]
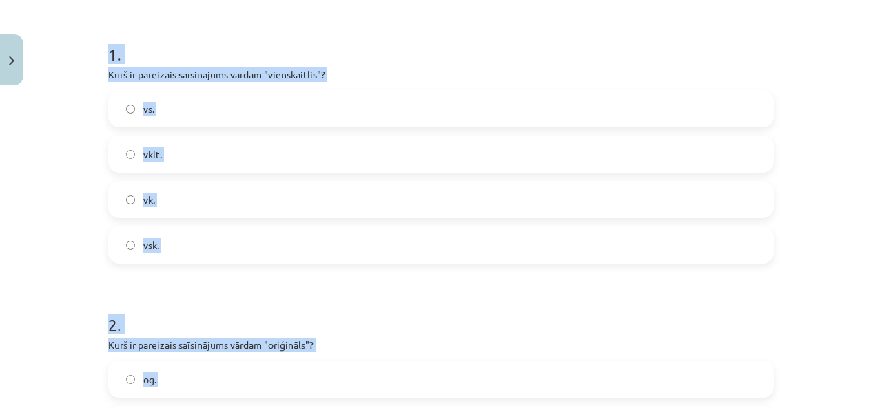
click at [240, 246] on label "vsk." at bounding box center [440, 245] width 663 height 34
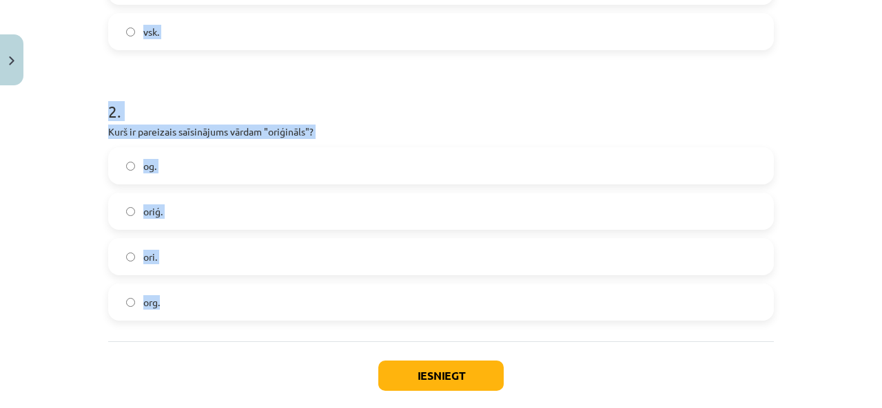
scroll to position [551, 0]
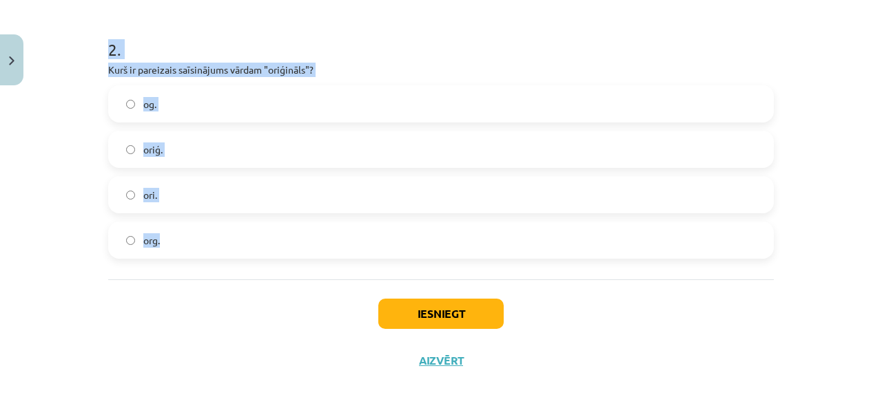
click at [242, 243] on label "org." at bounding box center [440, 240] width 663 height 34
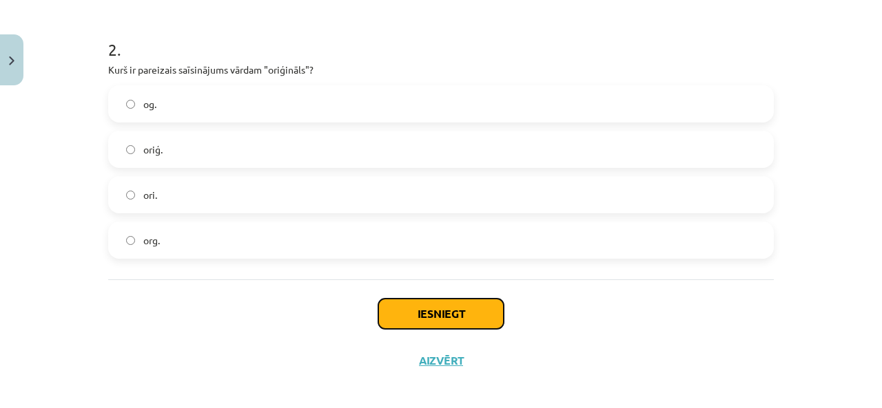
click at [460, 317] on button "Iesniegt" at bounding box center [440, 314] width 125 height 30
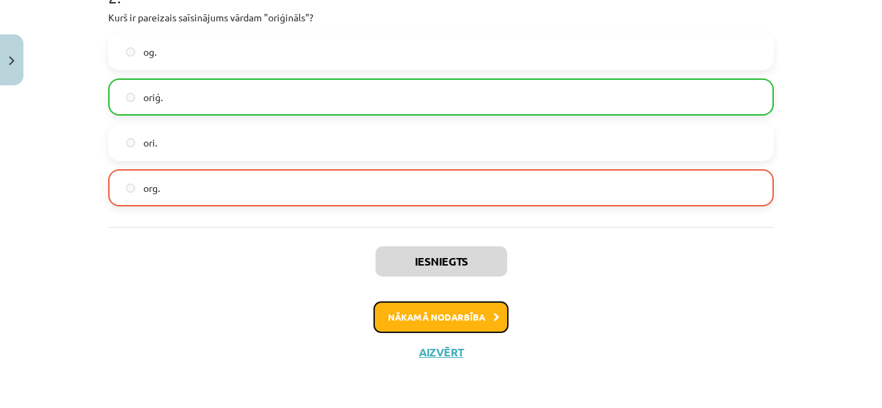
click at [432, 309] on button "Nākamā nodarbība" at bounding box center [440, 318] width 135 height 32
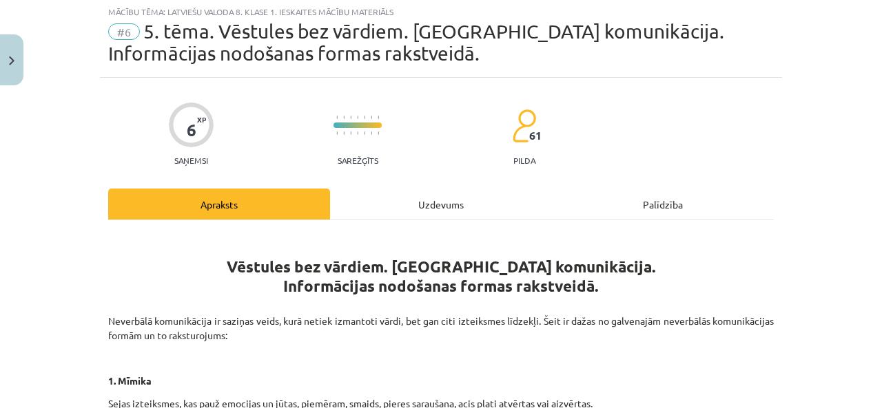
scroll to position [34, 0]
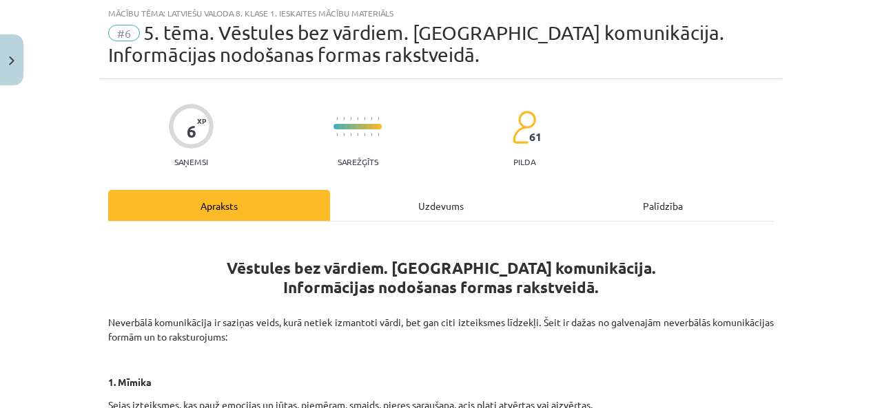
click at [397, 214] on div "Uzdevums" at bounding box center [441, 205] width 222 height 31
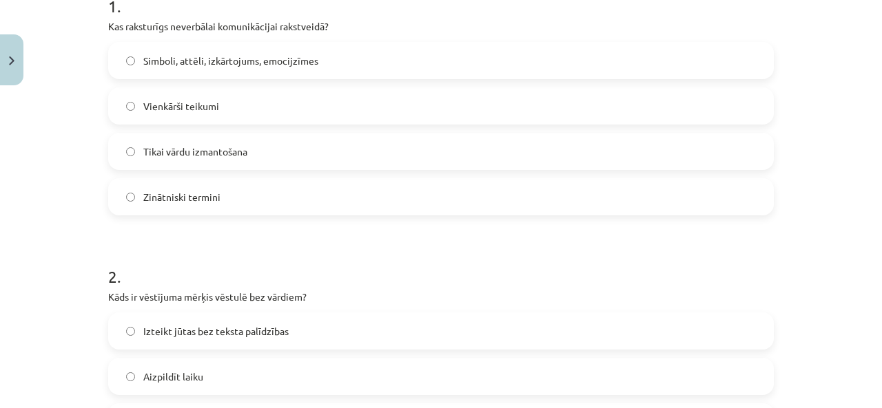
scroll to position [561, 0]
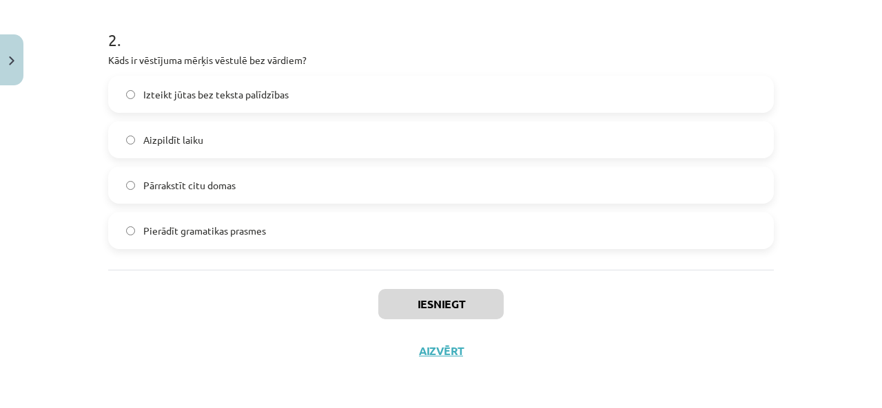
drag, startPoint x: 98, startPoint y: 150, endPoint x: 378, endPoint y: 221, distance: 289.1
copy form "1 . Kas raksturīgs neverbālai komunikācijai rakstveidā? Simboli, attēli, izkārt…"
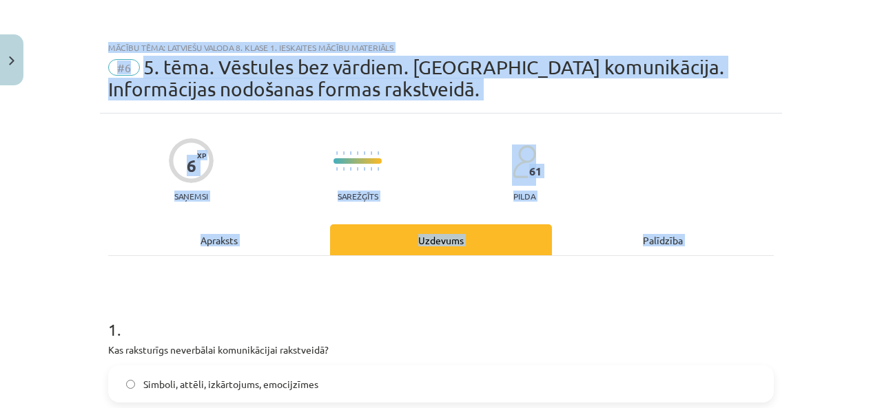
scroll to position [275, 0]
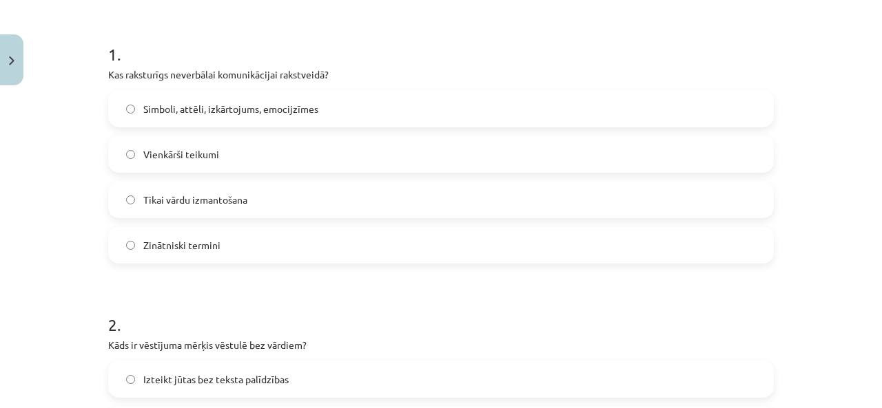
click at [374, 107] on label "Simboli, attēli, izkārtojums, emocijzīmes" at bounding box center [440, 109] width 663 height 34
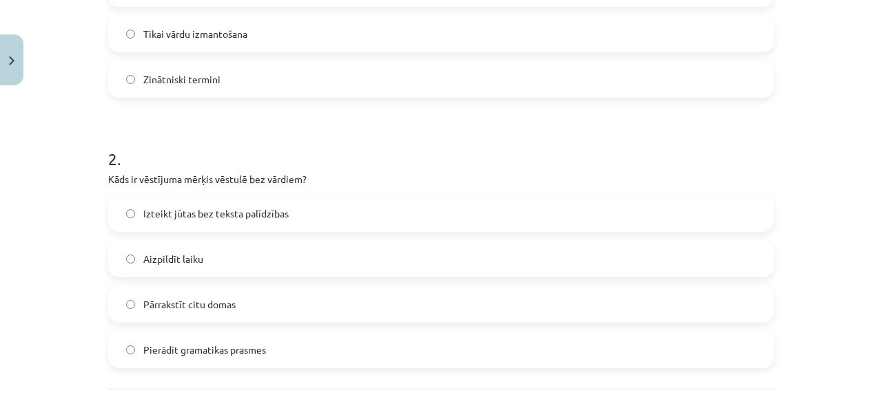
scroll to position [482, 0]
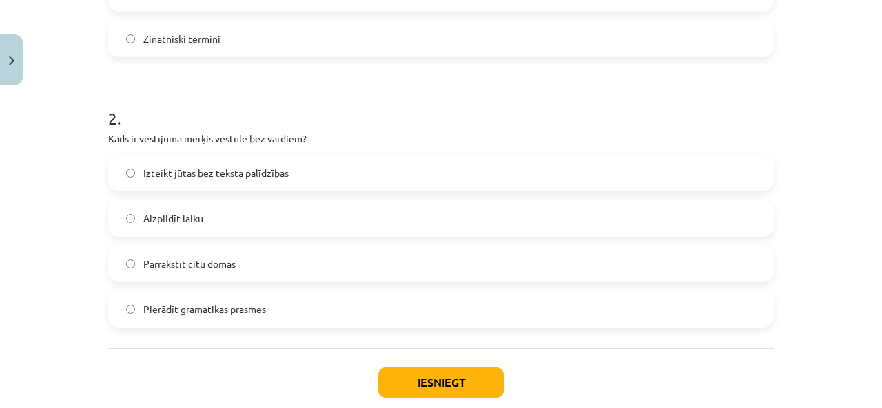
click at [347, 179] on label "Izteikt jūtas bez teksta palīdzības" at bounding box center [440, 173] width 663 height 34
click at [432, 389] on button "Iesniegt" at bounding box center [440, 383] width 125 height 30
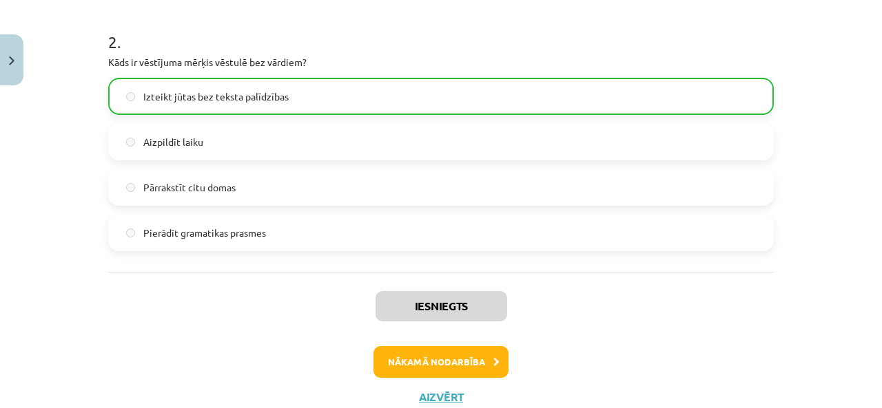
scroll to position [561, 0]
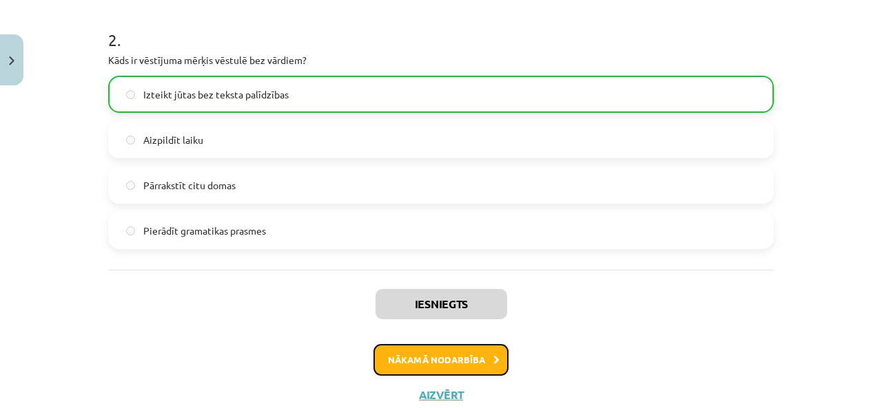
click at [444, 349] on button "Nākamā nodarbība" at bounding box center [440, 360] width 135 height 32
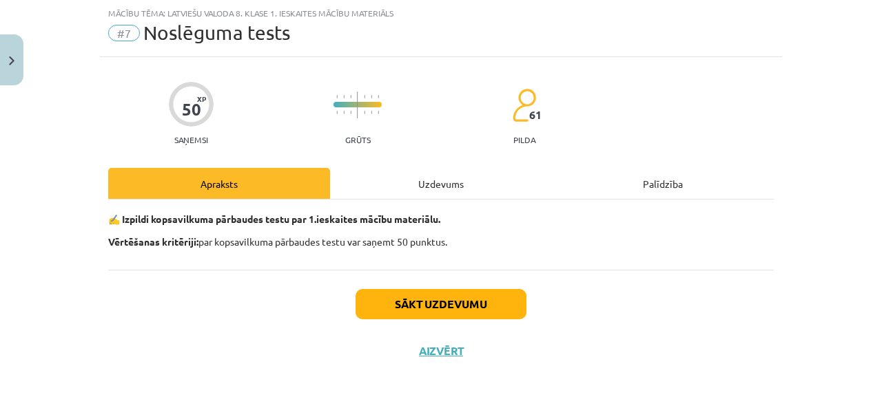
click at [402, 178] on div "Uzdevums" at bounding box center [441, 183] width 222 height 31
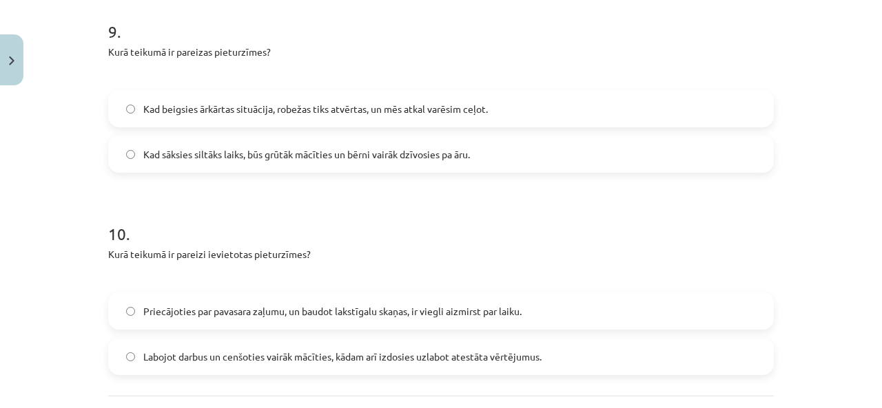
scroll to position [2081, 0]
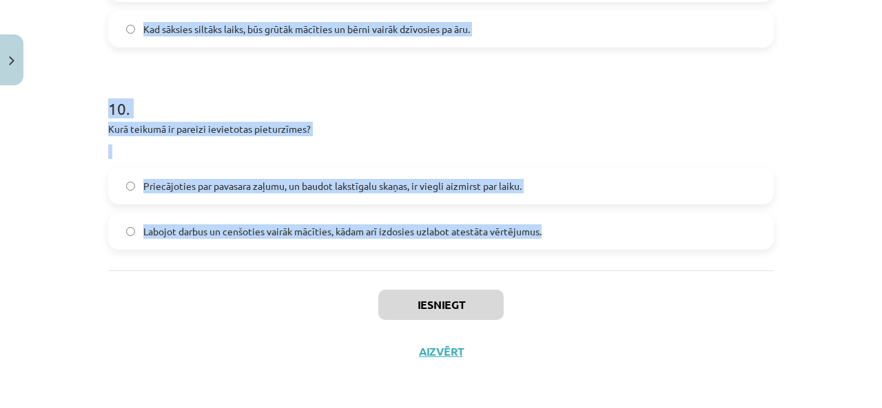
drag, startPoint x: 92, startPoint y: 93, endPoint x: 548, endPoint y: 224, distance: 474.3
click at [548, 224] on div "Mācību tēma: Latviešu valoda 8. klase 1. ieskaites mācību materiāls #7 Noslēgum…" at bounding box center [441, 204] width 882 height 408
copy form "1 . Vai frāze "runāt pa tālruni" ir piemērs slengam? Nē Jā 2 . Vai vārds "jurid…"
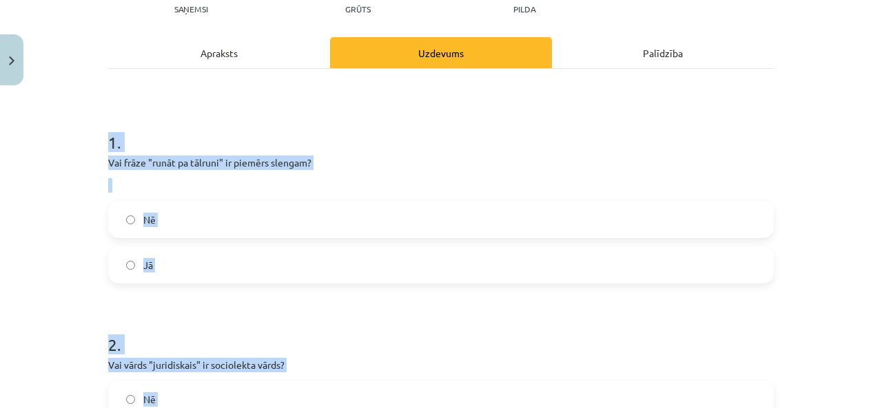
scroll to position [207, 0]
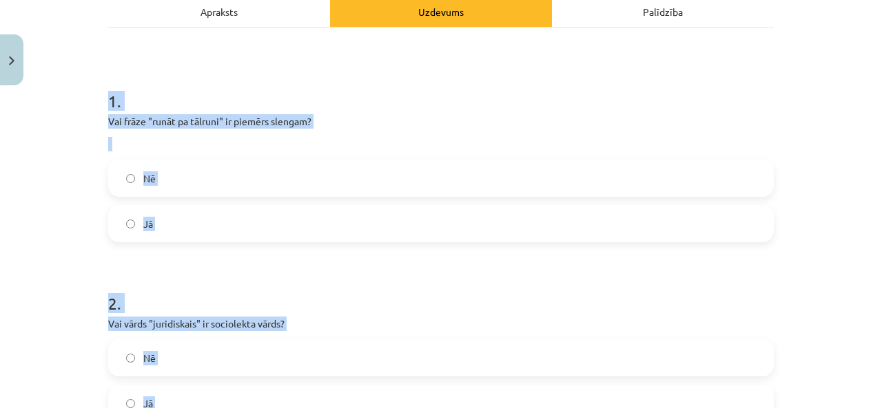
click at [249, 229] on label "Jā" at bounding box center [440, 224] width 663 height 34
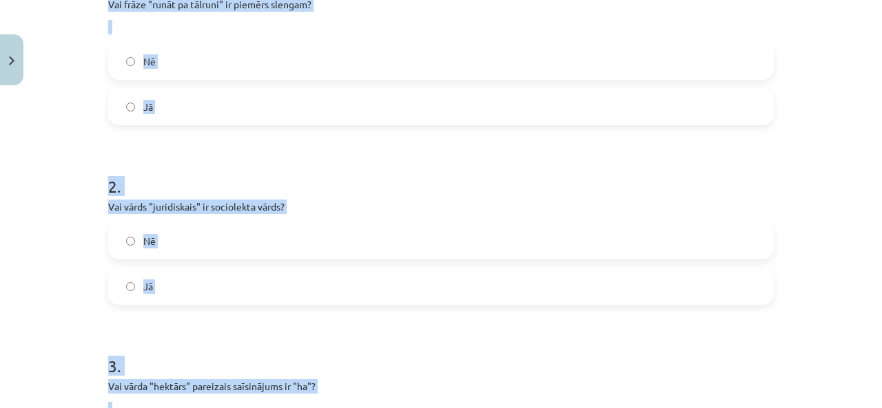
scroll to position [413, 0]
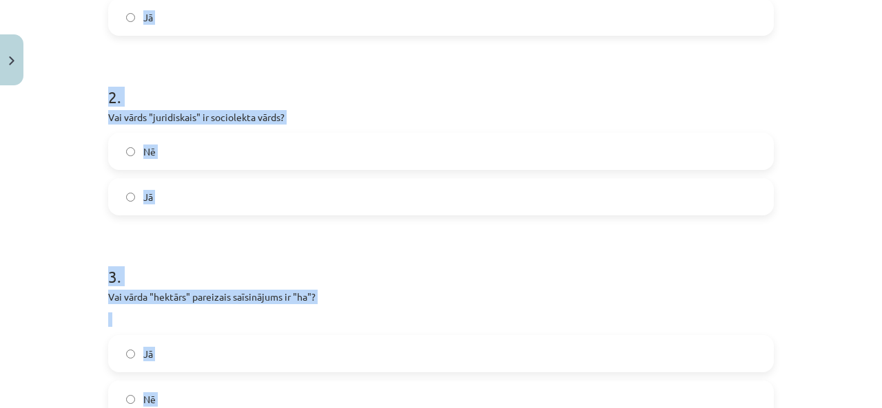
click at [254, 148] on label "Nē" at bounding box center [440, 151] width 663 height 34
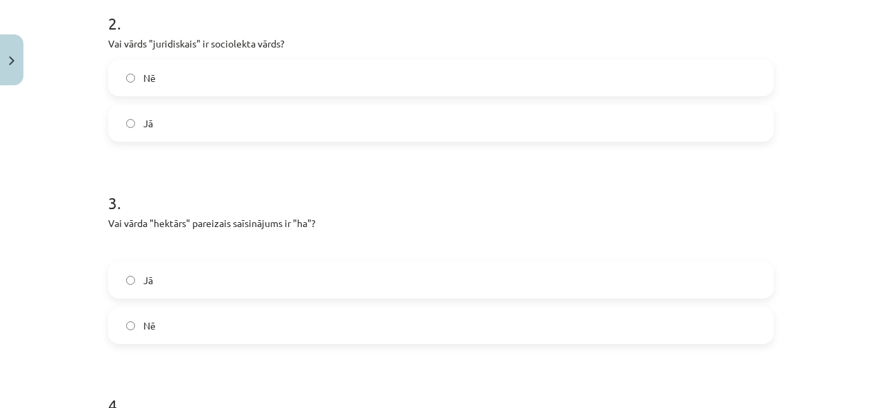
scroll to position [551, 0]
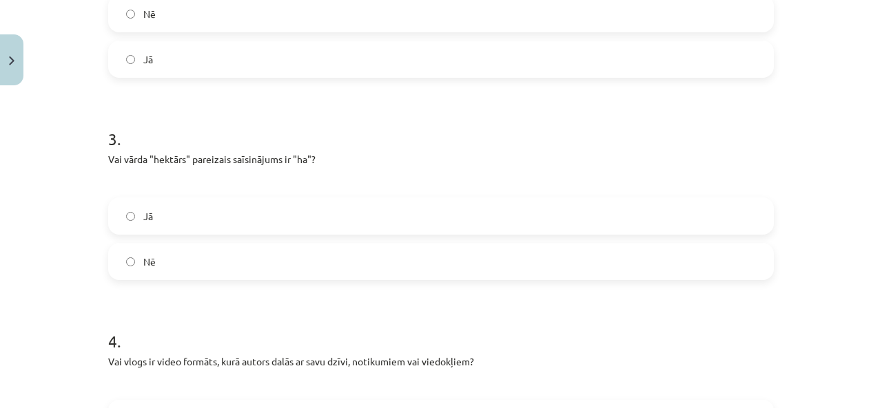
click at [259, 207] on label "Jā" at bounding box center [440, 216] width 663 height 34
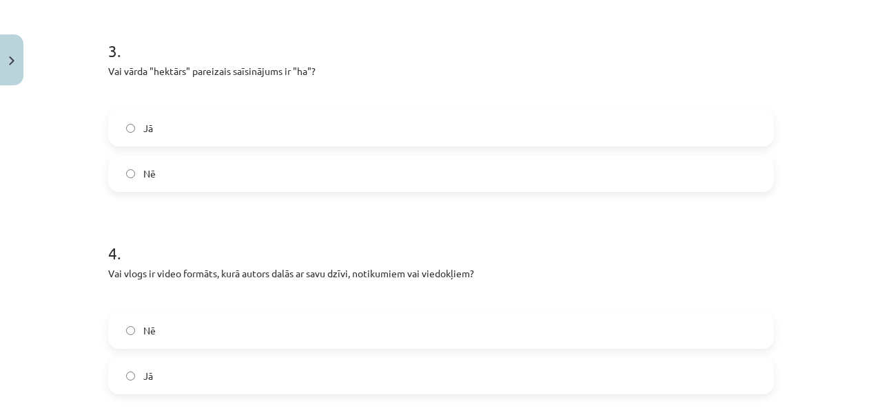
scroll to position [689, 0]
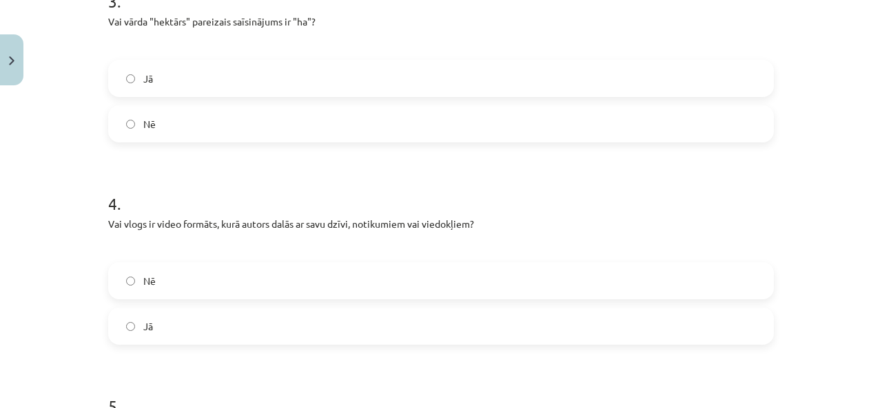
click at [269, 315] on label "Jā" at bounding box center [440, 326] width 663 height 34
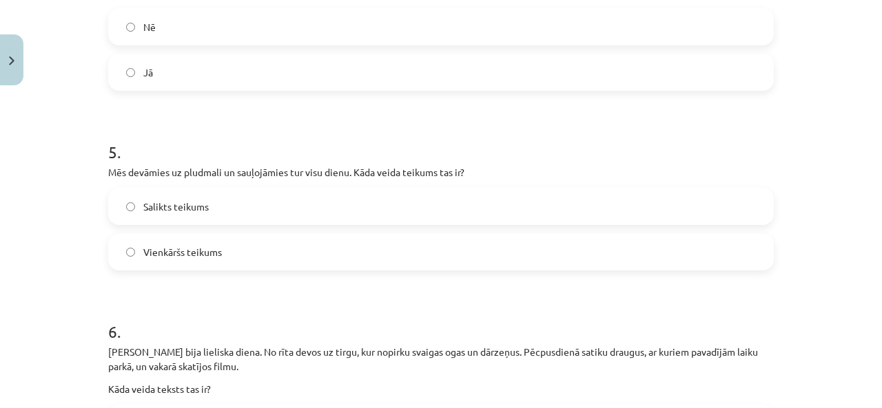
scroll to position [964, 0]
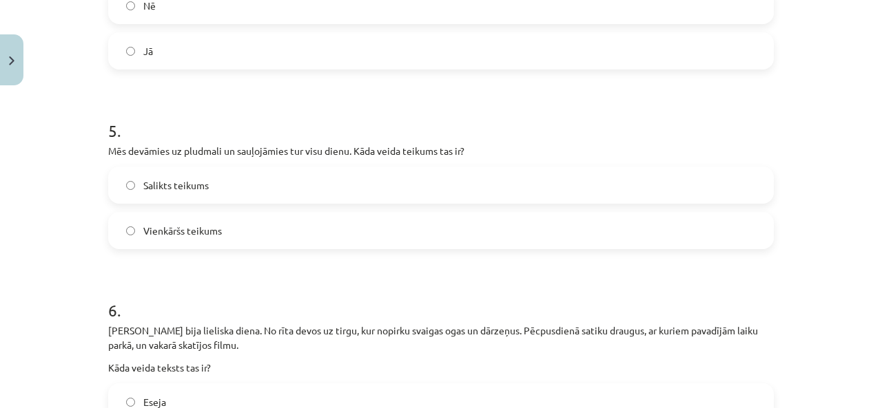
click at [275, 225] on label "Vienkāršs teikums" at bounding box center [440, 230] width 663 height 34
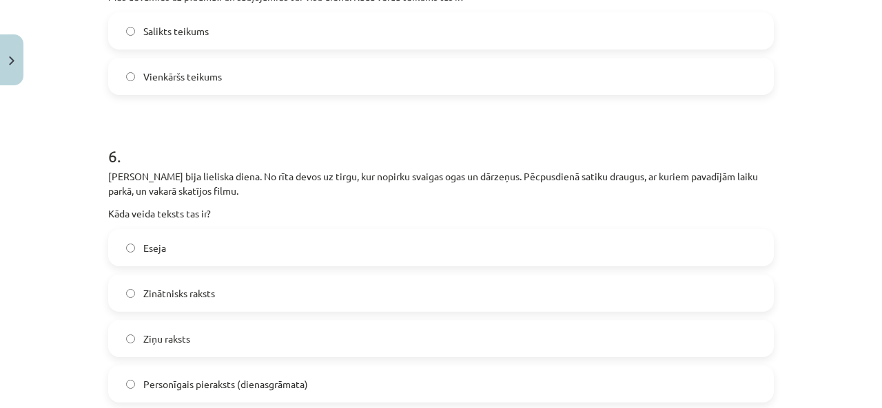
scroll to position [1171, 0]
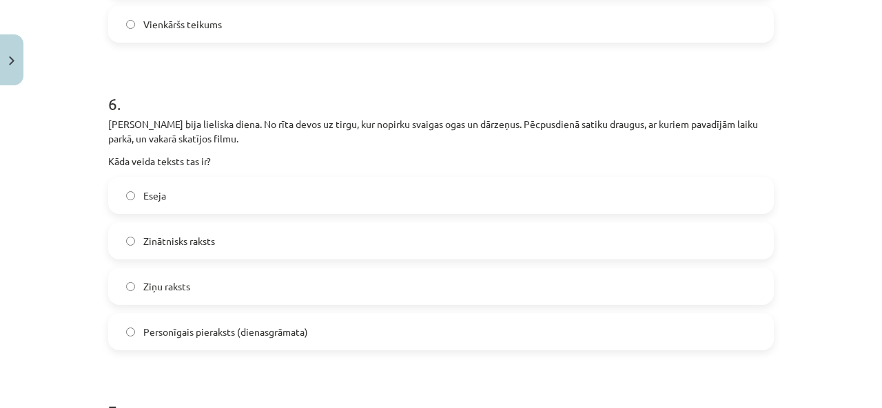
click at [260, 325] on span "Personīgais pieraksts (dienasgrāmata)" at bounding box center [225, 332] width 165 height 14
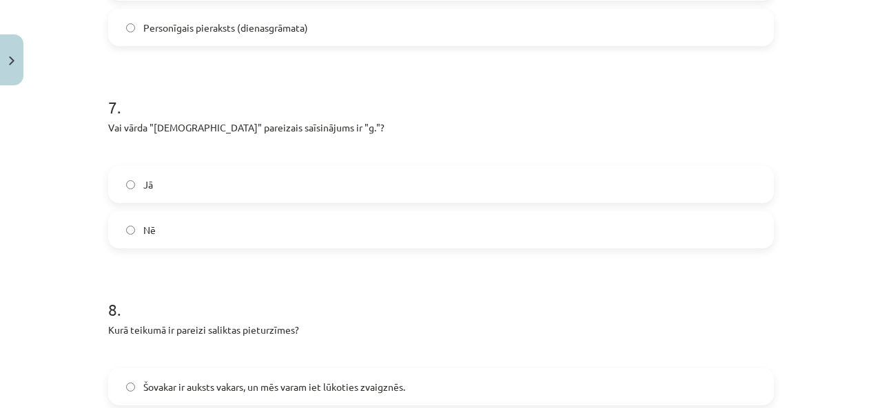
scroll to position [1515, 0]
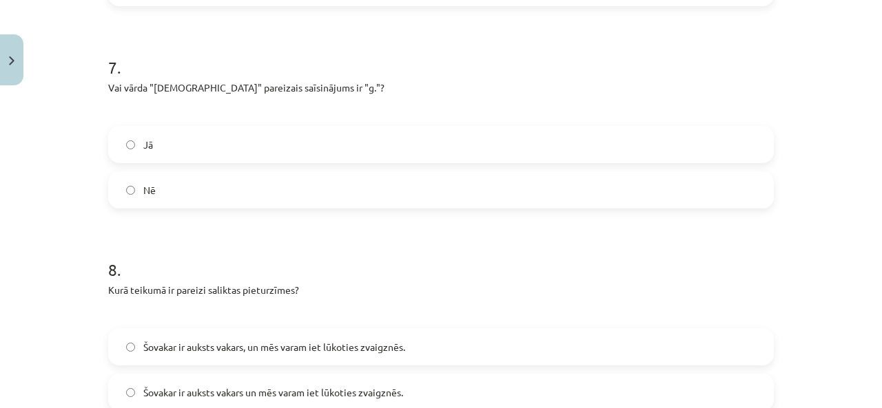
click at [291, 186] on label "Nē" at bounding box center [440, 190] width 663 height 34
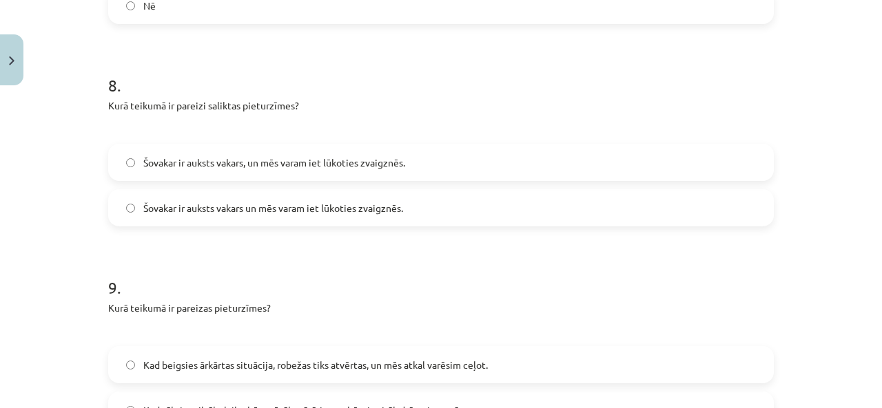
scroll to position [1722, 0]
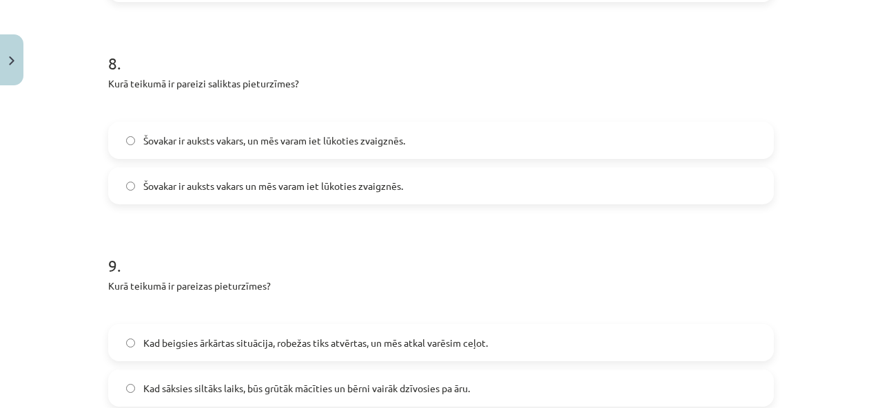
click at [387, 140] on span "Šovakar ir auksts vakars, un mēs varam iet lūkoties zvaigznēs." at bounding box center [274, 141] width 262 height 14
click at [373, 199] on label "Šovakar ir auksts vakars un mēs varam iet lūkoties zvaigznēs." at bounding box center [440, 186] width 663 height 34
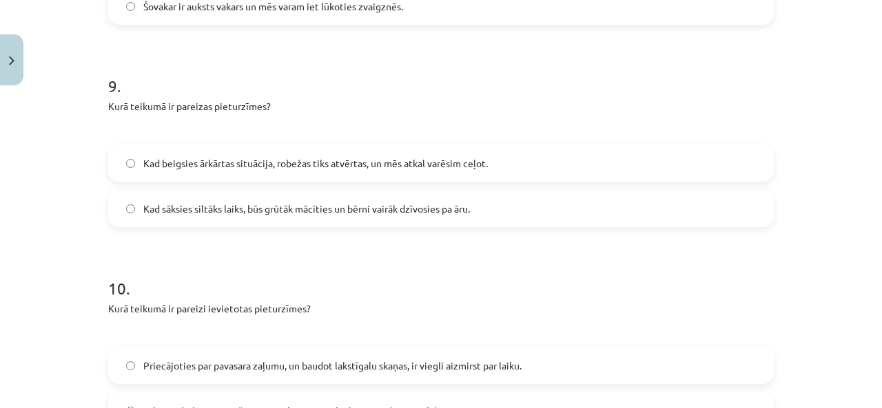
scroll to position [1928, 0]
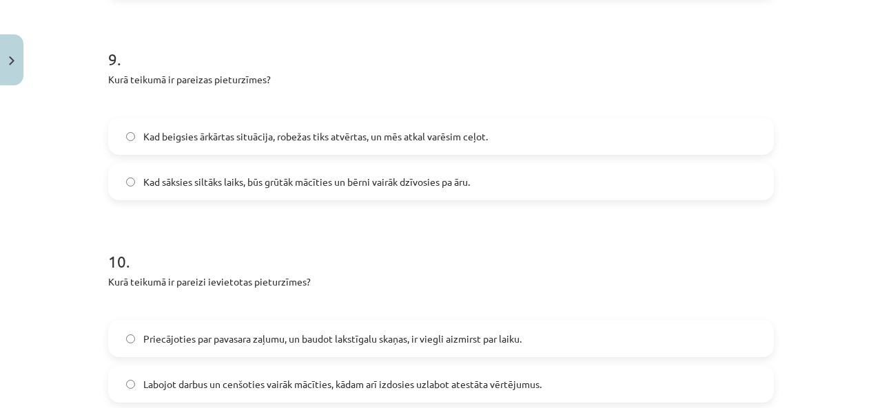
click at [346, 123] on label "Kad beigsies ārkārtas situācija, robežas tiks atvērtas, un mēs atkal varēsim ce…" at bounding box center [440, 136] width 663 height 34
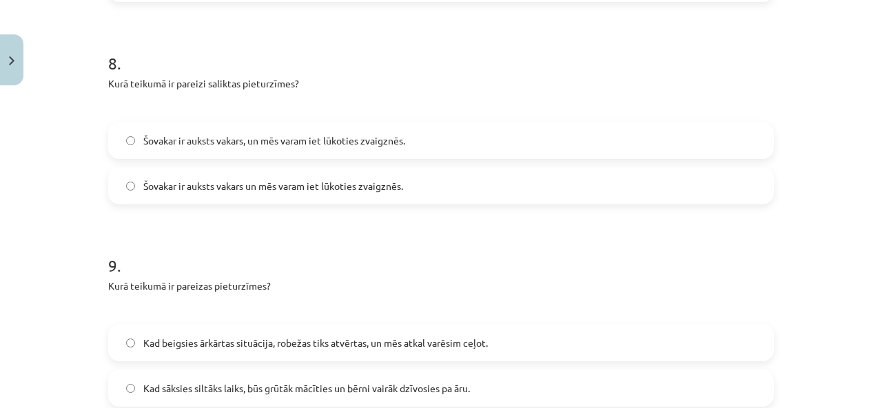
click at [341, 153] on label "Šovakar ir auksts vakars, un mēs varam iet lūkoties zvaigznēs." at bounding box center [440, 140] width 663 height 34
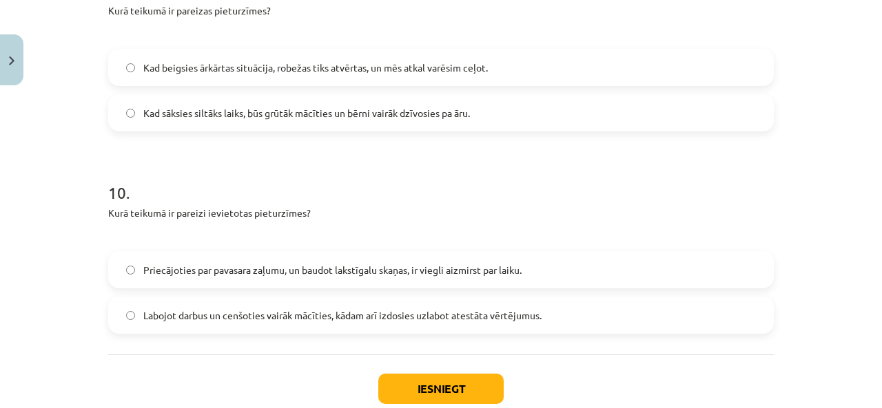
scroll to position [2066, 0]
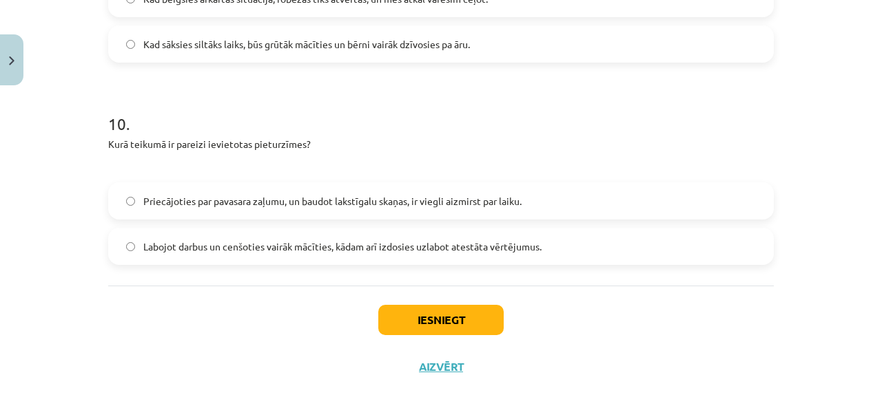
click at [353, 240] on span "Labojot darbus un cenšoties vairāk mācīties, kādam arī izdosies uzlabot atestāt…" at bounding box center [342, 247] width 398 height 14
click at [398, 310] on button "Iesniegt" at bounding box center [440, 320] width 125 height 30
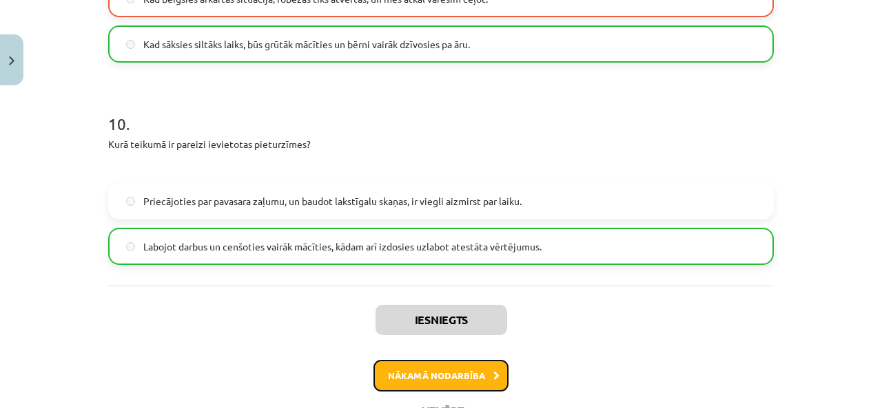
click at [415, 371] on button "Nākamā nodarbība" at bounding box center [440, 376] width 135 height 32
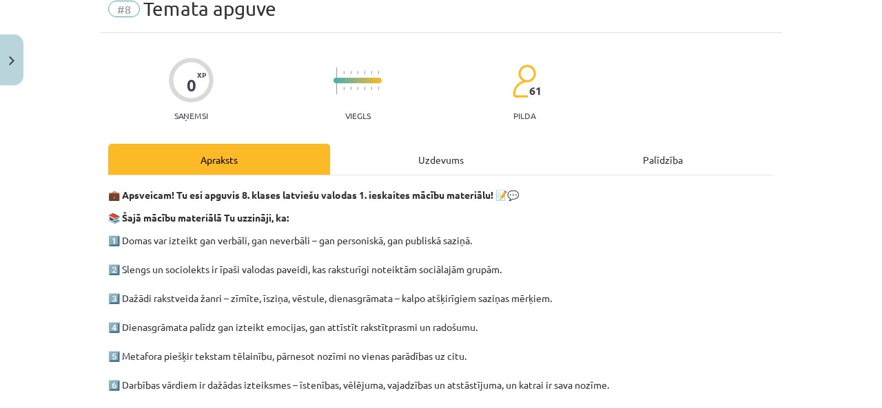
scroll to position [34, 0]
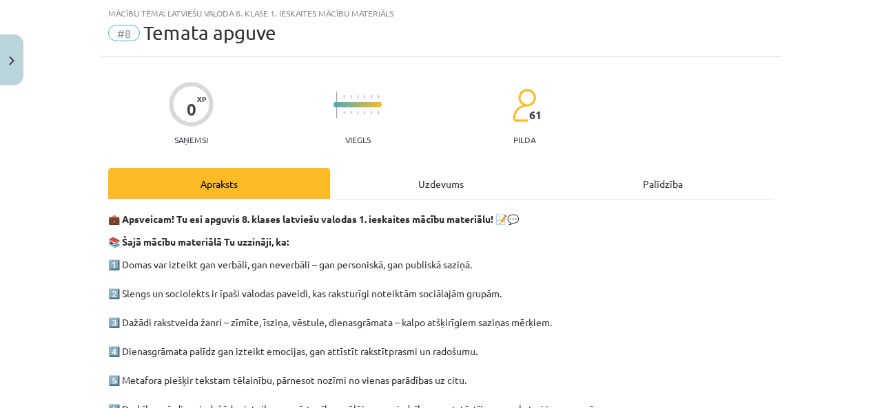
click at [416, 198] on div "Uzdevums" at bounding box center [441, 183] width 222 height 31
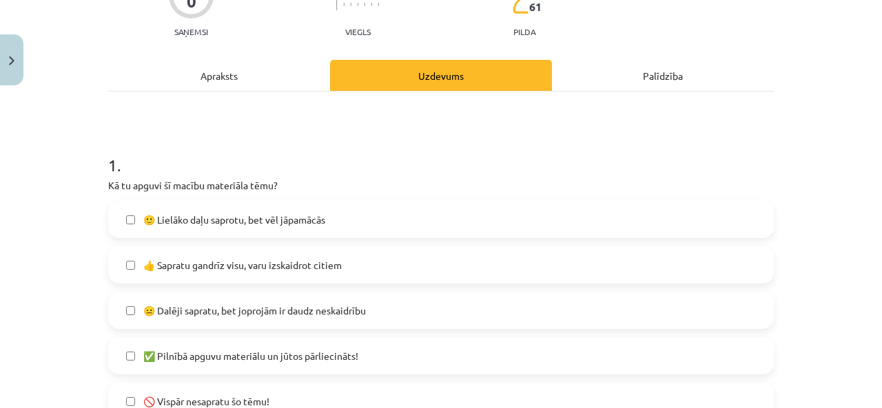
scroll to position [241, 0]
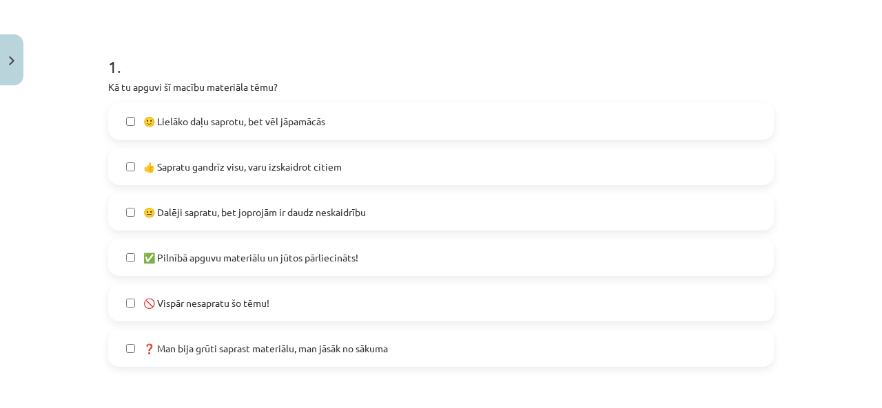
click at [291, 202] on label "😐 Dalēji sapratu, bet joprojām ir daudz neskaidrību" at bounding box center [440, 212] width 663 height 34
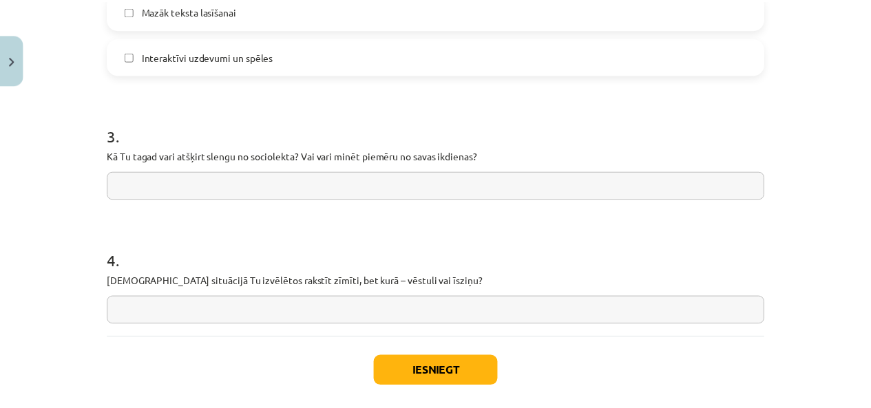
scroll to position [1204, 0]
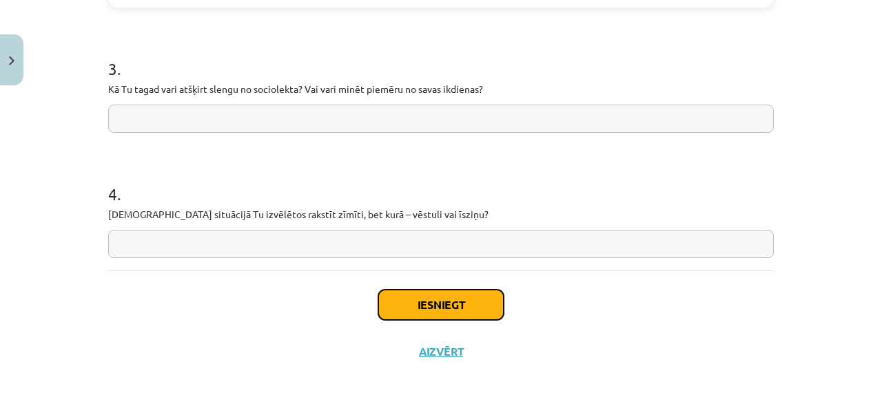
click at [430, 312] on button "Iesniegt" at bounding box center [440, 305] width 125 height 30
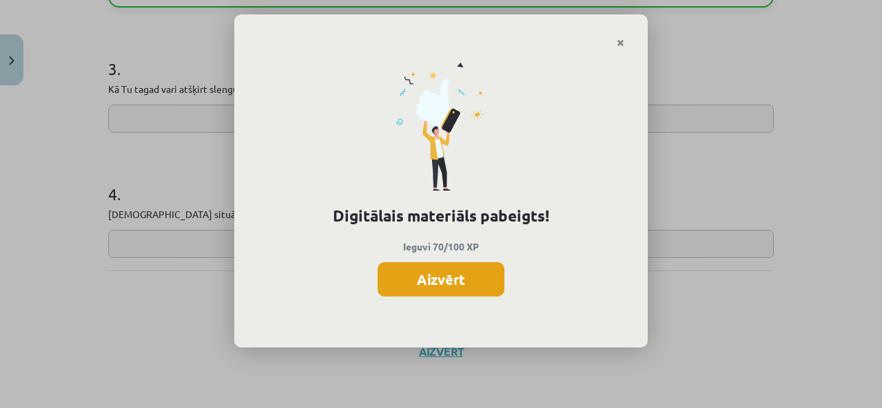
click at [430, 278] on button "Aizvērt" at bounding box center [440, 279] width 127 height 34
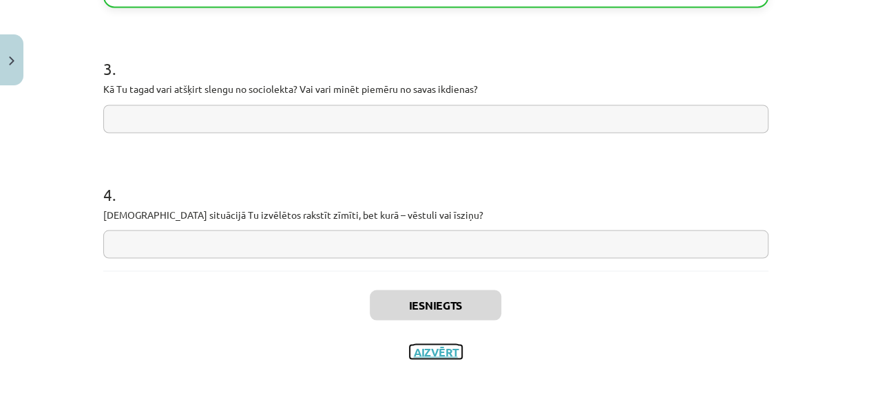
click at [419, 353] on button "Aizvērt" at bounding box center [436, 352] width 52 height 14
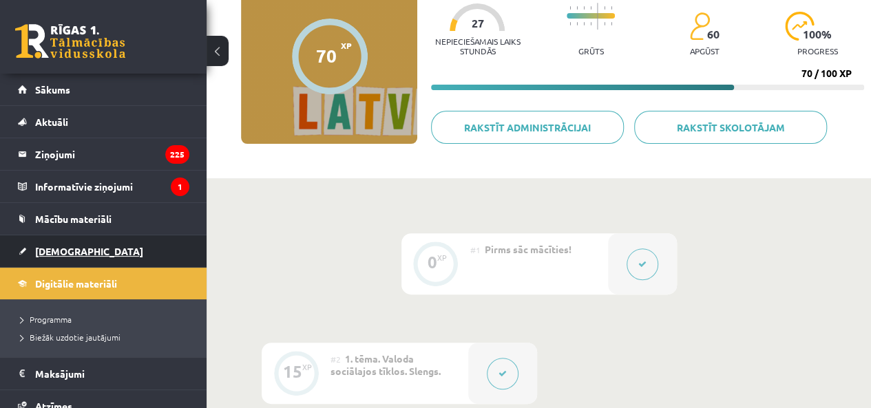
click at [89, 255] on link "[DEMOGRAPHIC_DATA]" at bounding box center [103, 252] width 171 height 32
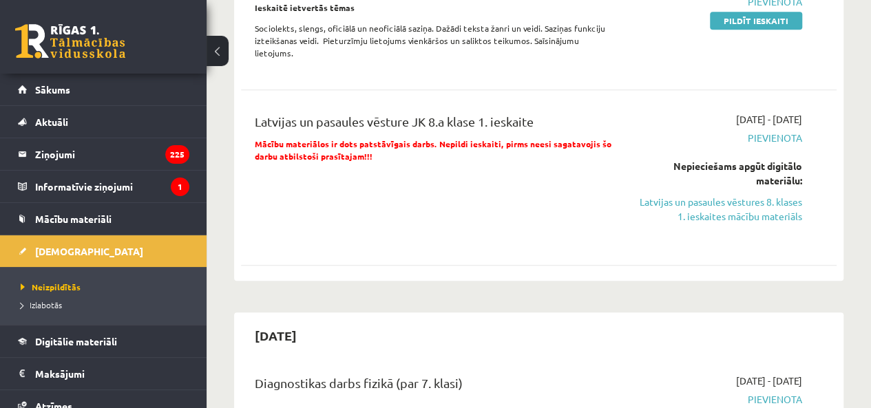
scroll to position [551, 0]
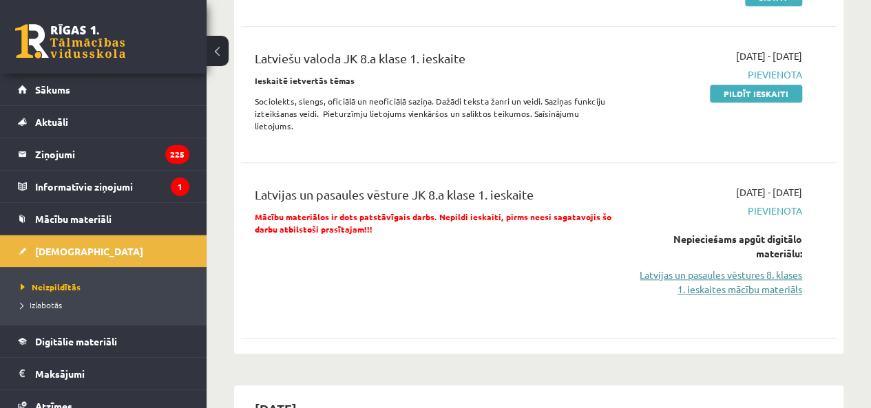
click at [722, 281] on link "Latvijas un pasaules vēstures 8. klases 1. ieskaites mācību materiāls" at bounding box center [718, 282] width 169 height 29
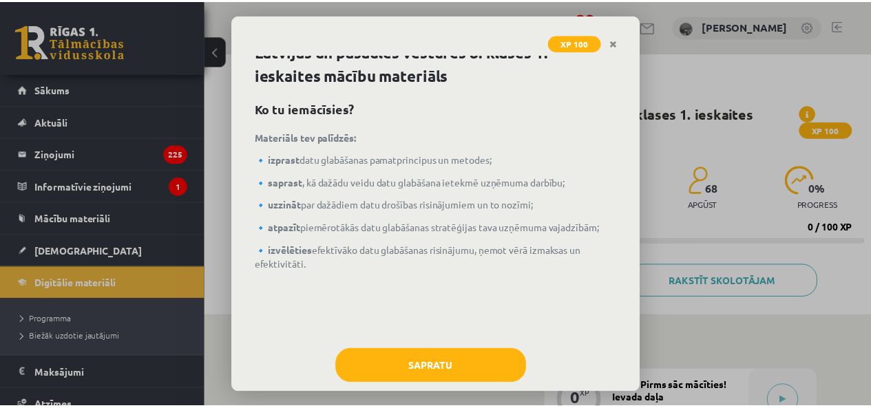
scroll to position [37, 0]
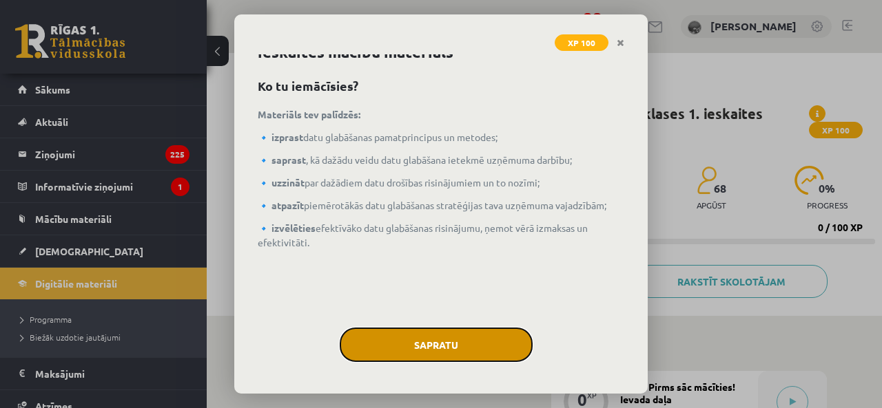
click at [466, 328] on button "Sapratu" at bounding box center [436, 345] width 193 height 34
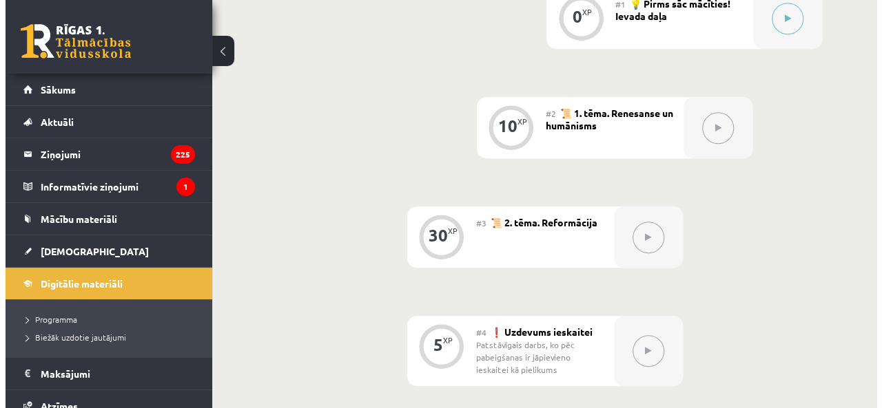
scroll to position [242, 0]
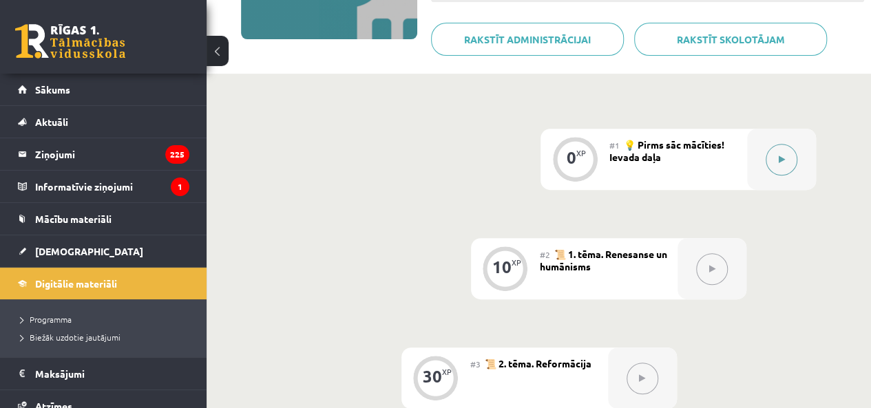
click at [784, 156] on icon at bounding box center [782, 160] width 6 height 8
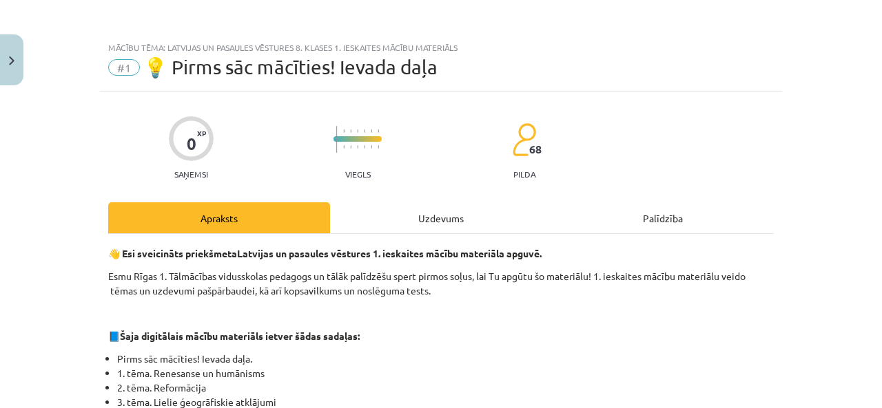
click at [395, 225] on div "Uzdevums" at bounding box center [441, 217] width 222 height 31
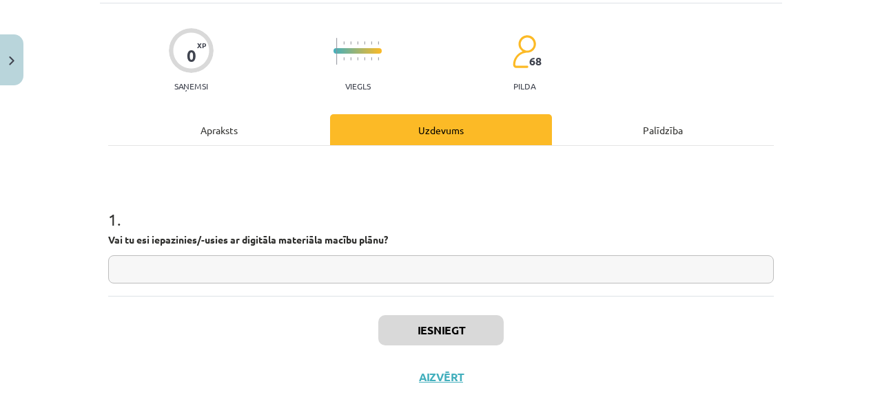
scroll to position [114, 0]
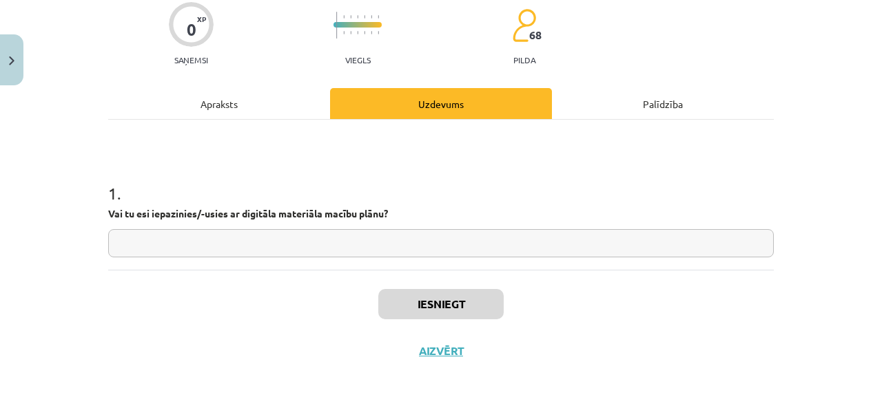
click at [448, 249] on input "text" at bounding box center [440, 243] width 665 height 28
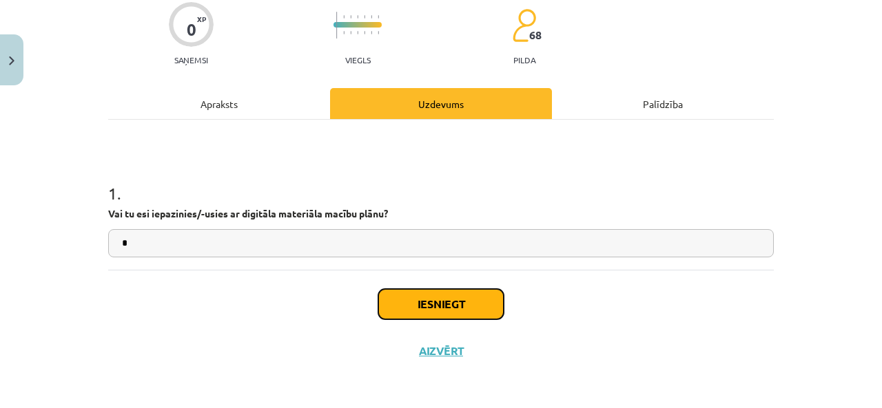
click at [456, 304] on button "Iesniegt" at bounding box center [440, 304] width 125 height 30
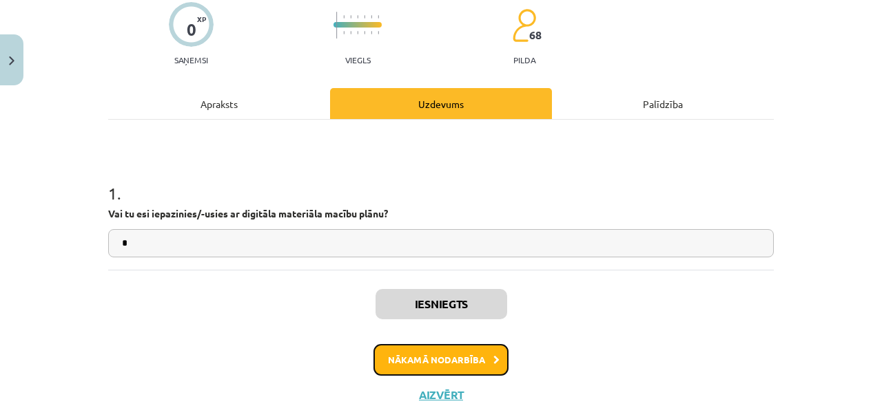
click at [452, 355] on button "Nākamā nodarbība" at bounding box center [440, 360] width 135 height 32
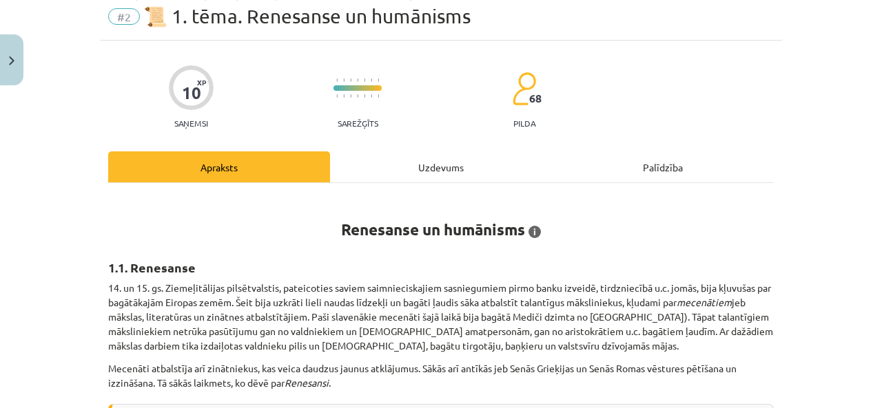
scroll to position [34, 0]
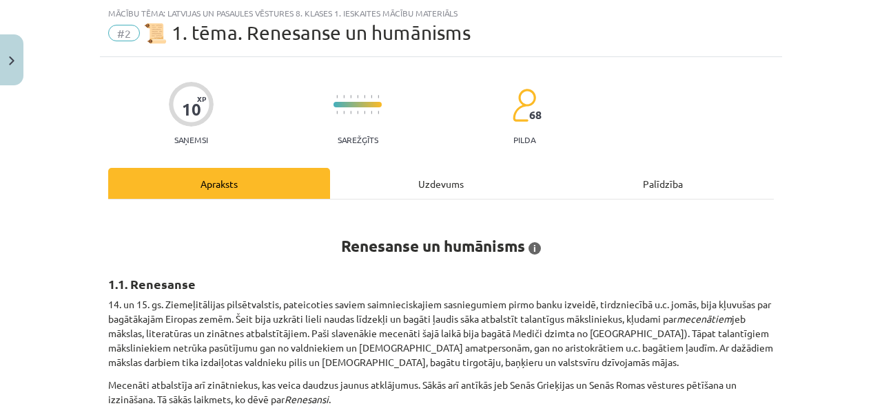
click at [434, 180] on div "Uzdevums" at bounding box center [441, 183] width 222 height 31
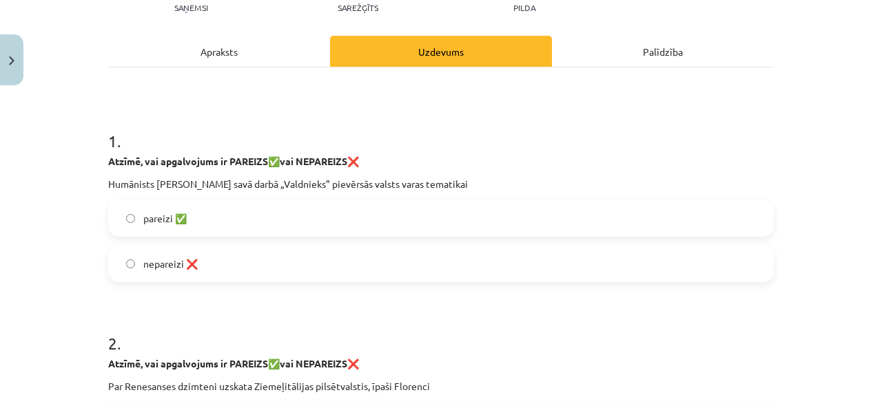
scroll to position [172, 0]
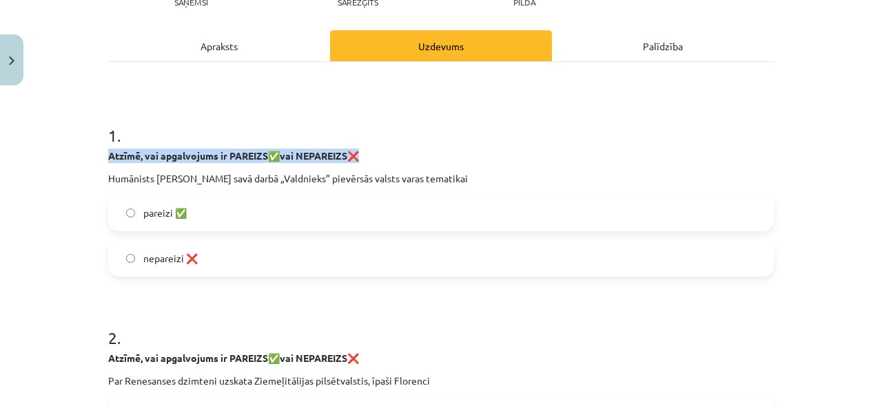
drag, startPoint x: 95, startPoint y: 152, endPoint x: 302, endPoint y: 144, distance: 206.8
click at [186, 118] on h1 "1 ." at bounding box center [440, 123] width 665 height 43
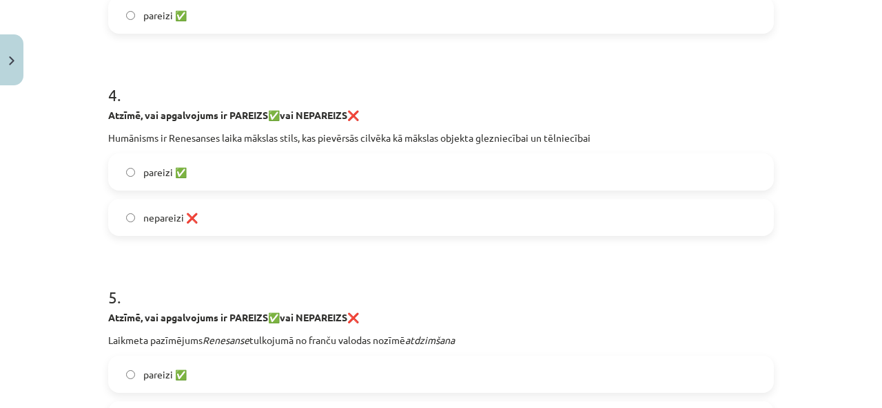
scroll to position [1010, 0]
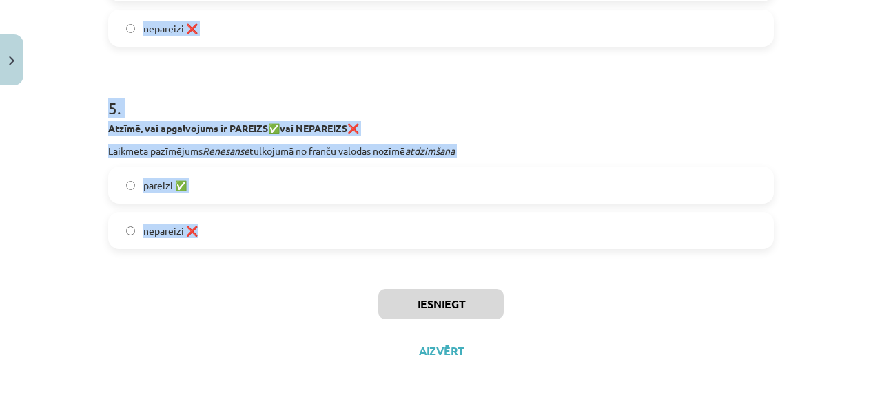
drag, startPoint x: 71, startPoint y: 138, endPoint x: 404, endPoint y: 231, distance: 345.2
click at [404, 231] on div "Mācību tēma: Latvijas un pasaules vēstures 8. klases 1. ieskaites mācību materi…" at bounding box center [441, 204] width 882 height 408
copy form "1 . Atzīmē, vai apgalvojums ir PAREIZS ✅ vai NEPAREIZS ❌ Humānists [PERSON_NAME…"
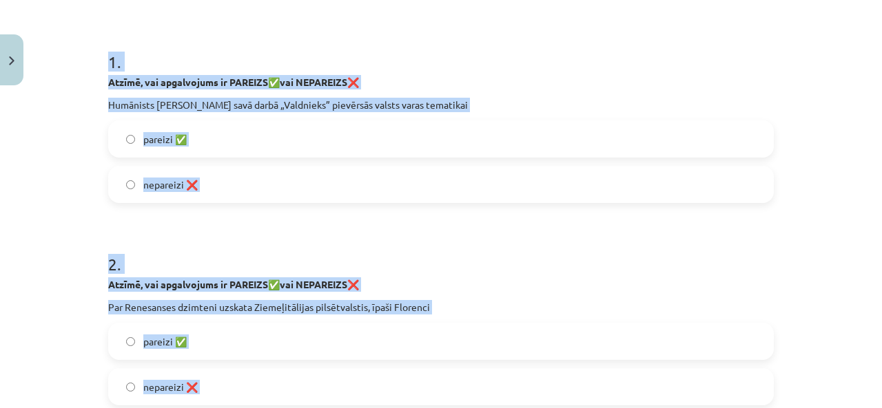
scroll to position [275, 0]
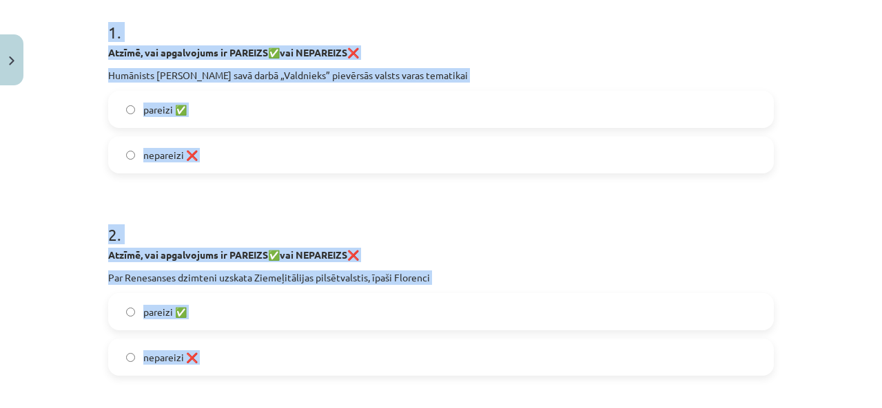
click at [364, 98] on label "pareizi ✅" at bounding box center [440, 109] width 663 height 34
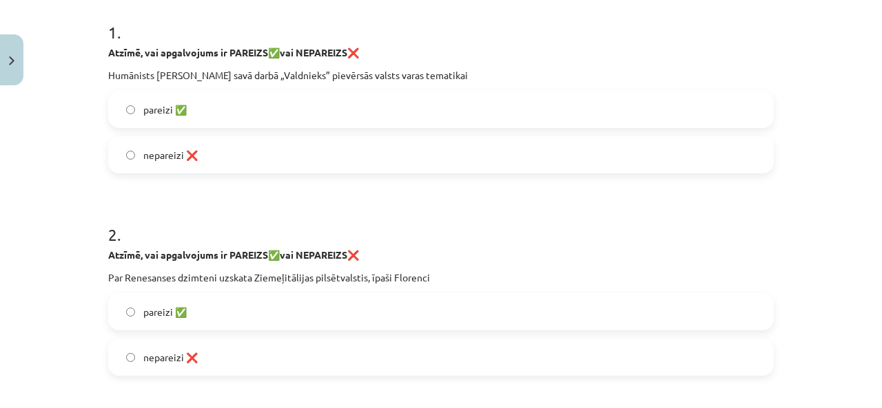
click at [292, 309] on label "pareizi ✅" at bounding box center [440, 312] width 663 height 34
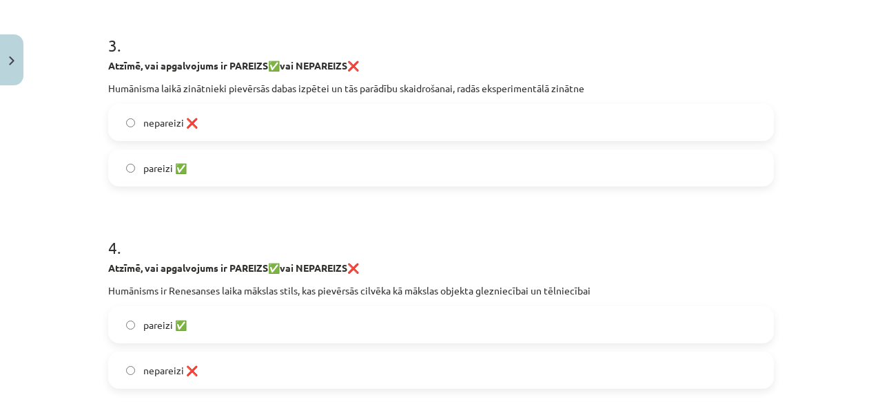
scroll to position [689, 0]
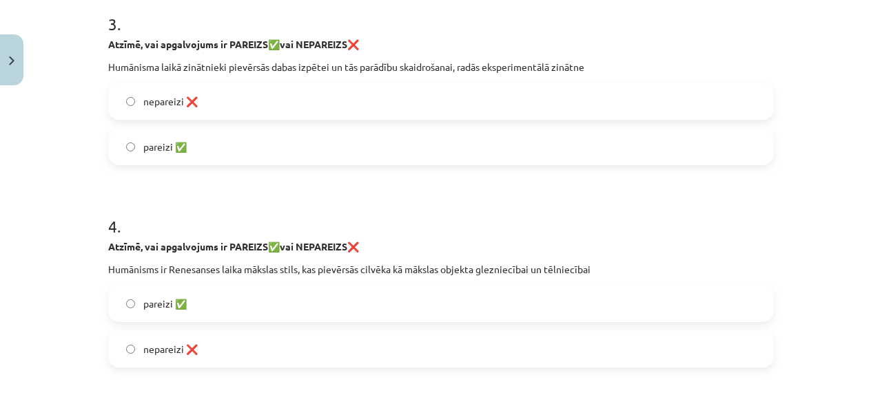
click at [264, 144] on label "pareizi ✅" at bounding box center [440, 146] width 663 height 34
click at [331, 350] on label "nepareizi ❌" at bounding box center [440, 349] width 663 height 34
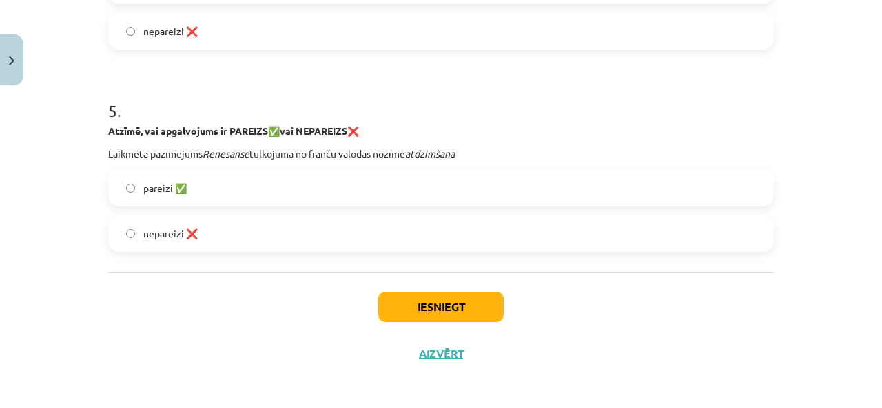
scroll to position [1010, 0]
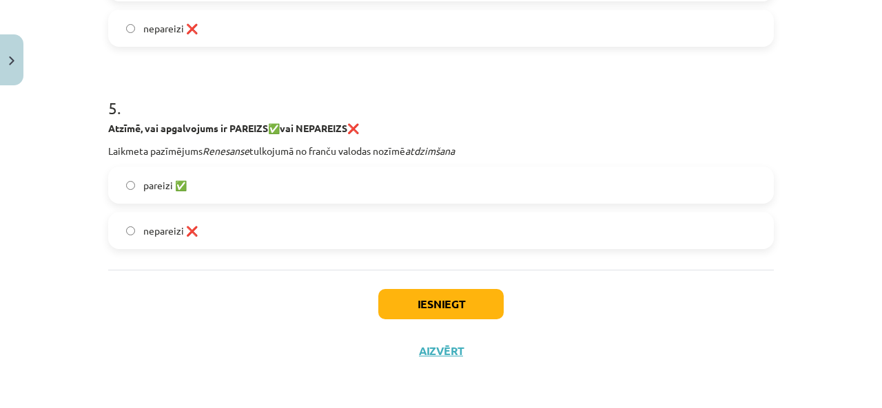
click at [273, 217] on label "nepareizi ❌" at bounding box center [440, 230] width 663 height 34
click at [407, 299] on button "Iesniegt" at bounding box center [440, 304] width 125 height 30
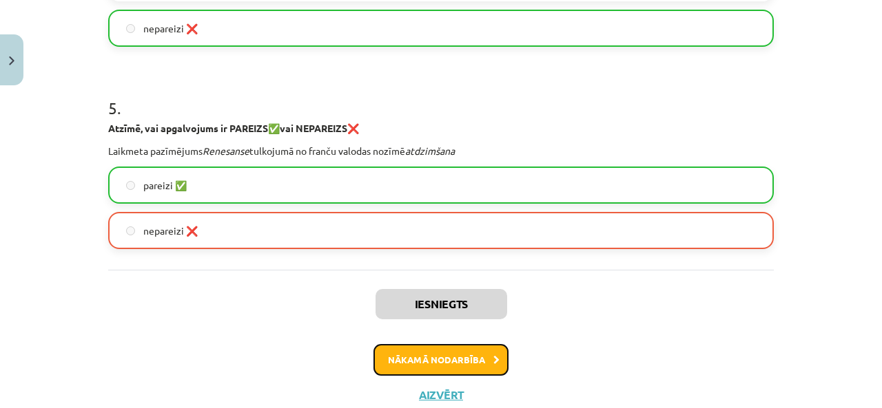
click at [424, 346] on button "Nākamā nodarbība" at bounding box center [440, 360] width 135 height 32
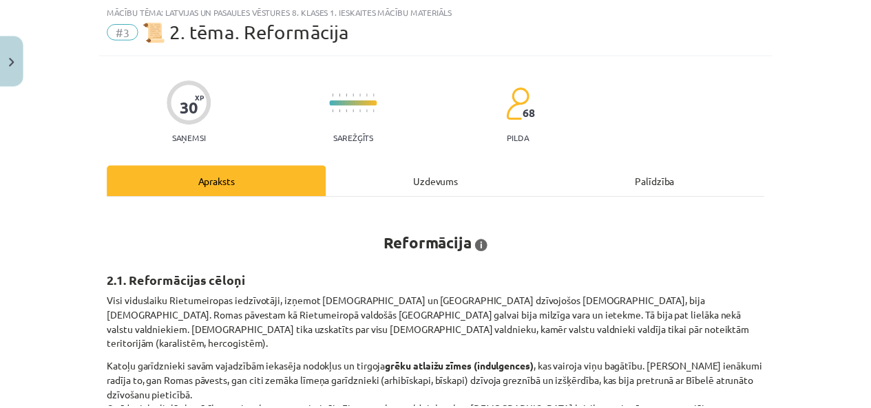
scroll to position [34, 0]
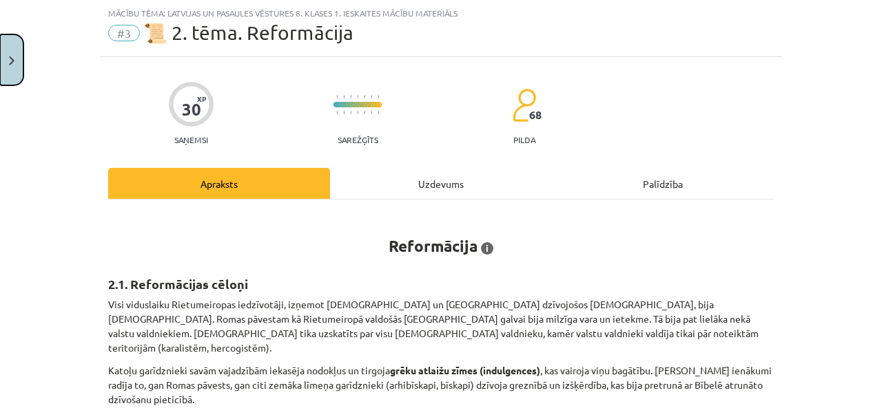
click at [15, 74] on button "Close" at bounding box center [11, 59] width 23 height 51
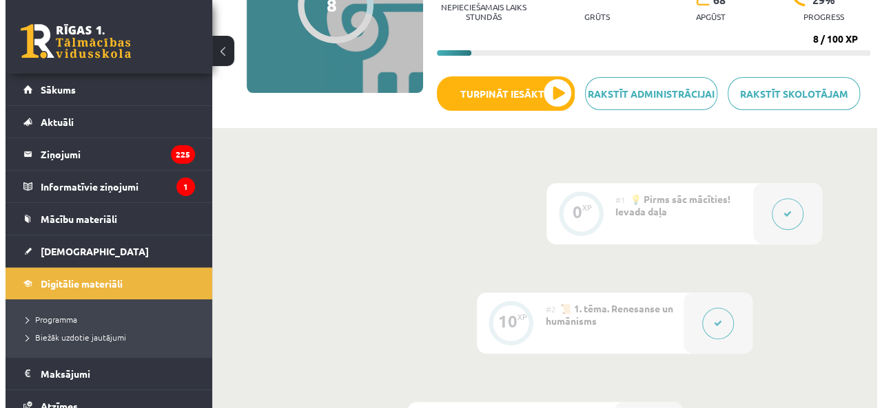
scroll to position [105, 0]
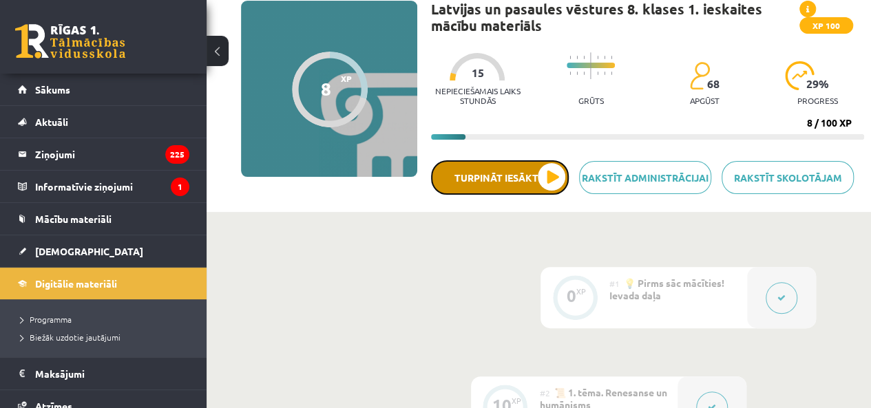
click at [538, 171] on button "Turpināt iesākto" at bounding box center [500, 177] width 138 height 34
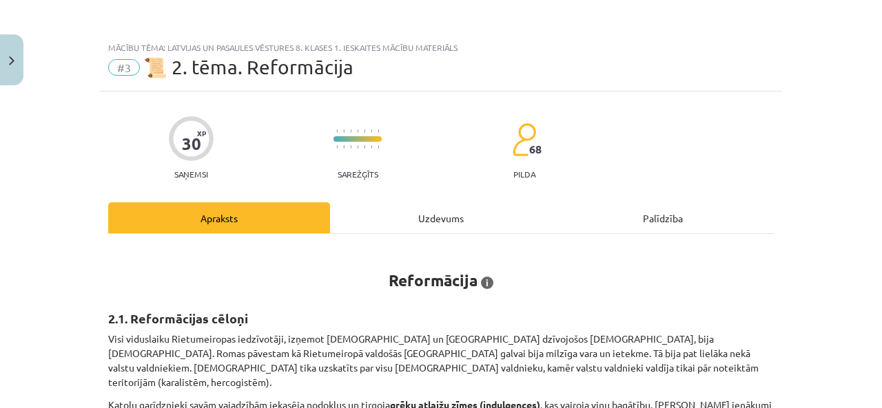
click at [441, 224] on div "Uzdevums" at bounding box center [441, 217] width 222 height 31
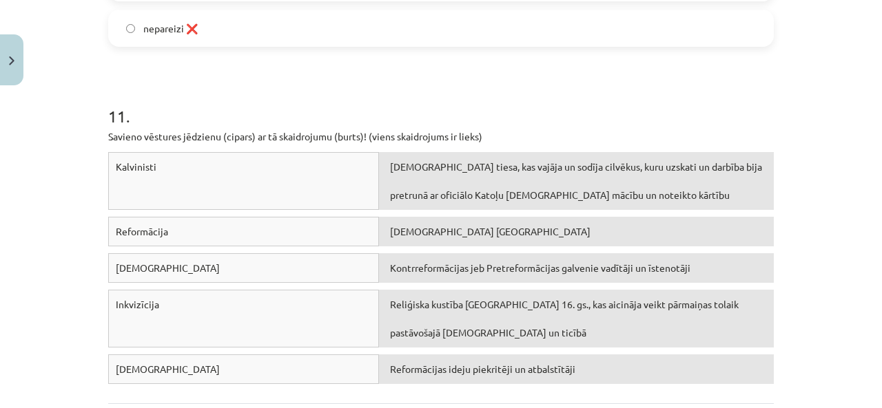
scroll to position [2281, 0]
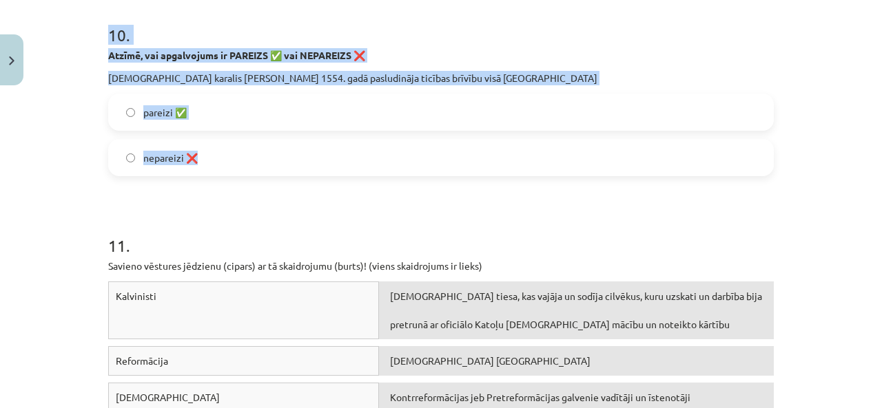
drag, startPoint x: 98, startPoint y: 67, endPoint x: 599, endPoint y: 133, distance: 505.6
copy form "8 . Loremi, dol sitametcons ad Elitseddoeiu TEMPORI utl ETDOL! Ma „a” enimad mi…"
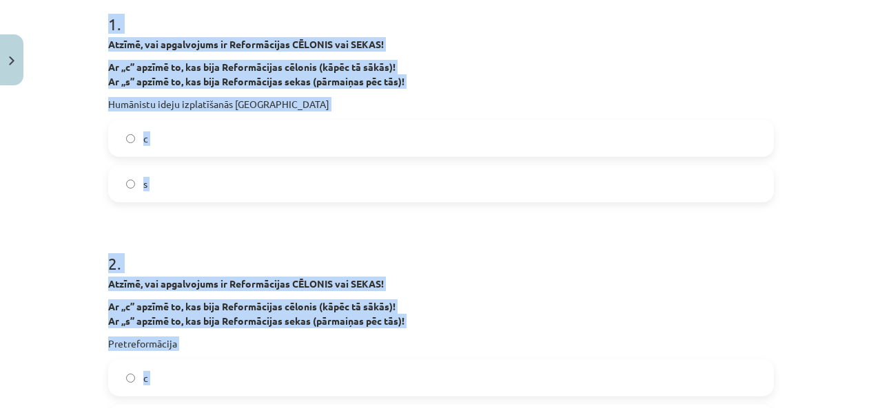
scroll to position [215, 0]
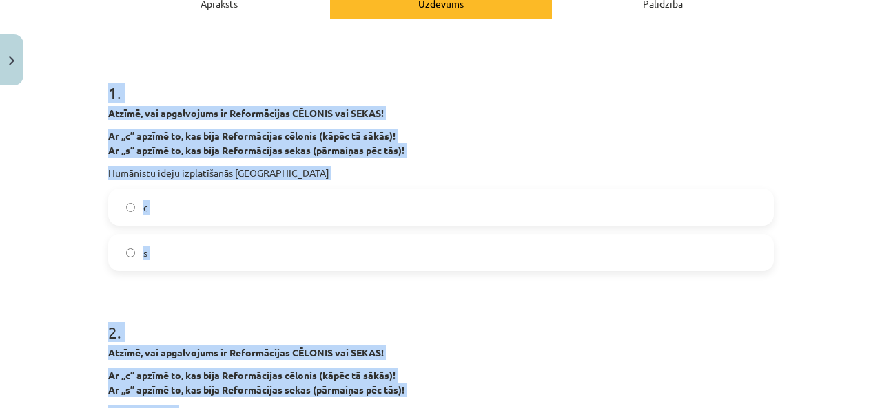
click at [574, 136] on p "Ar „c” apzīmē to, kas bija Reformācijas cēlonis (kāpēc tā sākās)! Ar „s” apzīmē…" at bounding box center [440, 143] width 665 height 29
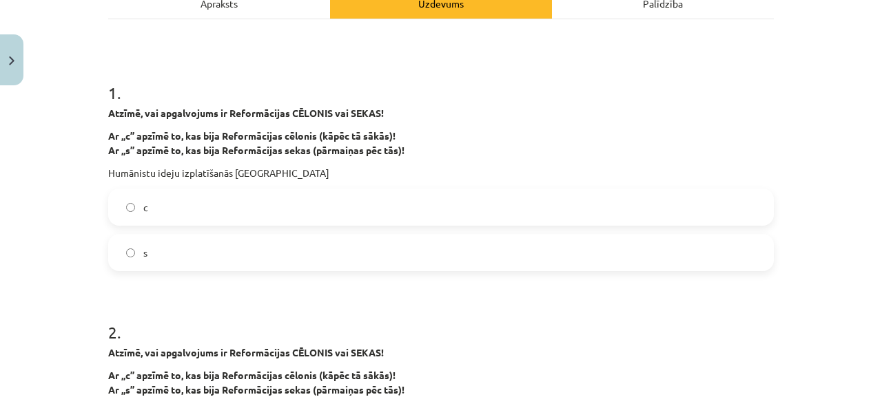
click at [337, 193] on label "с" at bounding box center [440, 207] width 663 height 34
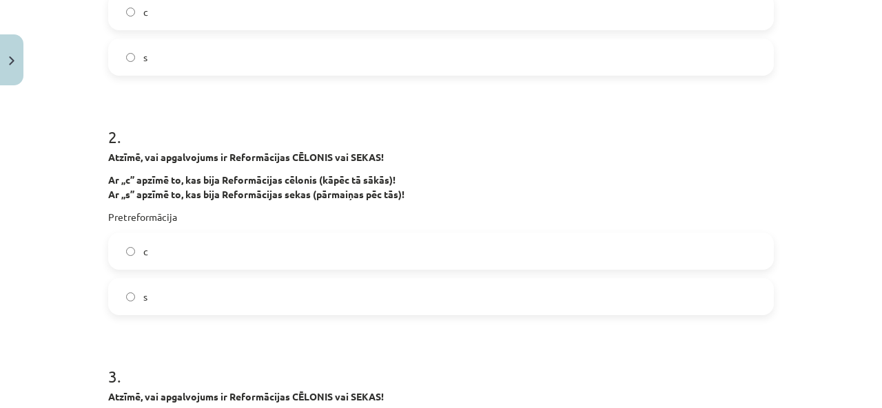
scroll to position [421, 0]
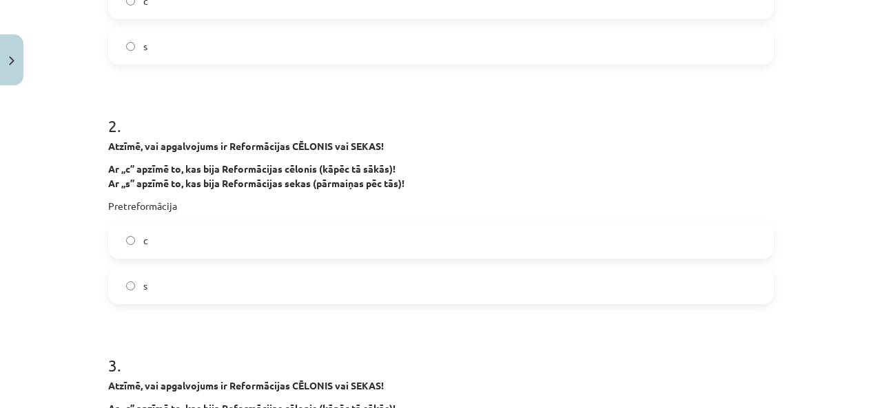
click at [233, 279] on label "s" at bounding box center [440, 286] width 663 height 34
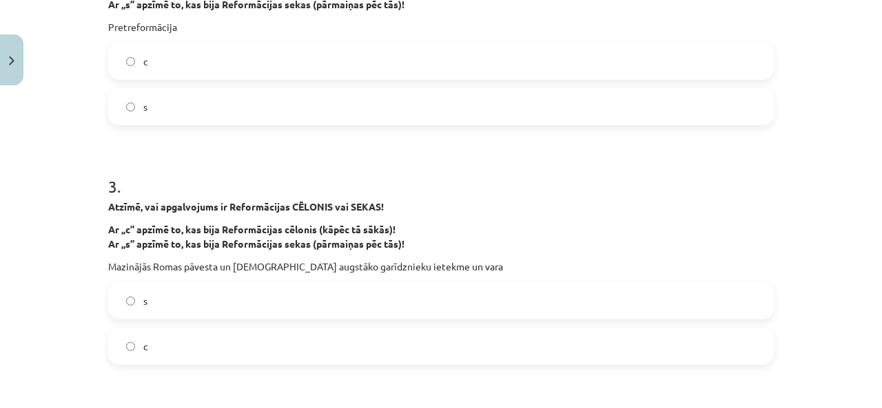
scroll to position [628, 0]
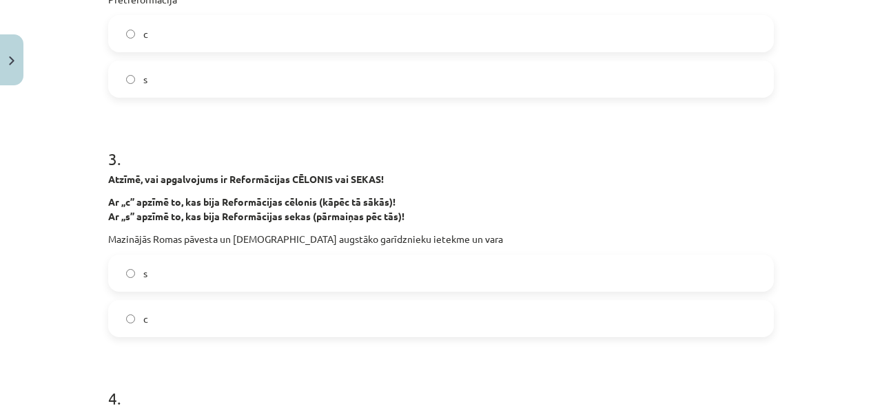
click at [242, 261] on label "s" at bounding box center [440, 273] width 663 height 34
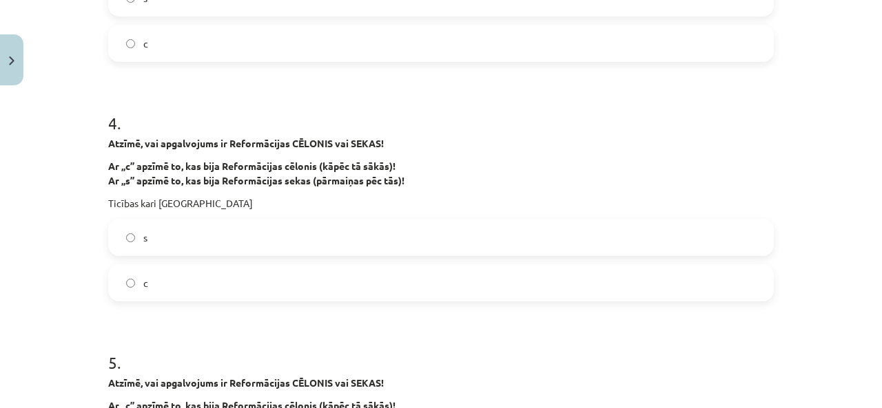
click at [244, 242] on label "s" at bounding box center [440, 237] width 663 height 34
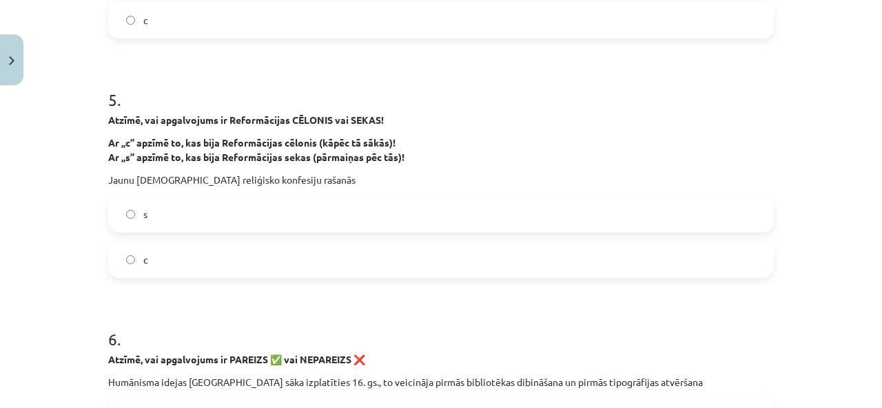
scroll to position [1179, 0]
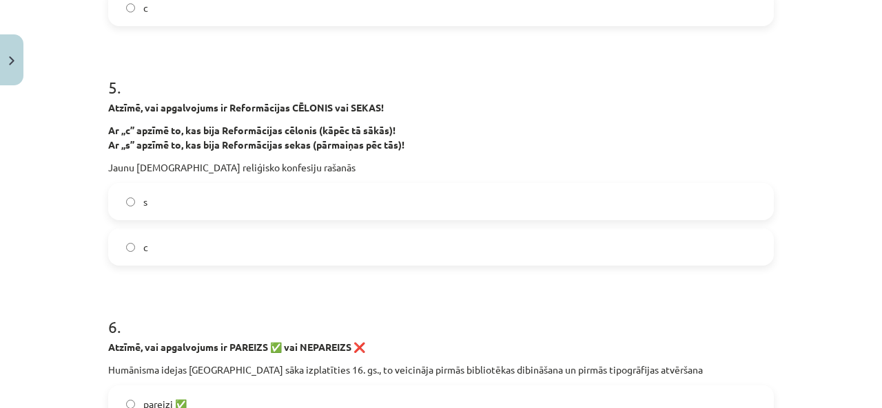
click at [239, 195] on label "s" at bounding box center [440, 202] width 663 height 34
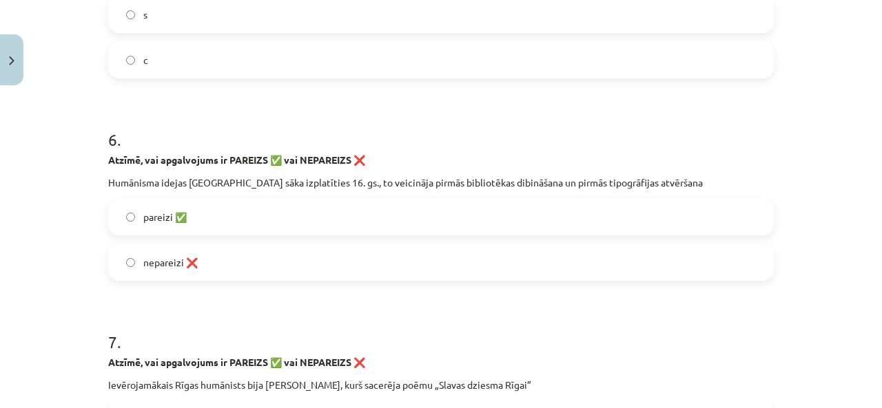
scroll to position [1386, 0]
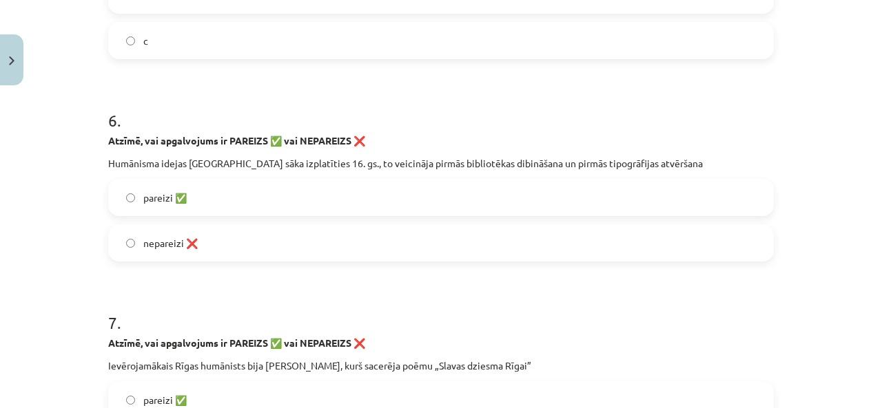
click at [118, 203] on label "pareizi ✅" at bounding box center [440, 197] width 663 height 34
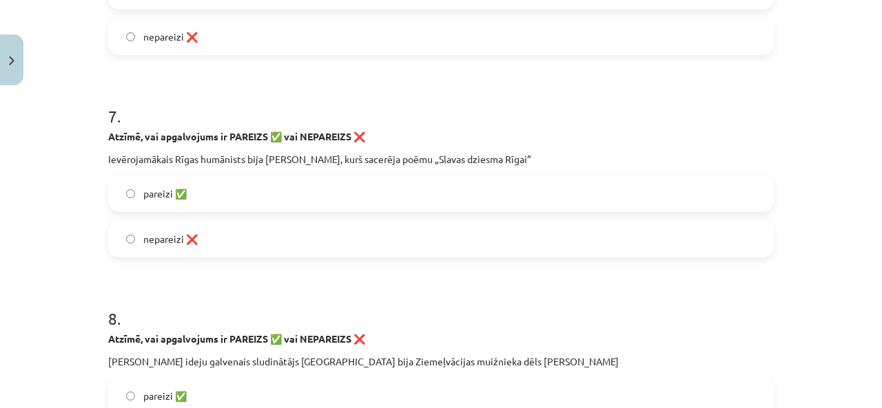
click at [175, 195] on span "pareizi ✅" at bounding box center [164, 194] width 43 height 14
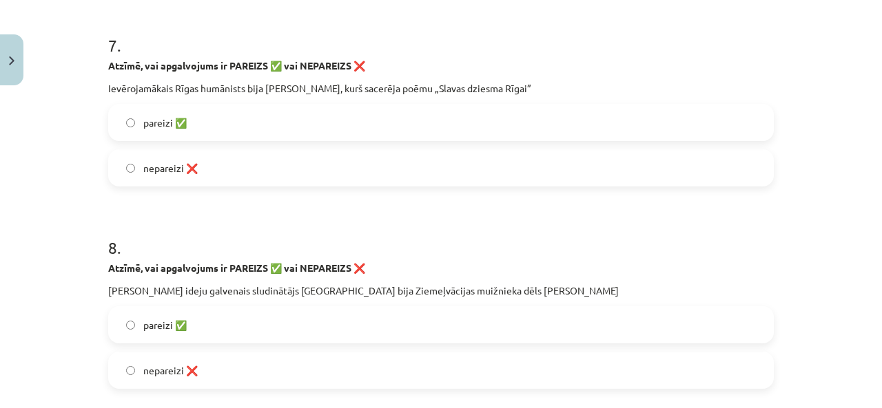
scroll to position [1730, 0]
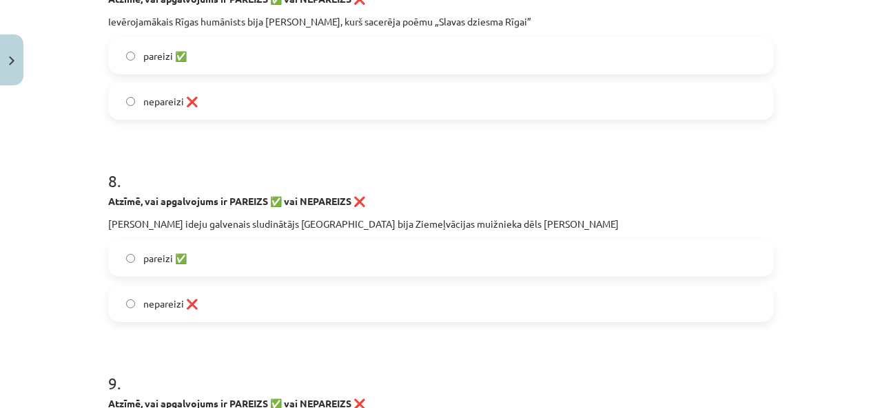
click at [211, 256] on label "pareizi ✅" at bounding box center [440, 258] width 663 height 34
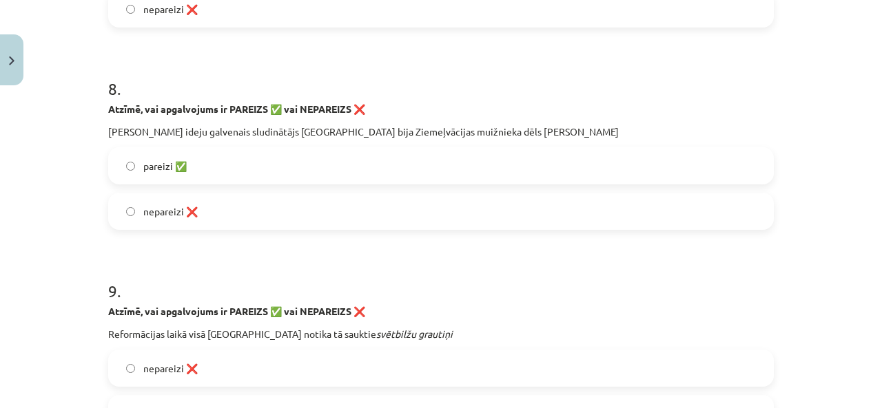
scroll to position [1937, 0]
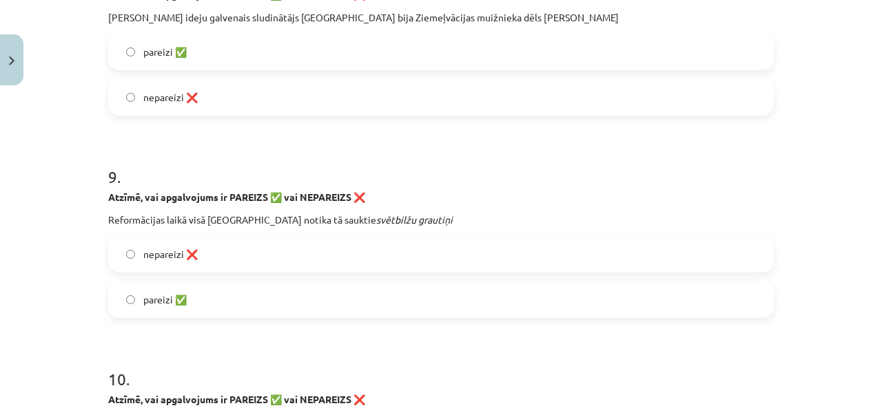
click at [213, 243] on label "nepareizi ❌" at bounding box center [440, 254] width 663 height 34
click at [214, 301] on label "pareizi ✅" at bounding box center [440, 299] width 663 height 34
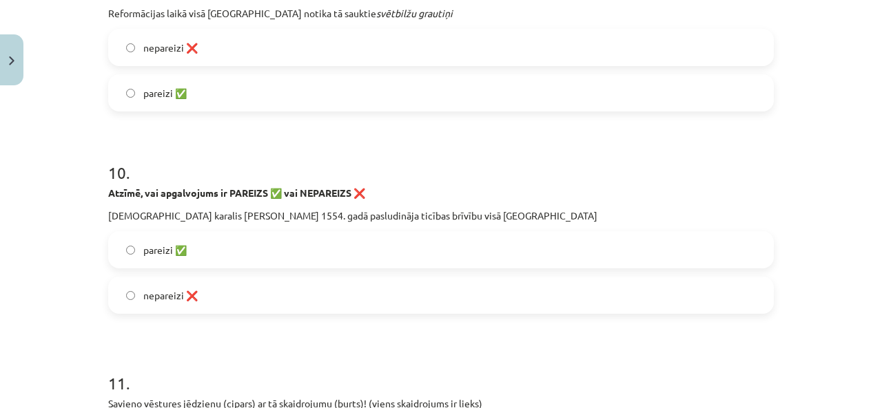
click at [230, 242] on label "pareizi ✅" at bounding box center [440, 250] width 663 height 34
click at [227, 295] on label "nepareizi ❌" at bounding box center [440, 295] width 663 height 34
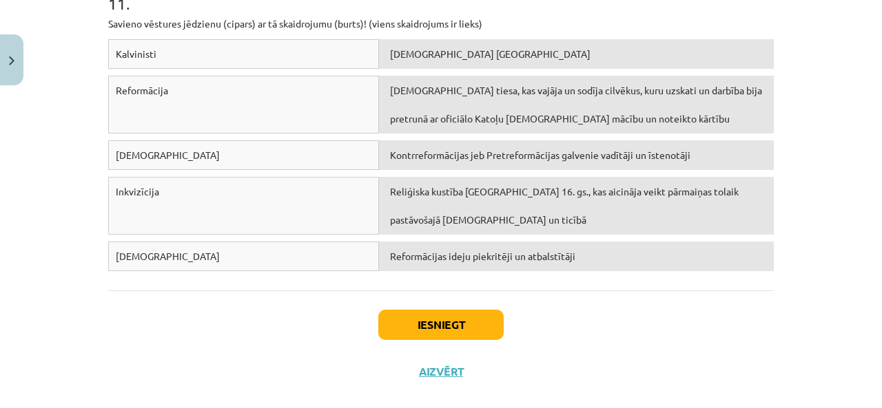
scroll to position [2541, 0]
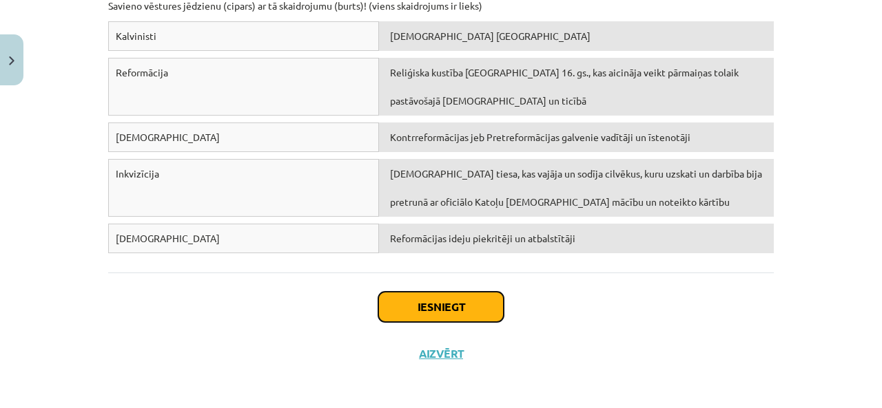
click at [419, 301] on button "Iesniegt" at bounding box center [440, 307] width 125 height 30
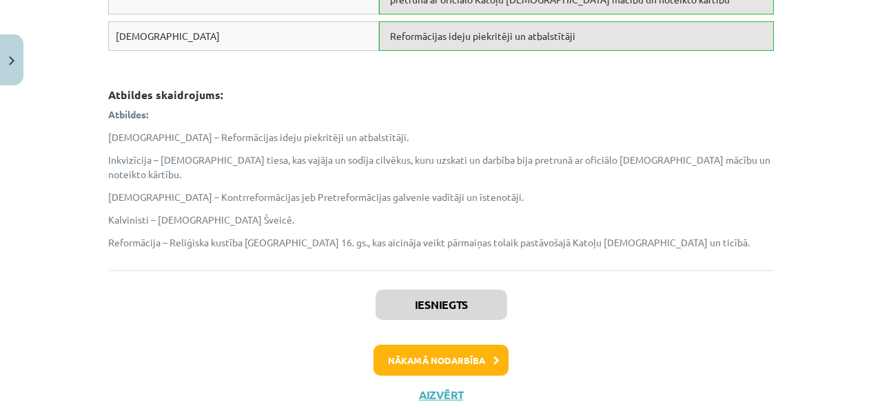
scroll to position [2771, 0]
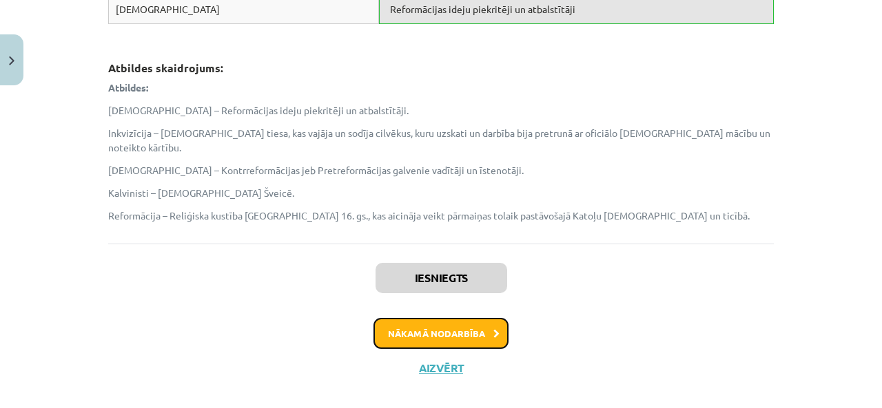
click at [413, 318] on button "Nākamā nodarbība" at bounding box center [440, 334] width 135 height 32
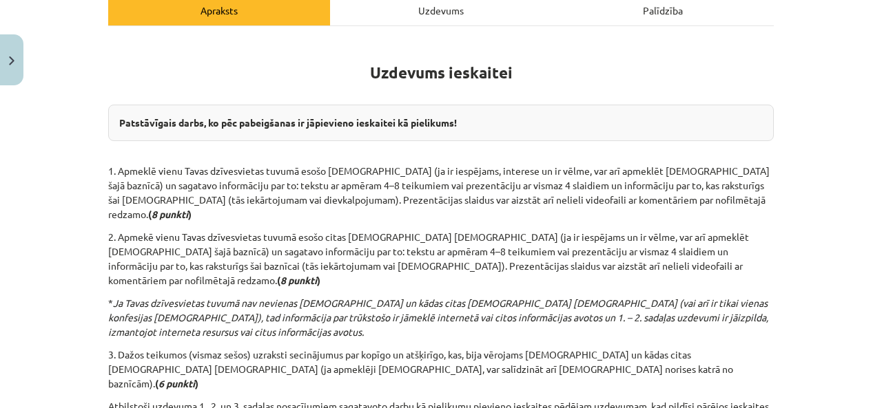
scroll to position [34, 0]
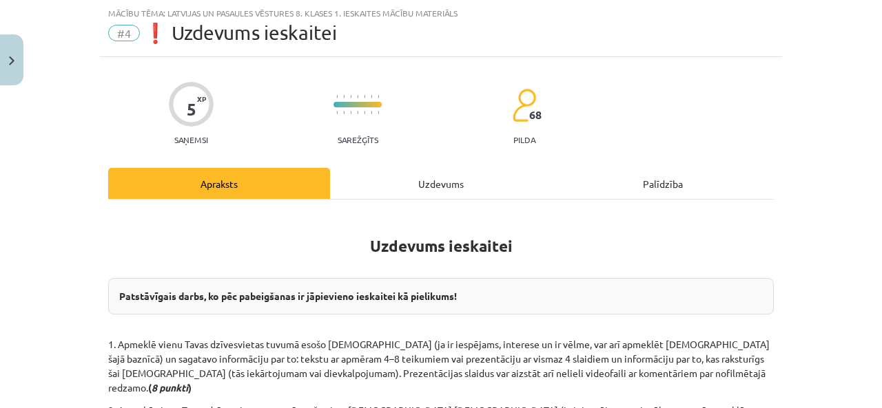
click at [404, 189] on div "Uzdevums" at bounding box center [441, 183] width 222 height 31
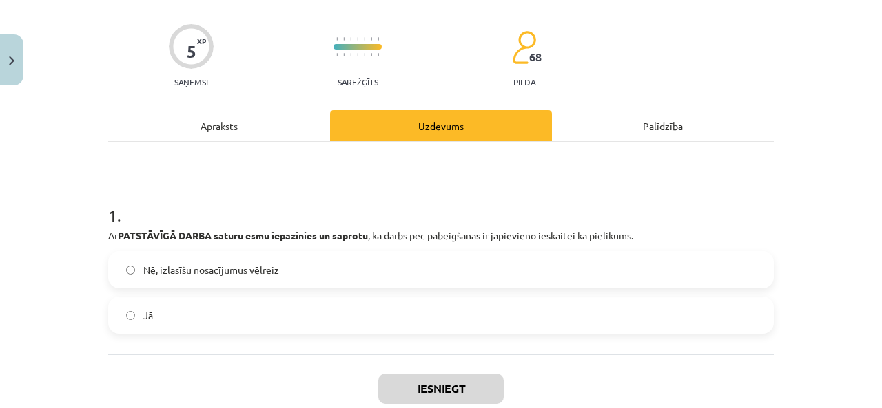
scroll to position [172, 0]
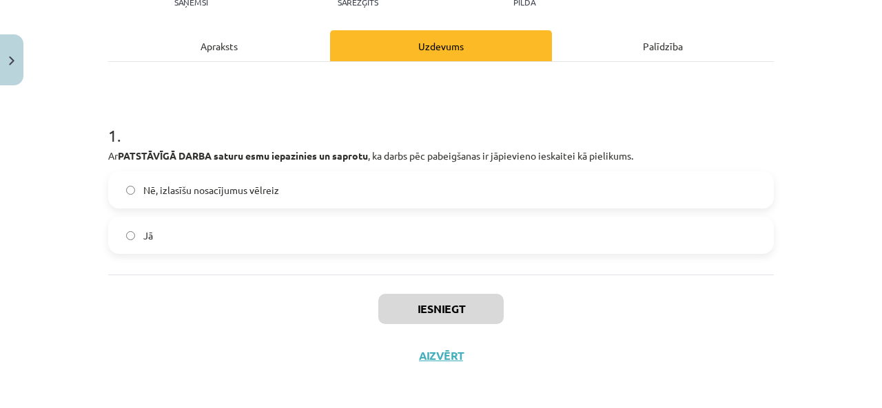
click at [143, 238] on span "Jā" at bounding box center [148, 236] width 10 height 14
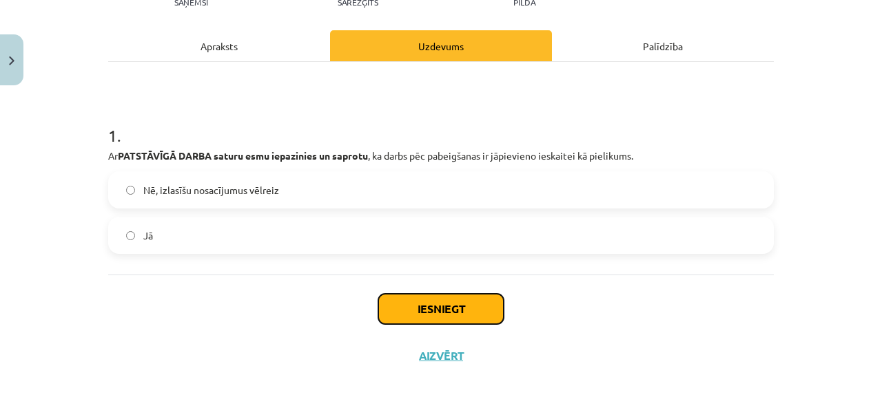
click at [429, 313] on button "Iesniegt" at bounding box center [440, 309] width 125 height 30
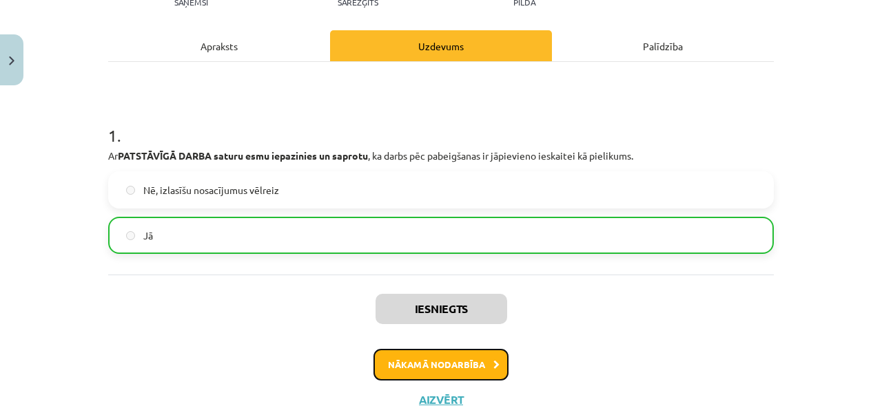
click at [434, 362] on button "Nākamā nodarbība" at bounding box center [440, 365] width 135 height 32
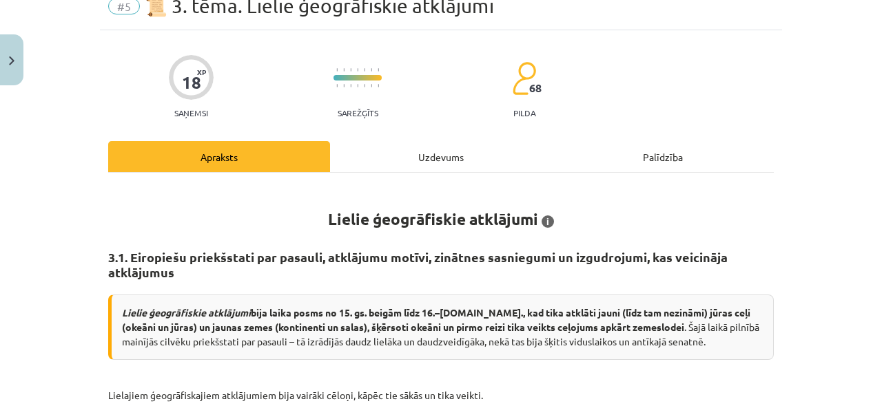
scroll to position [34, 0]
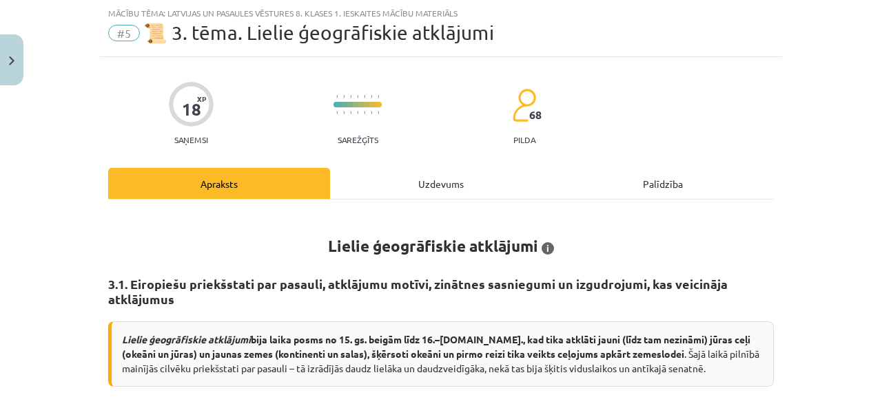
click at [411, 194] on div "Uzdevums" at bounding box center [441, 183] width 222 height 31
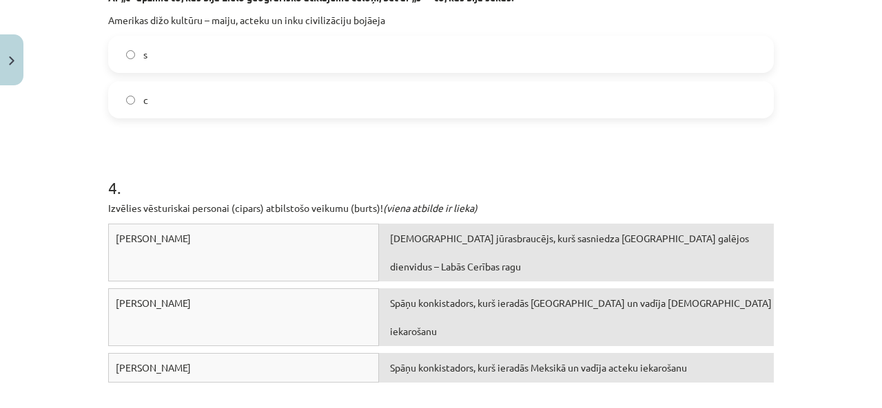
scroll to position [650, 0]
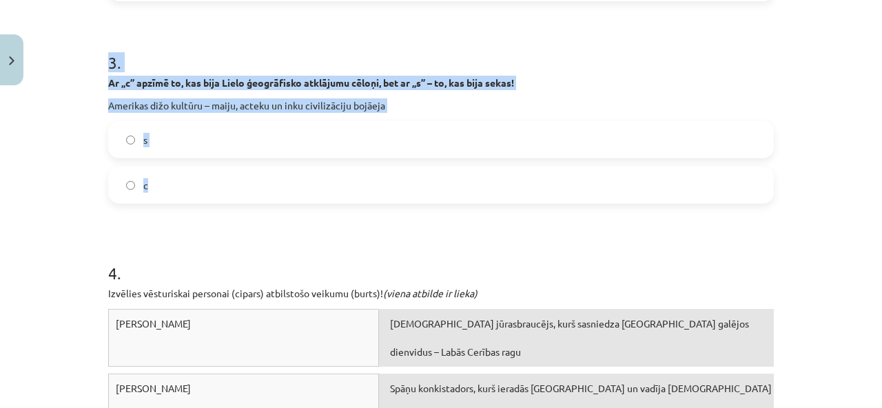
drag, startPoint x: 84, startPoint y: 277, endPoint x: 525, endPoint y: 194, distance: 448.6
click at [525, 194] on div "Mācību tēma: Latvijas un pasaules vēstures 8. klases 1. ieskaites mācību materi…" at bounding box center [441, 204] width 882 height 408
copy form "1 . Ar „c” apzīmē to, kas bija Lielo ģeogrāfisko atklājumu cēloņi, bet ar „s” –…"
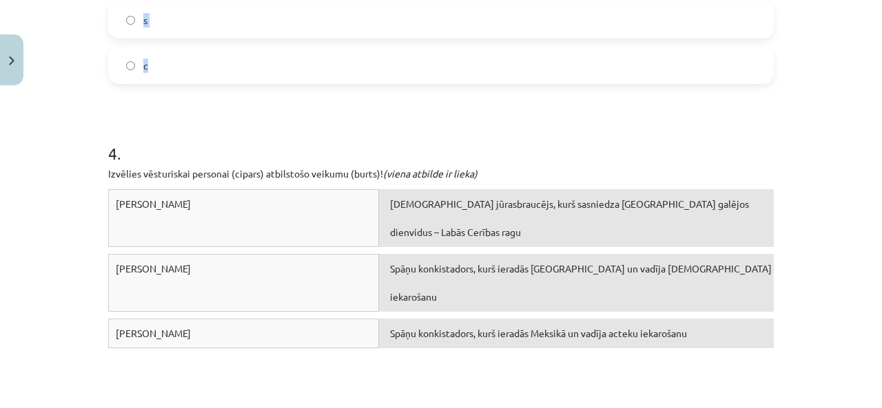
scroll to position [839, 0]
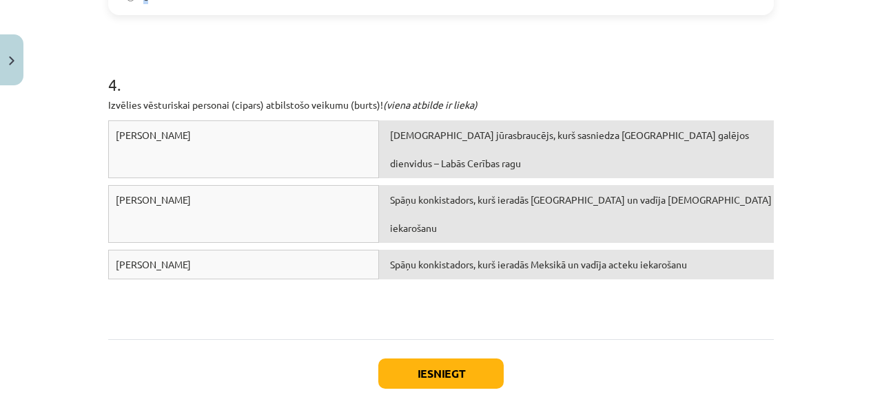
copy form "1 . Ar „c” apzīmē to, kas bija Lielo ģeogrāfisko atklājumu cēloņi, bet ar „s” –…"
click at [614, 261] on div "[PERSON_NAME] Portugāļu jūrasbraucējs, kurš sasniedza [GEOGRAPHIC_DATA] galējos…" at bounding box center [440, 224] width 665 height 207
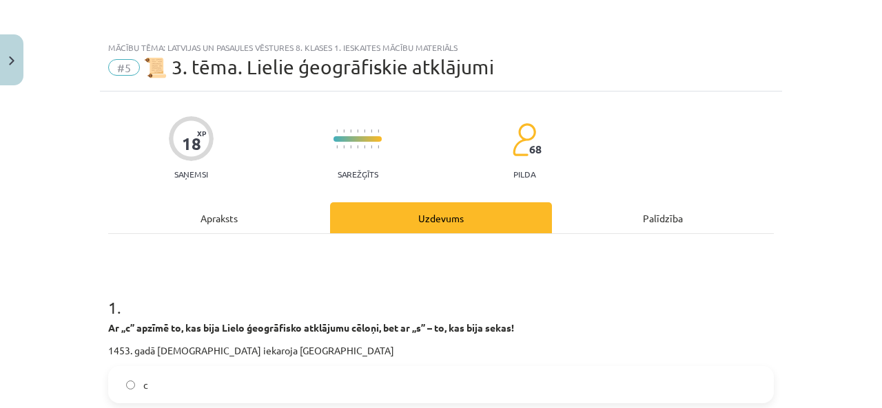
scroll to position [275, 0]
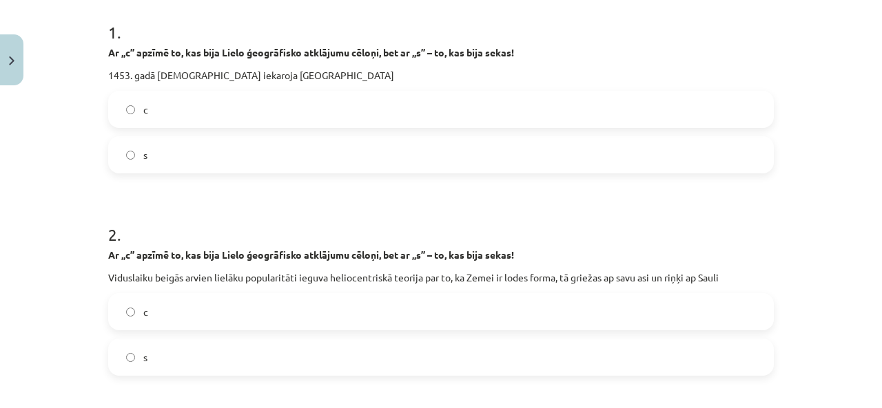
click at [304, 81] on p "1453. gadā [DEMOGRAPHIC_DATA] iekaroja [GEOGRAPHIC_DATA]" at bounding box center [440, 75] width 665 height 14
click at [306, 85] on div "1 . Ar „c” apzīmē to, kas bija Lielo ģeogrāfisko atklājumu cēloņi, bet ar „s” –…" at bounding box center [440, 86] width 665 height 175
click at [306, 107] on label "c" at bounding box center [440, 109] width 663 height 34
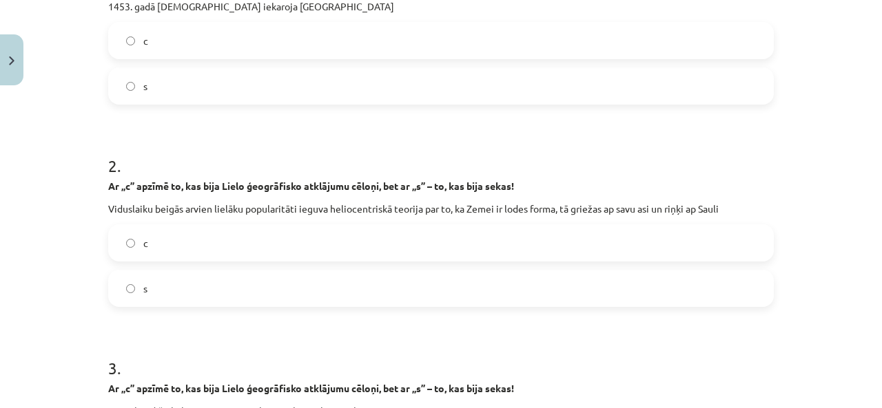
click at [265, 229] on label "c" at bounding box center [440, 243] width 663 height 34
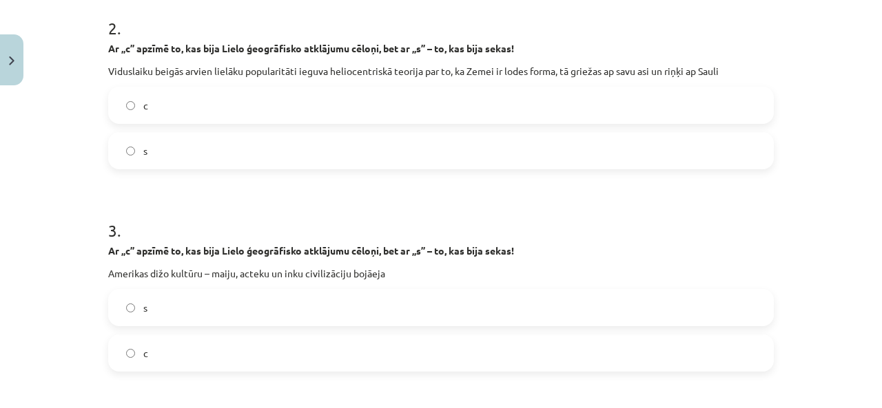
click at [286, 299] on label "s" at bounding box center [440, 308] width 663 height 34
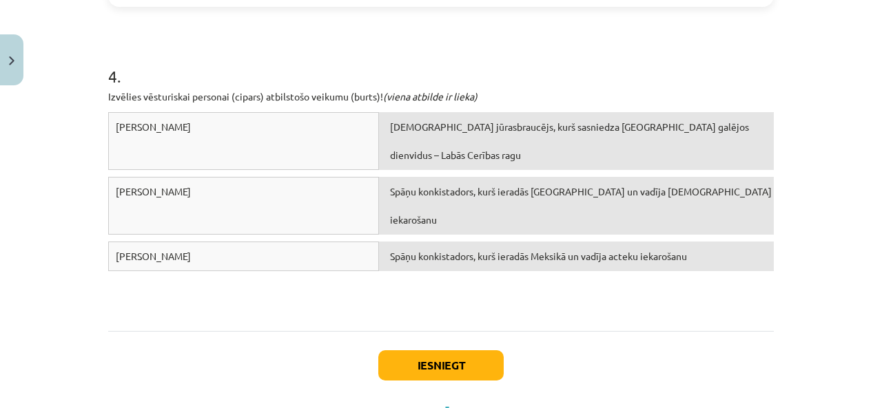
scroll to position [826, 0]
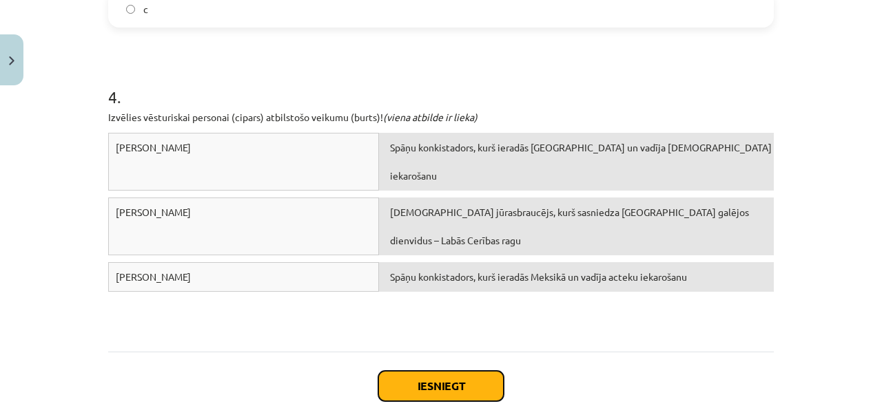
click at [464, 388] on button "Iesniegt" at bounding box center [440, 386] width 125 height 30
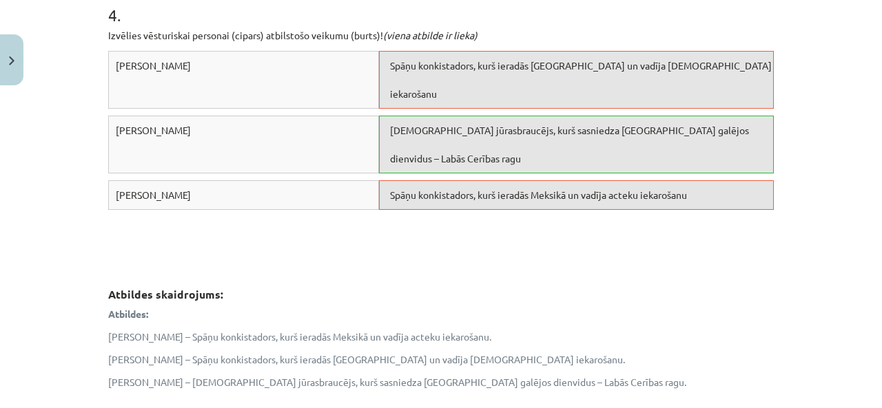
scroll to position [895, 0]
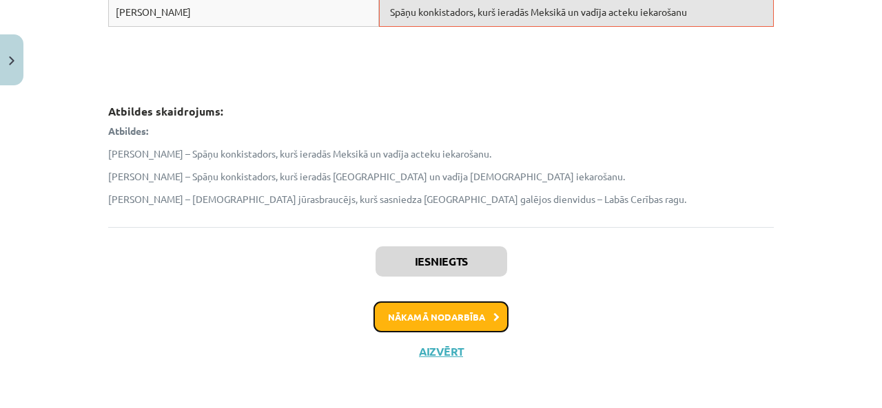
click at [474, 322] on button "Nākamā nodarbība" at bounding box center [440, 318] width 135 height 32
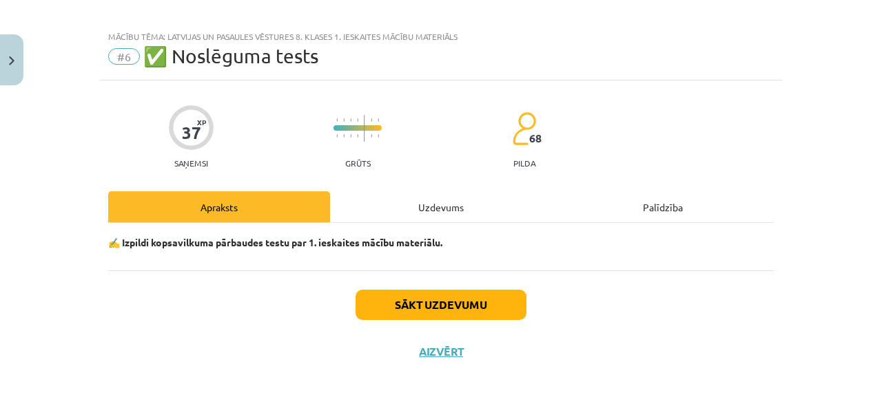
click at [418, 216] on div "Uzdevums" at bounding box center [441, 206] width 222 height 31
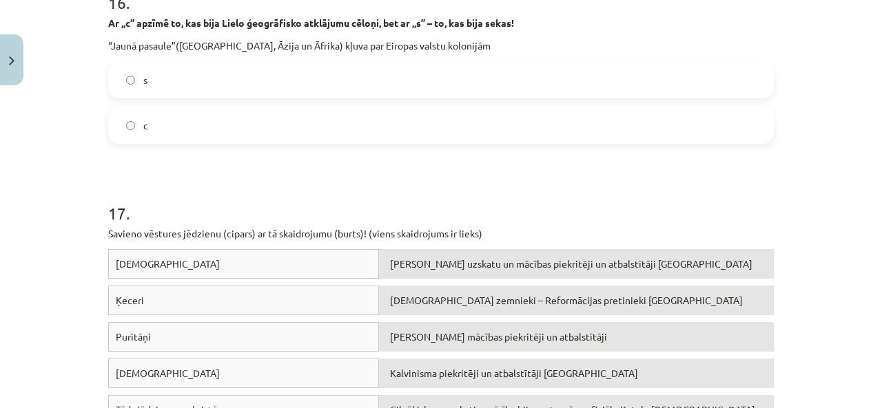
scroll to position [3585, 0]
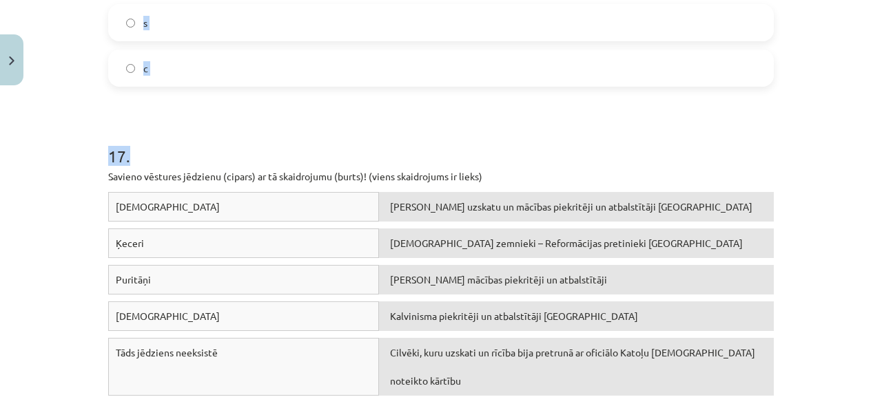
drag, startPoint x: 101, startPoint y: 175, endPoint x: 569, endPoint y: 98, distance: 474.6
copy form "7 . Loremi, dol sitametcons ad ELITSED ✅ doe TEMPORINC ❌ Ut Laboreetd Magnaa en…"
click at [395, 114] on div "17 . Savieno vēstures jēdzienu (cipars) ar tā skaidrojumu (burts)! (viens skaid…" at bounding box center [440, 249] width 665 height 308
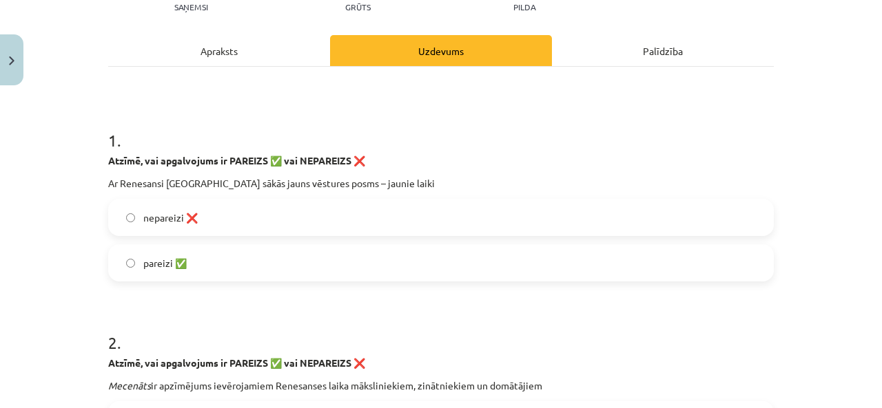
scroll to position [207, 0]
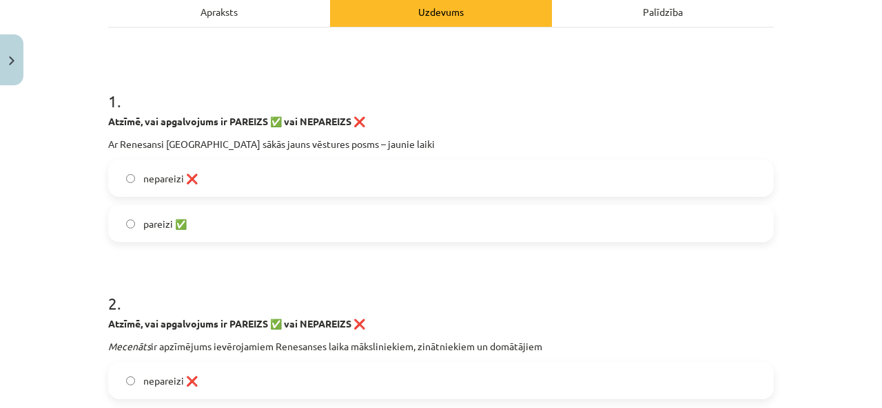
click at [404, 222] on label "pareizi ✅" at bounding box center [440, 224] width 663 height 34
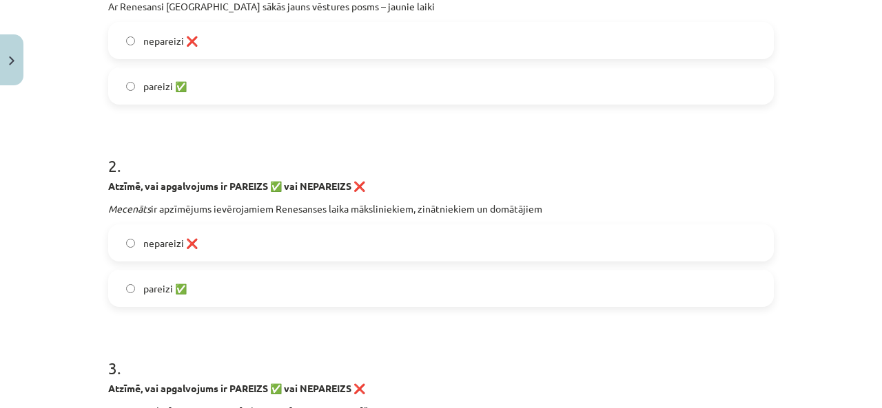
click at [272, 247] on label "nepareizi ❌" at bounding box center [440, 243] width 663 height 34
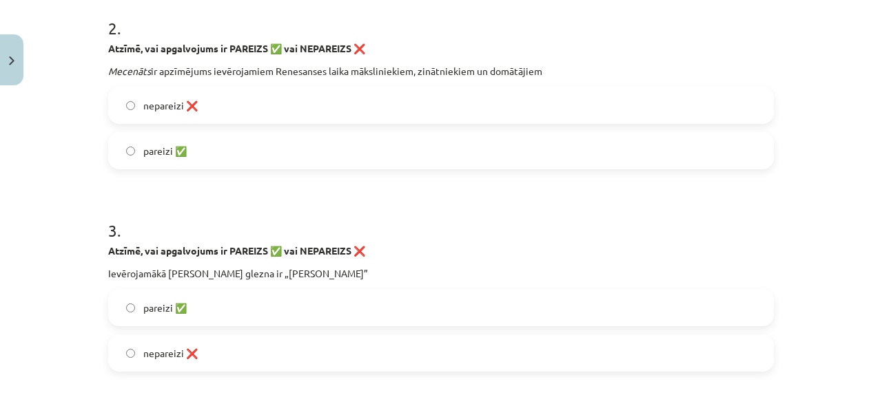
scroll to position [620, 0]
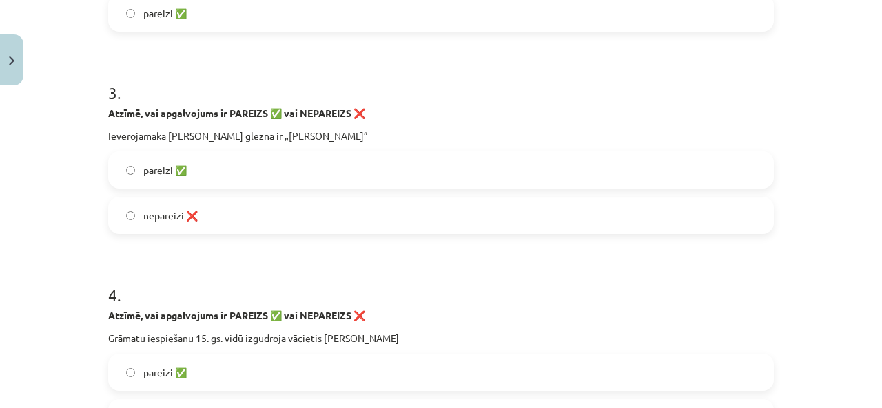
click at [297, 167] on label "pareizi ✅" at bounding box center [440, 170] width 663 height 34
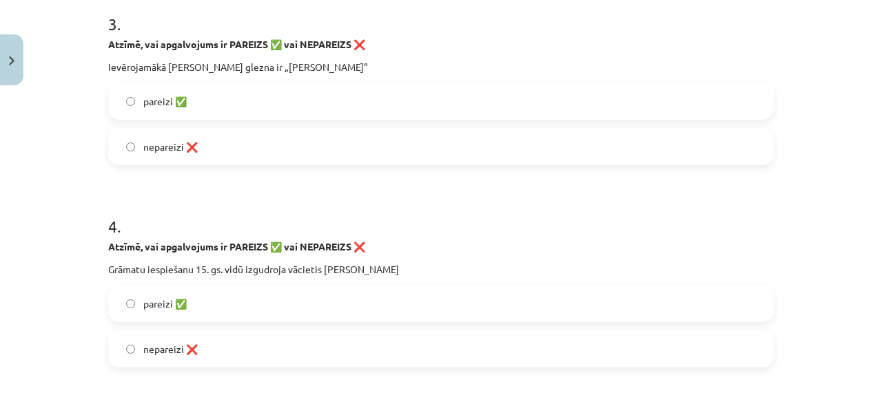
click at [281, 307] on label "pareizi ✅" at bounding box center [440, 303] width 663 height 34
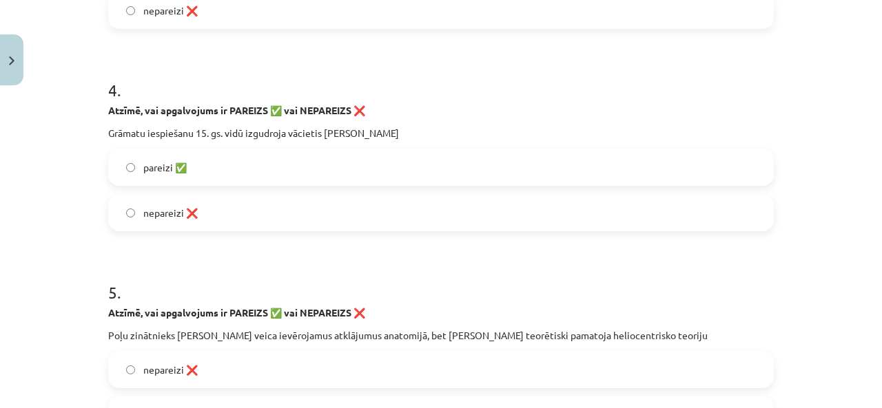
scroll to position [964, 0]
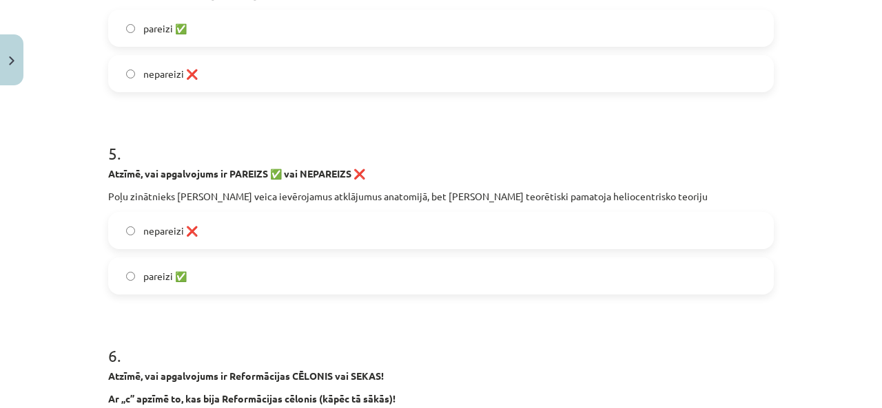
click at [309, 228] on label "nepareizi ❌" at bounding box center [440, 230] width 663 height 34
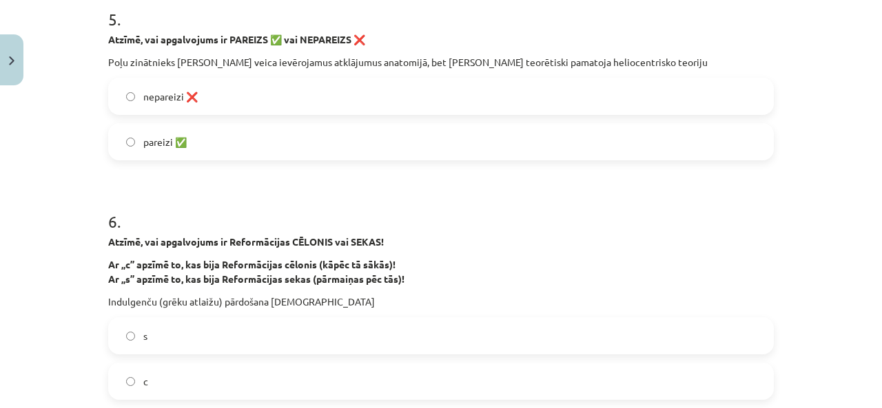
scroll to position [1102, 0]
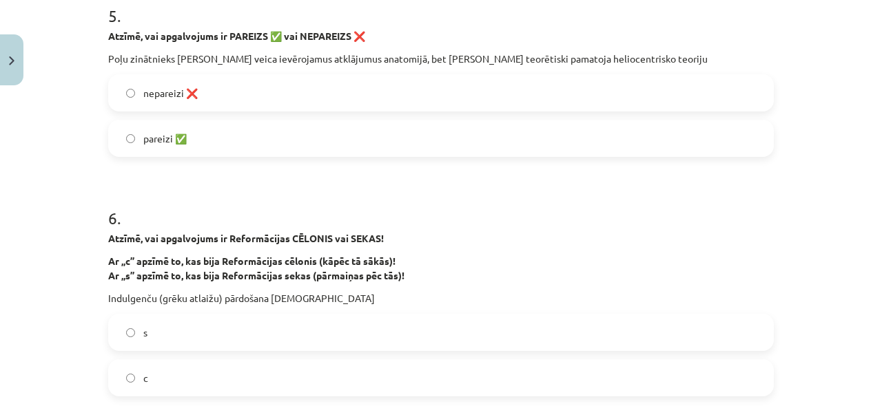
click at [244, 364] on label "c" at bounding box center [440, 378] width 663 height 34
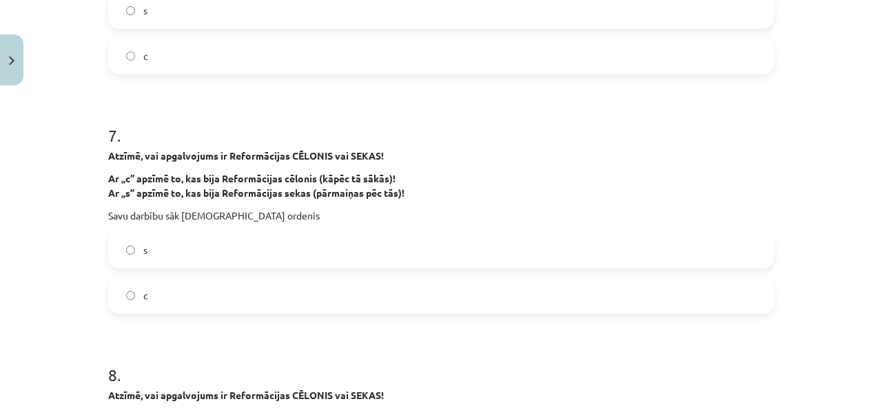
scroll to position [1446, 0]
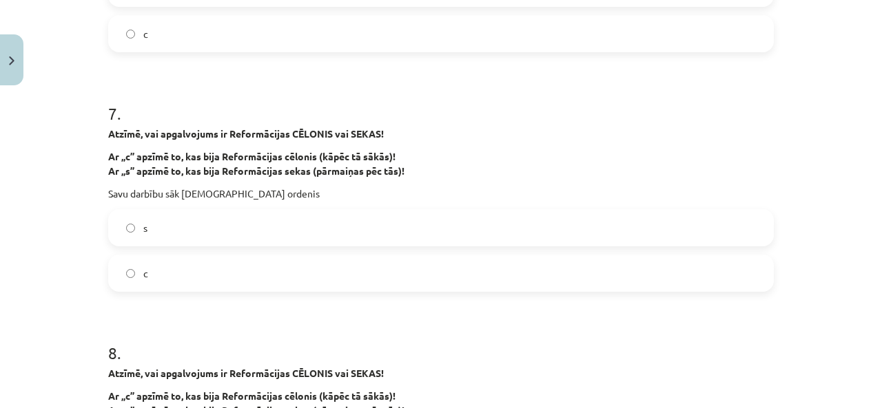
click at [209, 231] on label "s" at bounding box center [440, 228] width 663 height 34
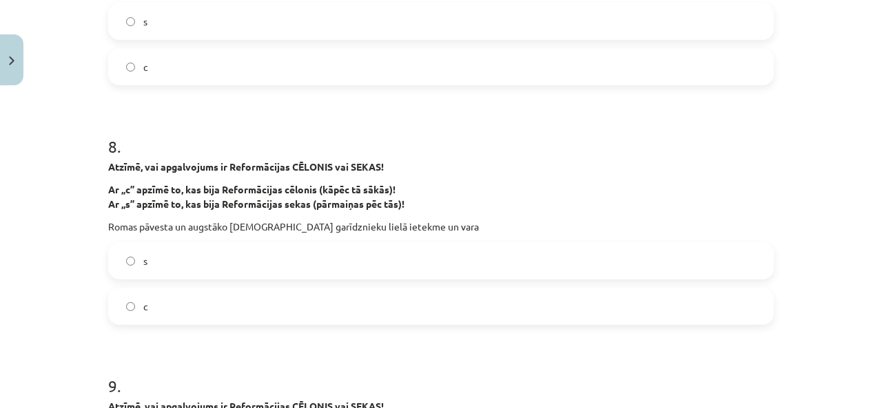
scroll to position [1722, 0]
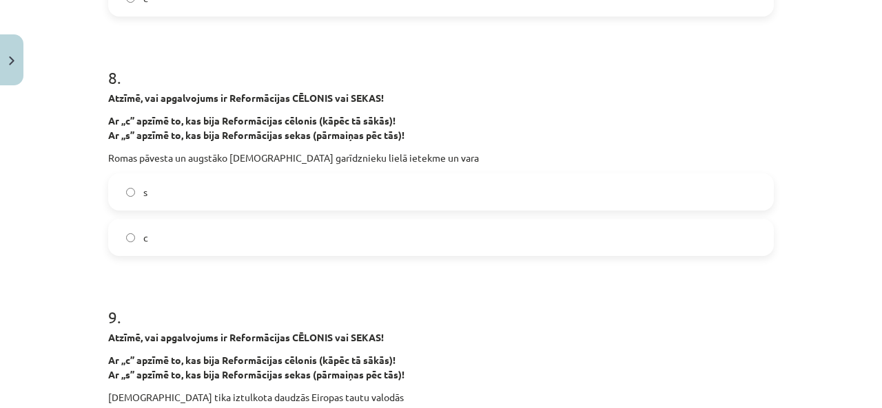
click at [230, 231] on label "c" at bounding box center [440, 237] width 663 height 34
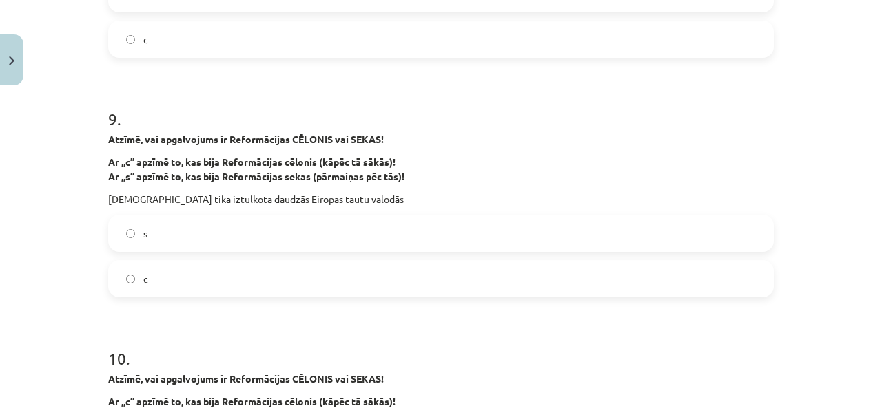
scroll to position [1997, 0]
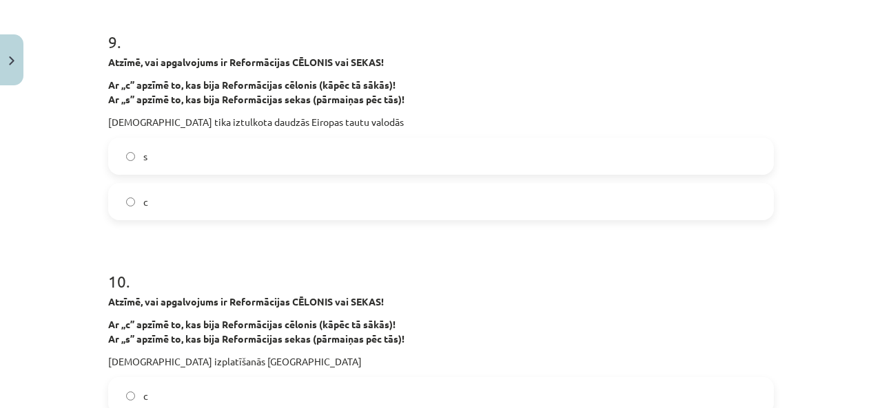
click at [278, 148] on label "s" at bounding box center [440, 156] width 663 height 34
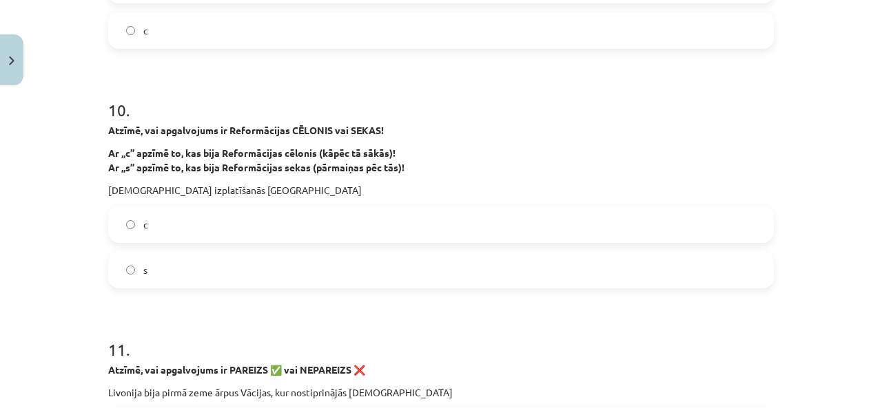
scroll to position [2204, 0]
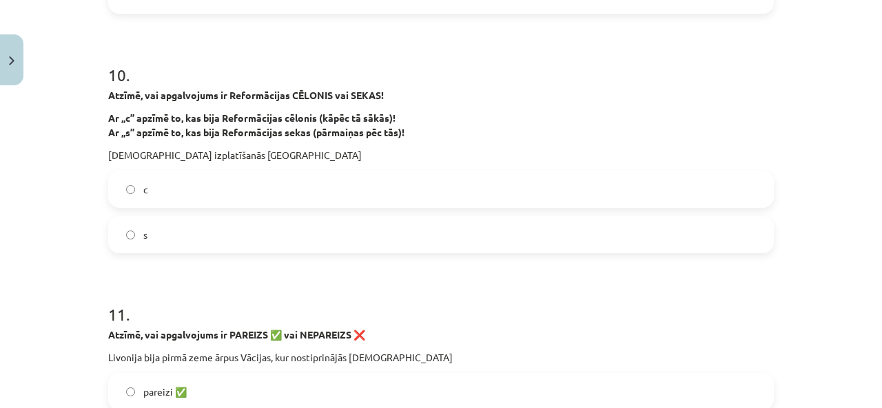
click at [241, 220] on label "s" at bounding box center [440, 235] width 663 height 34
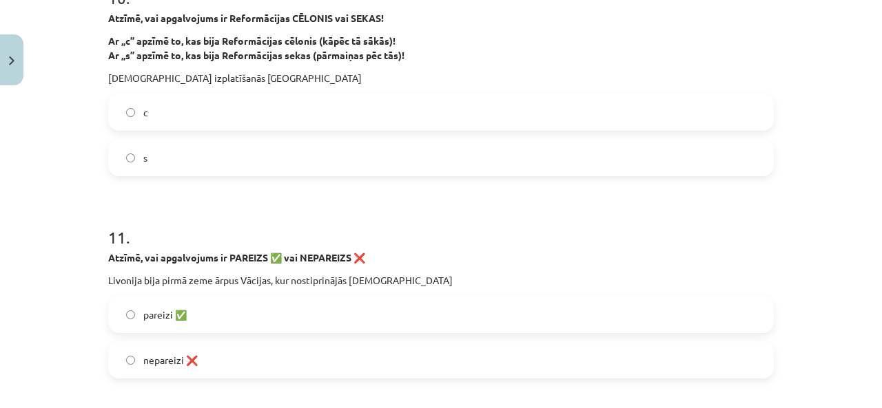
scroll to position [2410, 0]
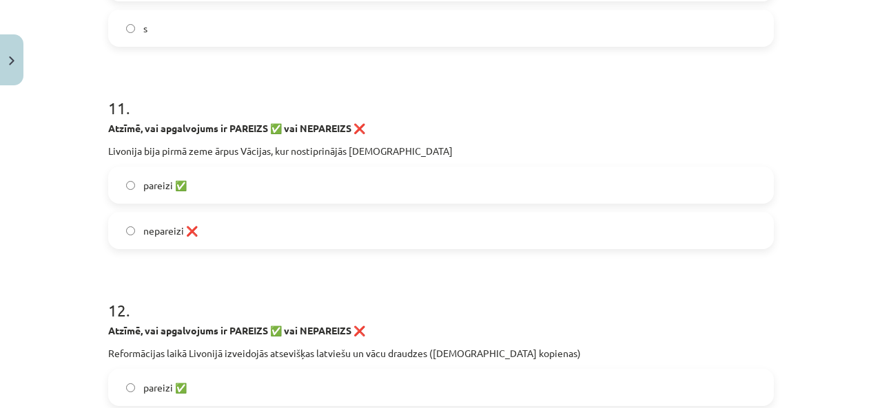
click at [272, 187] on label "pareizi ✅" at bounding box center [440, 185] width 663 height 34
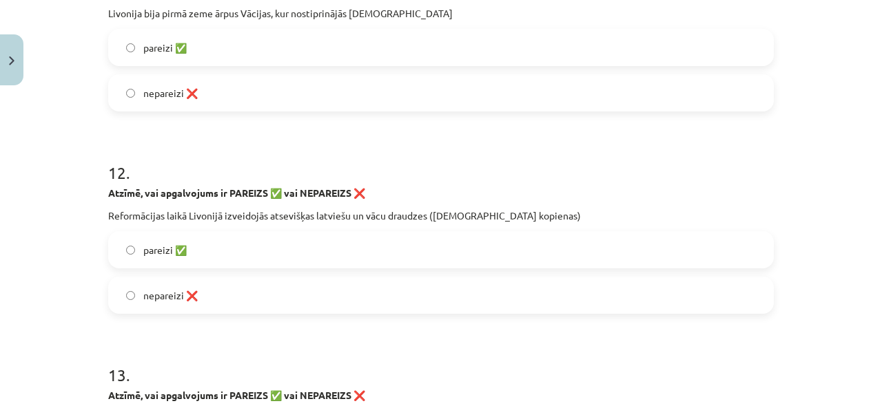
click at [262, 236] on label "pareizi ✅" at bounding box center [440, 250] width 663 height 34
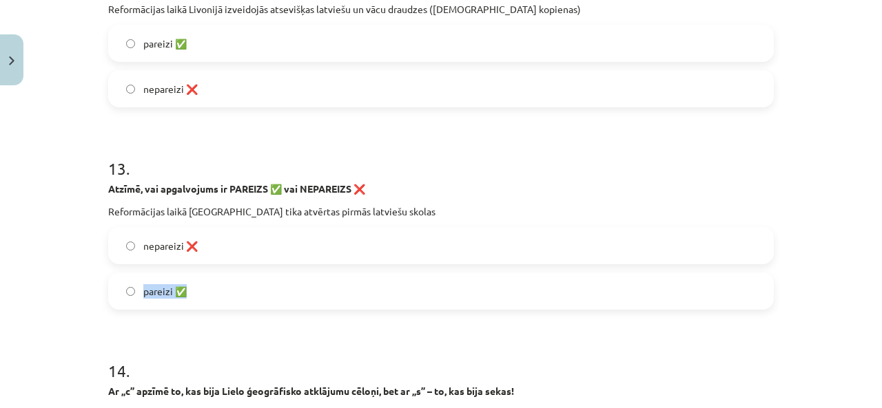
click at [255, 264] on div "nepareizi ❌ pareizi ✅" at bounding box center [440, 268] width 665 height 83
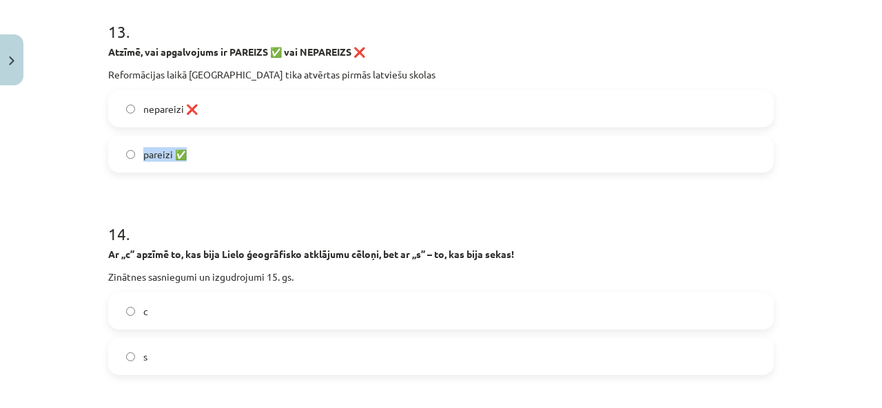
scroll to position [2892, 0]
click at [323, 137] on label "pareizi ✅" at bounding box center [440, 153] width 663 height 34
click at [252, 289] on div "14 . Ar „c” apzīmē to, kas bija Lielo ģeogrāfisko atklājumu cēloņi, bet ar „s” …" at bounding box center [440, 287] width 665 height 175
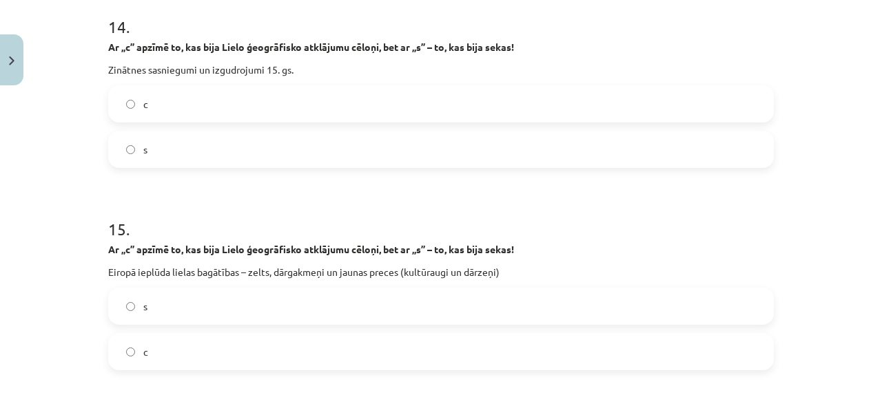
click at [295, 101] on label "c" at bounding box center [440, 104] width 663 height 34
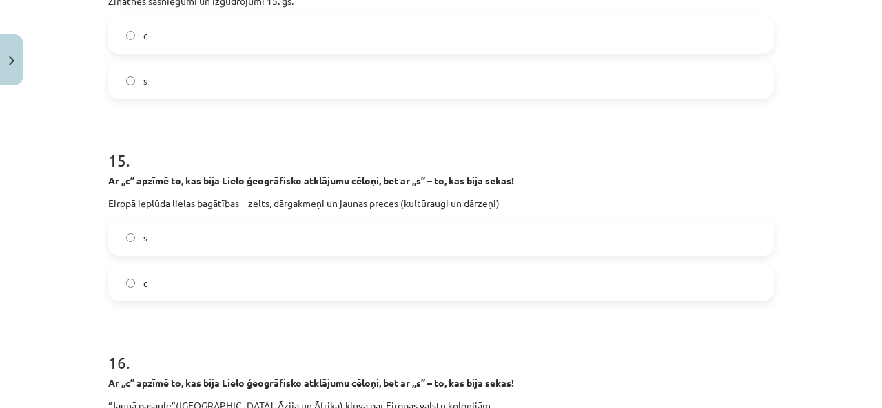
click at [267, 238] on label "s" at bounding box center [440, 237] width 663 height 34
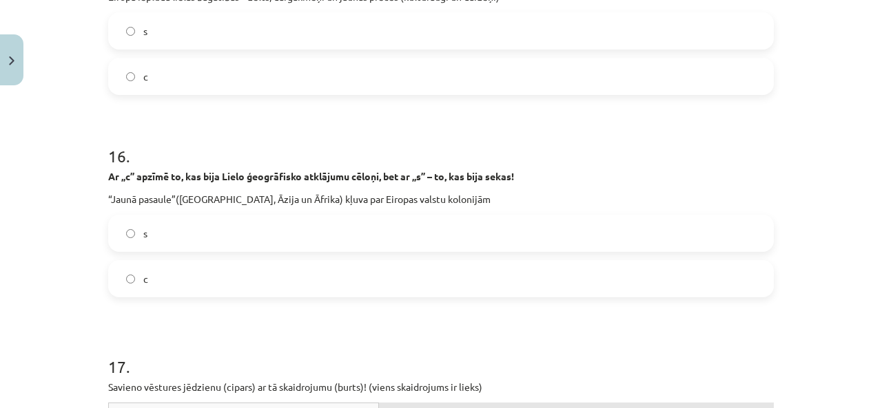
click at [267, 238] on label "s" at bounding box center [440, 233] width 663 height 34
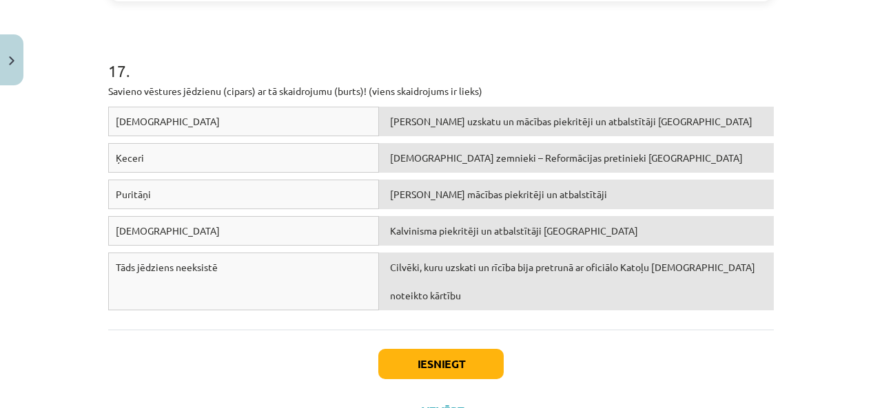
scroll to position [3650, 0]
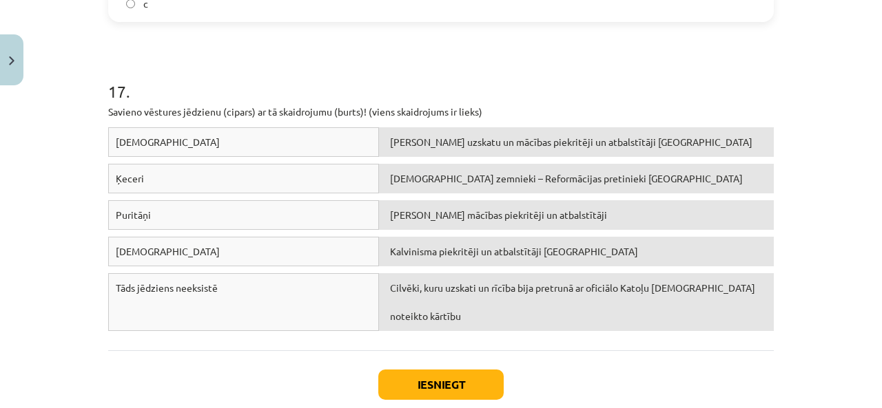
drag, startPoint x: 475, startPoint y: 232, endPoint x: 472, endPoint y: 200, distance: 31.8
click at [472, 200] on div "Puritāņi [PERSON_NAME] mācības piekritēji un atbalstītāji" at bounding box center [440, 218] width 665 height 36
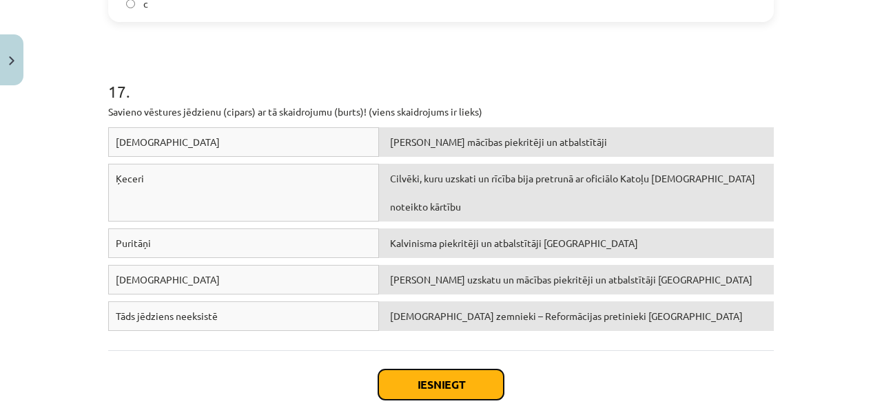
click at [422, 373] on button "Iesniegt" at bounding box center [440, 385] width 125 height 30
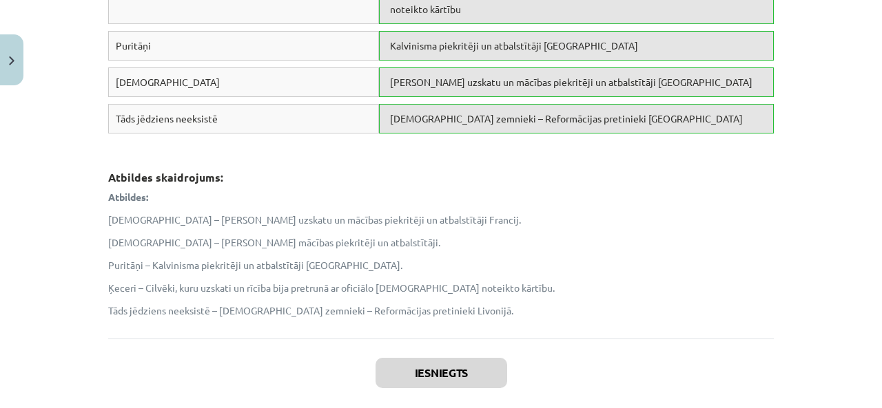
scroll to position [3932, 0]
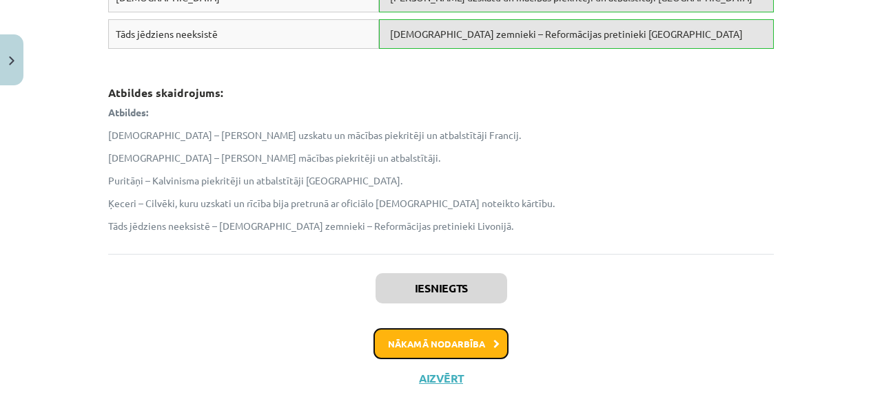
click at [399, 344] on button "Nākamā nodarbība" at bounding box center [440, 344] width 135 height 32
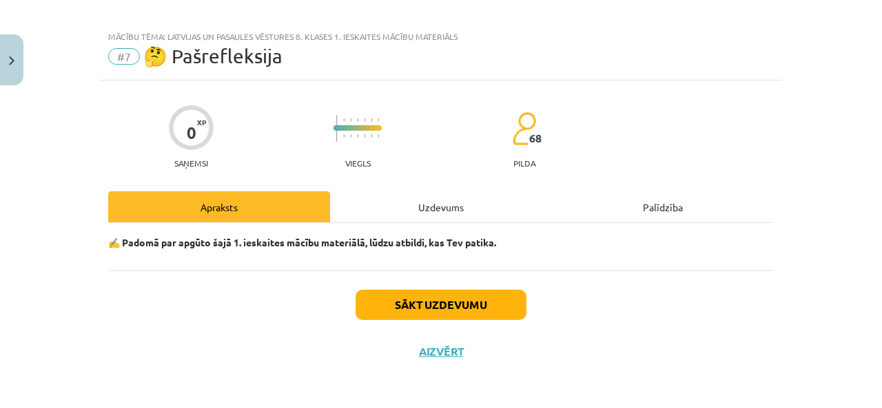
click at [432, 209] on div "Uzdevums" at bounding box center [441, 206] width 222 height 31
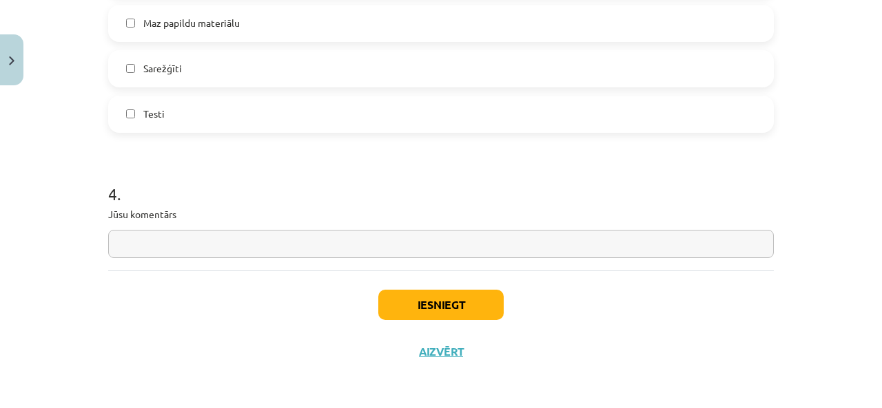
scroll to position [1079, 0]
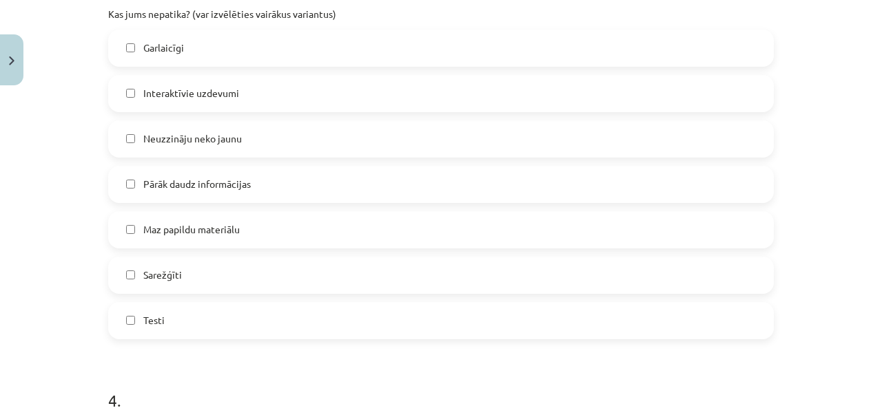
click at [285, 306] on label "Testi" at bounding box center [440, 321] width 663 height 34
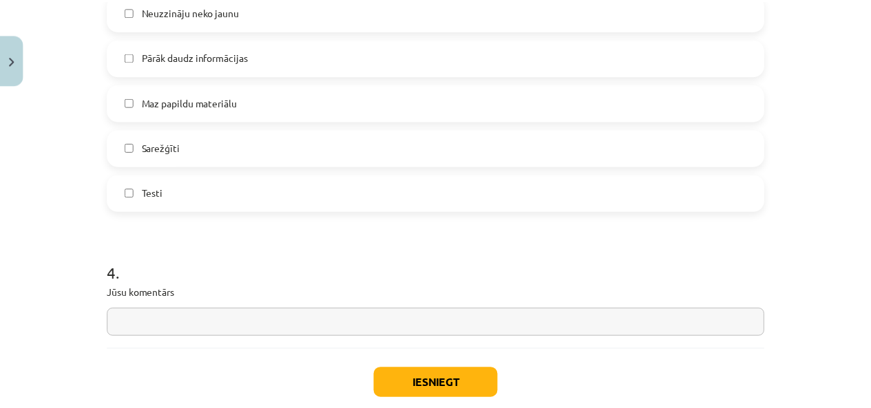
scroll to position [1286, 0]
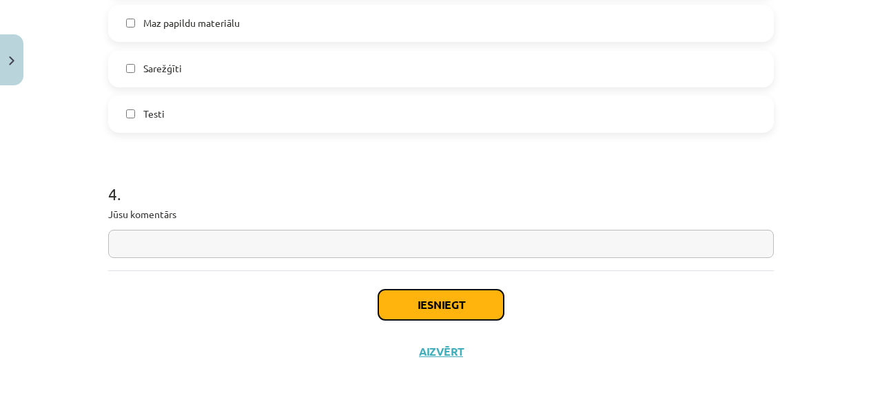
click at [456, 300] on button "Iesniegt" at bounding box center [440, 305] width 125 height 30
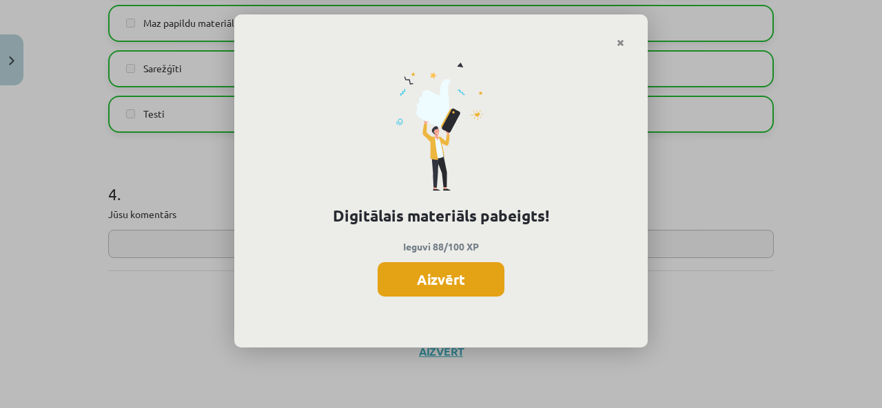
click at [433, 289] on button "Aizvērt" at bounding box center [440, 279] width 127 height 34
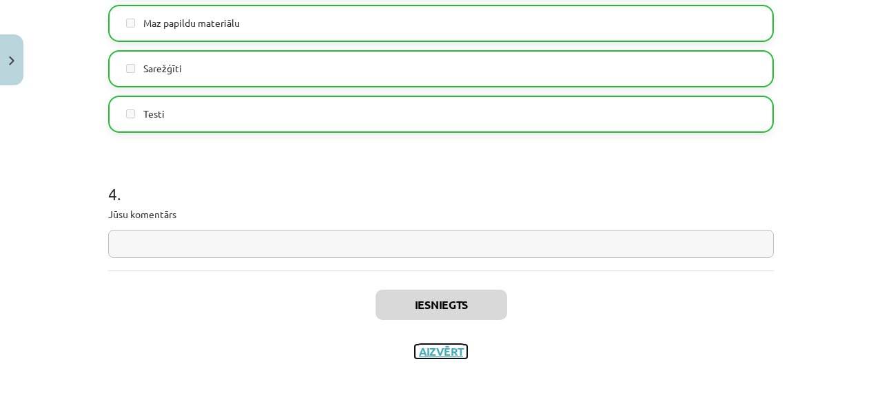
click at [426, 350] on button "Aizvērt" at bounding box center [441, 352] width 52 height 14
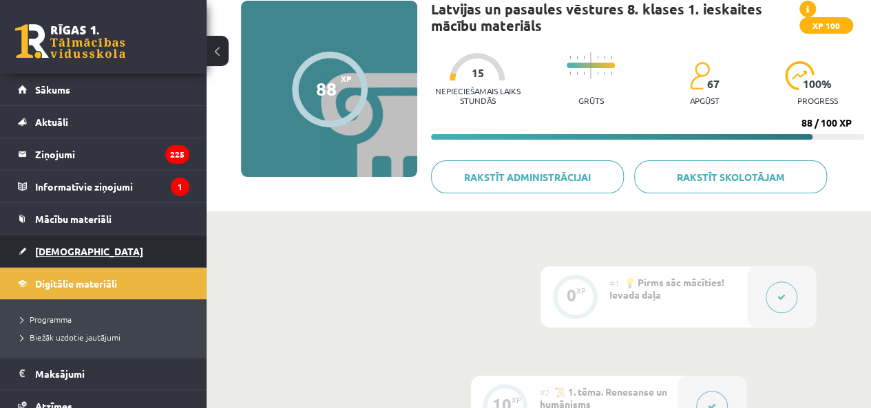
click at [96, 262] on link "[DEMOGRAPHIC_DATA]" at bounding box center [103, 252] width 171 height 32
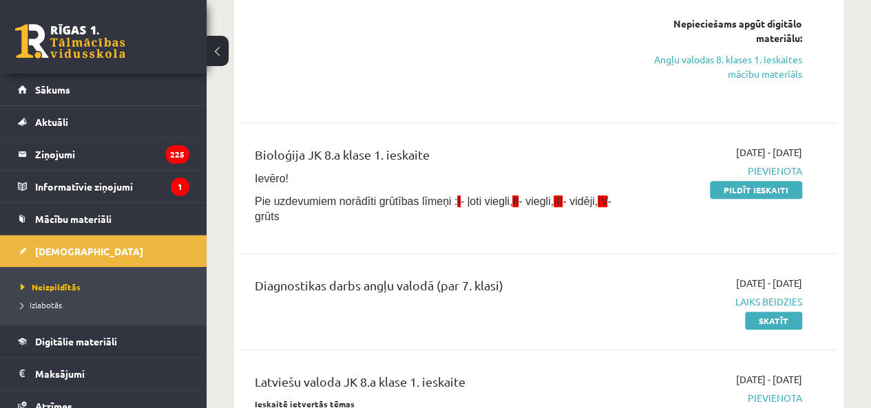
scroll to position [207, 0]
